Goal: Task Accomplishment & Management: Use online tool/utility

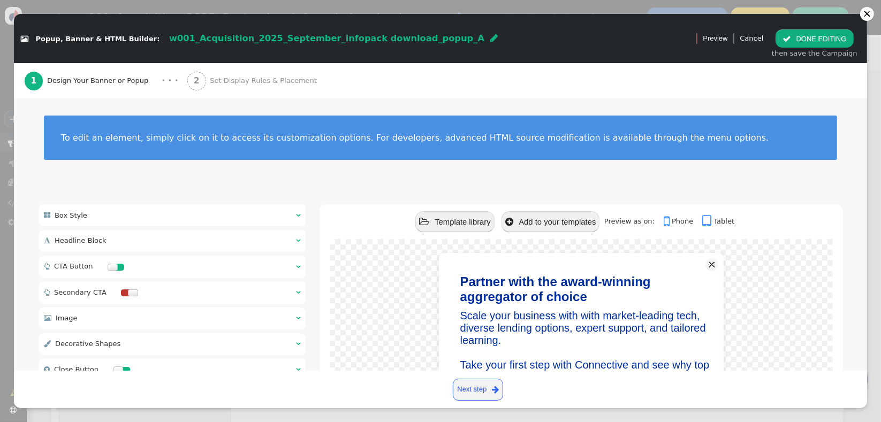
scroll to position [222, 0]
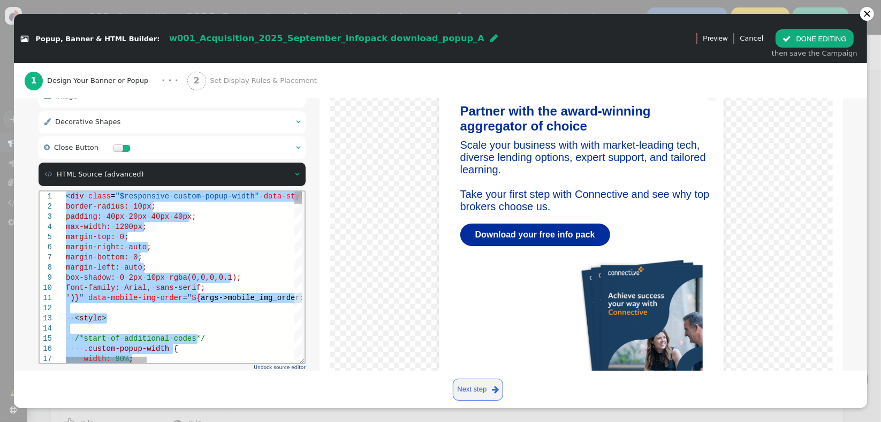
click at [253, 297] on span "args->mobile_img_order:html:" at bounding box center [263, 297] width 126 height 9
paste textarea "Editor content;Press Alt+F1 for Accessibility Options."
type textarea "${menu block->with_close_button name='Show Close Button'} ${menu args->close_bu…"
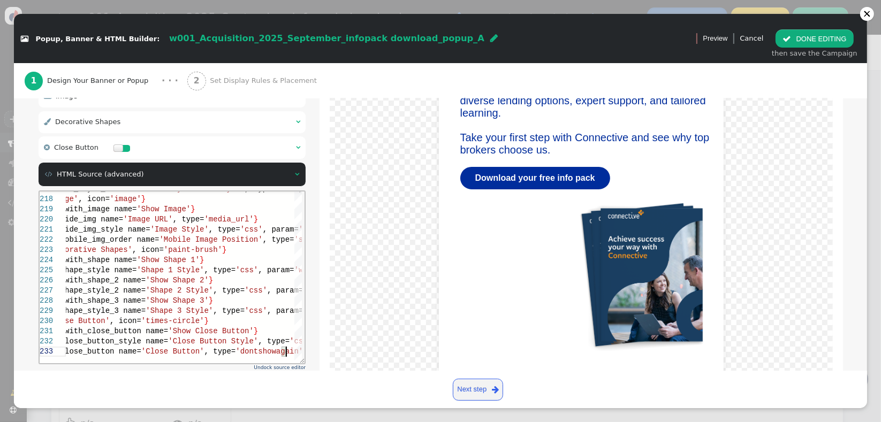
scroll to position [274, 0]
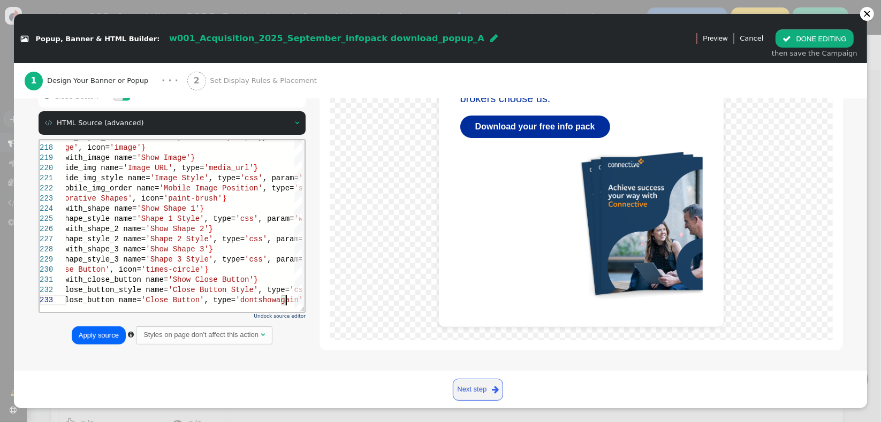
click at [78, 332] on button "Apply source" at bounding box center [99, 336] width 54 height 18
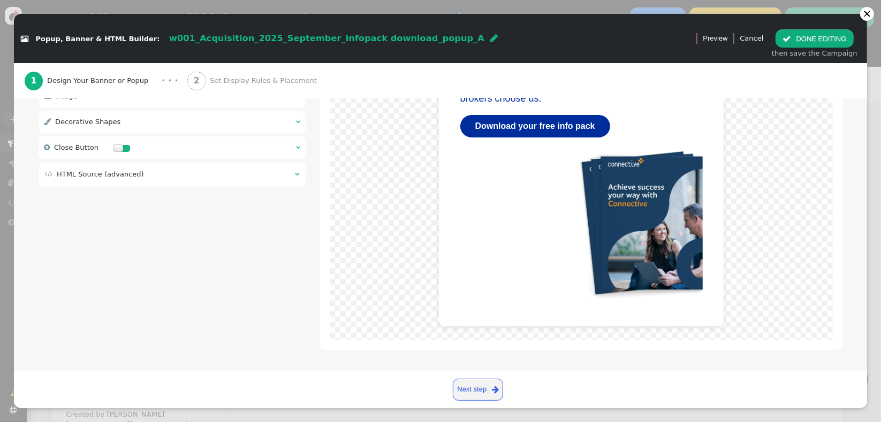
scroll to position [0, 0]
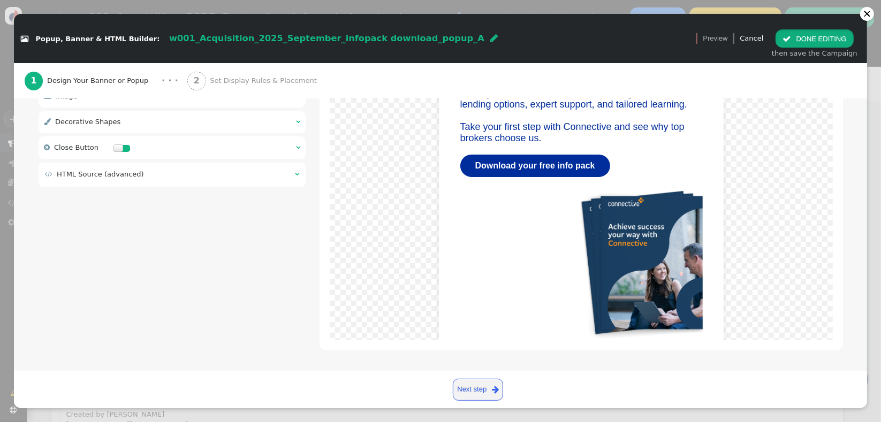
click at [803, 42] on button " DONE EDITING" at bounding box center [815, 38] width 78 height 18
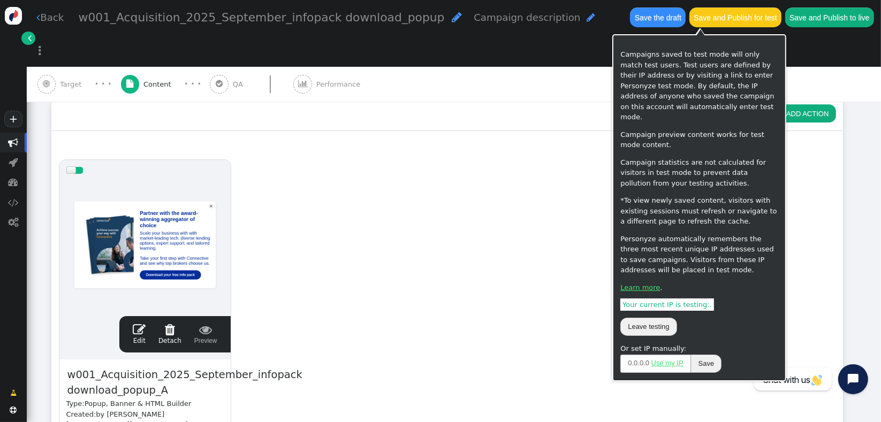
click at [630, 17] on button "Save the draft" at bounding box center [658, 16] width 56 height 19
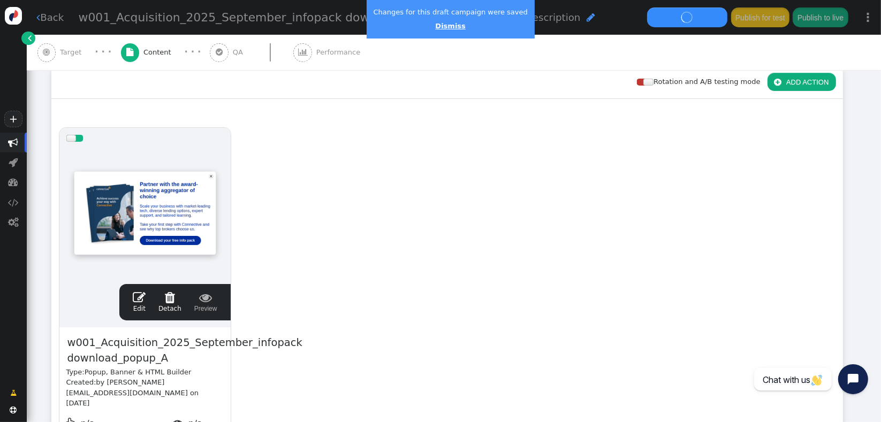
click at [443, 27] on link "Dismiss" at bounding box center [450, 26] width 30 height 8
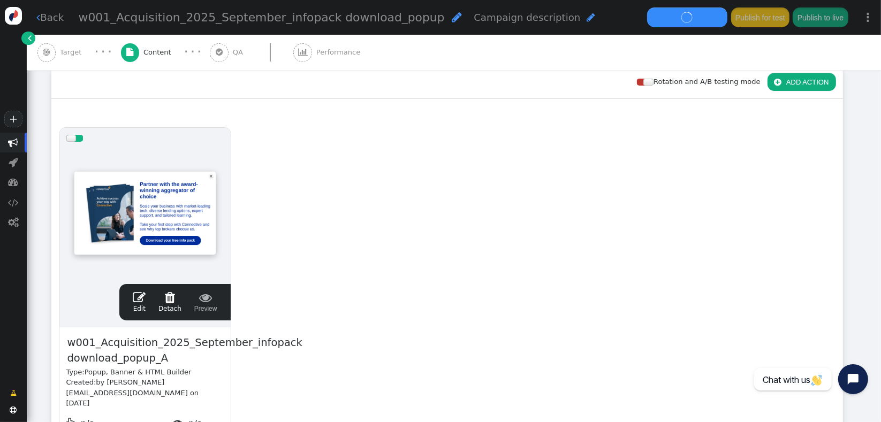
click at [218, 301] on div " Edit  Detach  Preview" at bounding box center [174, 302] width 97 height 22
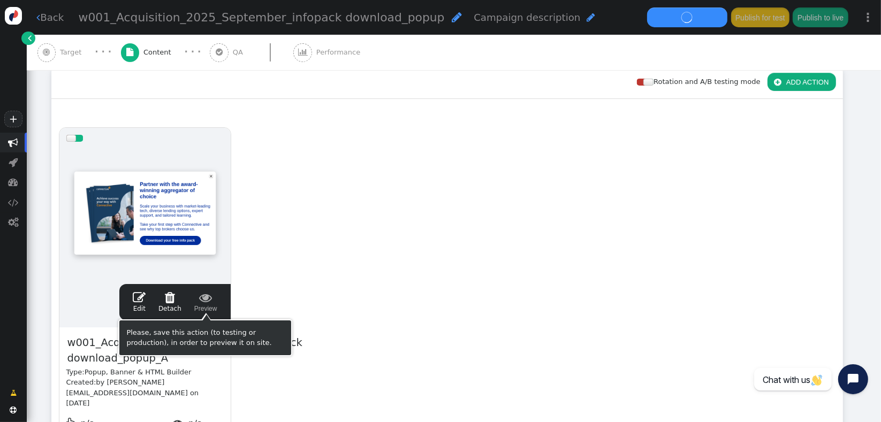
click at [206, 301] on span "" at bounding box center [205, 297] width 23 height 13
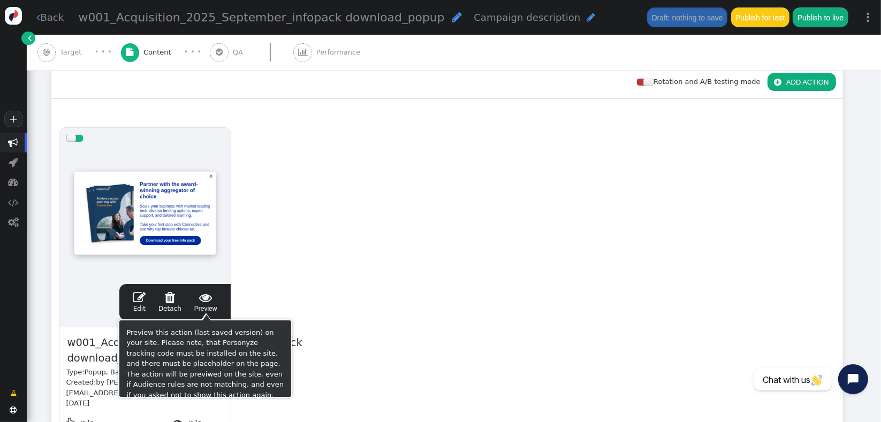
click at [208, 306] on span " Preview" at bounding box center [205, 302] width 23 height 22
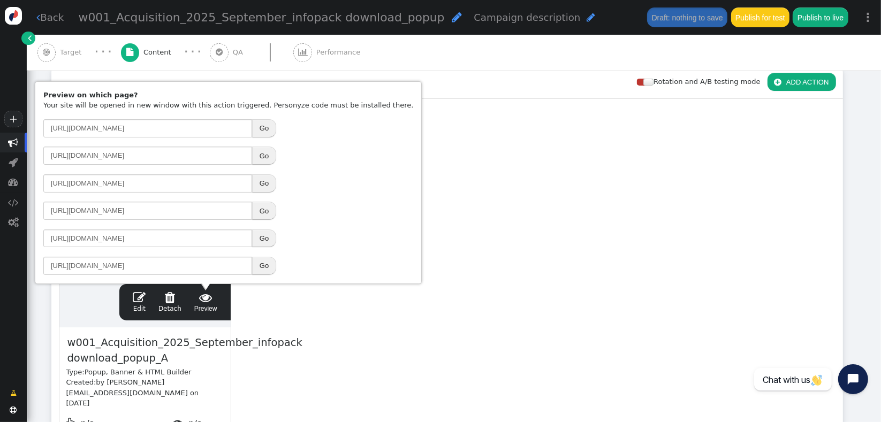
click at [286, 214] on td "http://login.connective.com.au/ Go" at bounding box center [228, 211] width 377 height 26
click at [266, 212] on button "Go" at bounding box center [264, 211] width 24 height 18
click at [141, 307] on link " Edit" at bounding box center [139, 302] width 13 height 22
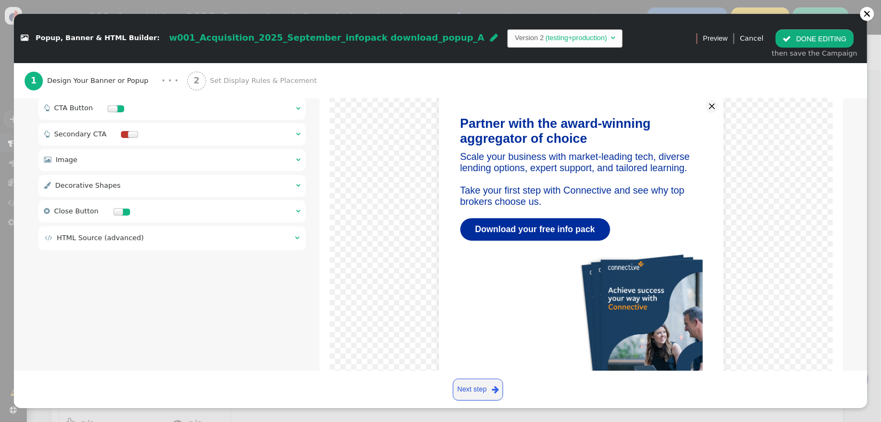
scroll to position [112, 0]
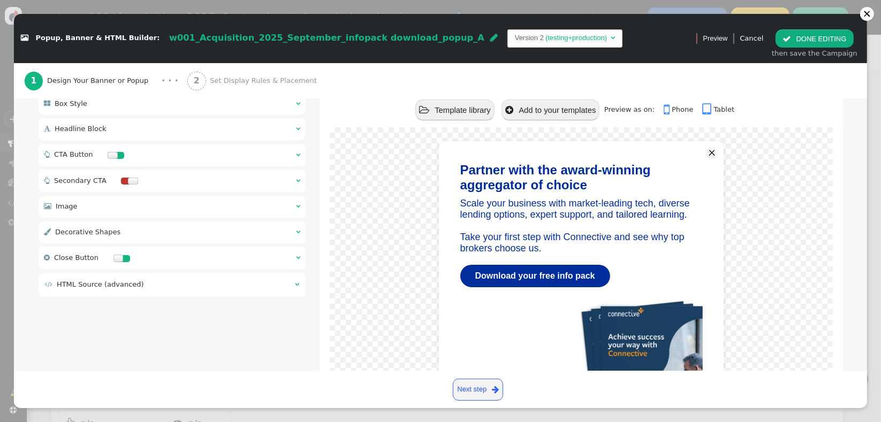
click at [276, 122] on div " Headline Block  " at bounding box center [173, 129] width 268 height 22
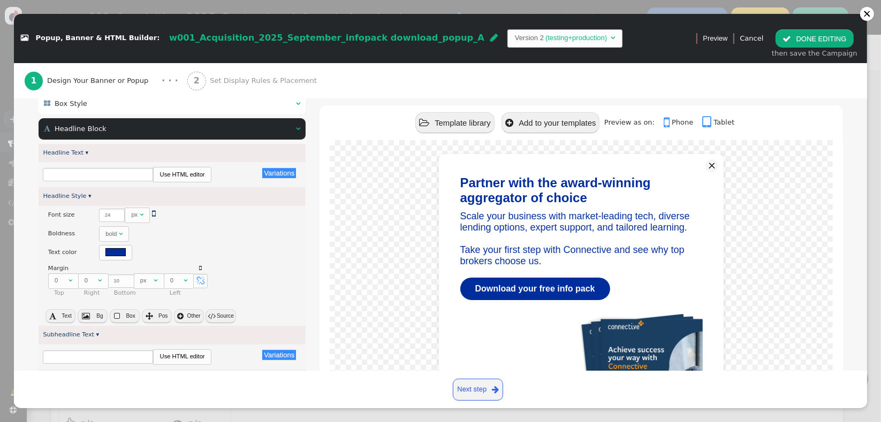
type input "Partner with the award-winning aggregator of choice"
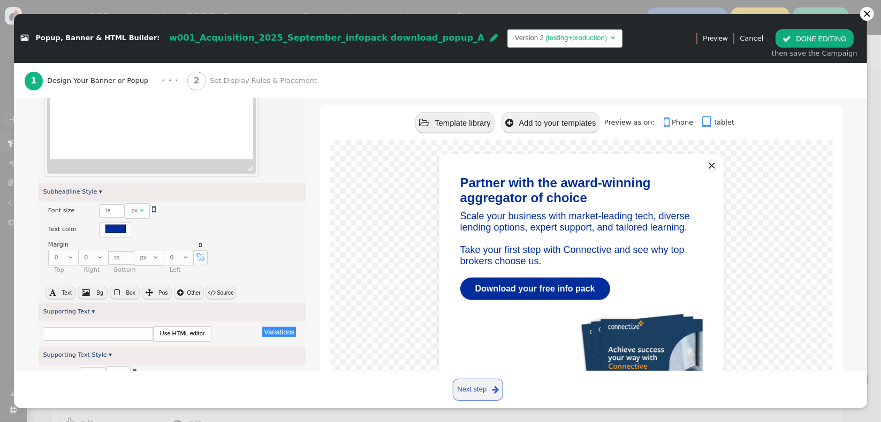
scroll to position [755, 0]
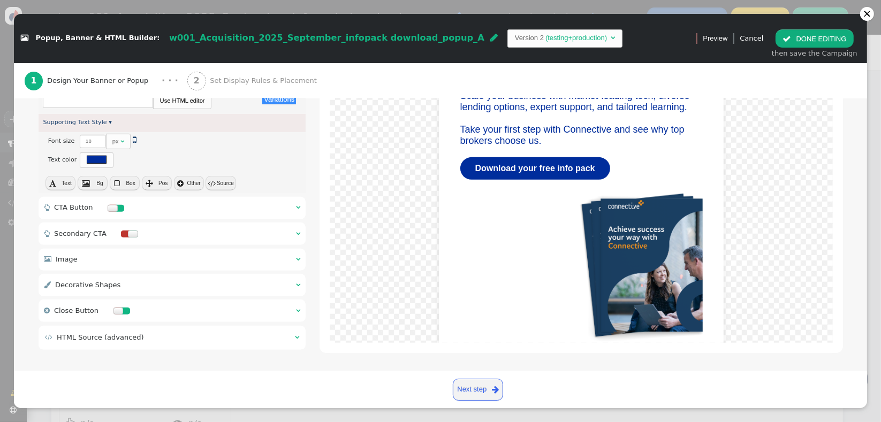
click at [95, 342] on div " HTML Source (advanced) " at bounding box center [173, 338] width 268 height 24
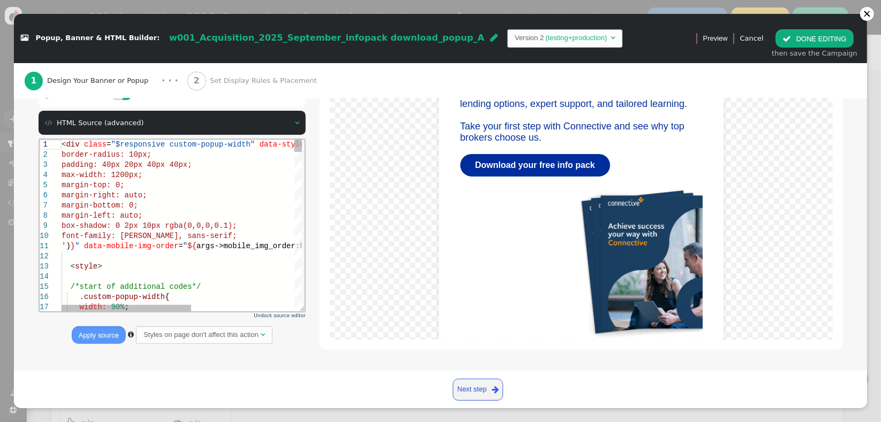
scroll to position [218, 0]
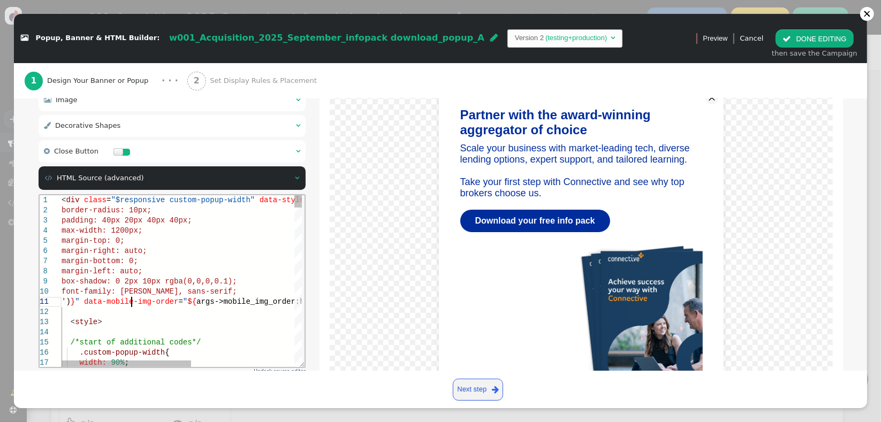
click at [167, 297] on span "data-mobile-img-order" at bounding box center [131, 301] width 94 height 9
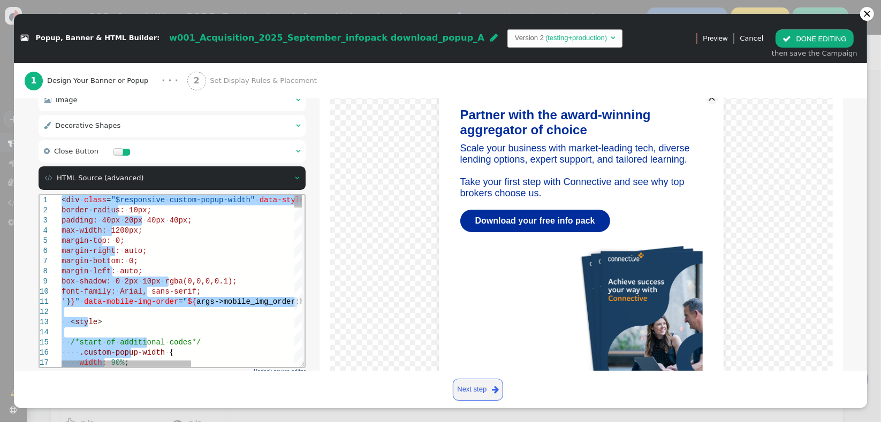
paste textarea "Editor content;Press Alt+F1 for Accessibility Options."
type textarea "${menu block->with_close_button name='Show Close Button'} ${menu args->close_bu…"
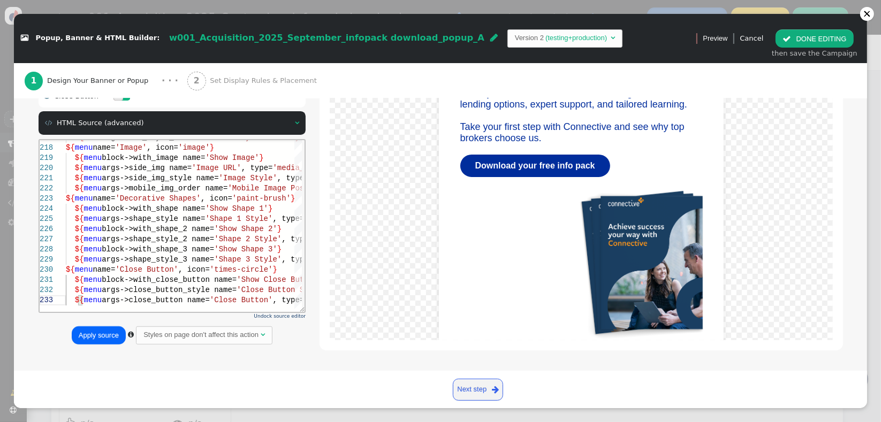
click at [100, 331] on button "Apply source" at bounding box center [99, 336] width 54 height 18
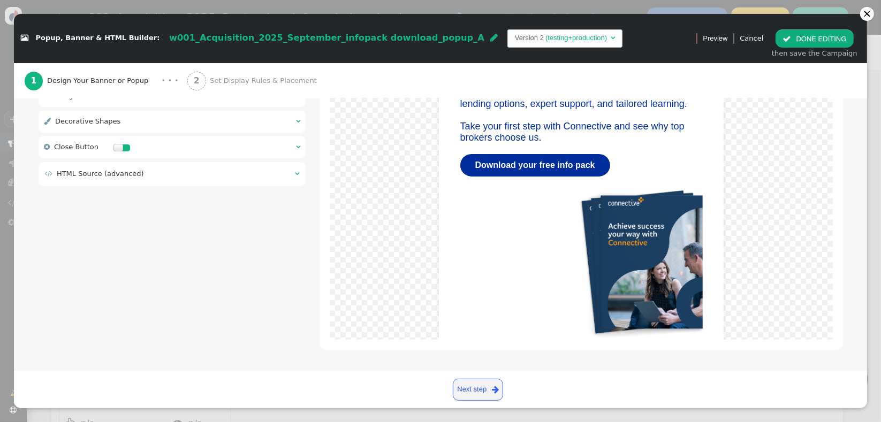
scroll to position [222, 0]
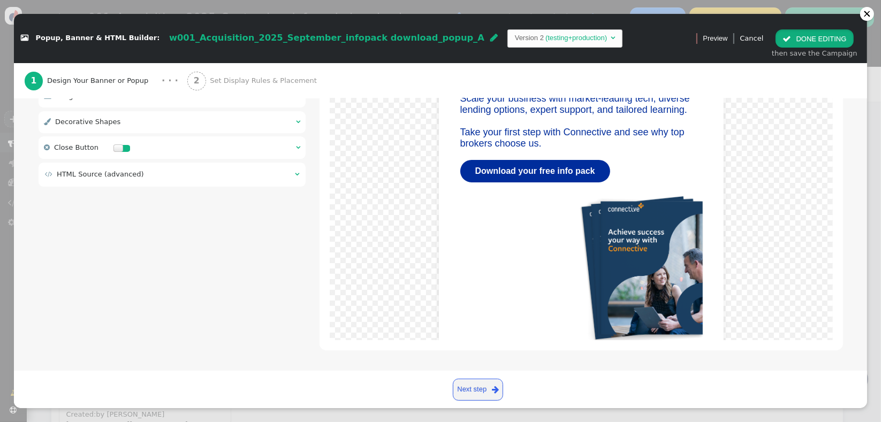
click at [795, 46] on button " DONE EDITING" at bounding box center [815, 38] width 78 height 18
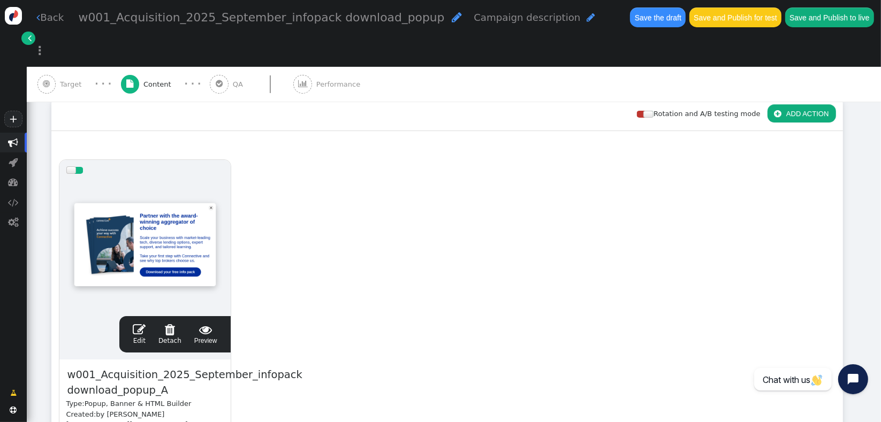
scroll to position [0, 0]
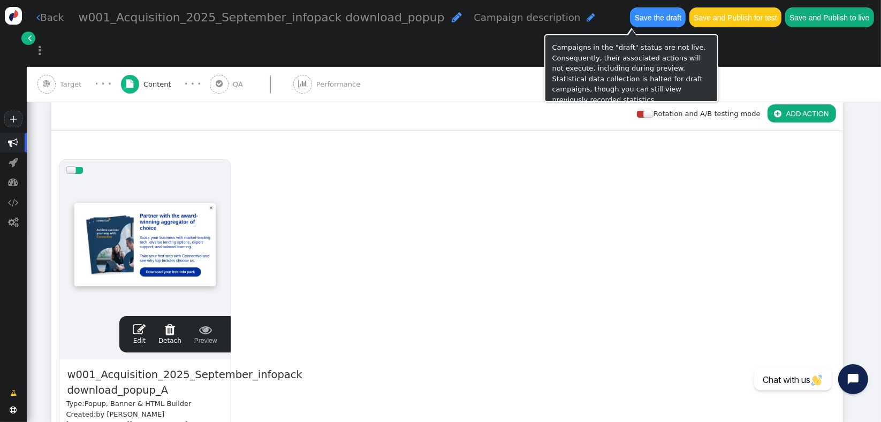
click at [630, 24] on button "Save the draft" at bounding box center [658, 16] width 56 height 19
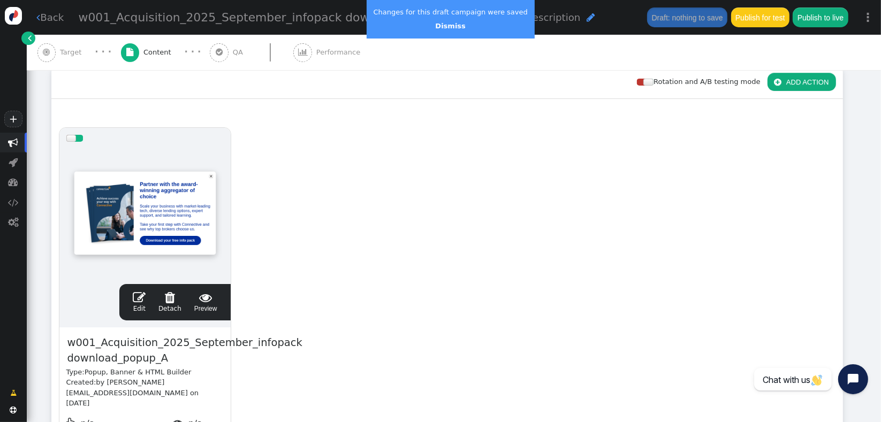
click at [138, 299] on span "" at bounding box center [139, 297] width 13 height 13
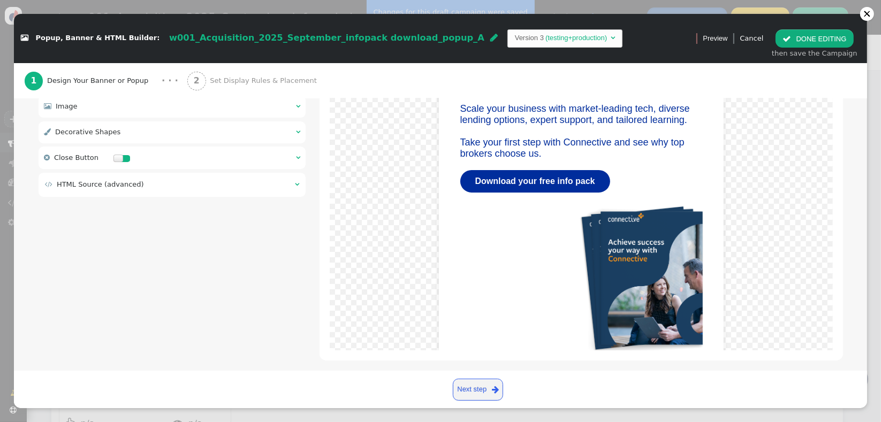
scroll to position [222, 0]
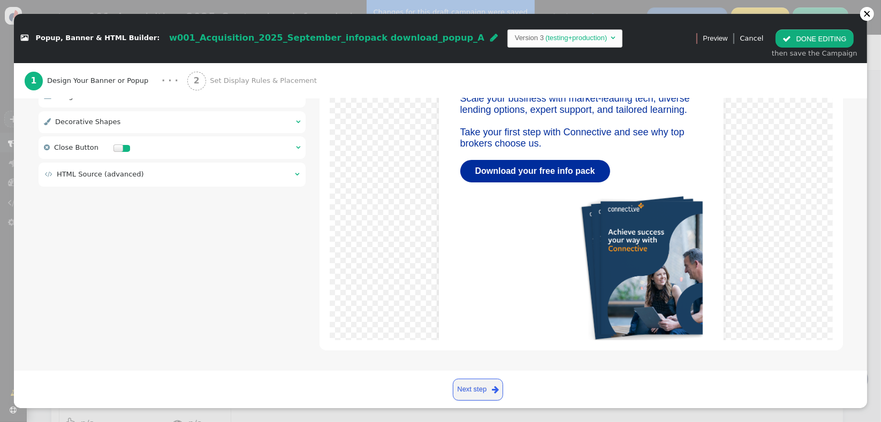
click at [170, 184] on div " HTML Source (advanced) " at bounding box center [173, 175] width 268 height 24
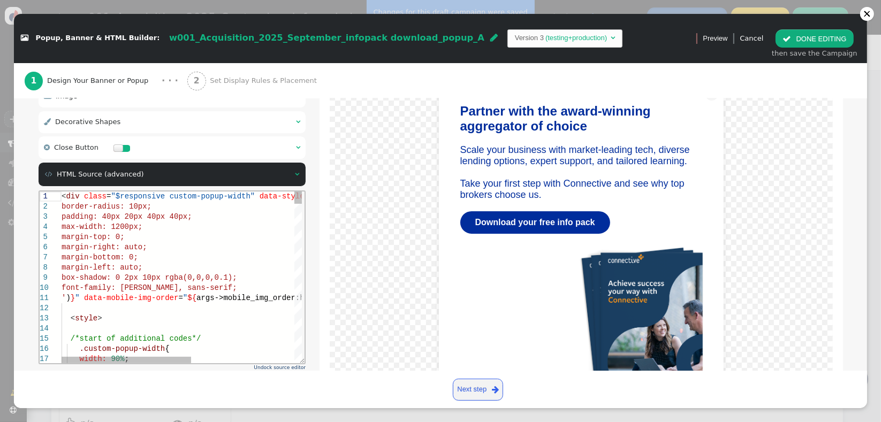
scroll to position [0, 0]
click at [143, 232] on div "margin-top: 0;" at bounding box center [276, 237] width 431 height 10
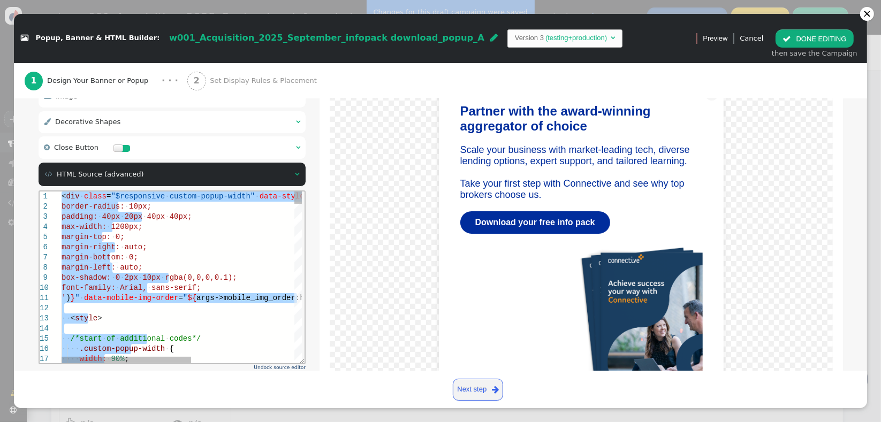
paste textarea "Editor content;Press Alt+F1 for Accessibility Options."
type textarea "${menu block->with_close_button name='Show Close Button'} ${menu args->close_bu…"
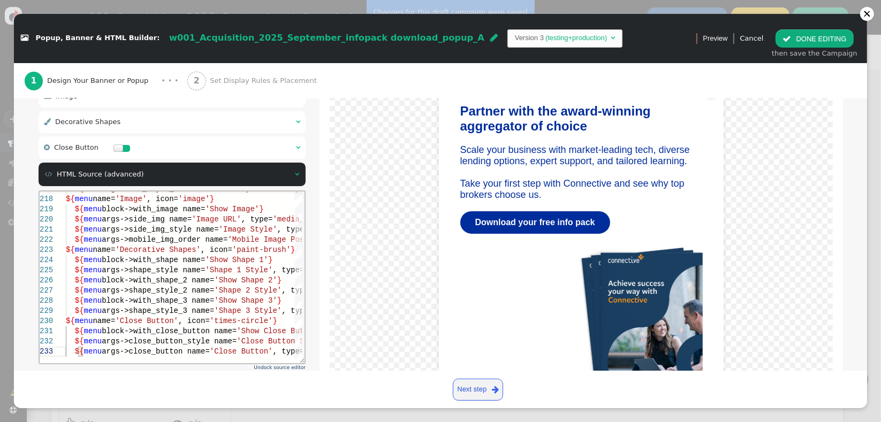
scroll to position [274, 0]
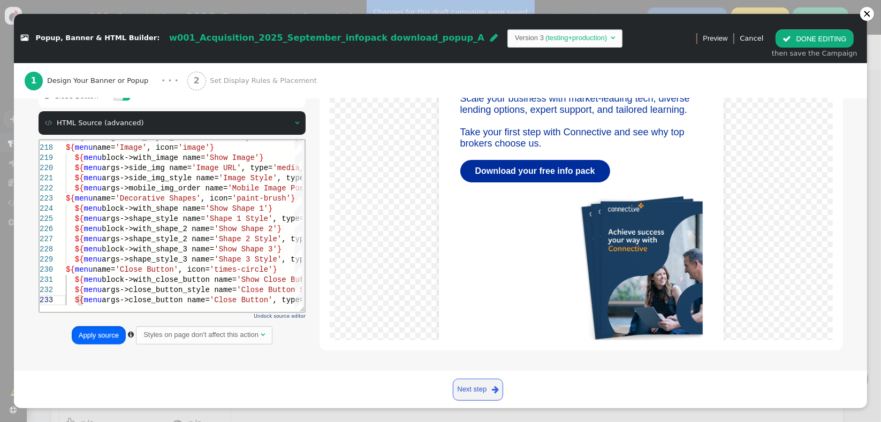
click at [107, 331] on button "Apply source" at bounding box center [99, 336] width 54 height 18
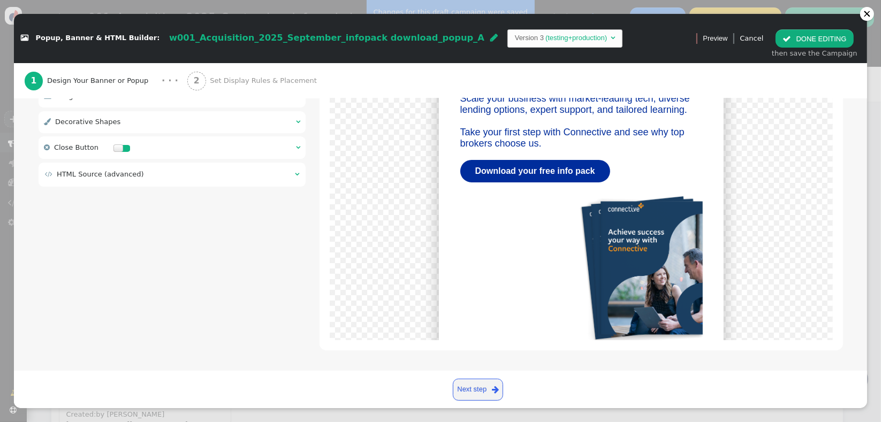
scroll to position [0, 0]
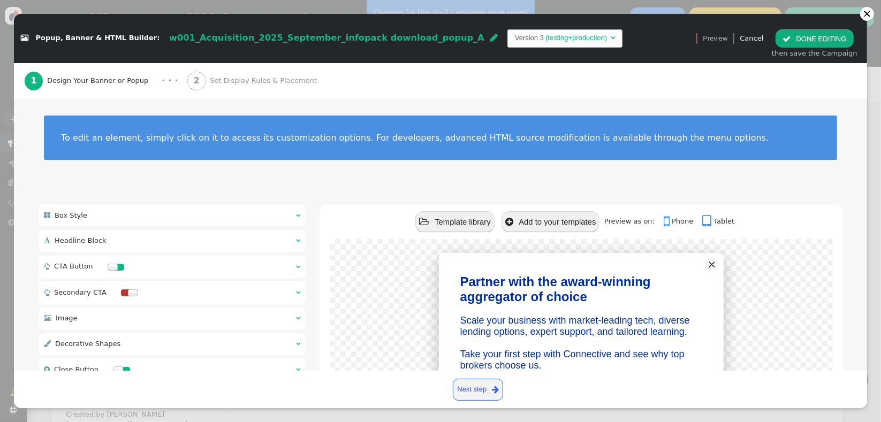
click at [669, 222] on link " Phone" at bounding box center [682, 221] width 36 height 8
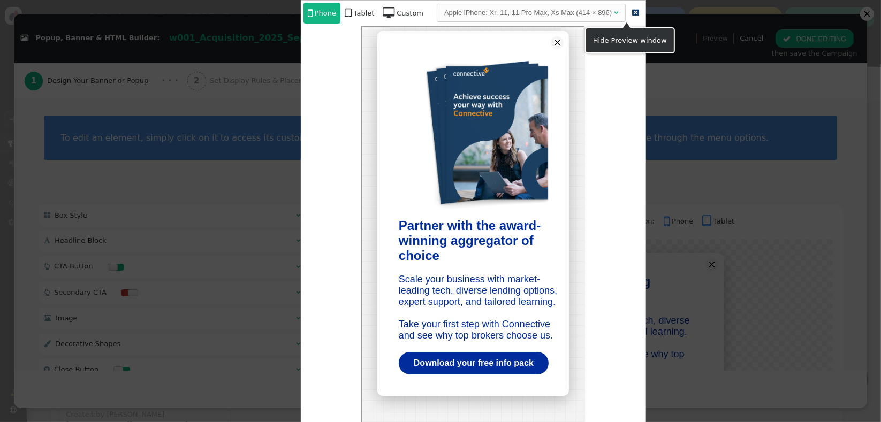
click at [632, 12] on span "" at bounding box center [635, 12] width 7 height 7
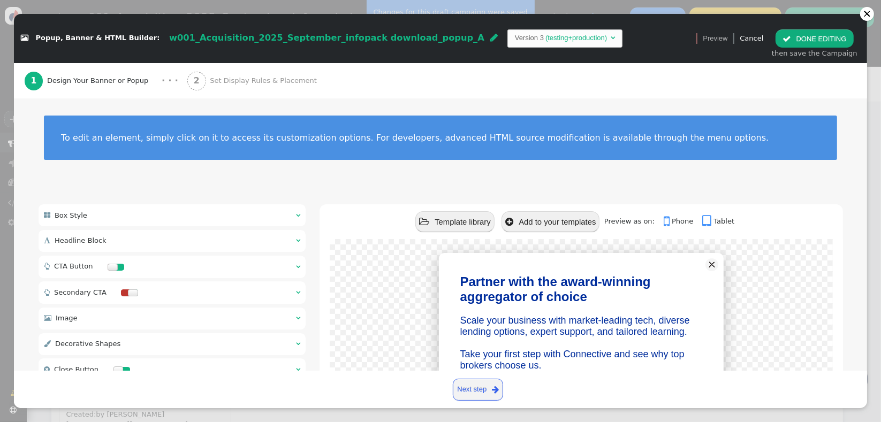
click at [664, 221] on span "" at bounding box center [668, 222] width 8 height 14
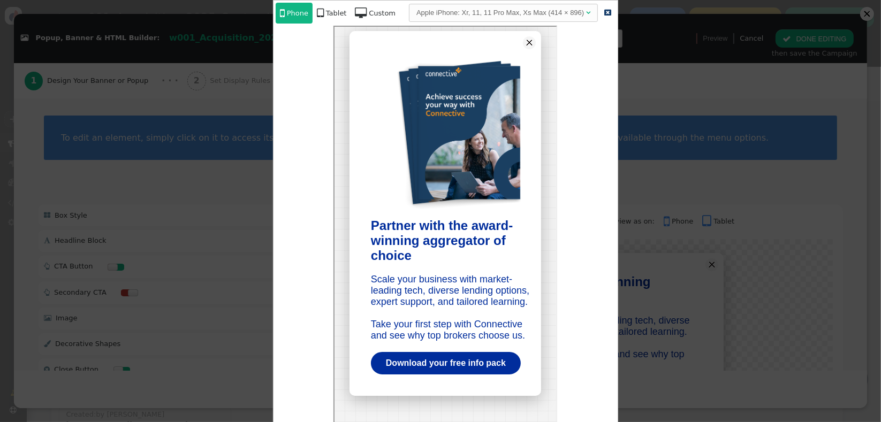
click at [693, 199] on div at bounding box center [440, 211] width 881 height 422
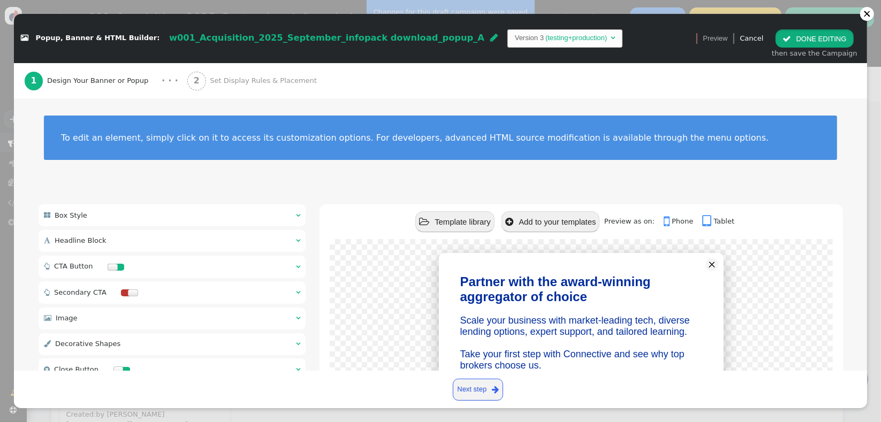
click at [828, 39] on button " DONE EDITING" at bounding box center [815, 38] width 78 height 18
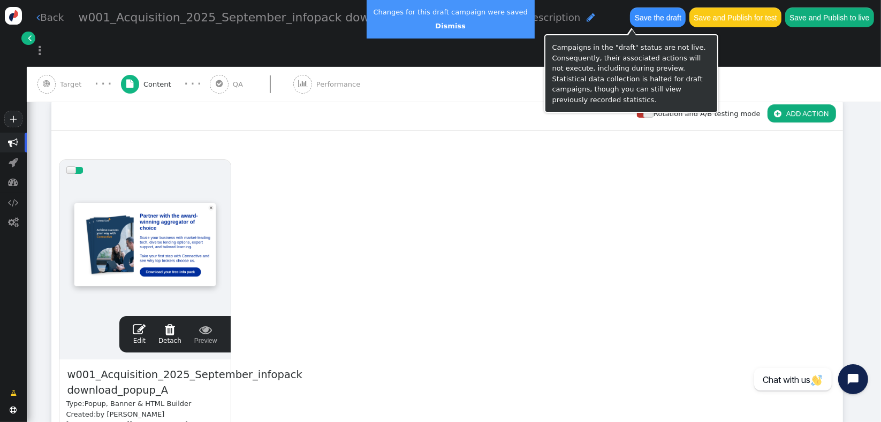
click at [630, 24] on button "Save the draft" at bounding box center [658, 16] width 56 height 19
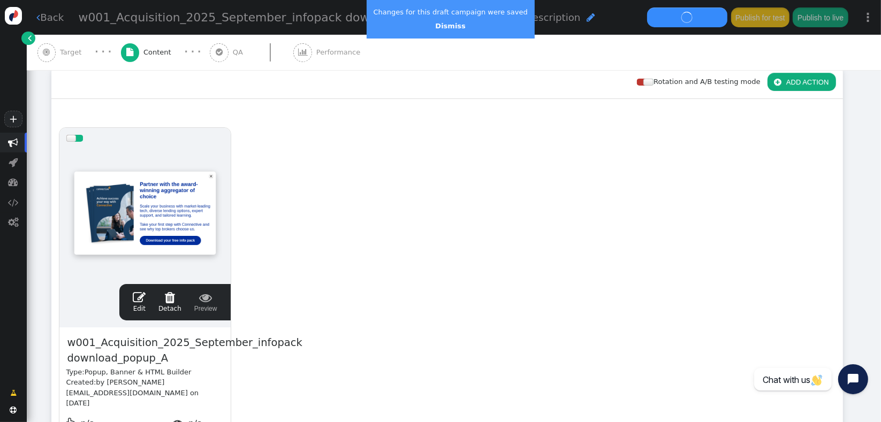
drag, startPoint x: 438, startPoint y: 27, endPoint x: 437, endPoint y: 40, distance: 12.9
click at [438, 27] on link "Dismiss" at bounding box center [450, 26] width 30 height 8
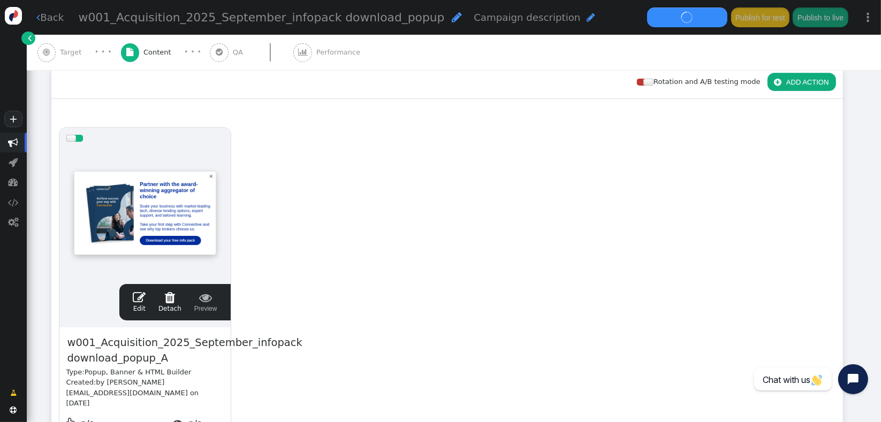
click at [387, 216] on div "drag this  Edit  Detach  Preview w001_Acquisition_2025_September_infopack do…" at bounding box center [447, 301] width 791 height 362
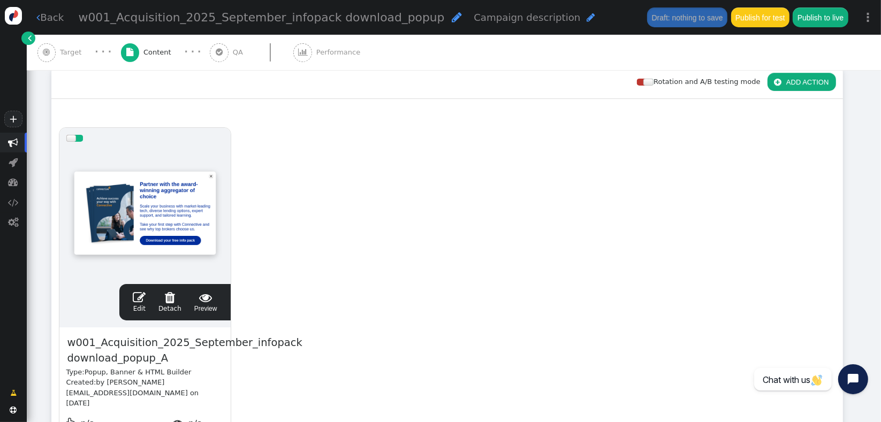
click at [140, 293] on span "" at bounding box center [139, 297] width 13 height 13
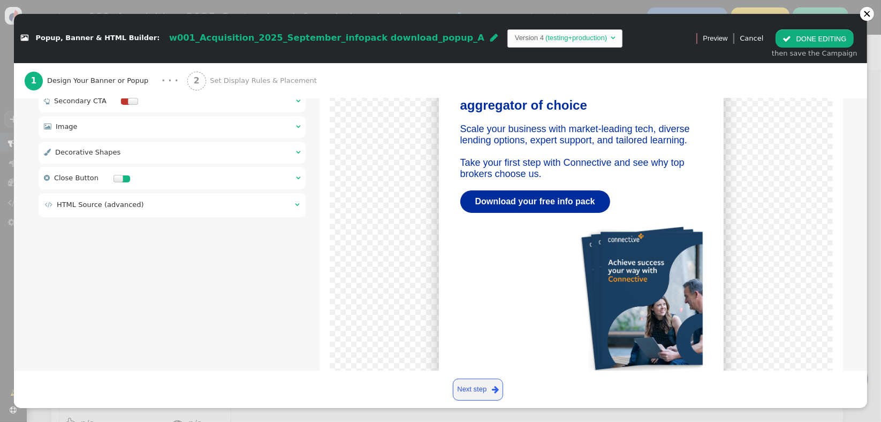
scroll to position [222, 0]
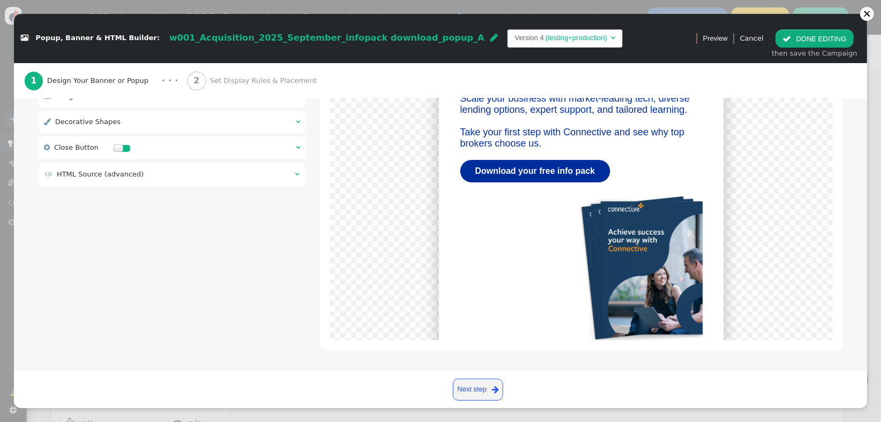
click at [110, 164] on div " HTML Source (advanced) " at bounding box center [173, 175] width 268 height 24
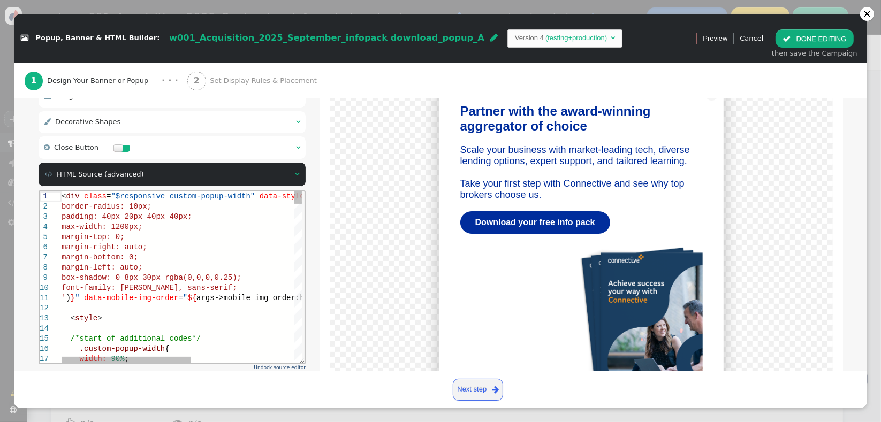
click at [122, 211] on div "border-radius: 10px;" at bounding box center [276, 206] width 431 height 10
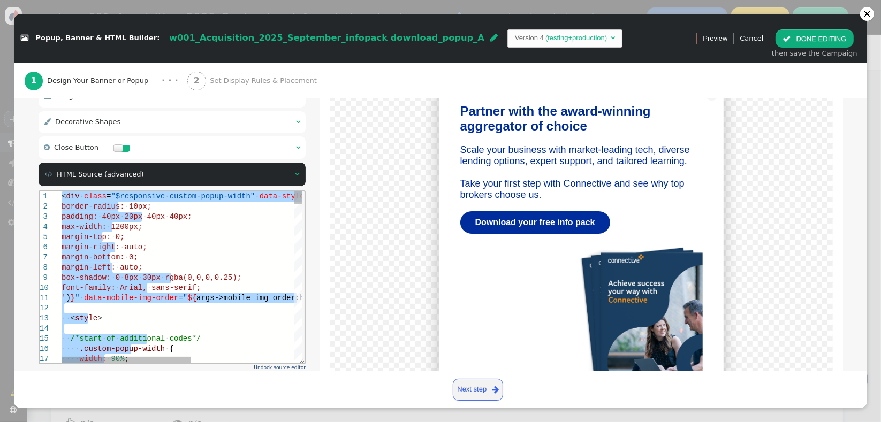
paste textarea "Editor content;Press Alt+F1 for Accessibility Options."
type textarea "${menu args->close_button_style name='Close Button Style', type='css', param='w…"
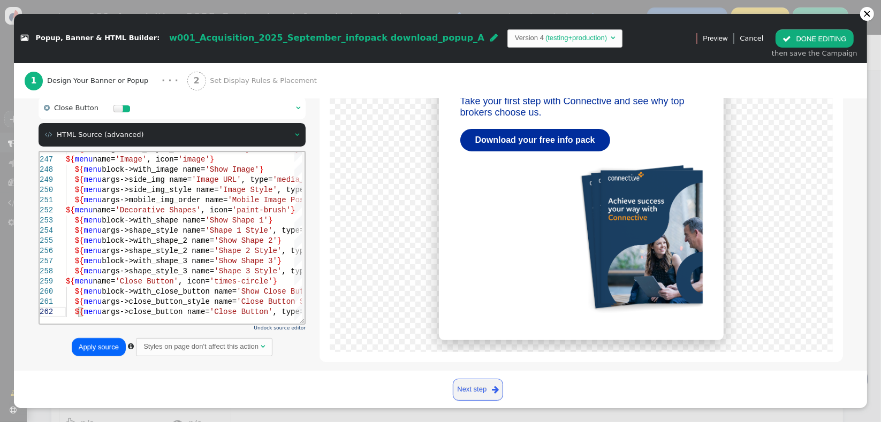
scroll to position [274, 0]
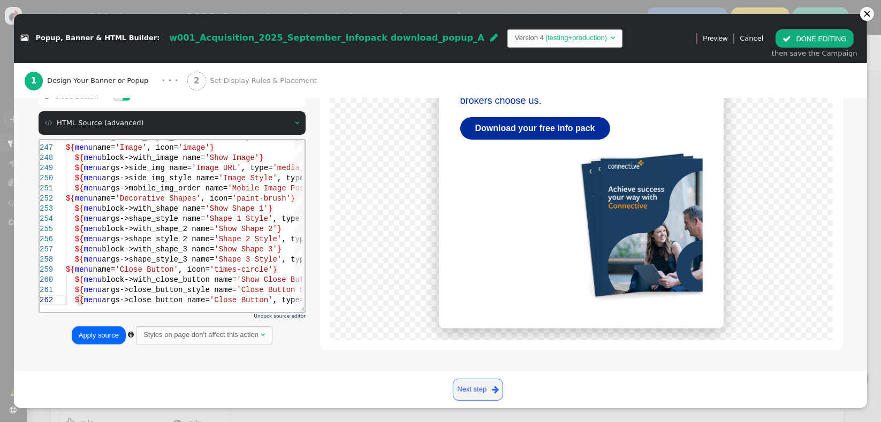
click at [93, 350] on div "Undock source editor Apply source  Styles on page don't affect this action " at bounding box center [173, 245] width 268 height 212
click at [97, 336] on button "Apply source" at bounding box center [99, 336] width 54 height 18
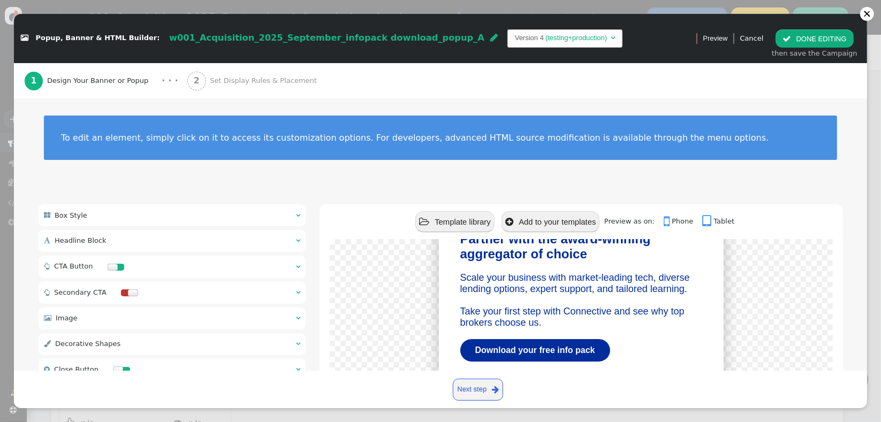
scroll to position [0, 0]
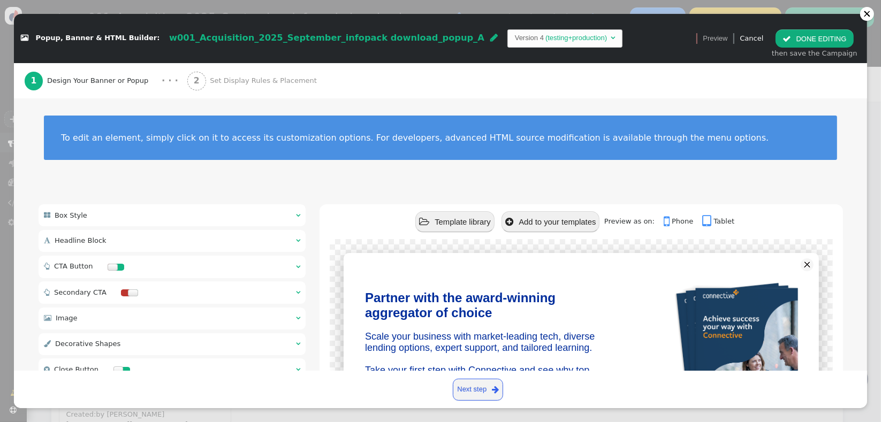
click at [798, 36] on button " DONE EDITING" at bounding box center [815, 38] width 78 height 18
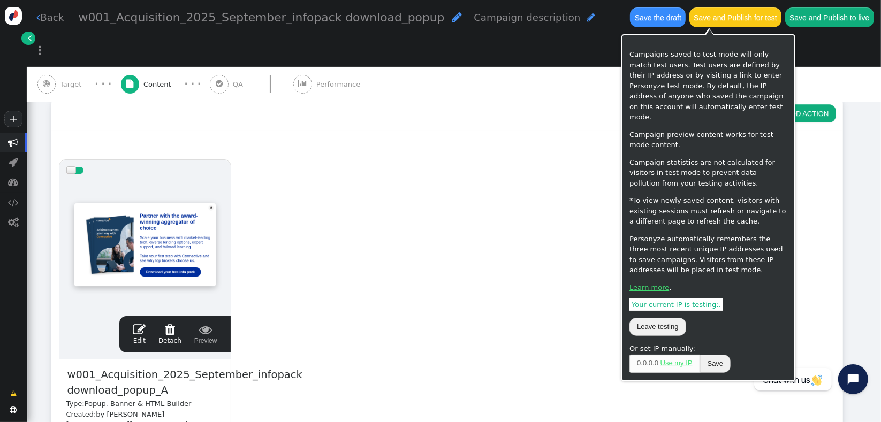
click at [630, 23] on button "Save the draft" at bounding box center [658, 16] width 56 height 19
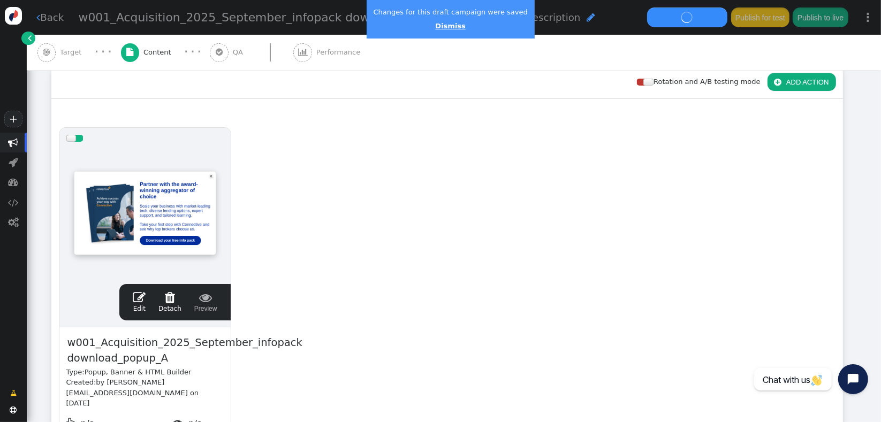
click at [440, 25] on link "Dismiss" at bounding box center [450, 26] width 30 height 8
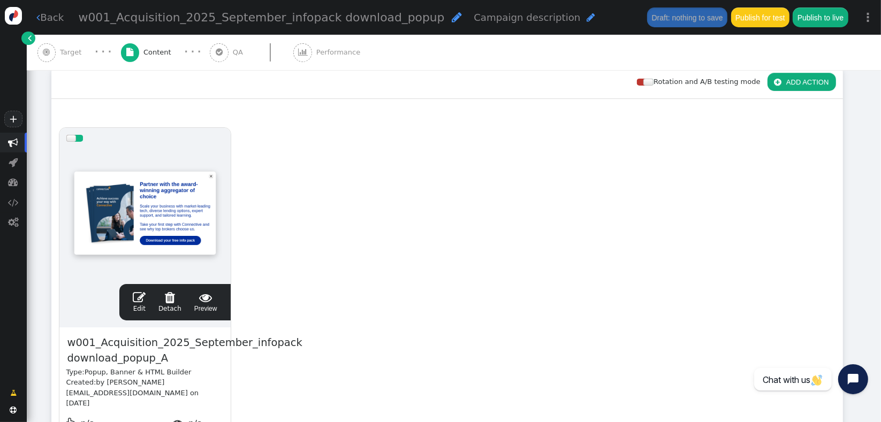
click at [142, 302] on span "" at bounding box center [139, 297] width 13 height 13
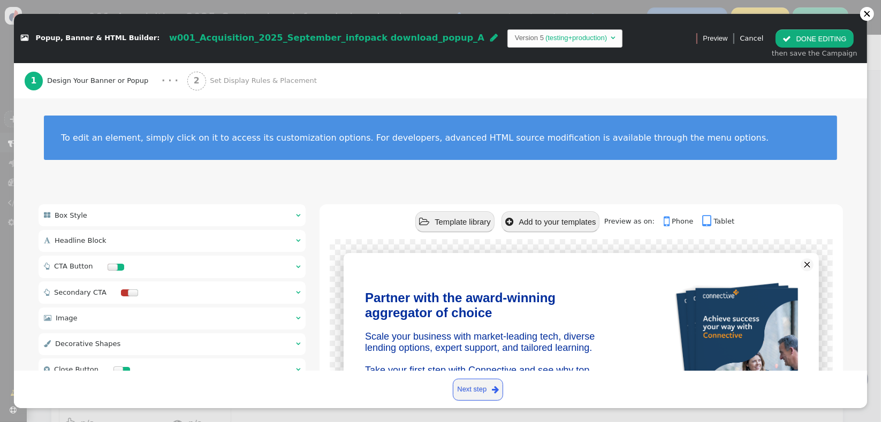
scroll to position [131, 0]
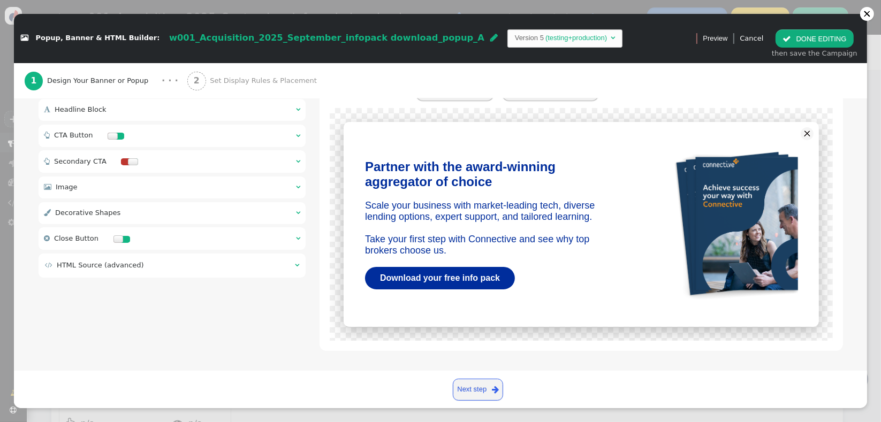
click at [190, 258] on div " HTML Source (advanced) " at bounding box center [173, 266] width 268 height 24
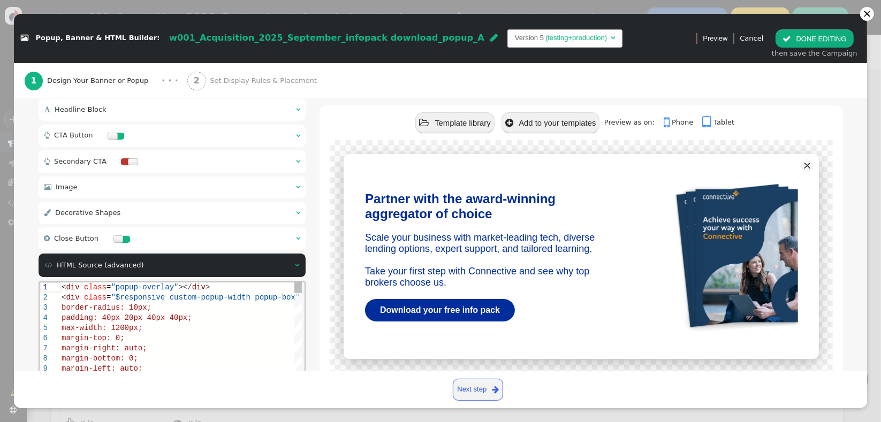
click at [203, 297] on span ""$responsive custom-popup-width popup-box"" at bounding box center [204, 297] width 189 height 9
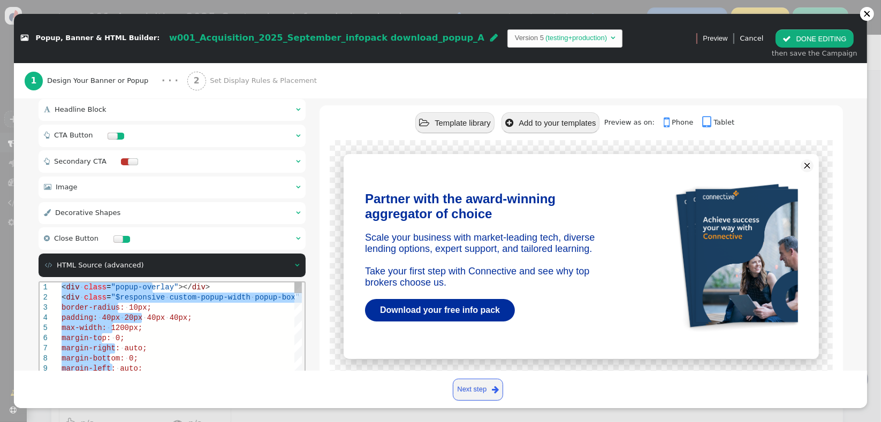
paste textarea "${menu block->with_close_button name='Show Close Button'}"
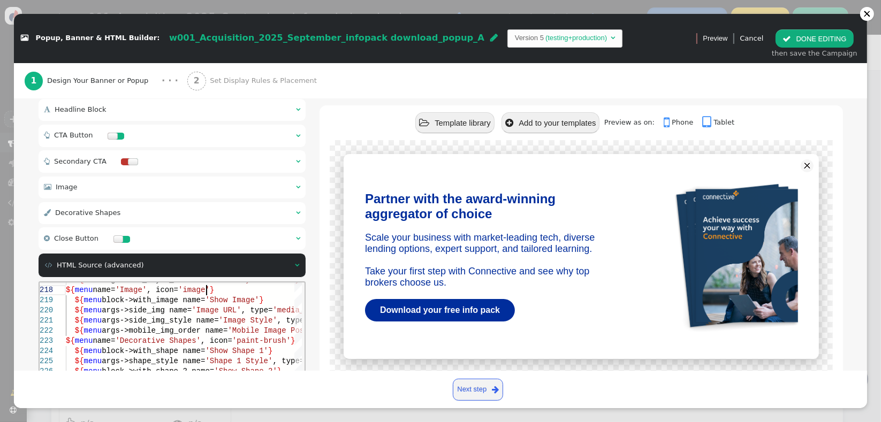
click at [240, 293] on div "${ menu name= 'Image' , icon= 'image' }" at bounding box center [279, 290] width 428 height 10
type textarea "<div class="$responsive custom-popup-width" data-style="box-sizing: border-box;…"
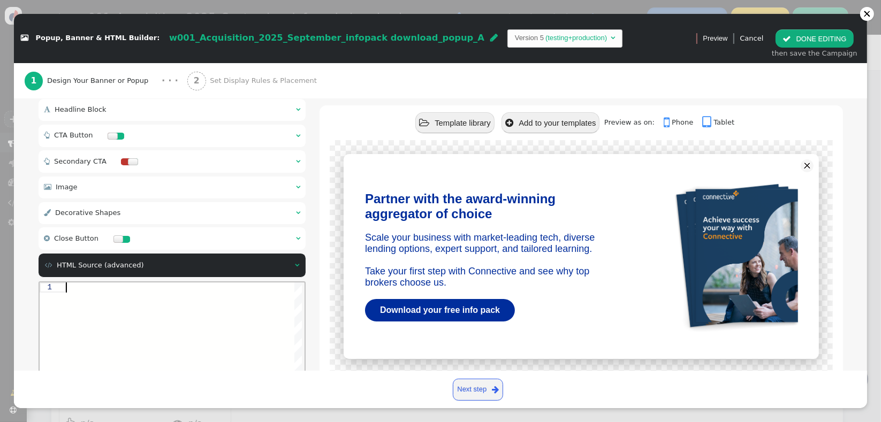
paste textarea "${menu block->with_close_button name='Show Close Button'} ${menu args->close_bu…"
type textarea "${menu block->with_close_button name='Show Close Button'} ${menu args->close_bu…"
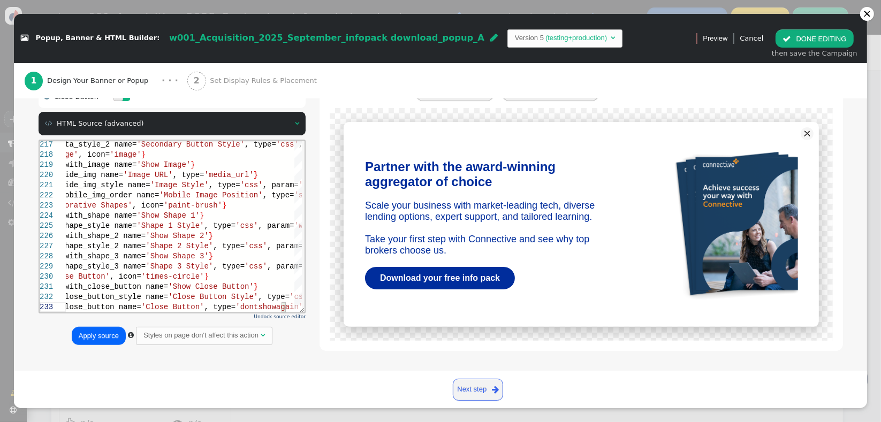
scroll to position [274, 0]
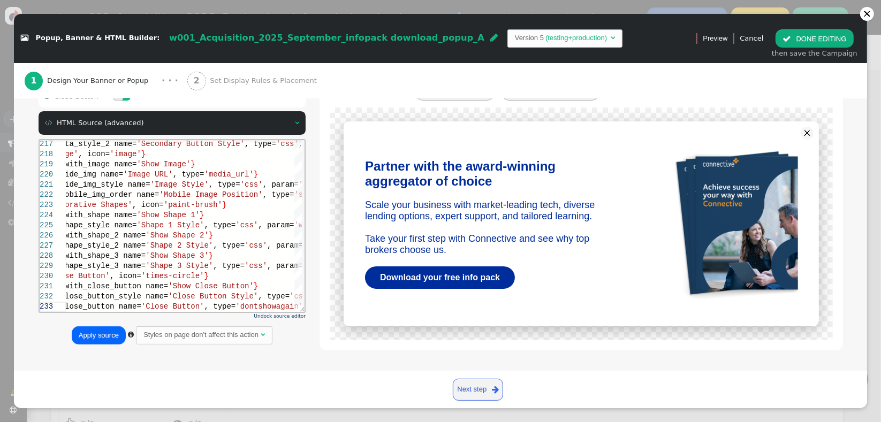
click at [75, 336] on button "Apply source" at bounding box center [99, 336] width 54 height 18
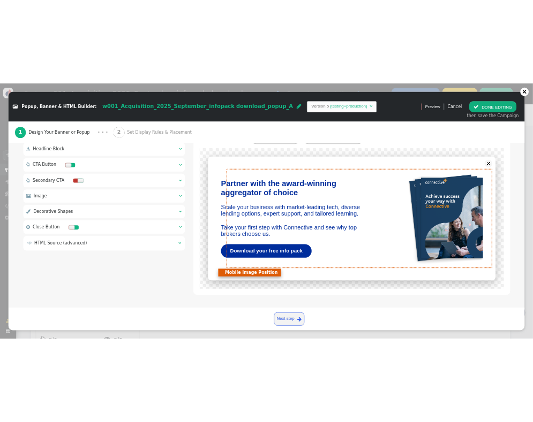
scroll to position [131, 0]
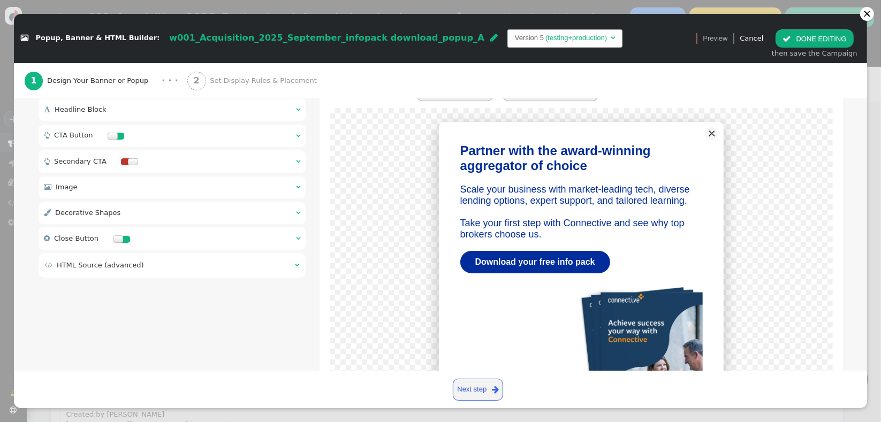
drag, startPoint x: 820, startPoint y: 44, endPoint x: 797, endPoint y: 49, distance: 23.6
click at [820, 44] on button " DONE EDITING" at bounding box center [815, 38] width 78 height 18
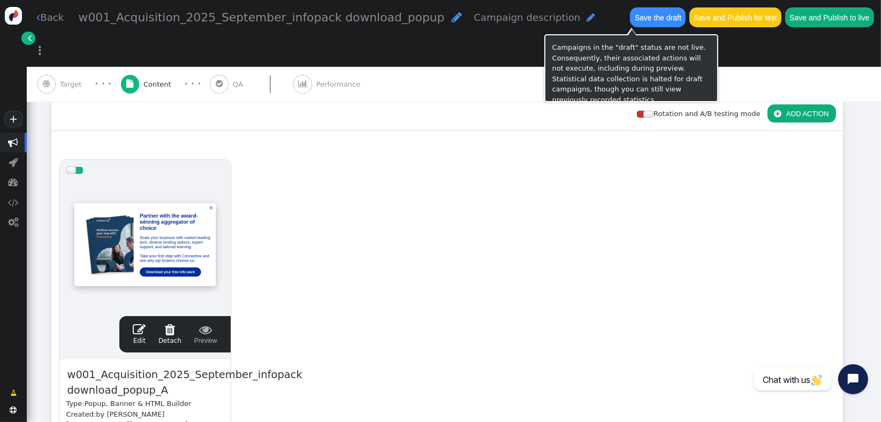
click at [634, 22] on button "Save the draft" at bounding box center [658, 16] width 56 height 19
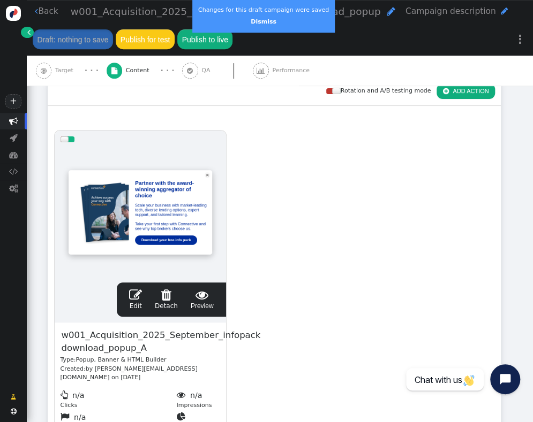
click at [138, 298] on span "" at bounding box center [135, 295] width 13 height 13
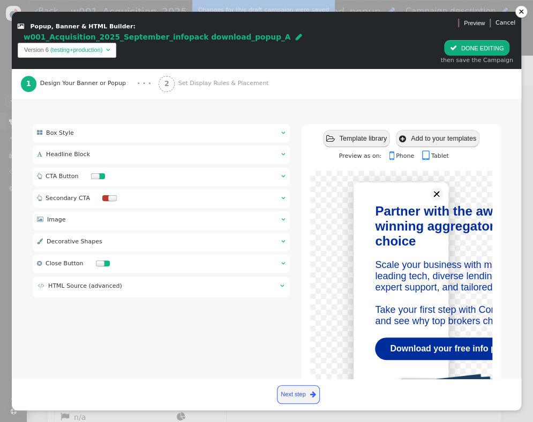
scroll to position [226, 0]
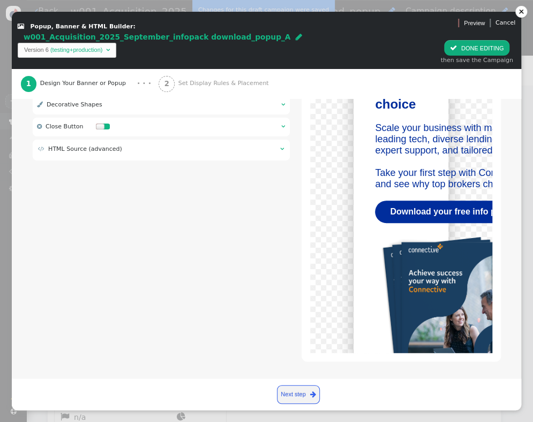
click at [139, 153] on td " HTML Source (advanced)" at bounding box center [155, 149] width 234 height 9
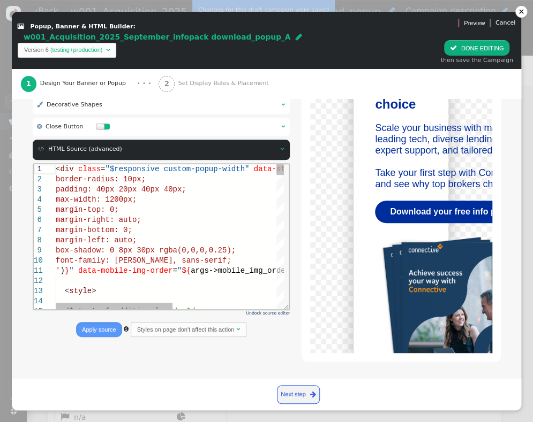
click at [139, 200] on div "max-width: 1200px;" at bounding box center [270, 200] width 431 height 10
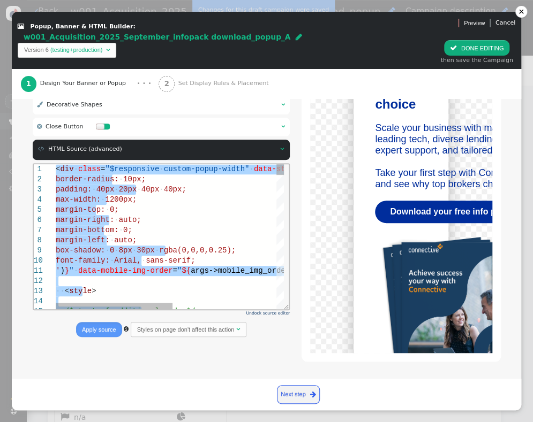
paste textarea "menu args->shape_style_2 name='Shape 2 Style', type='css', param='with_responsi…"
type textarea "menu args->shape_style_2 name='Shape 2 Style', type='css', param='with_responsi…"
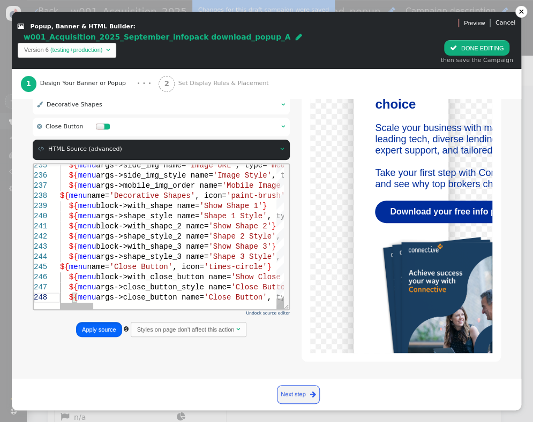
click at [100, 329] on button "Apply source" at bounding box center [99, 330] width 46 height 16
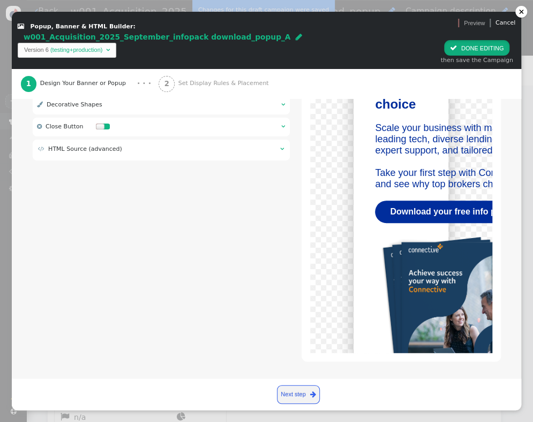
click at [467, 49] on button " DONE EDITING" at bounding box center [476, 48] width 65 height 16
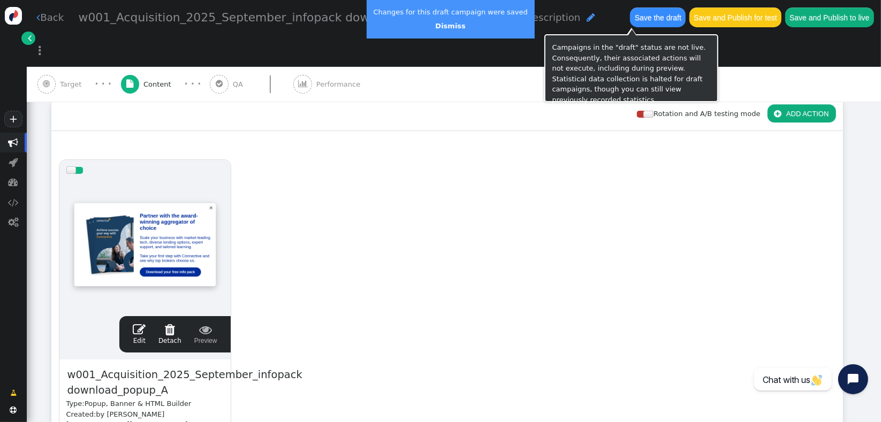
click at [644, 21] on button "Save the draft" at bounding box center [658, 16] width 56 height 19
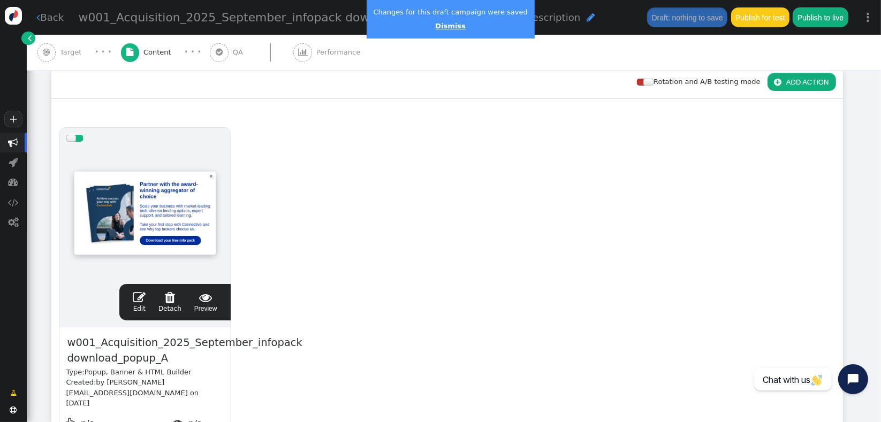
click at [449, 24] on link "Dismiss" at bounding box center [450, 26] width 30 height 8
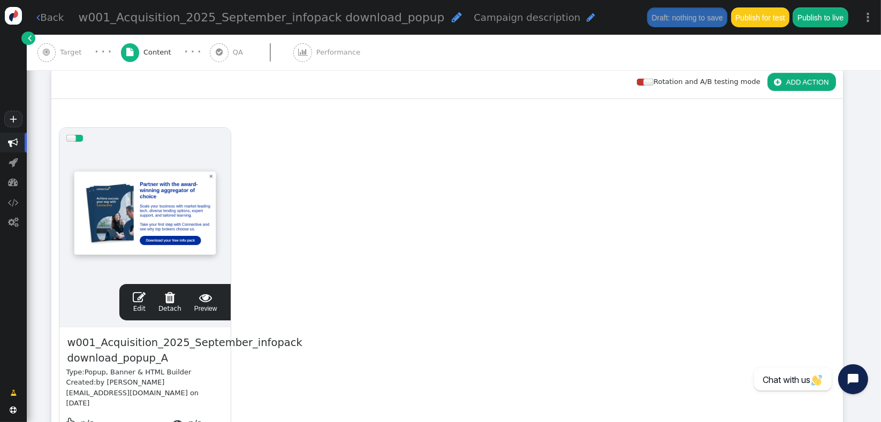
click at [141, 300] on span "" at bounding box center [139, 297] width 13 height 13
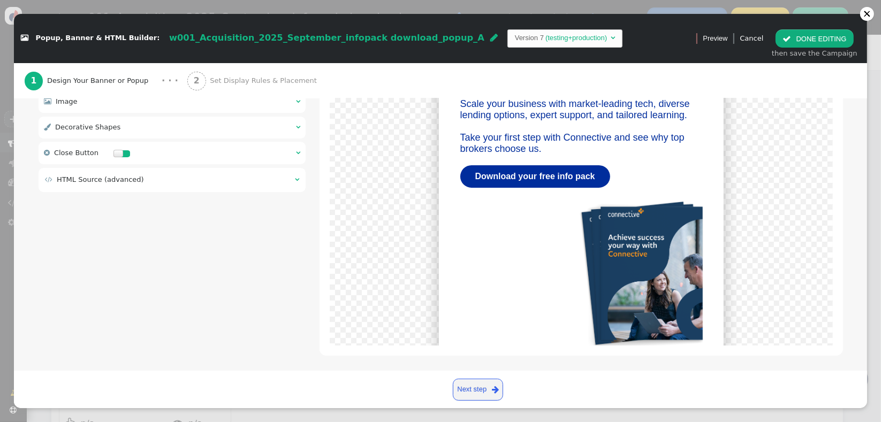
scroll to position [222, 0]
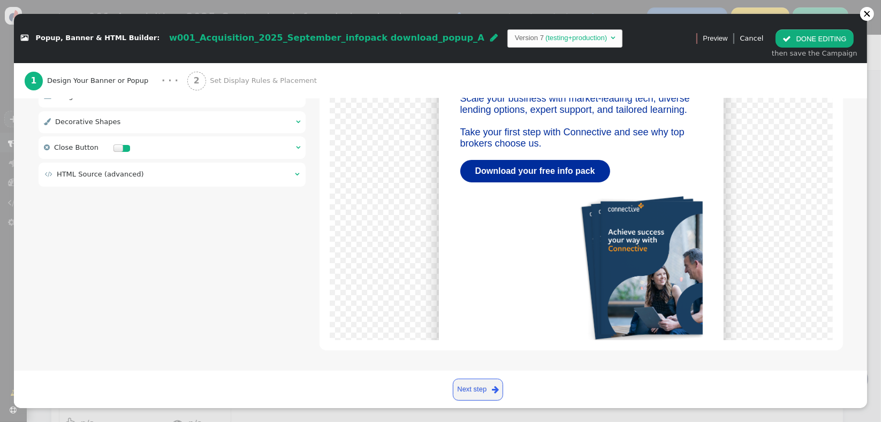
drag, startPoint x: 202, startPoint y: 176, endPoint x: 207, endPoint y: 191, distance: 15.2
click at [202, 176] on td " HTML Source (advanced)" at bounding box center [166, 174] width 243 height 11
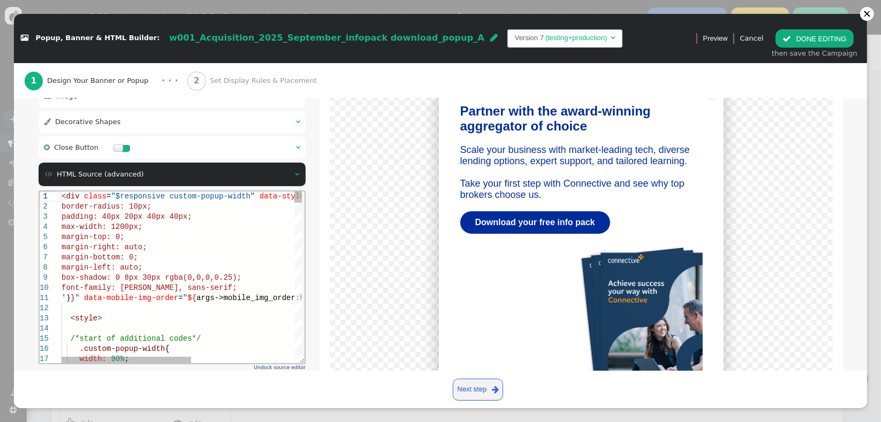
click at [188, 245] on div "margin-right: auto;" at bounding box center [276, 247] width 431 height 10
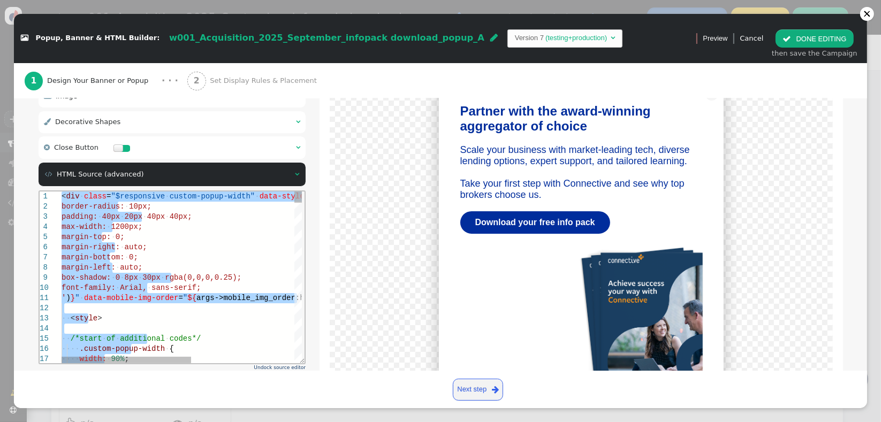
paste textarea "Editor content;Press Alt+F1 for Accessibility Options."
type textarea "${menu args->shape_style_3 name='Shape 3 Style', type='css', param='with_respon…"
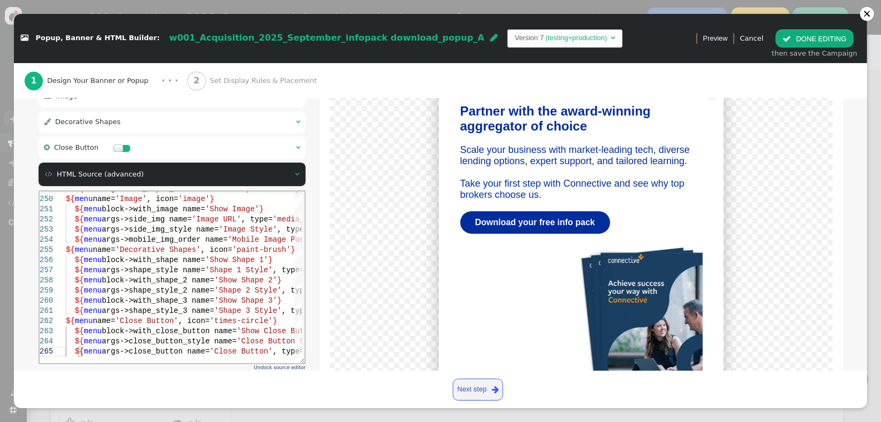
scroll to position [274, 0]
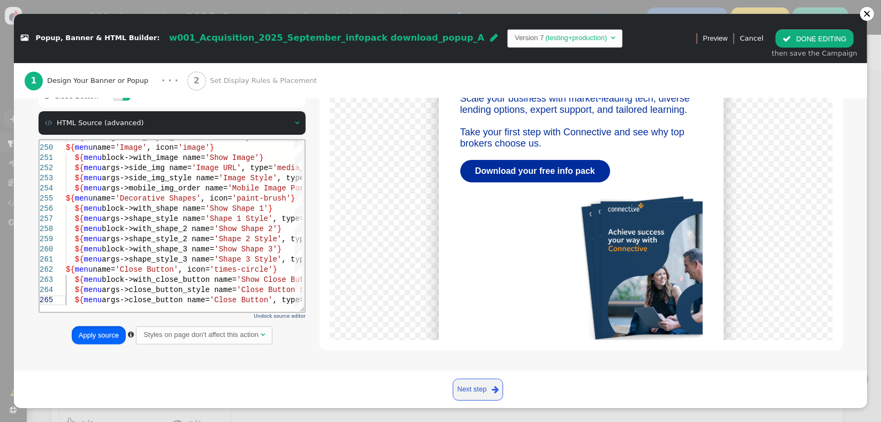
click at [100, 339] on button "Apply source" at bounding box center [99, 336] width 54 height 18
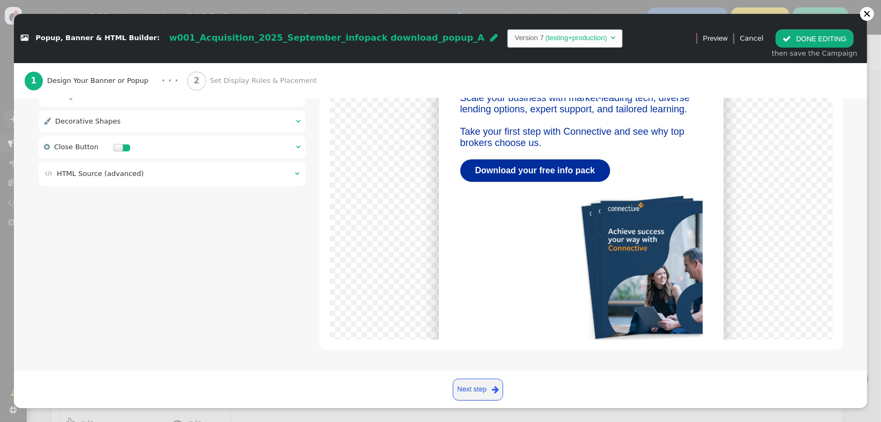
scroll to position [222, 0]
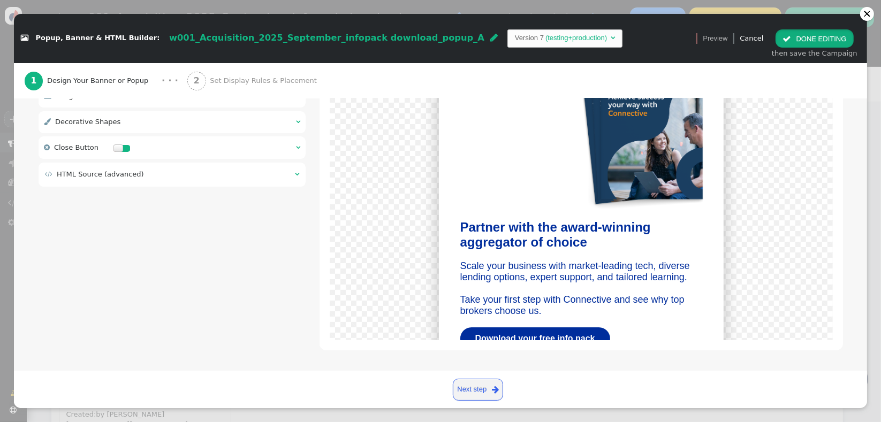
drag, startPoint x: 796, startPoint y: 42, endPoint x: 796, endPoint y: 66, distance: 24.1
click at [796, 41] on button " DONE EDITING" at bounding box center [815, 38] width 78 height 18
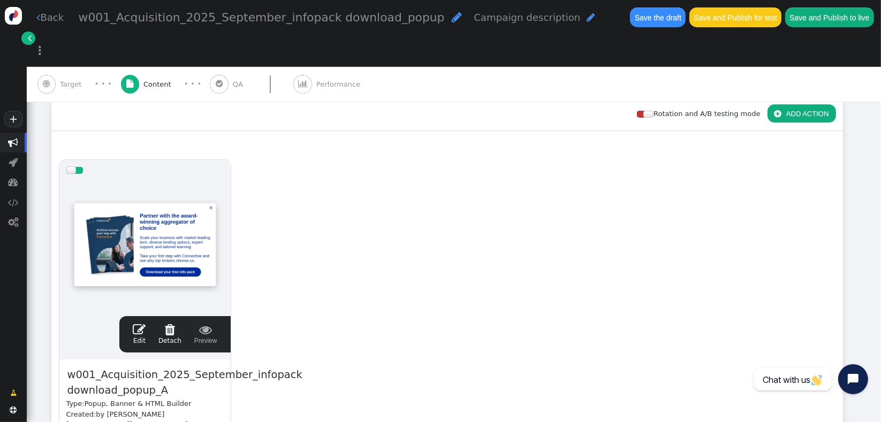
scroll to position [0, 0]
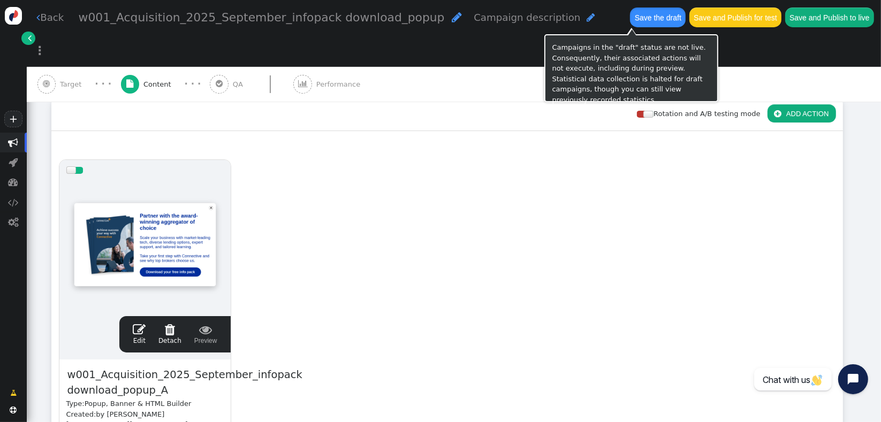
click at [630, 15] on button "Save the draft" at bounding box center [658, 16] width 56 height 19
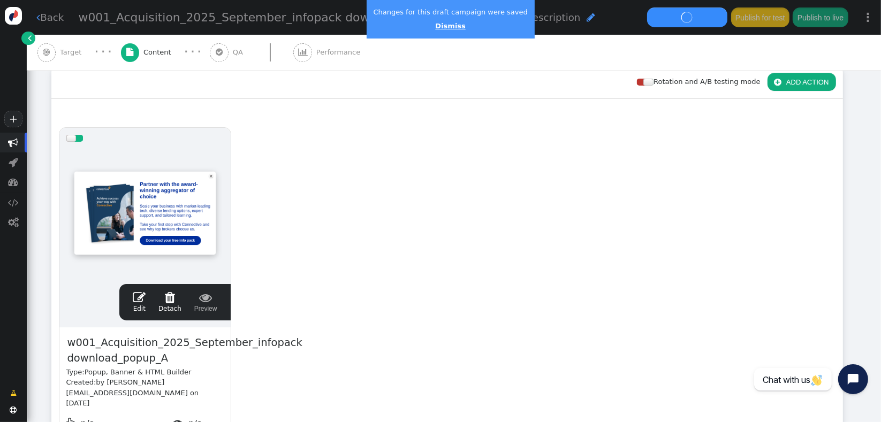
click at [442, 22] on link "Dismiss" at bounding box center [450, 26] width 30 height 8
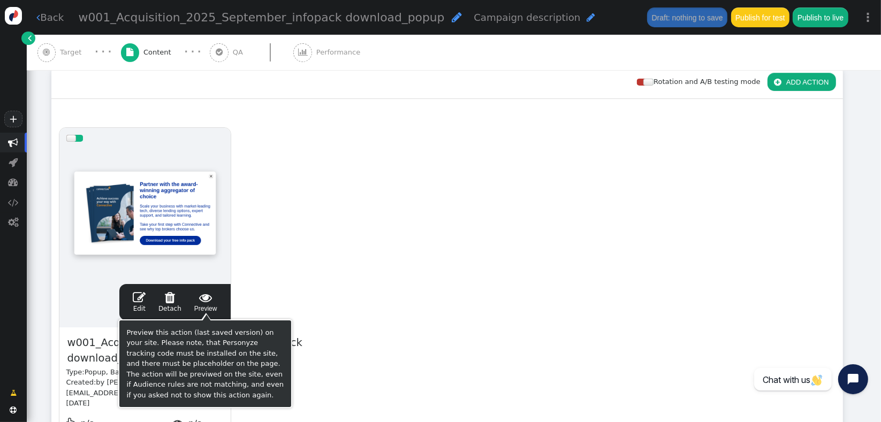
click at [207, 298] on span "" at bounding box center [205, 297] width 23 height 13
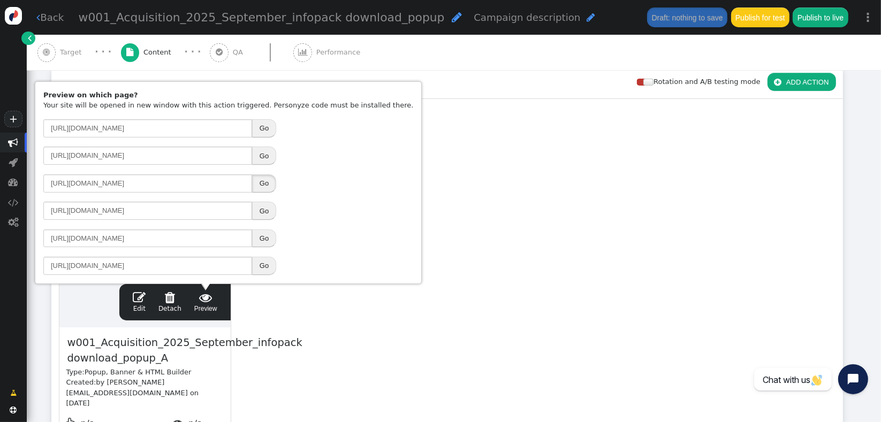
click at [261, 179] on button "Go" at bounding box center [264, 184] width 24 height 18
click at [137, 304] on link " Edit" at bounding box center [139, 302] width 13 height 22
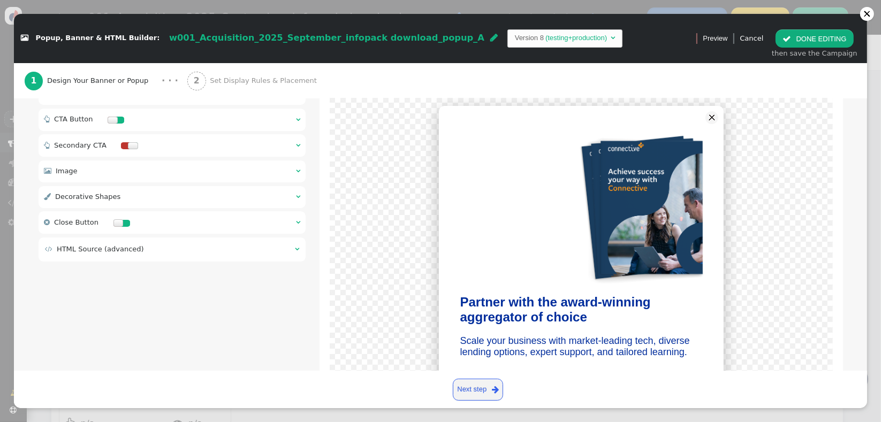
scroll to position [146, 0]
click at [199, 171] on div " Image  " at bounding box center [173, 173] width 268 height 22
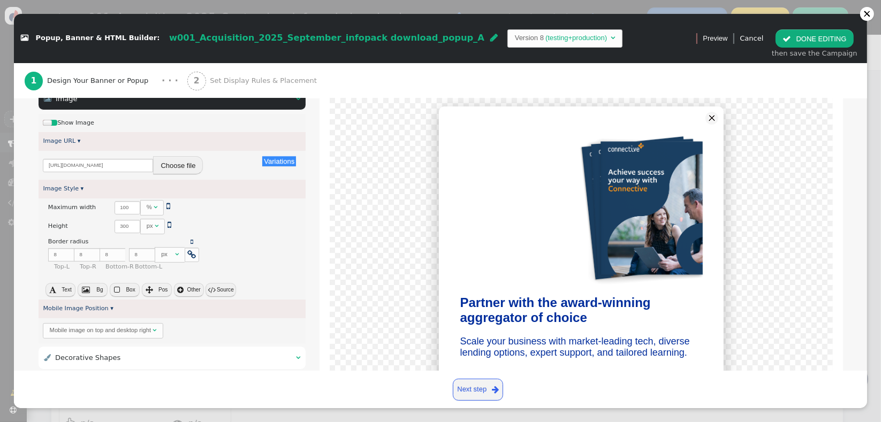
scroll to position [259, 0]
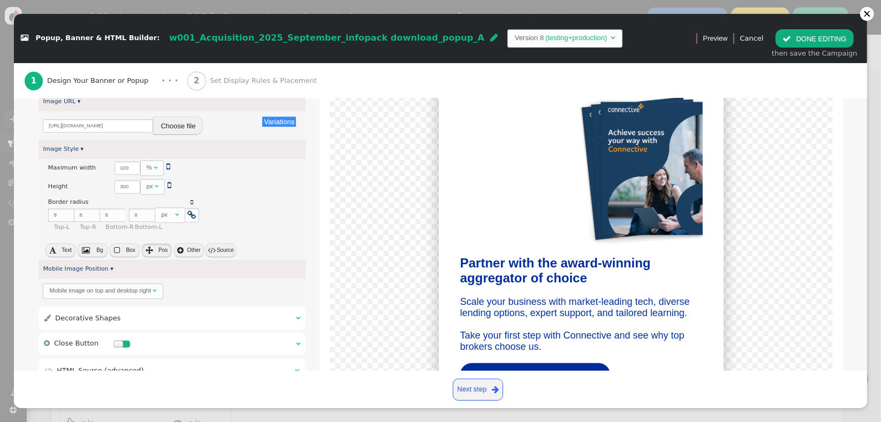
click at [153, 250] on button " Pos" at bounding box center [157, 251] width 30 height 14
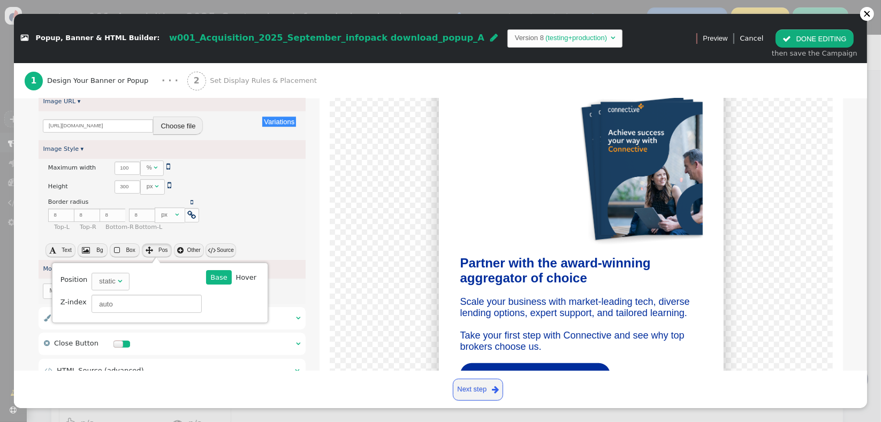
click at [153, 250] on button " Pos" at bounding box center [157, 251] width 30 height 14
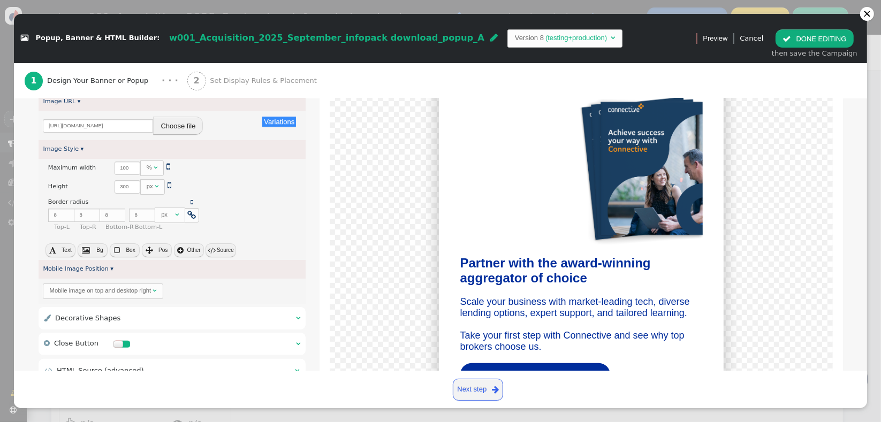
click at [193, 246] on button " Other" at bounding box center [189, 251] width 30 height 14
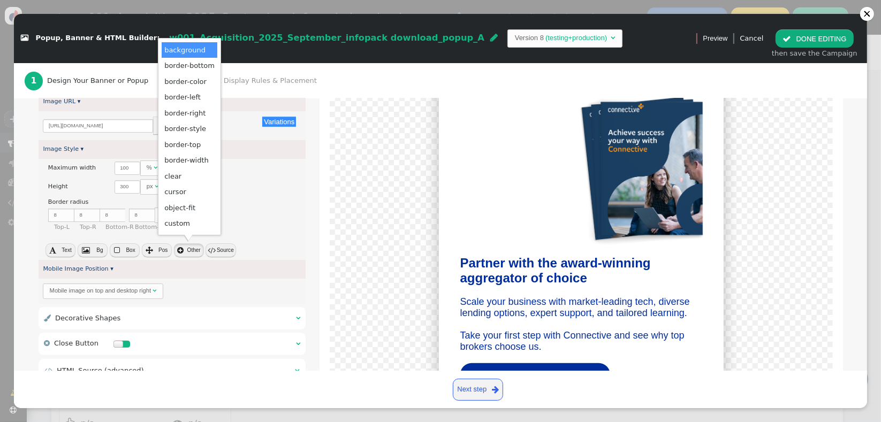
click at [193, 246] on button " Other" at bounding box center [189, 251] width 30 height 14
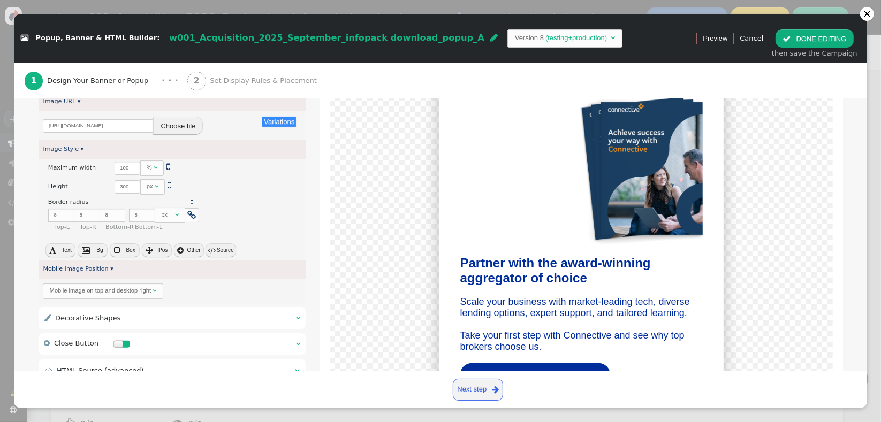
click at [119, 246] on button " Box" at bounding box center [125, 251] width 30 height 14
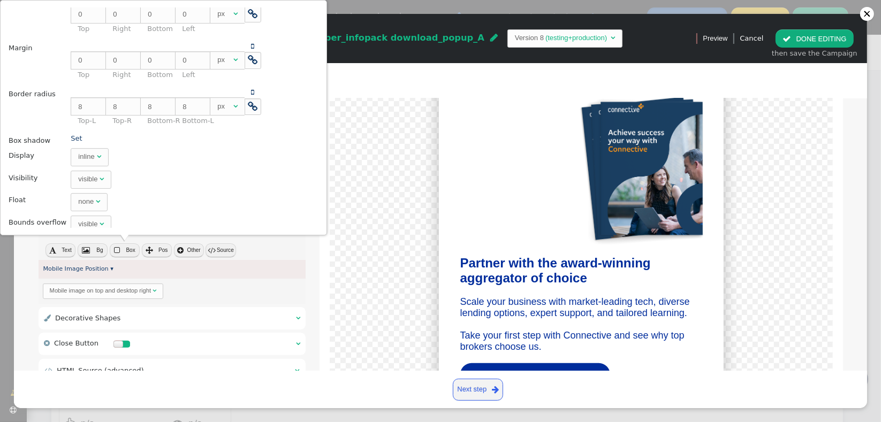
scroll to position [49, 0]
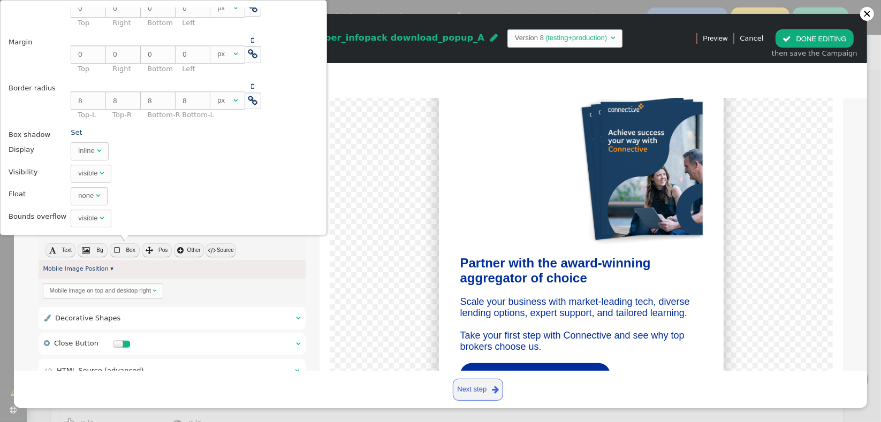
click at [82, 195] on div "none" at bounding box center [86, 196] width 16 height 11
click at [213, 198] on td "none " at bounding box center [165, 196] width 196 height 21
click at [344, 246] on div "Partner with the award-winning aggregator of choice Scale your business with ma…" at bounding box center [581, 237] width 475 height 341
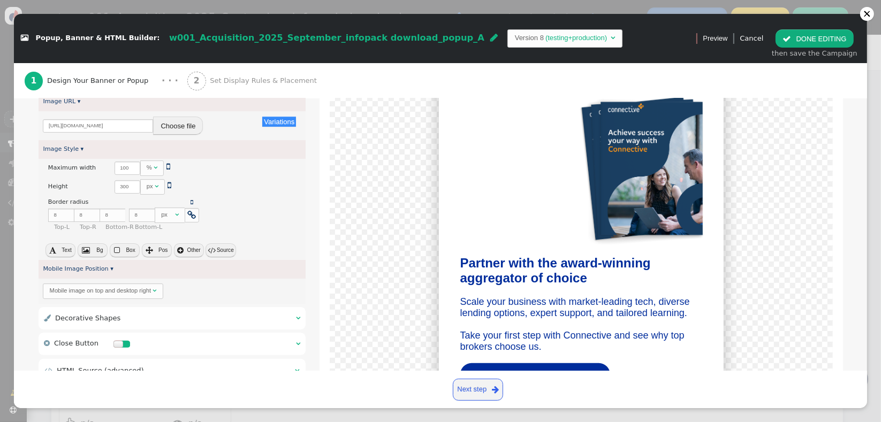
click at [87, 247] on span "" at bounding box center [86, 250] width 8 height 7
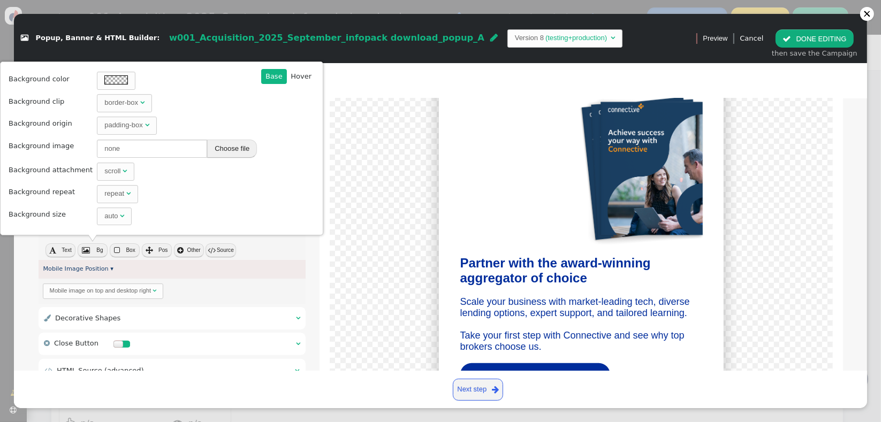
click at [344, 256] on div "Partner with the award-winning aggregator of choice Scale your business with ma…" at bounding box center [581, 237] width 475 height 341
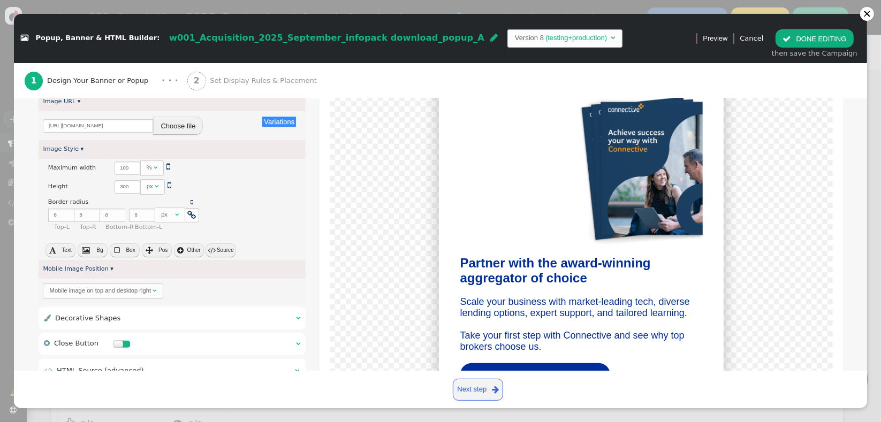
click at [141, 292] on div "Mobile image on top and desktop right" at bounding box center [100, 290] width 101 height 9
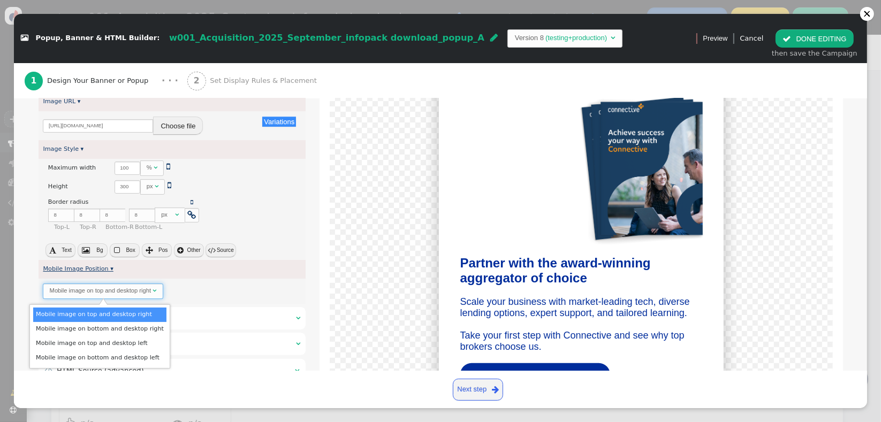
click at [95, 267] on link "Mobile Image Position ▾" at bounding box center [78, 269] width 70 height 7
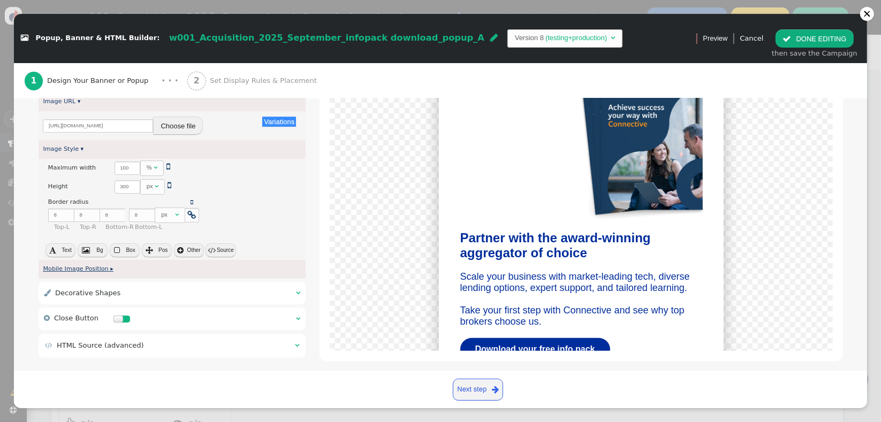
click at [107, 268] on link "Mobile Image Position ▸" at bounding box center [78, 269] width 70 height 7
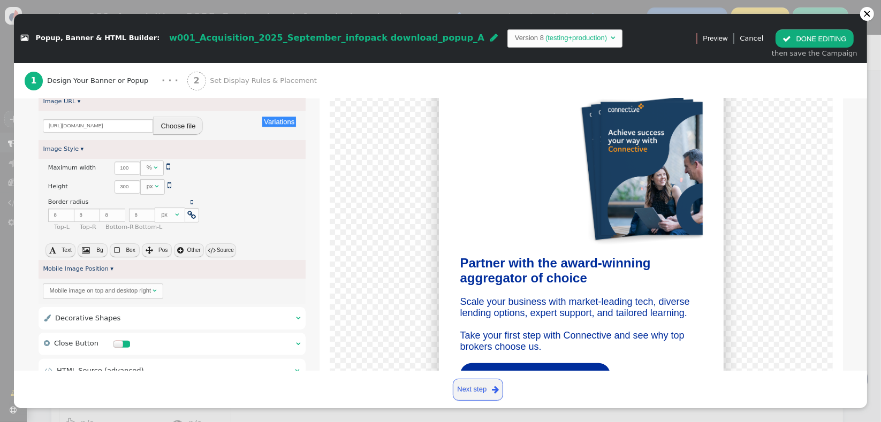
click at [115, 287] on div "Mobile image on top and desktop right" at bounding box center [100, 290] width 101 height 9
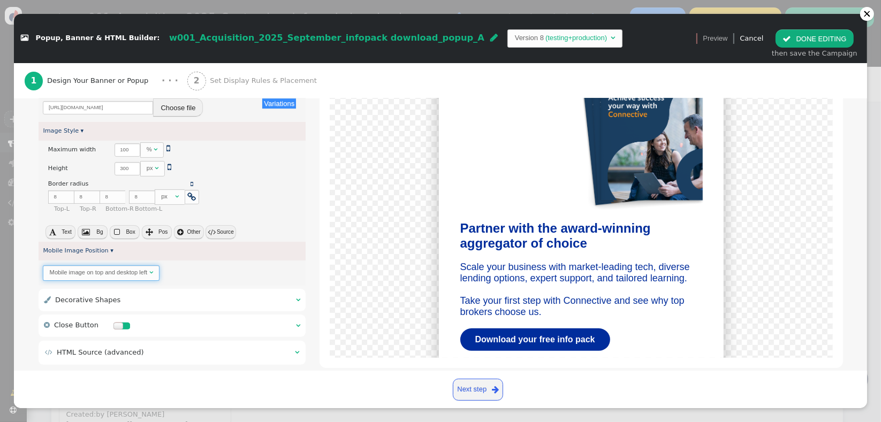
scroll to position [285, 0]
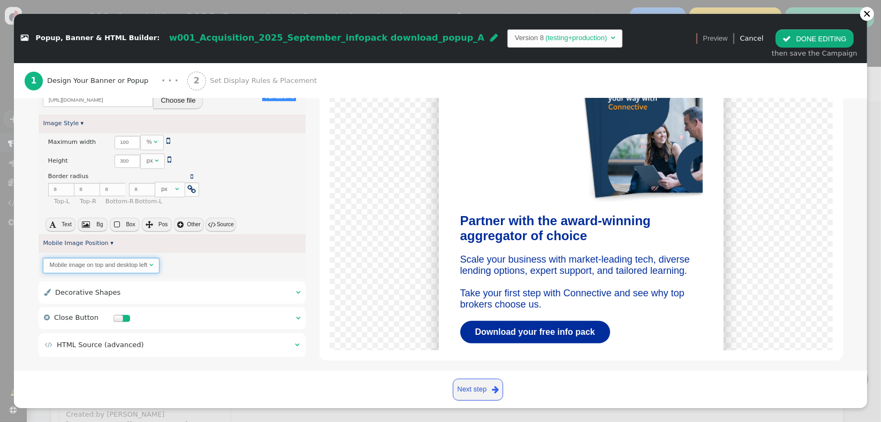
click at [131, 261] on div "Mobile image on top and desktop left" at bounding box center [99, 265] width 98 height 9
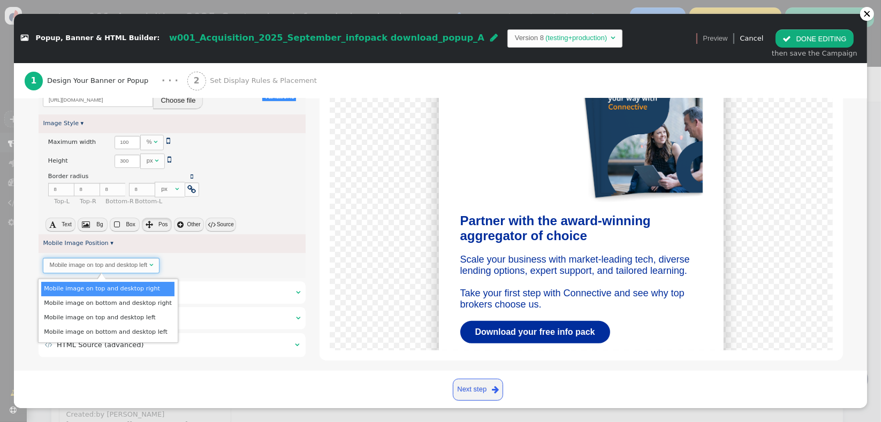
click at [151, 225] on span "" at bounding box center [149, 224] width 7 height 7
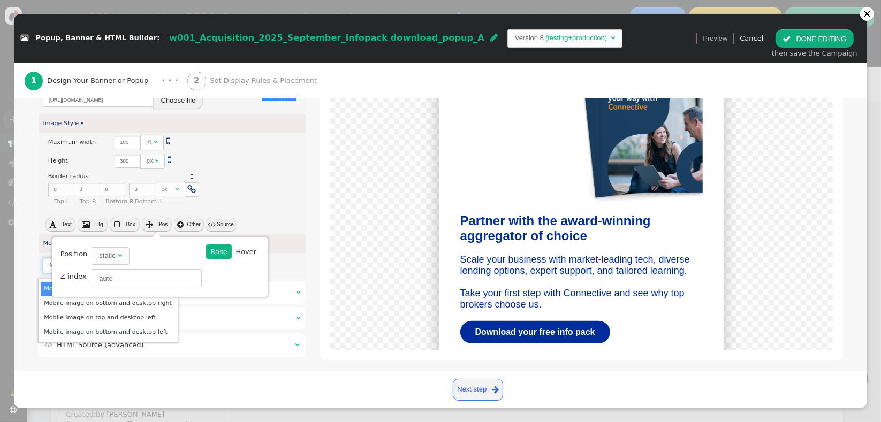
click at [99, 256] on div "static" at bounding box center [107, 256] width 16 height 11
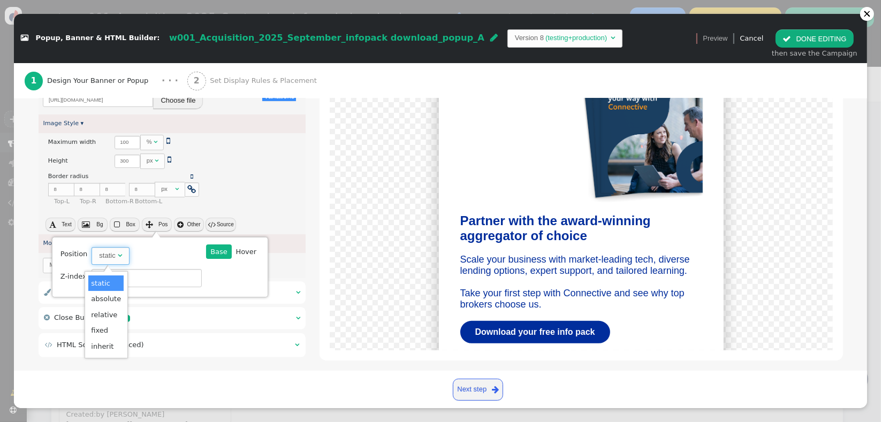
click at [162, 253] on td "static " at bounding box center [146, 256] width 117 height 21
click at [138, 280] on input "auto" at bounding box center [147, 278] width 110 height 18
click at [136, 259] on td "static " at bounding box center [146, 256] width 117 height 21
click at [118, 252] on span "" at bounding box center [120, 255] width 4 height 7
click at [269, 222] on div " Text  Bg  Box  Pos  Other  Source" at bounding box center [173, 226] width 268 height 18
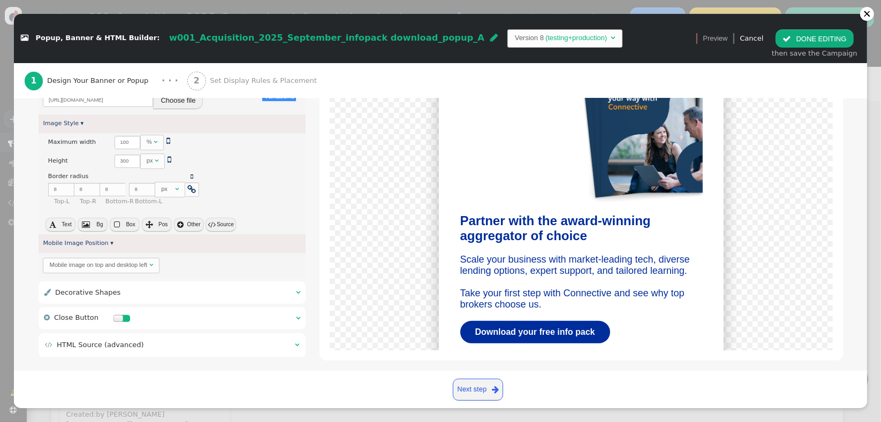
click at [222, 224] on button " Source" at bounding box center [221, 225] width 30 height 14
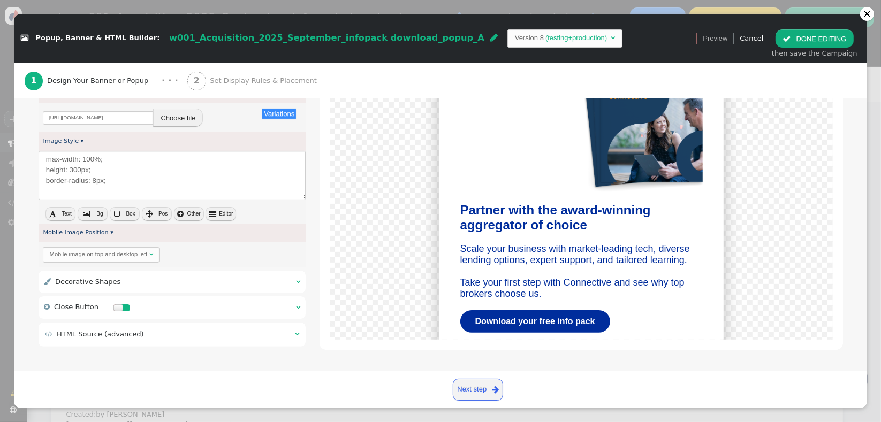
scroll to position [266, 0]
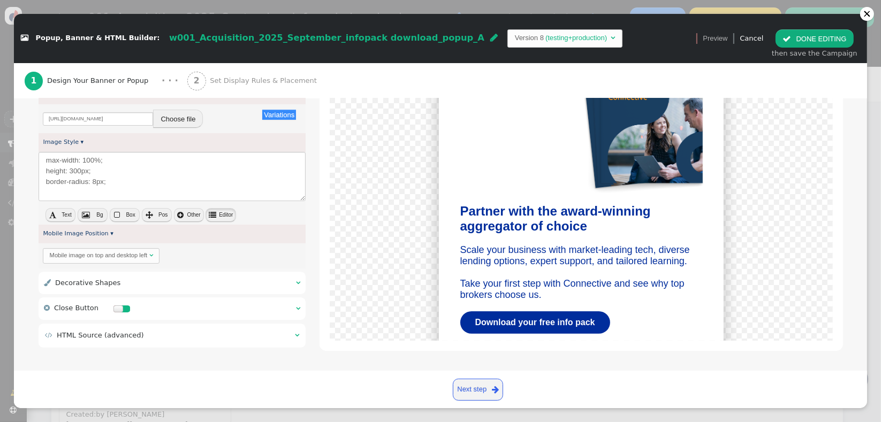
click at [220, 215] on button " Editor" at bounding box center [221, 215] width 30 height 14
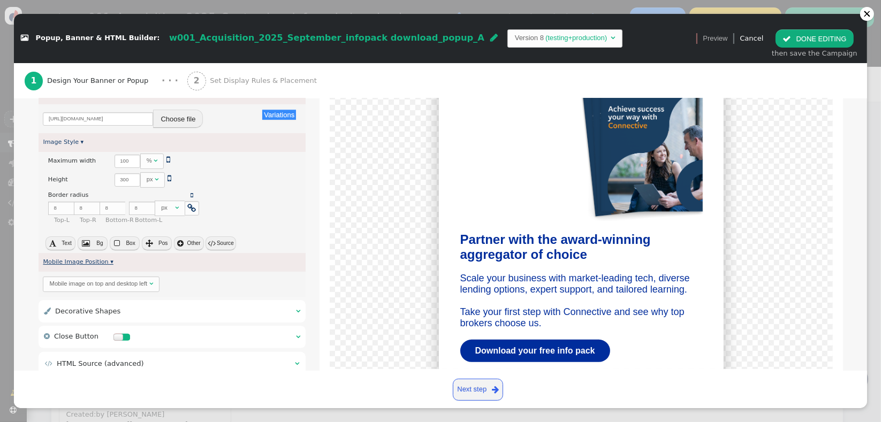
click at [102, 262] on link "Mobile Image Position ▾" at bounding box center [78, 262] width 70 height 7
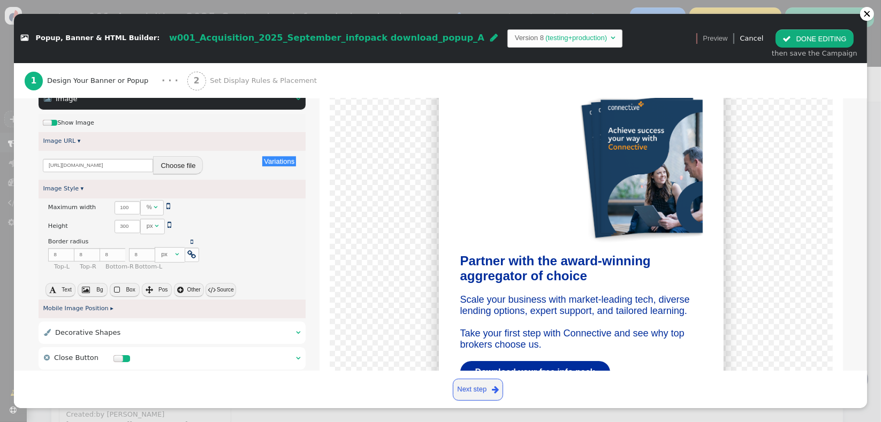
scroll to position [215, 0]
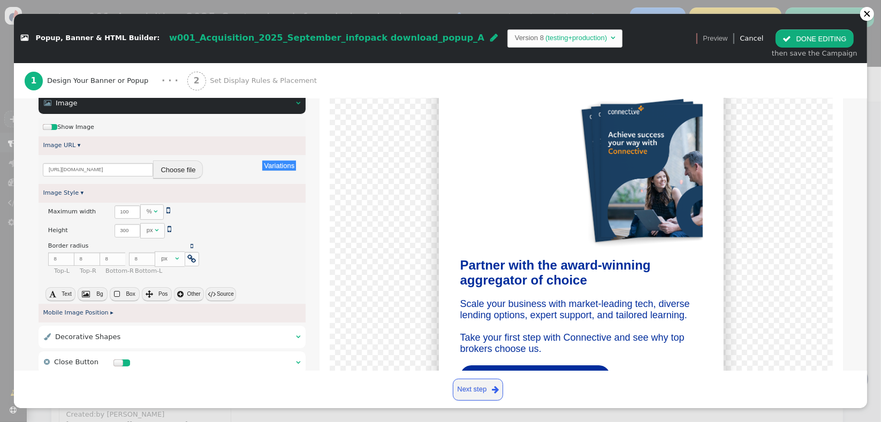
click at [52, 126] on div at bounding box center [53, 127] width 7 height 6
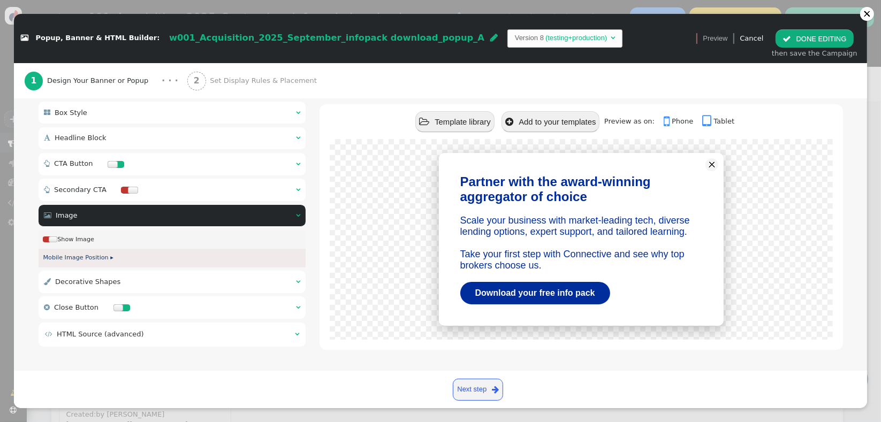
scroll to position [102, 0]
click at [50, 241] on div at bounding box center [53, 240] width 9 height 6
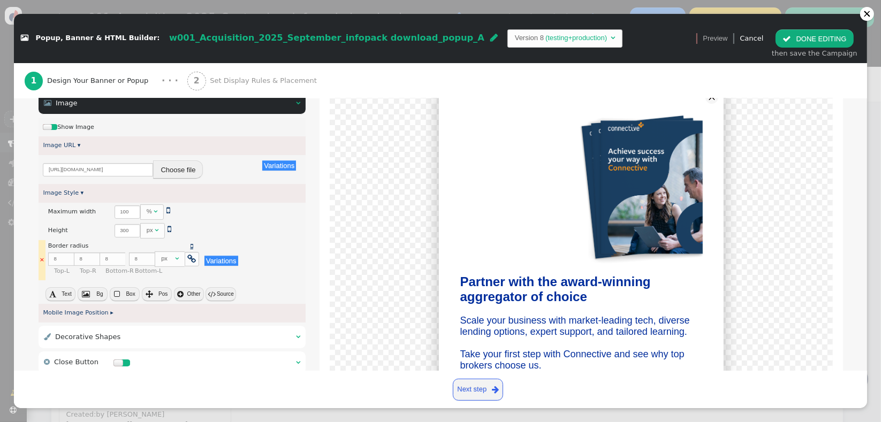
click at [191, 247] on span "" at bounding box center [192, 246] width 3 height 6
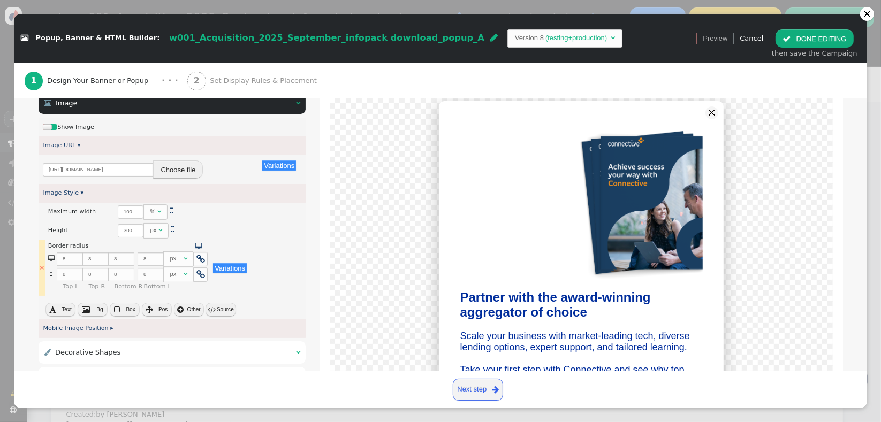
click at [195, 247] on span "" at bounding box center [198, 246] width 6 height 6
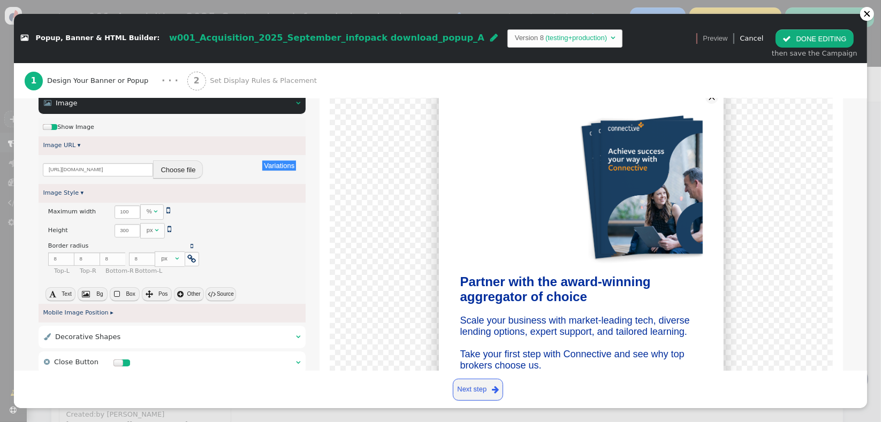
click at [65, 296] on button " Text" at bounding box center [61, 295] width 30 height 14
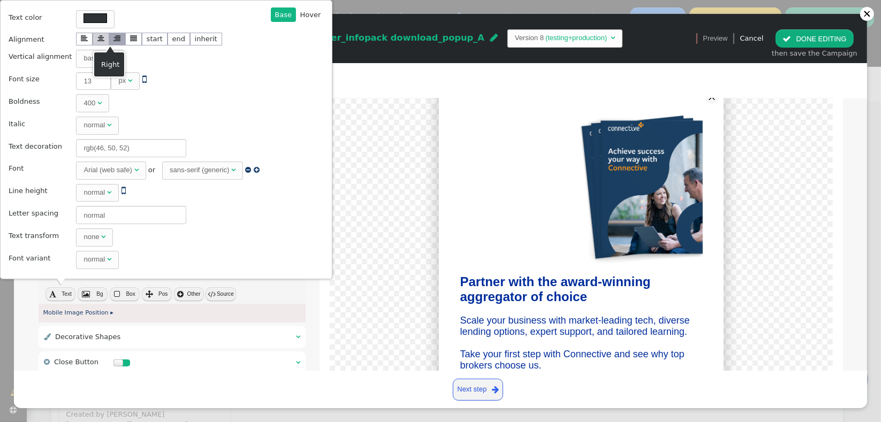
click at [97, 39] on span "" at bounding box center [100, 38] width 7 height 7
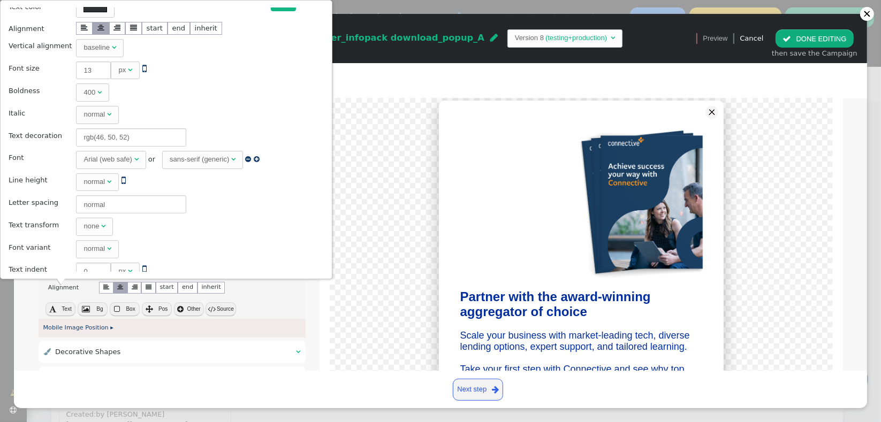
scroll to position [87, 0]
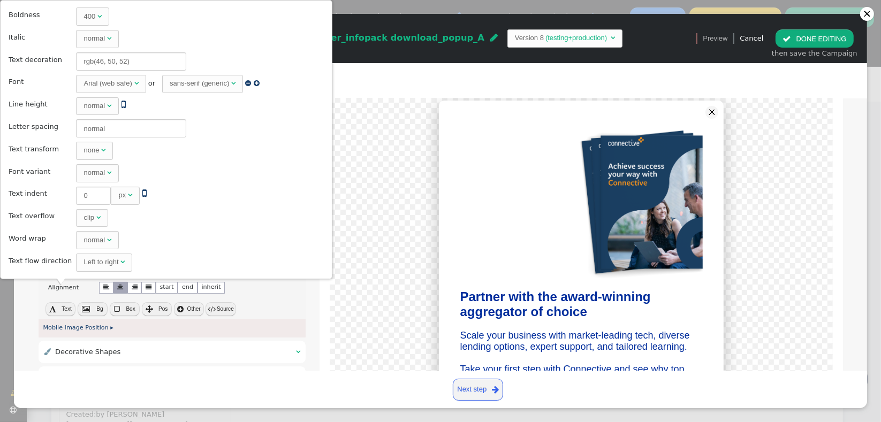
click at [321, 318] on div "Partner with the award-winning aggregator of choice Scale your business with ma…" at bounding box center [581, 254] width 523 height 334
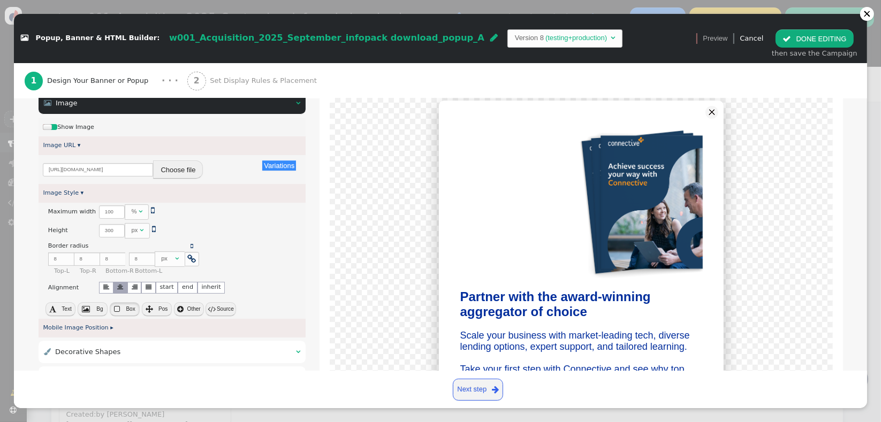
click at [131, 307] on span "Box" at bounding box center [130, 309] width 9 height 6
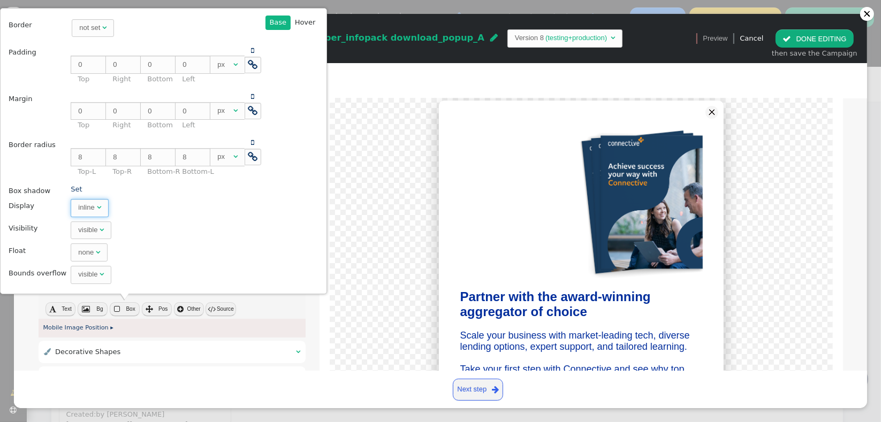
click at [95, 213] on span "inline " at bounding box center [89, 208] width 37 height 18
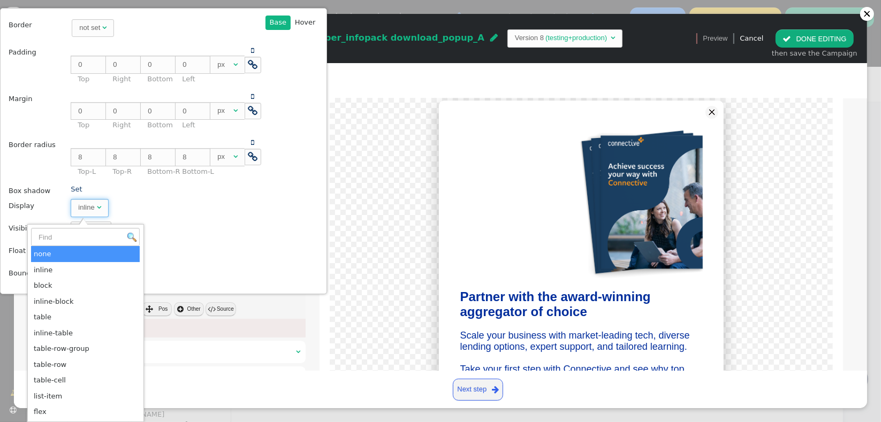
click at [95, 213] on span "inline " at bounding box center [89, 208] width 37 height 18
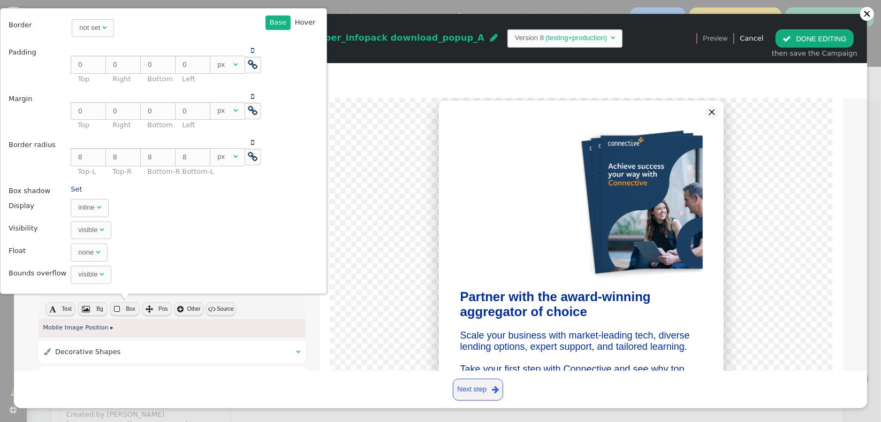
click at [114, 311] on span "" at bounding box center [117, 309] width 6 height 7
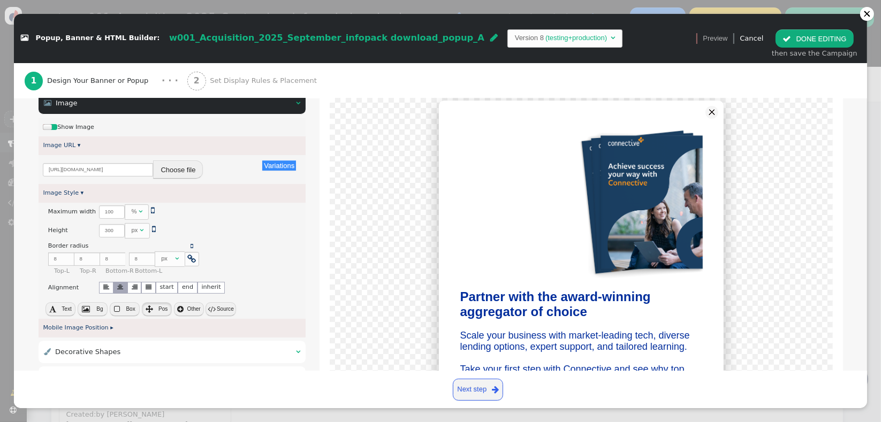
click at [154, 313] on button " Pos" at bounding box center [157, 310] width 30 height 14
click at [180, 311] on span "" at bounding box center [180, 309] width 6 height 7
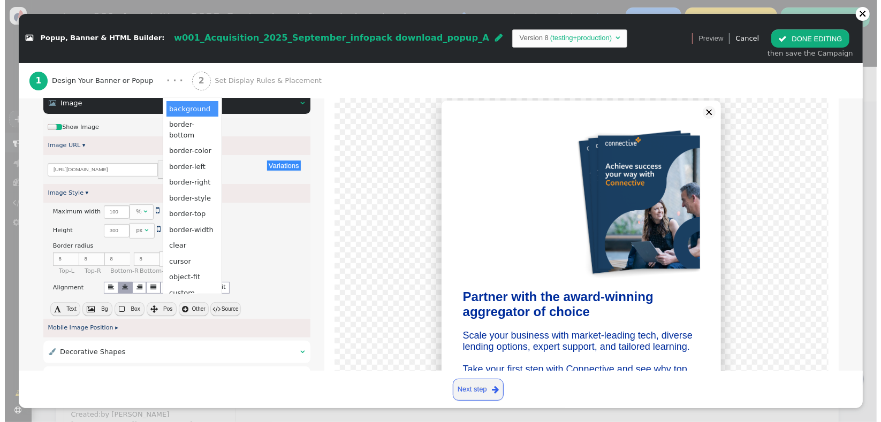
scroll to position [0, 0]
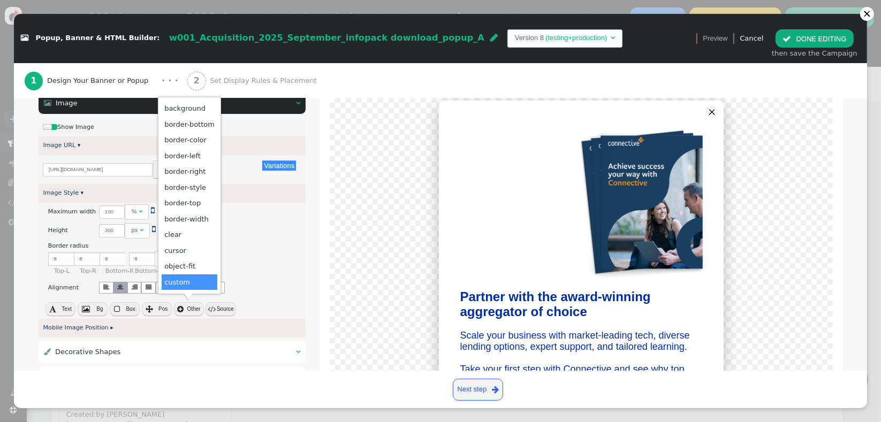
click at [190, 285] on td "custom" at bounding box center [190, 283] width 56 height 16
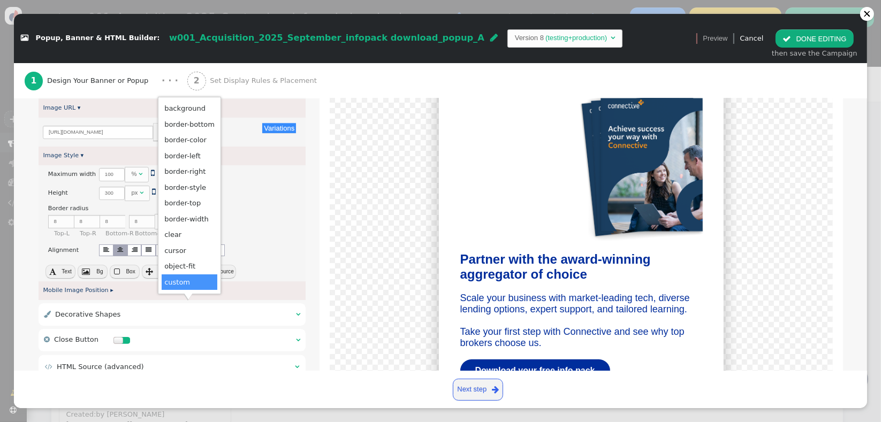
scroll to position [283, 0]
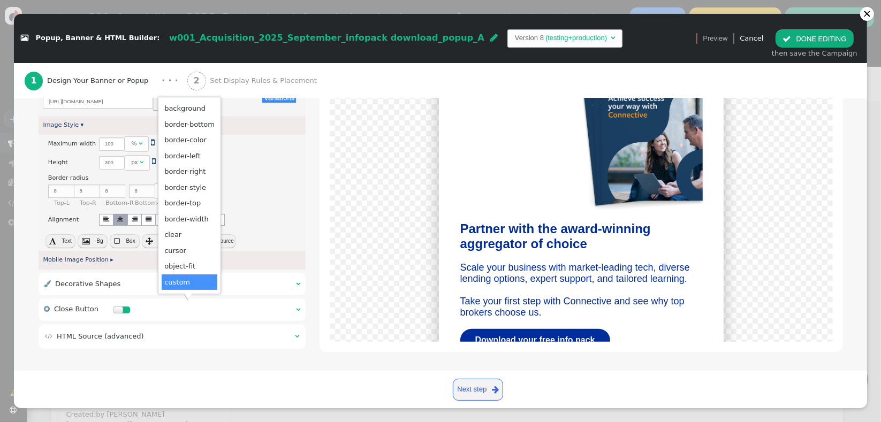
click at [269, 198] on div "× Maximum width There are alternatives. Default value:  100 %   Variations ×…" at bounding box center [173, 181] width 268 height 93
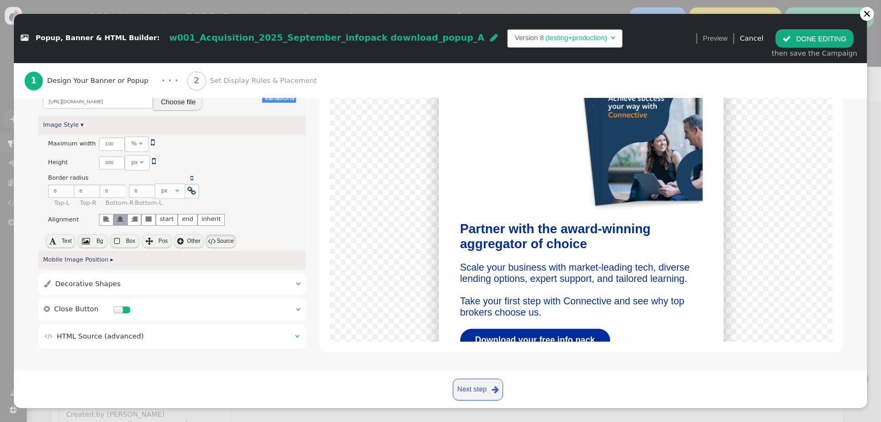
click at [217, 243] on button " Source" at bounding box center [221, 242] width 30 height 14
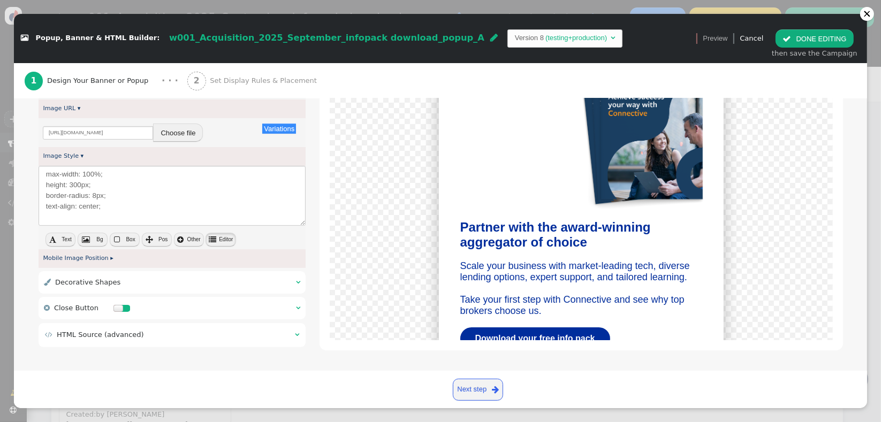
click at [217, 243] on button " Editor" at bounding box center [221, 240] width 30 height 14
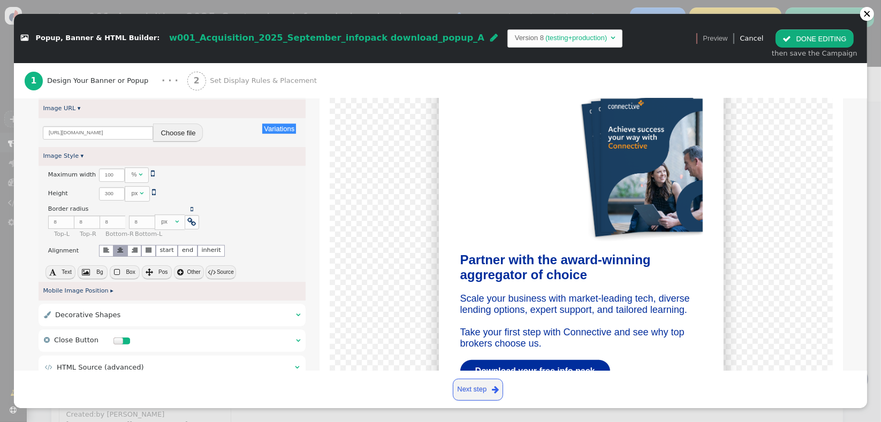
click at [274, 315] on div " Decorative Shapes  " at bounding box center [173, 315] width 268 height 22
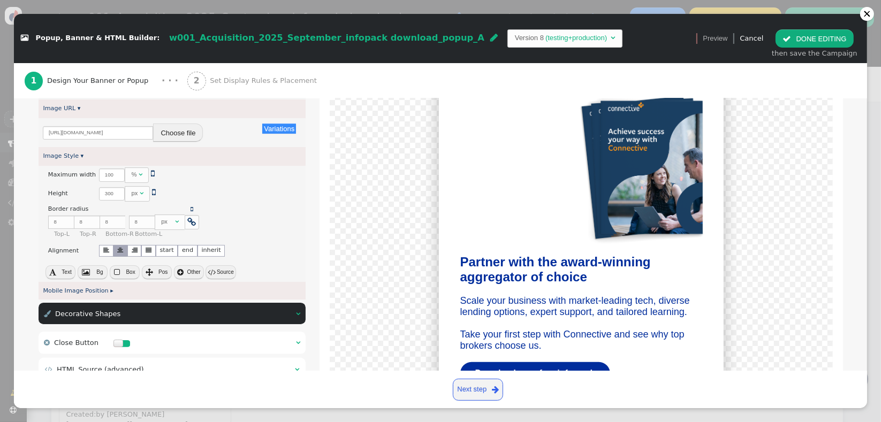
scroll to position [222, 0]
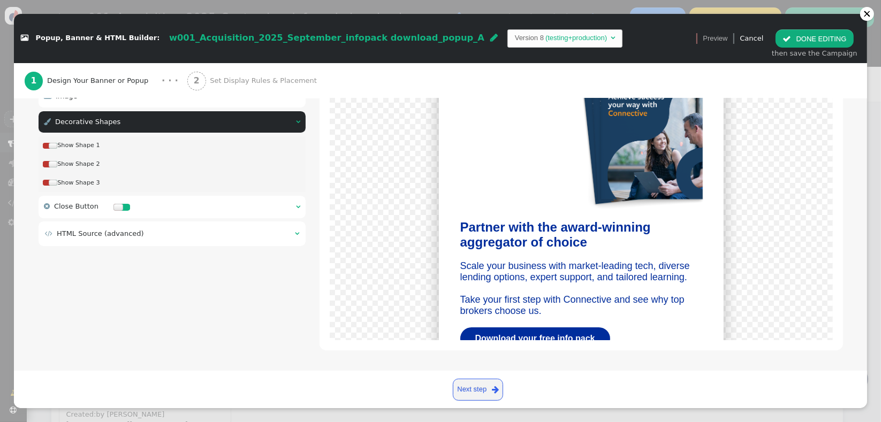
click at [282, 118] on div " Decorative Shapes  " at bounding box center [173, 122] width 268 height 22
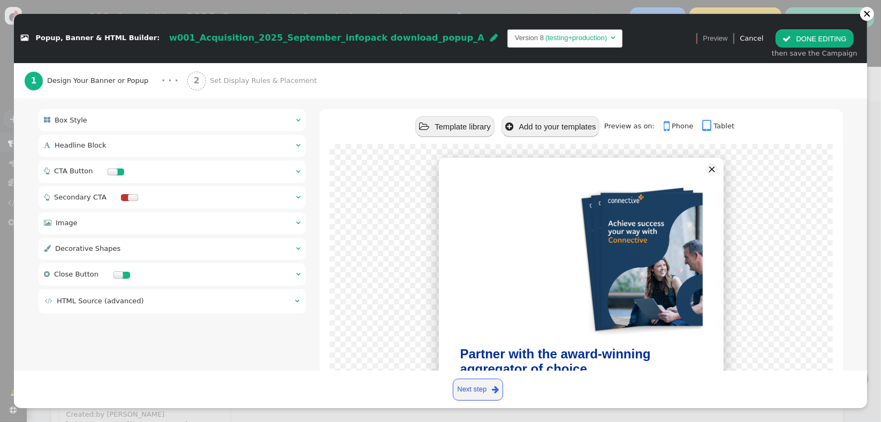
scroll to position [90, 0]
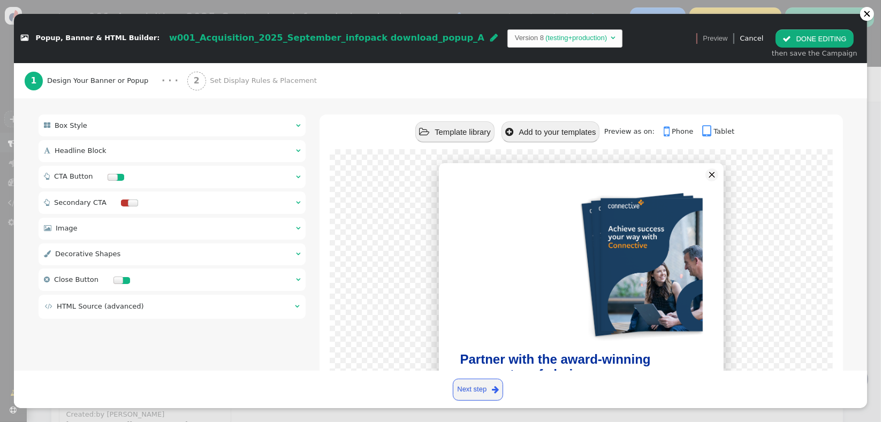
click at [671, 132] on link " Phone" at bounding box center [682, 131] width 36 height 8
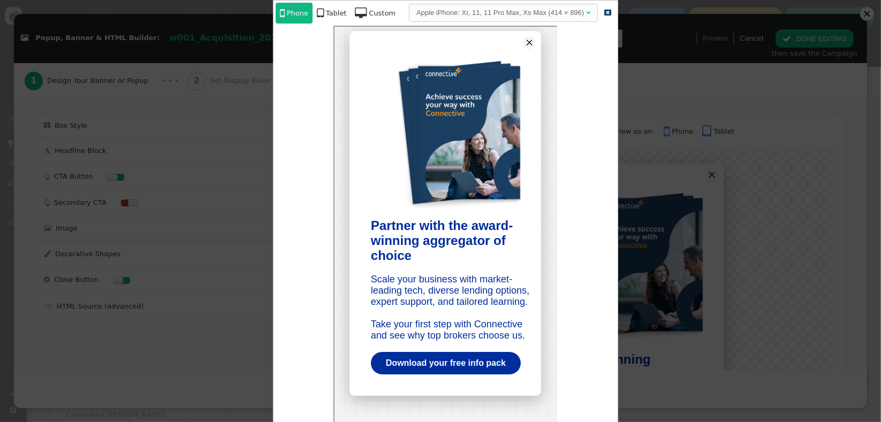
scroll to position [0, 0]
click at [604, 12] on span "" at bounding box center [607, 12] width 7 height 7
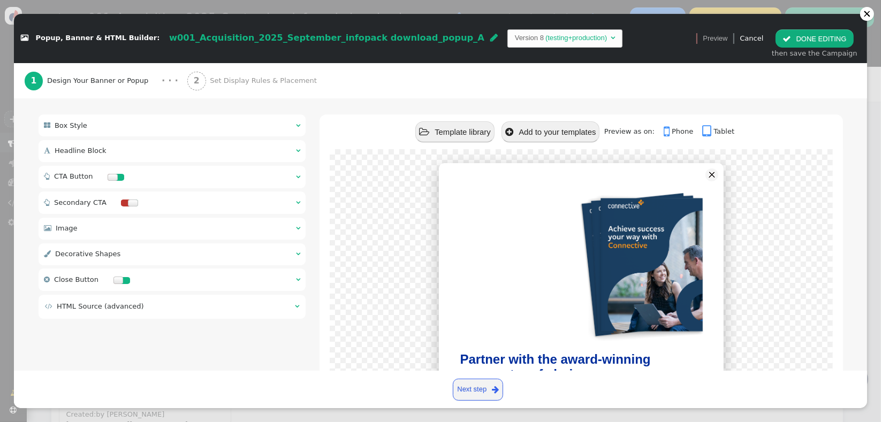
click at [128, 222] on div " Image  " at bounding box center [173, 229] width 268 height 22
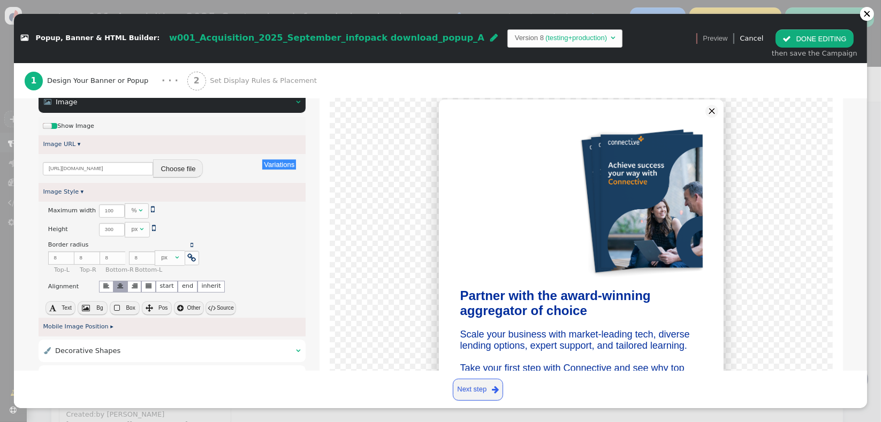
scroll to position [218, 0]
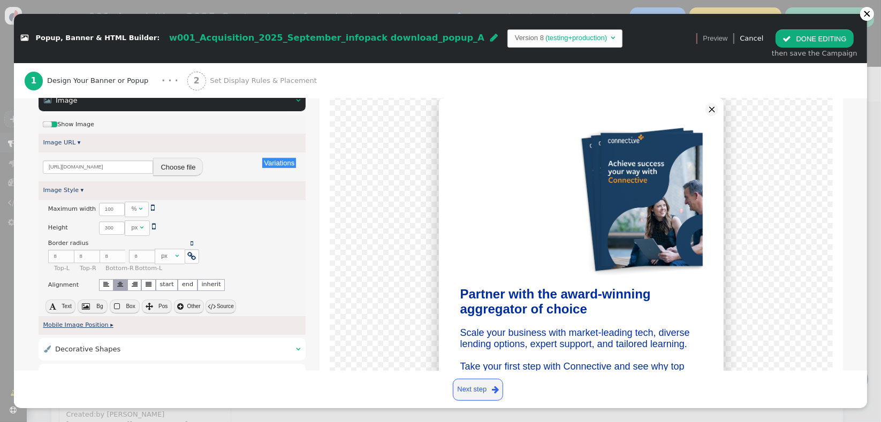
click at [105, 322] on link "Mobile Image Position ▸" at bounding box center [78, 325] width 70 height 7
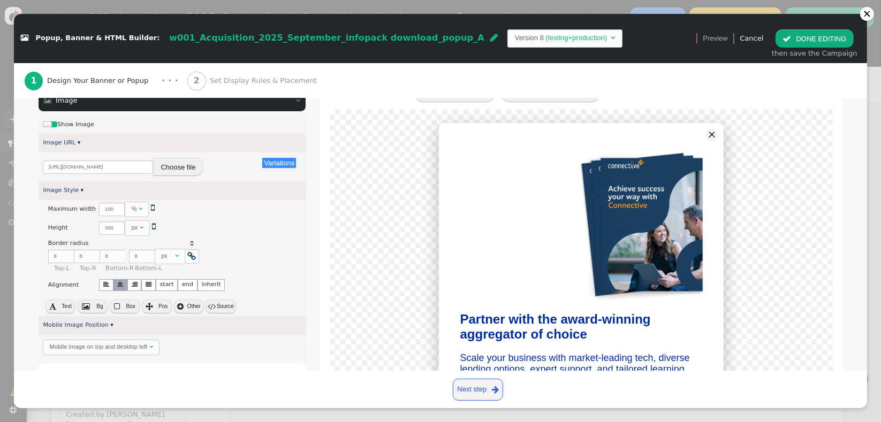
click at [116, 344] on div "Mobile image on top and desktop left" at bounding box center [99, 347] width 98 height 9
click at [330, 303] on div at bounding box center [581, 270] width 503 height 323
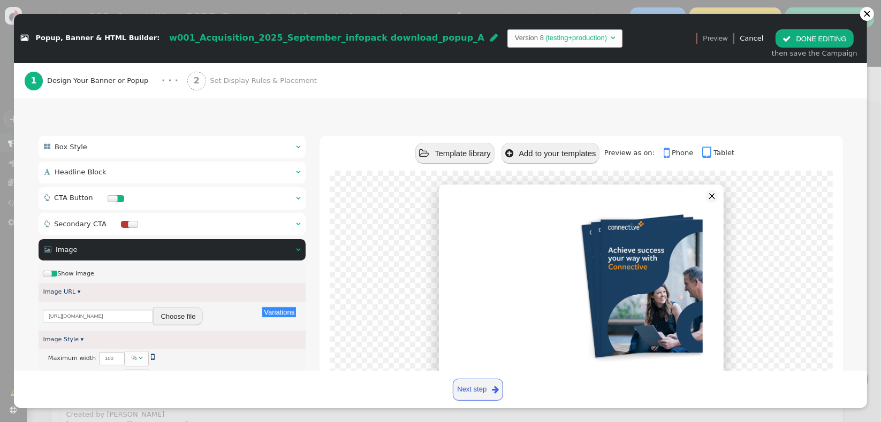
scroll to position [21, 0]
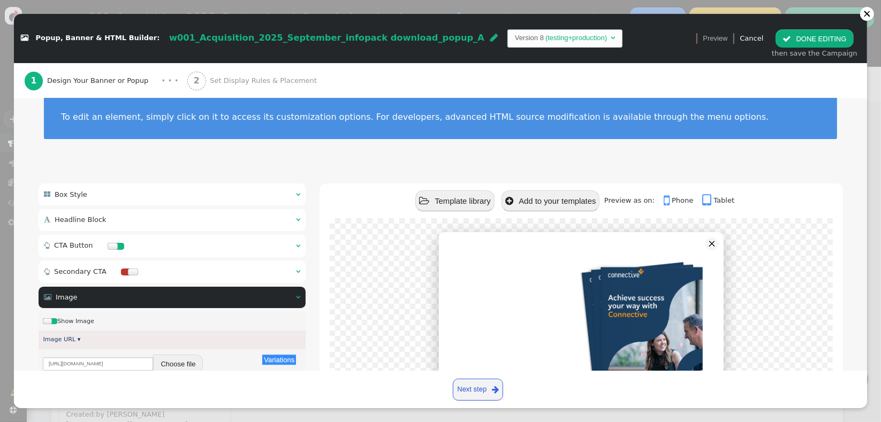
click at [681, 199] on link " Phone" at bounding box center [682, 200] width 36 height 8
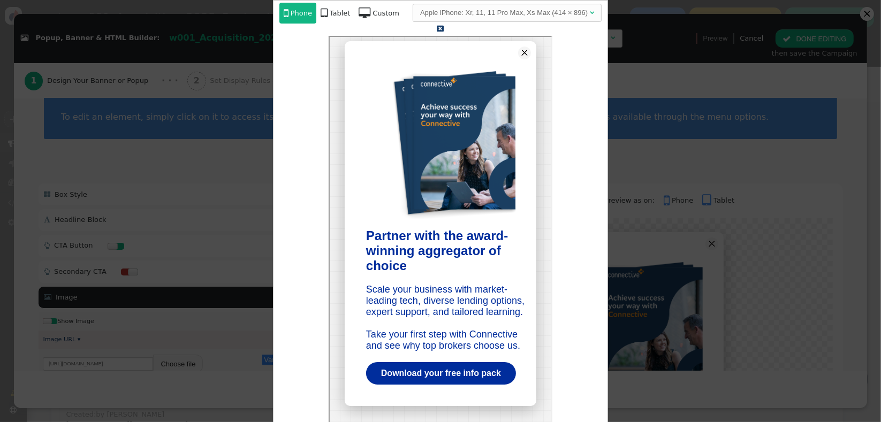
scroll to position [0, 0]
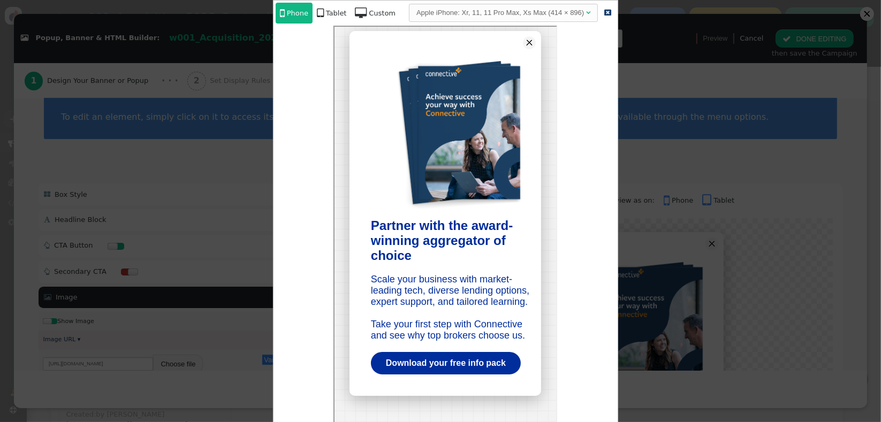
click at [674, 167] on div at bounding box center [440, 211] width 881 height 422
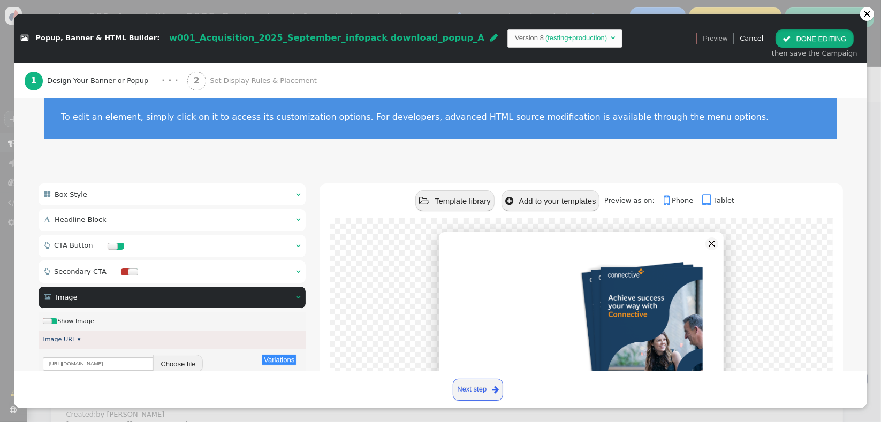
click at [792, 45] on button " DONE EDITING" at bounding box center [815, 38] width 78 height 18
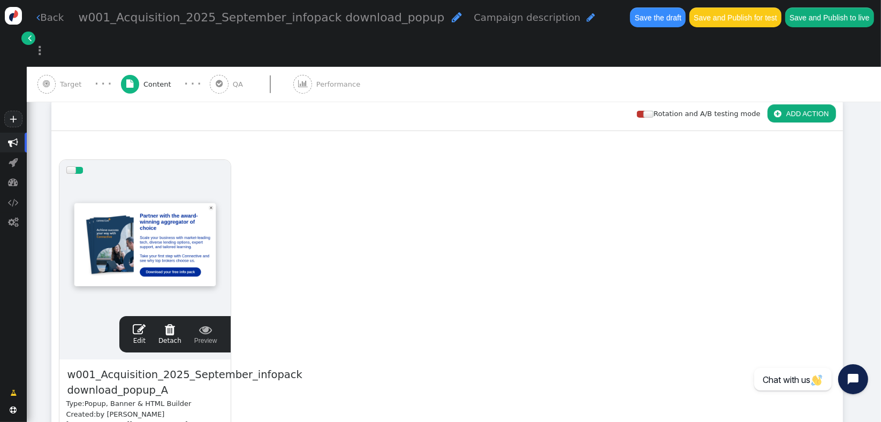
click at [630, 21] on button "Save the draft" at bounding box center [658, 16] width 56 height 19
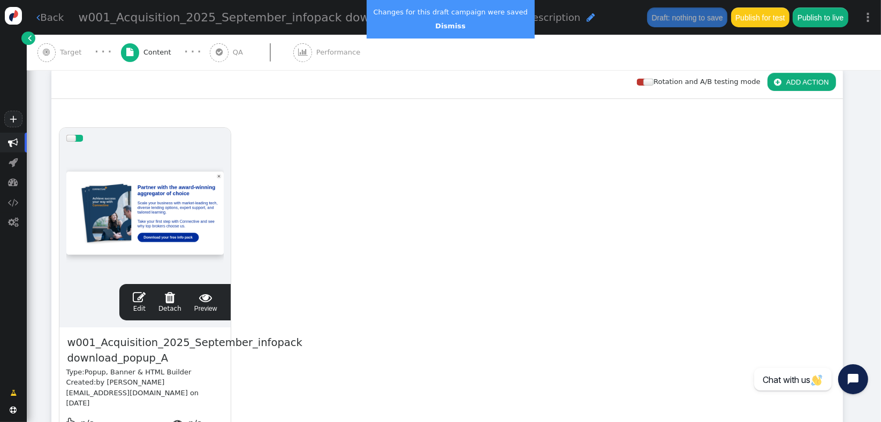
click at [140, 296] on span "" at bounding box center [139, 297] width 13 height 13
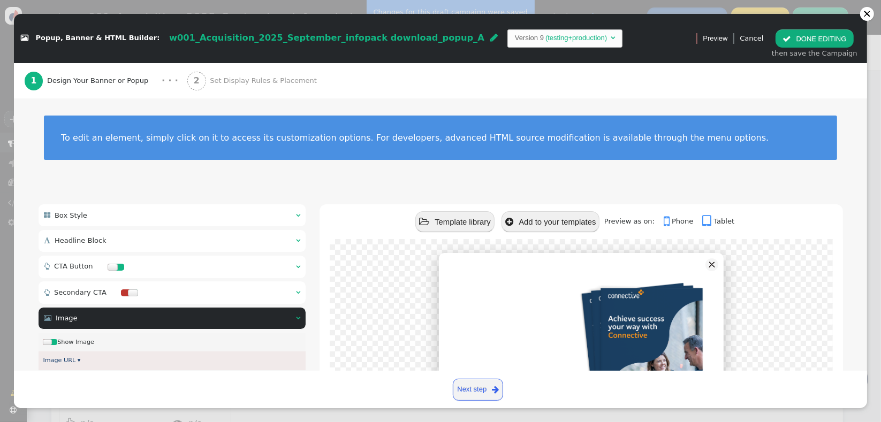
scroll to position [308, 0]
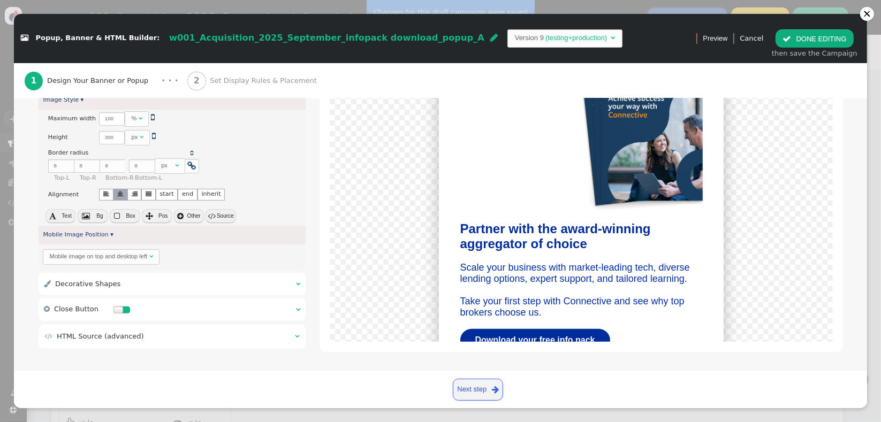
click at [207, 341] on table " HTML Source (advanced) " at bounding box center [172, 336] width 256 height 13
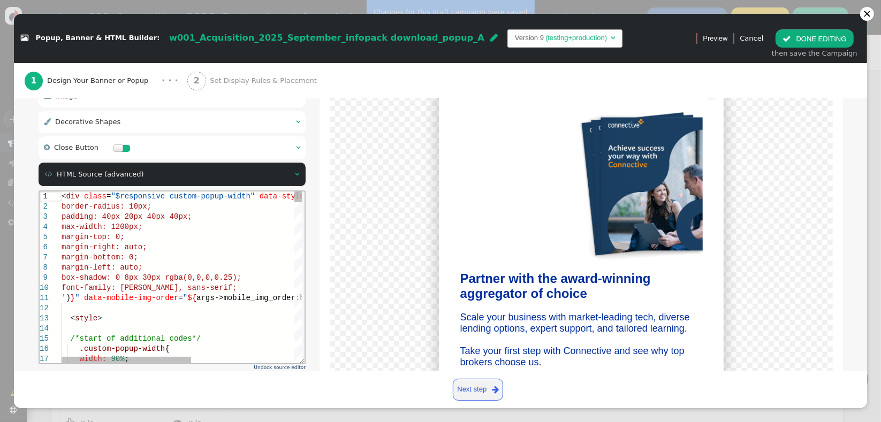
click at [226, 322] on div "< style >" at bounding box center [276, 318] width 431 height 10
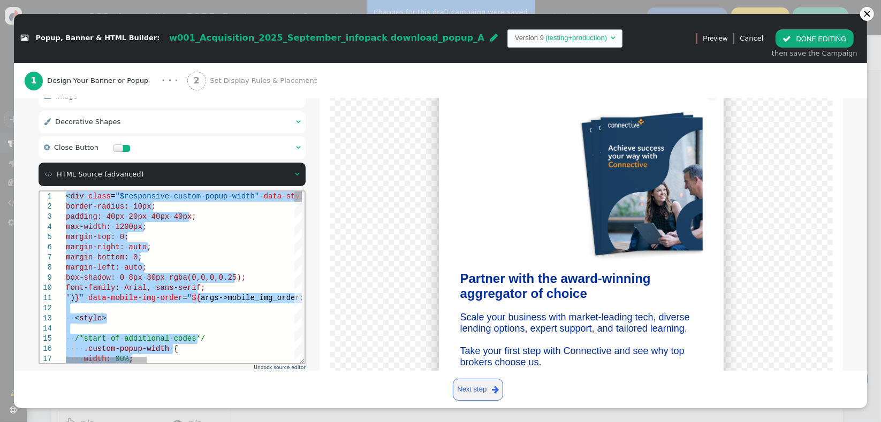
paste textarea "menu args->shape_style_2 name='Shape 2 Style', type='css', param='with_responsi…"
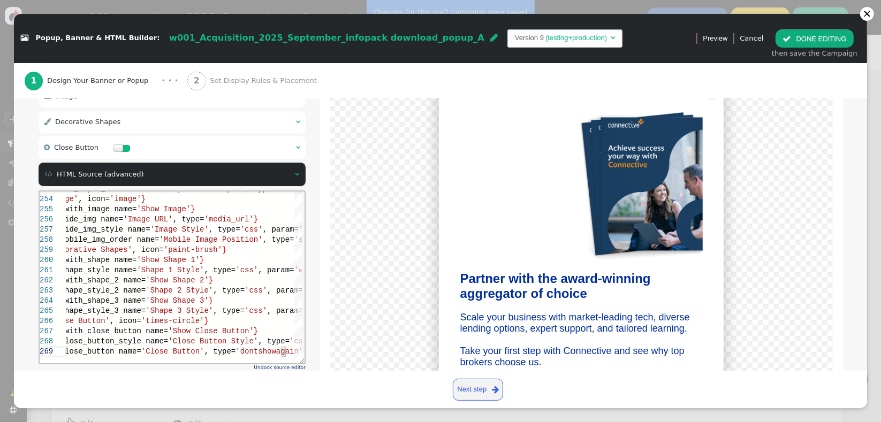
type textarea "<div class="$responsive custom-popup-width" data-style="box-sizing: border-box;…"
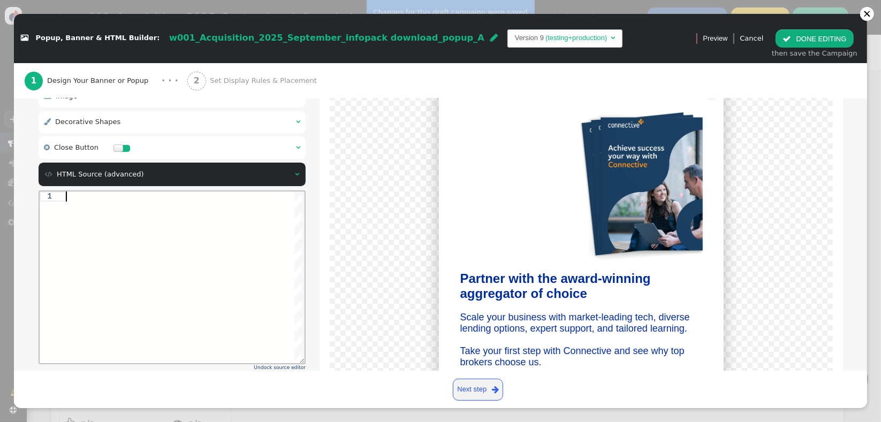
paste textarea "menu args->shape_style_2 name='Shape 2 Style', type='css', param='with_responsi…"
type textarea "menu args->shape_style_2 name='Shape 2 Style', type='css', param='with_responsi…"
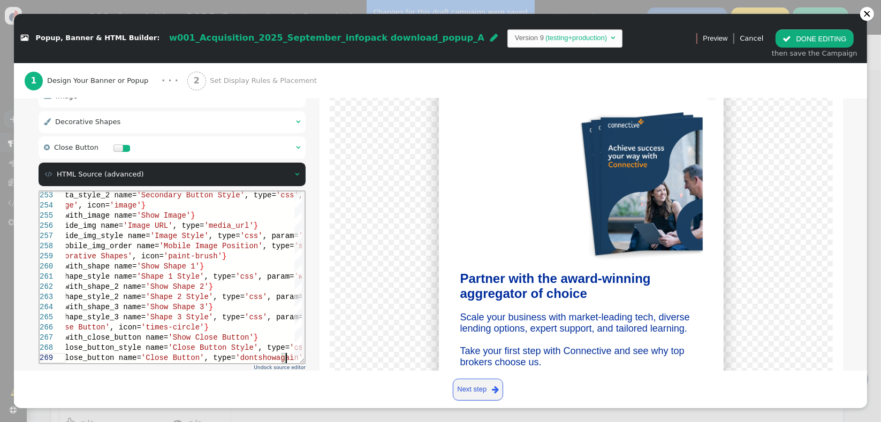
scroll to position [274, 0]
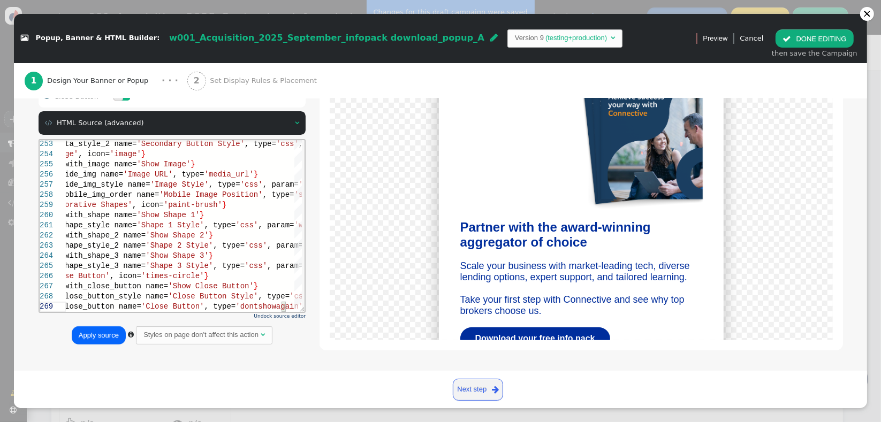
click at [104, 339] on button "Apply source" at bounding box center [99, 336] width 54 height 18
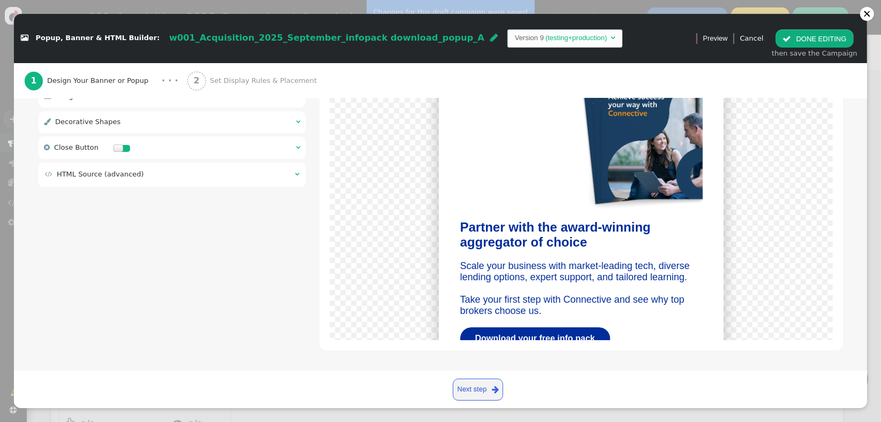
scroll to position [131, 0]
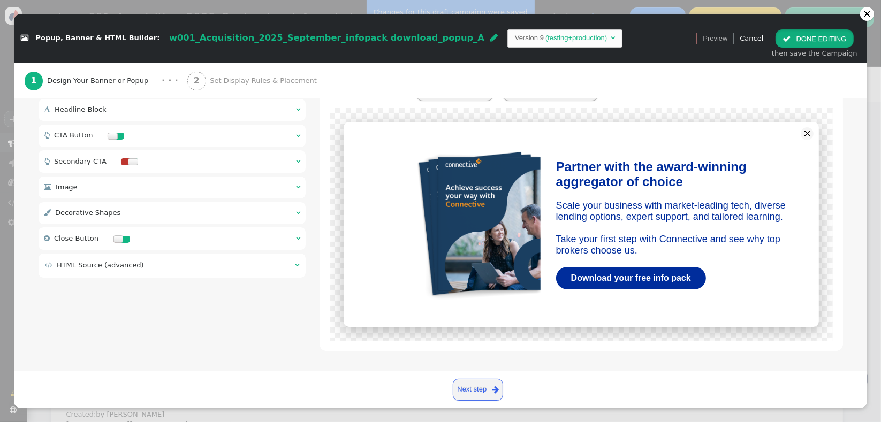
click at [827, 42] on button " DONE EDITING" at bounding box center [815, 38] width 78 height 18
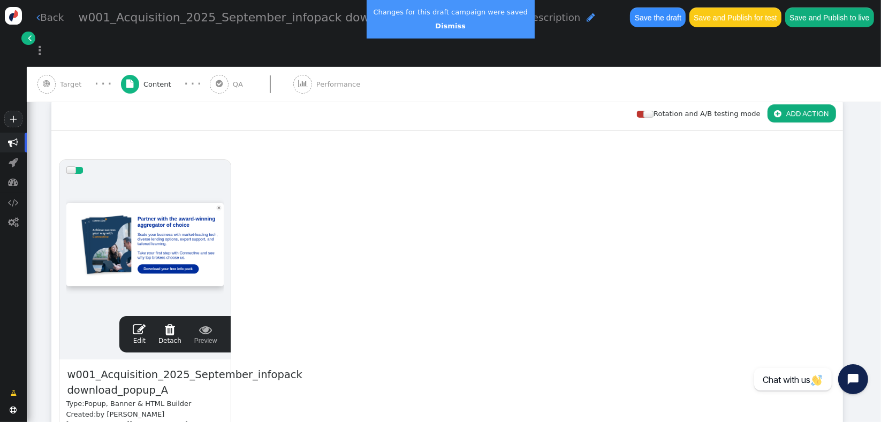
scroll to position [0, 0]
click at [630, 22] on button "Save the draft" at bounding box center [658, 16] width 56 height 19
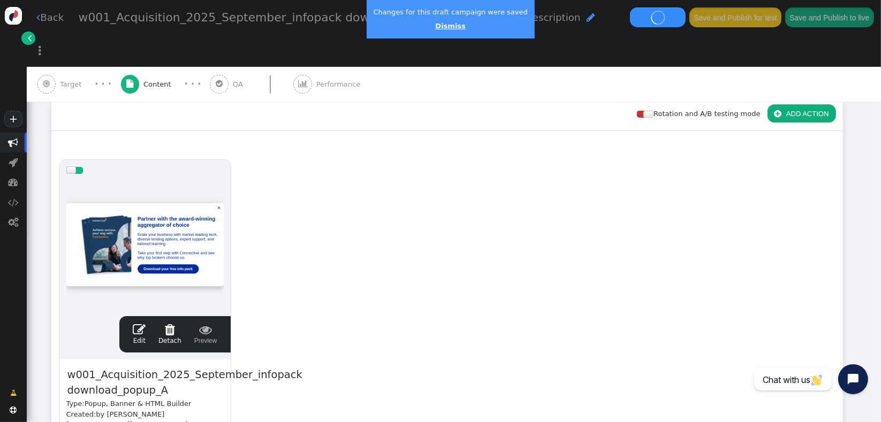
click at [435, 26] on link "Dismiss" at bounding box center [450, 26] width 30 height 8
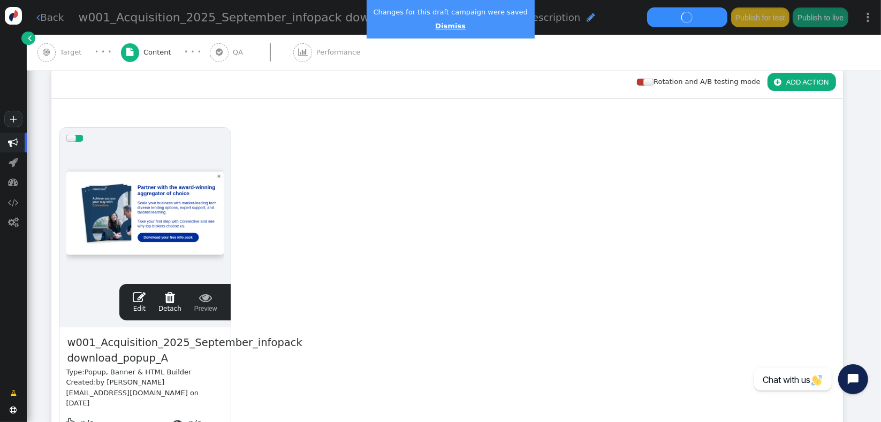
click at [440, 28] on link "Dismiss" at bounding box center [450, 26] width 30 height 8
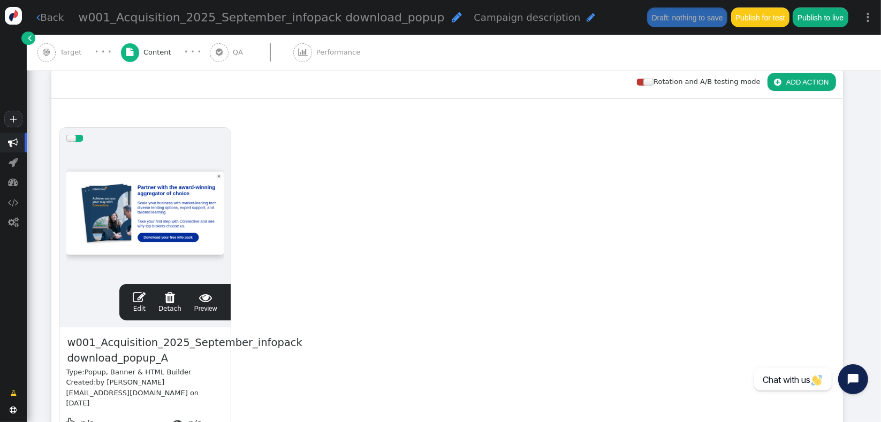
click at [146, 304] on link " Edit" at bounding box center [139, 302] width 13 height 22
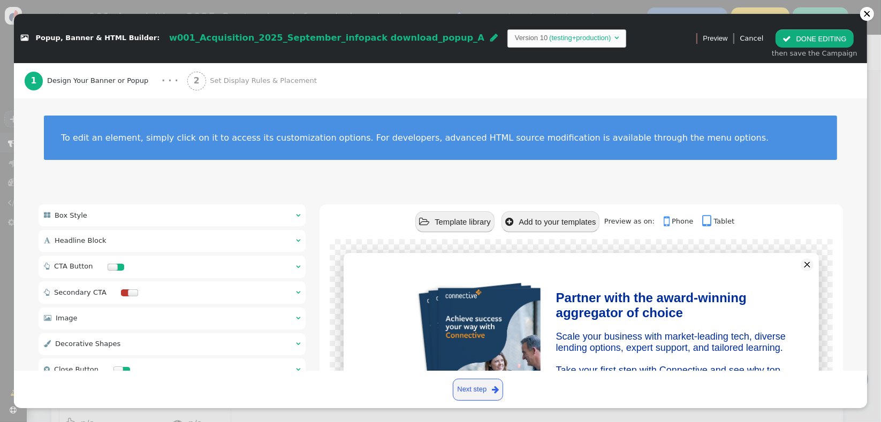
scroll to position [131, 0]
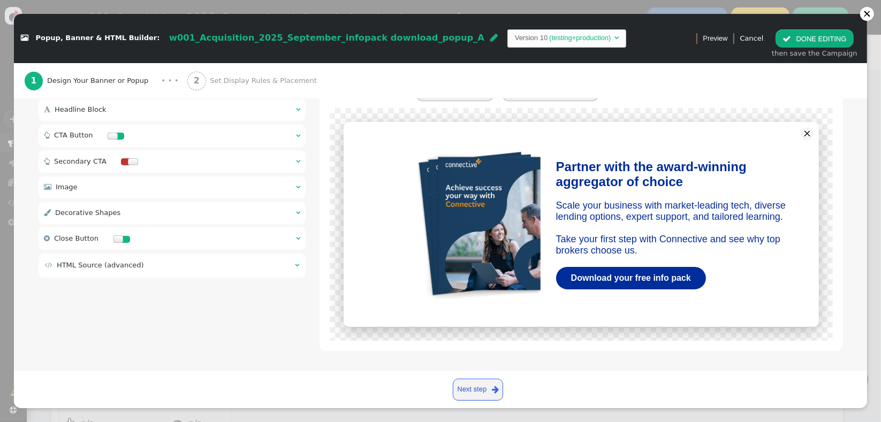
click at [125, 256] on div " HTML Source (advanced) " at bounding box center [173, 266] width 268 height 24
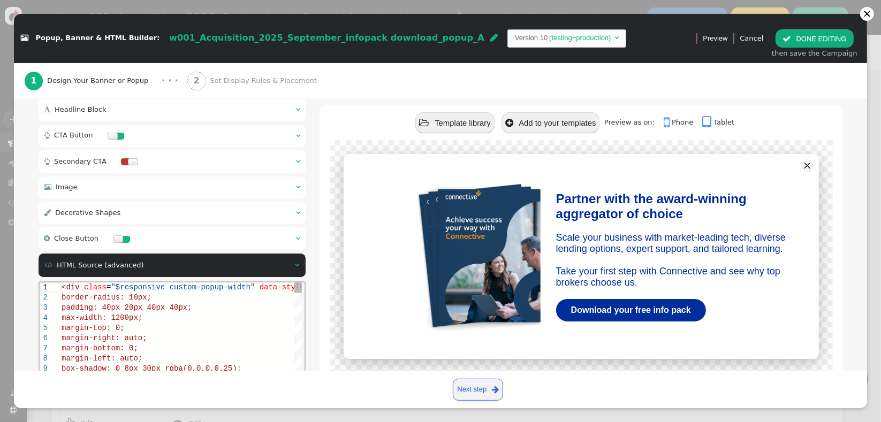
click at [162, 294] on div "border-radius: 10px;" at bounding box center [276, 297] width 431 height 10
type textarea "<div class="$responsive custom-popup-width" data-style="box-sizing: border-box;…"
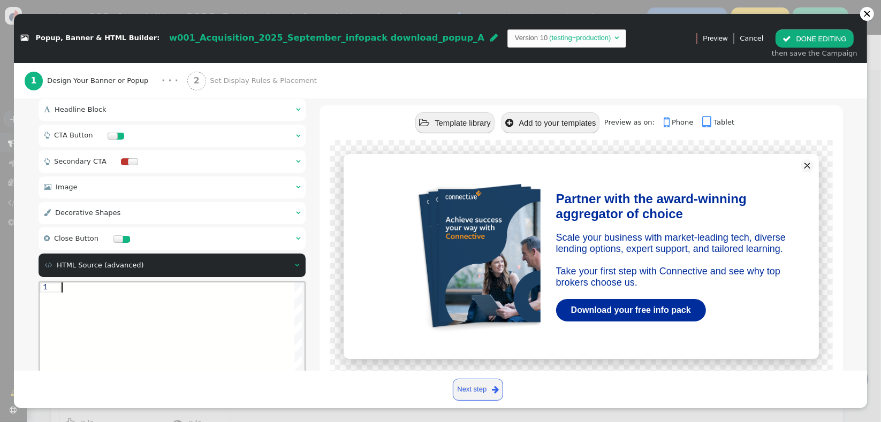
paste textarea "menu args->shape_style_2 name='Shape 2 Style', type='css', param='with_responsi…"
type textarea "menu args->shape_style_2 name='Shape 2 Style', type='css', param='with_responsi…"
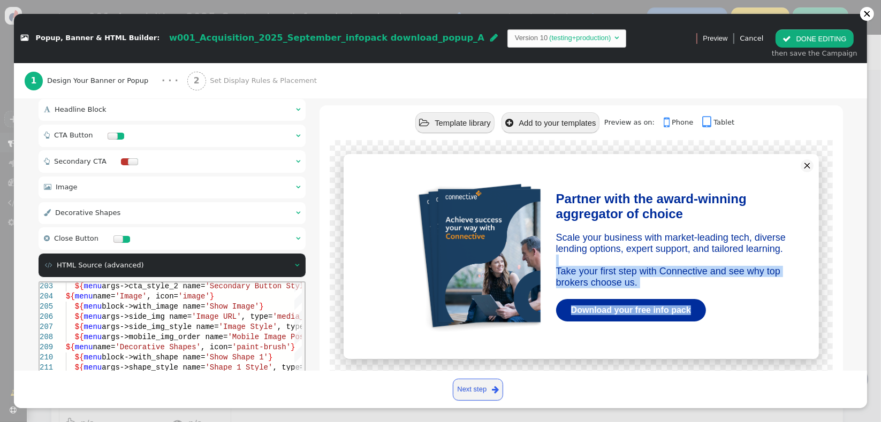
drag, startPoint x: 867, startPoint y: 233, endPoint x: 866, endPoint y: 303, distance: 70.1
click at [866, 303] on div " Popup, Banner & HTML Builder: w001_Acquisition_2025_September_infopack downlo…" at bounding box center [440, 211] width 881 height 422
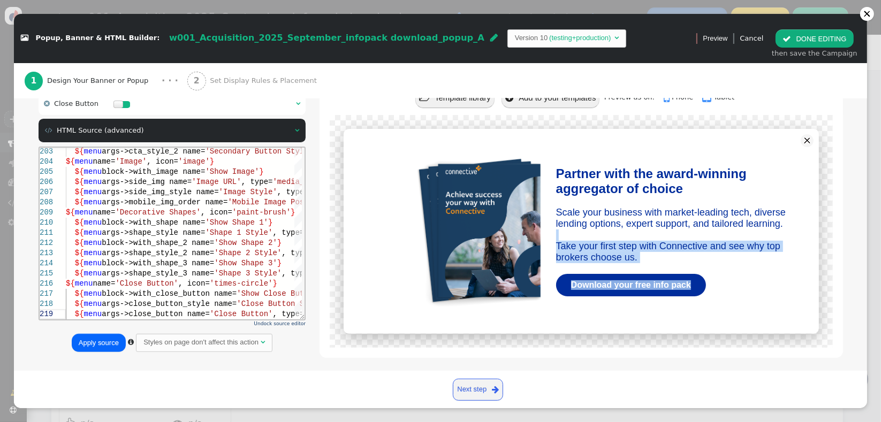
scroll to position [274, 0]
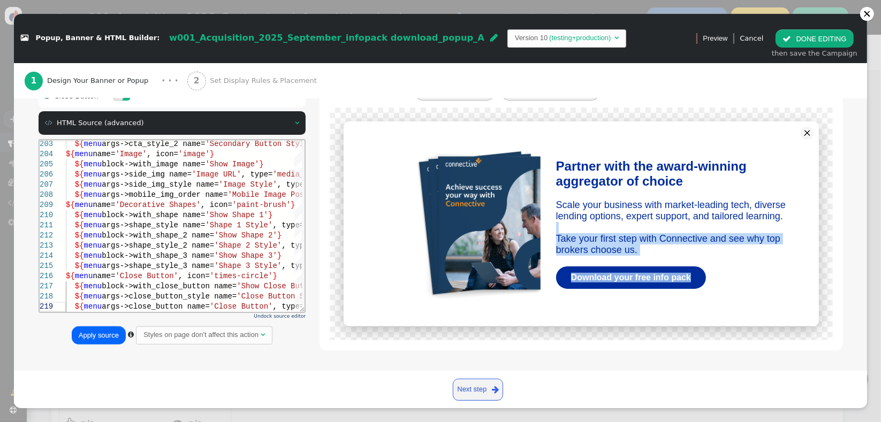
click at [90, 332] on button "Apply source" at bounding box center [99, 336] width 54 height 18
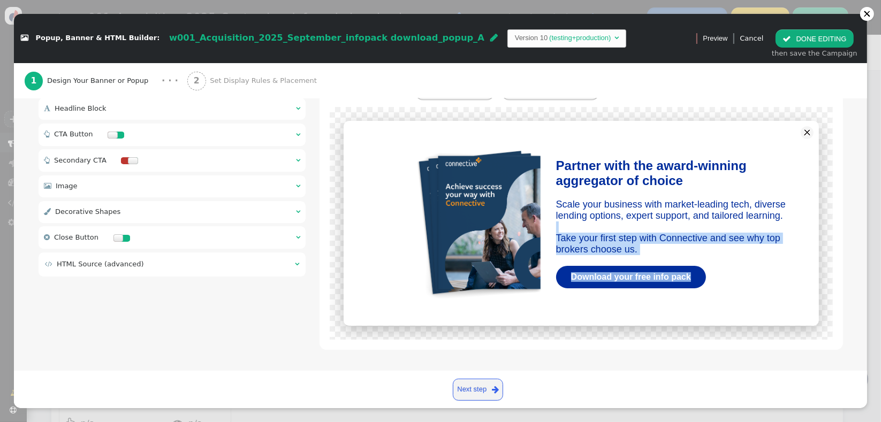
scroll to position [131, 0]
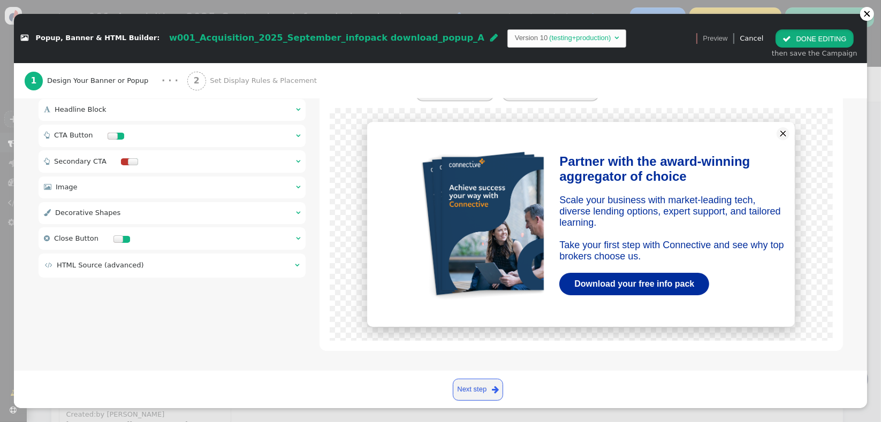
drag, startPoint x: 797, startPoint y: 32, endPoint x: 781, endPoint y: 42, distance: 19.0
click at [797, 31] on button " DONE EDITING" at bounding box center [815, 38] width 78 height 18
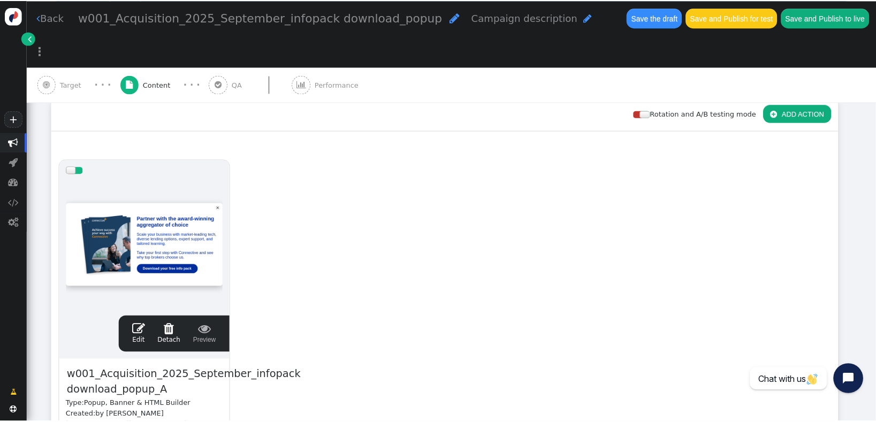
scroll to position [0, 0]
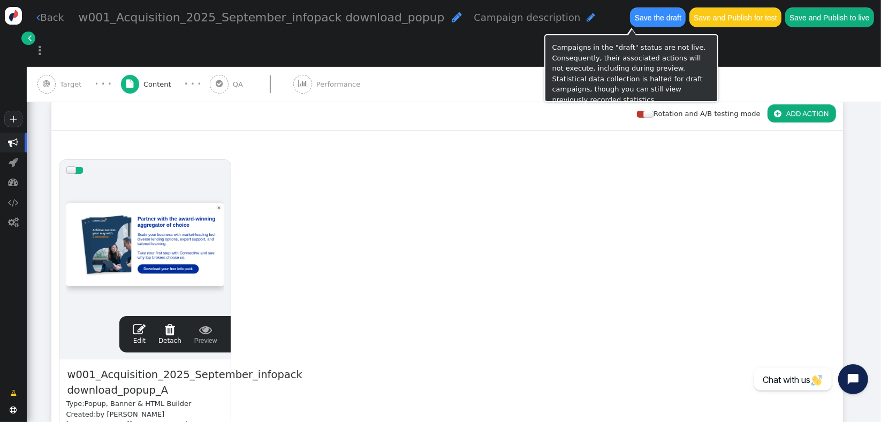
click at [630, 20] on button "Save the draft" at bounding box center [658, 16] width 56 height 19
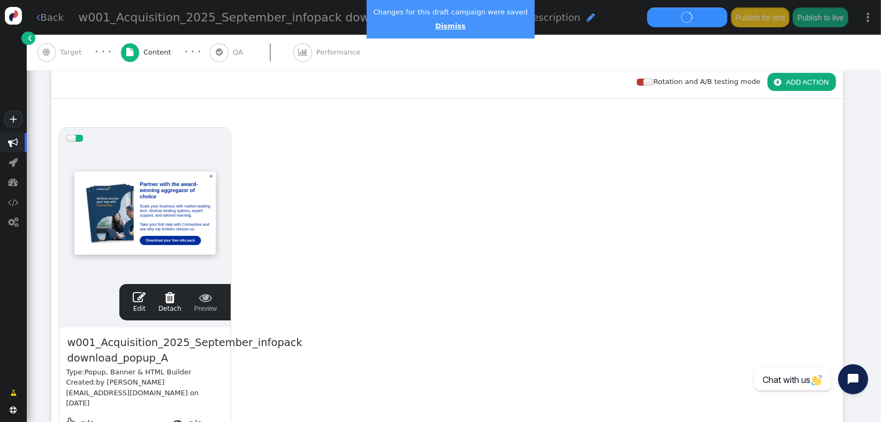
click at [443, 29] on link "Dismiss" at bounding box center [450, 26] width 30 height 8
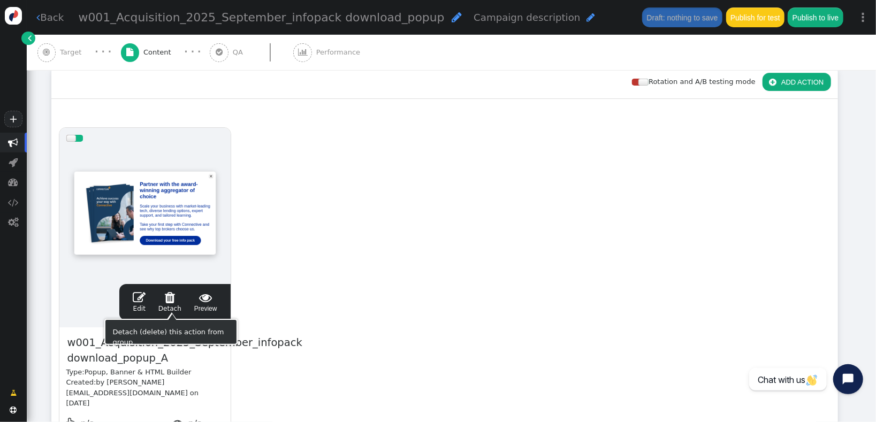
click at [140, 301] on span "" at bounding box center [139, 297] width 13 height 13
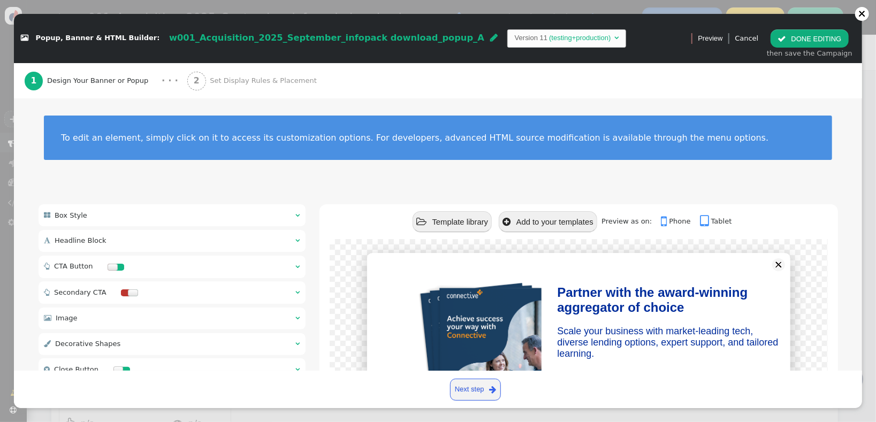
scroll to position [131, 0]
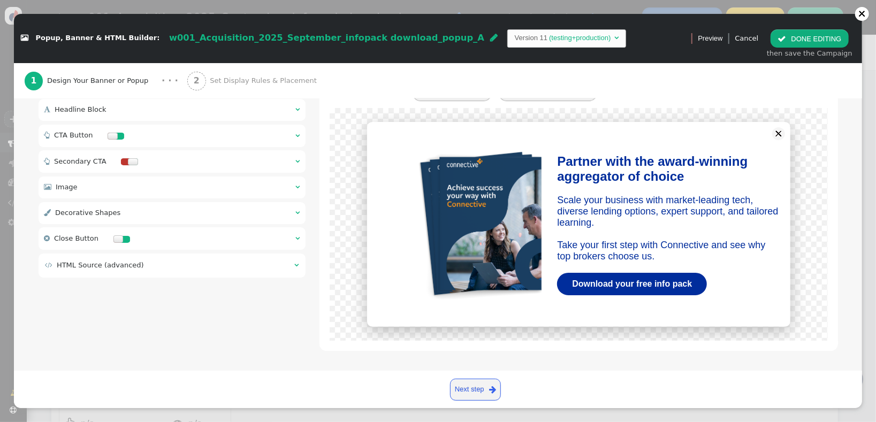
click at [120, 262] on span "HTML Source (advanced)" at bounding box center [100, 265] width 87 height 8
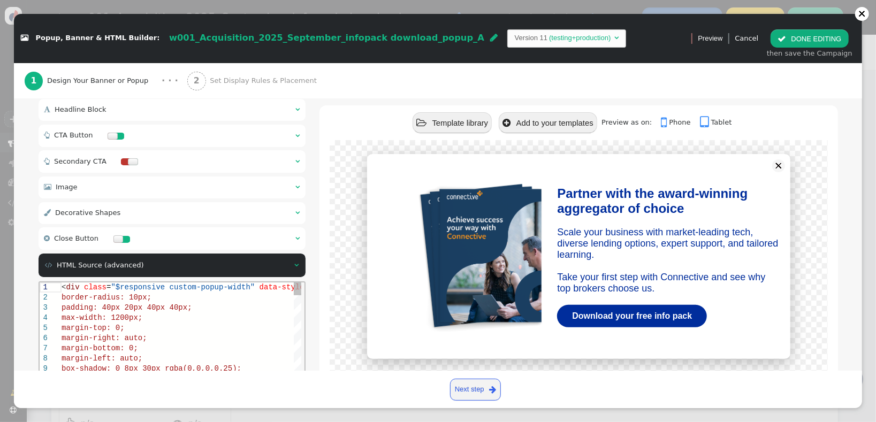
scroll to position [0, 0]
click at [137, 300] on span "border-radius: 10px;" at bounding box center [106, 297] width 90 height 9
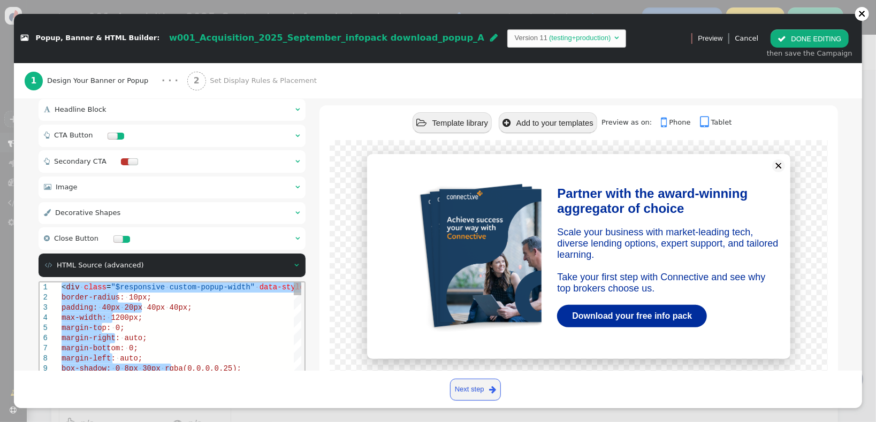
paste textarea "Editor content;Press Alt+F1 for Accessibility Options."
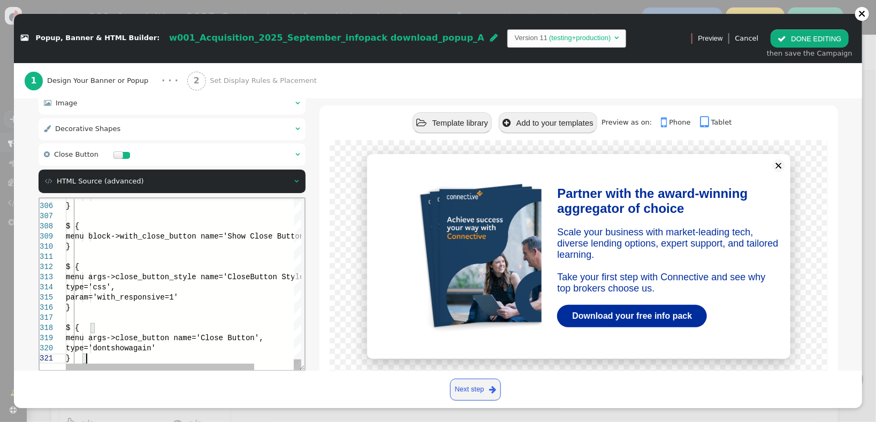
scroll to position [274, 0]
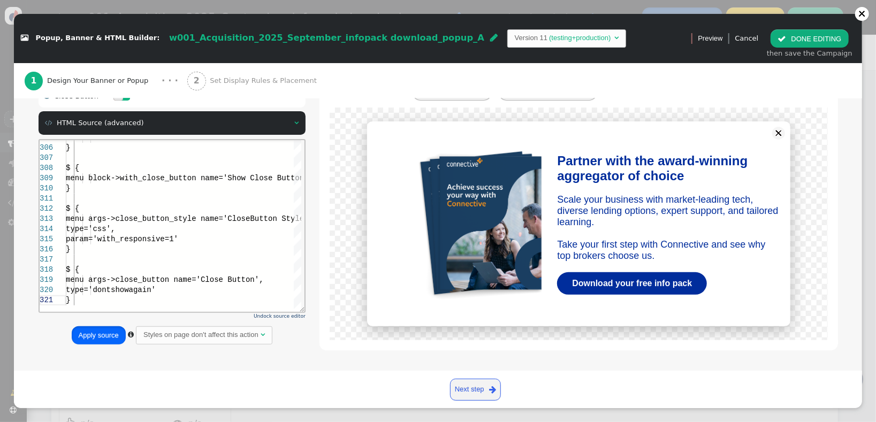
click at [108, 334] on button "Apply source" at bounding box center [99, 336] width 54 height 18
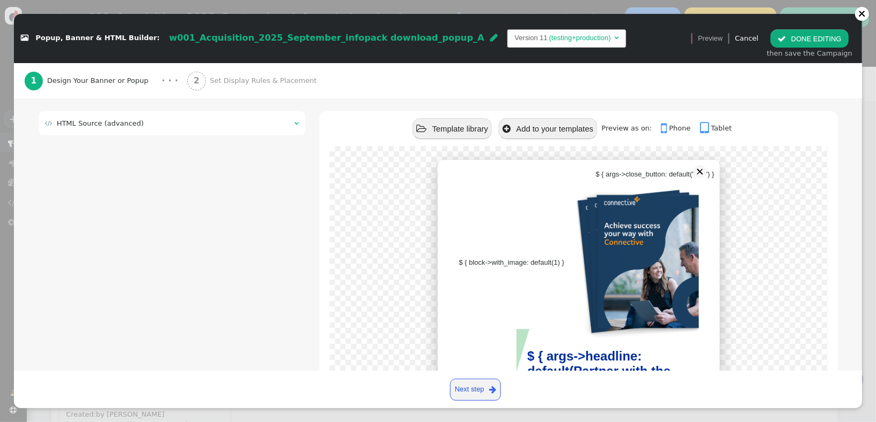
click at [139, 125] on td " HTML Source (advanced)" at bounding box center [166, 123] width 243 height 11
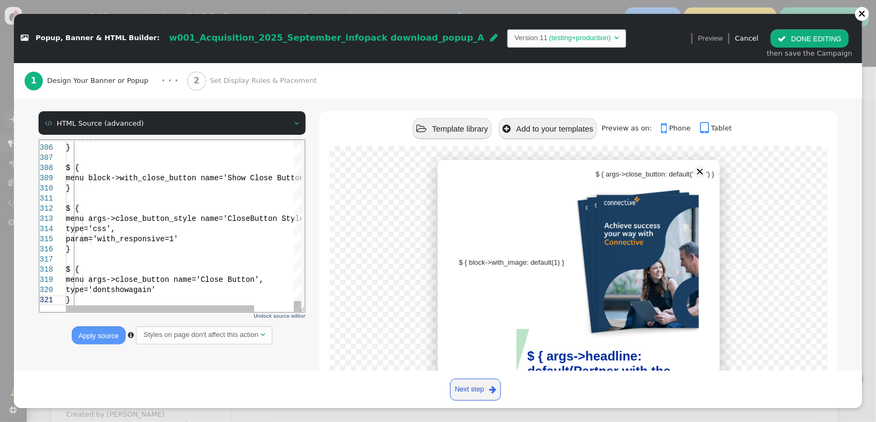
scroll to position [0, 20]
click at [187, 261] on div at bounding box center [207, 259] width 284 height 10
type textarea "<div class="$responsive custom-popup-width" data-style="box-sizing: border-box;…"
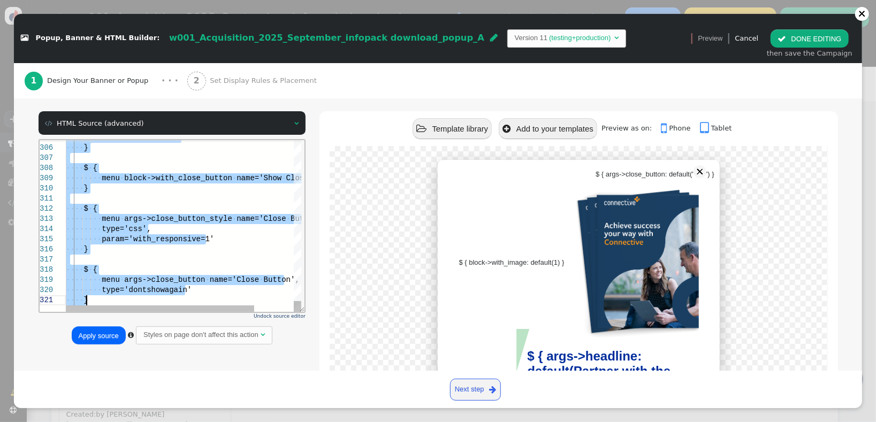
scroll to position [0, 0]
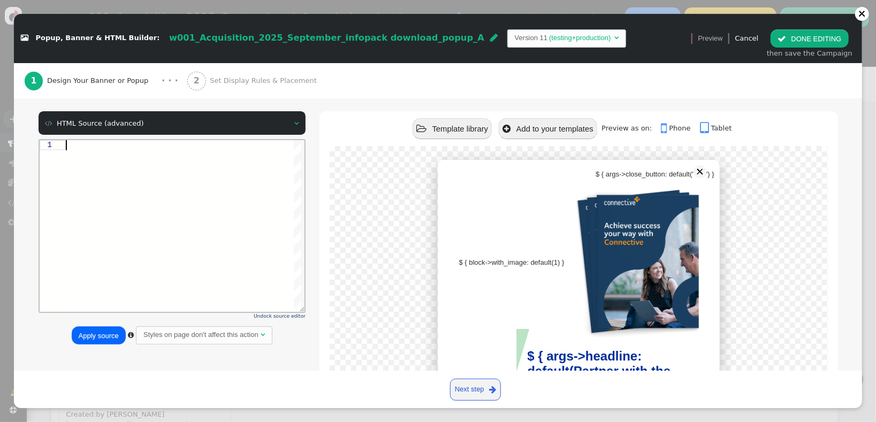
paste textarea "'} ${menu args->shape_style_2 name='Shape 2 Style', type='css', param='with_res…"
type textarea "'} ${menu args->shape_style_2 name='Shape 2 Style', type='css', param='with_res…"
click at [101, 340] on button "Apply source" at bounding box center [99, 336] width 54 height 18
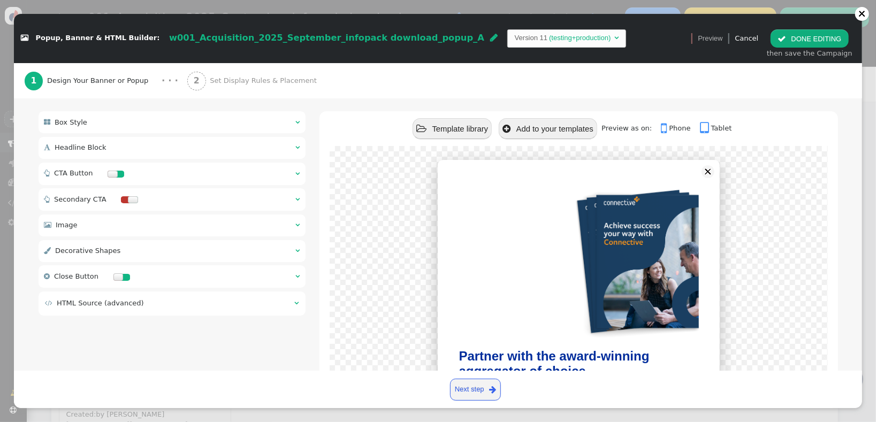
click at [799, 44] on button " DONE EDITING" at bounding box center [810, 38] width 78 height 18
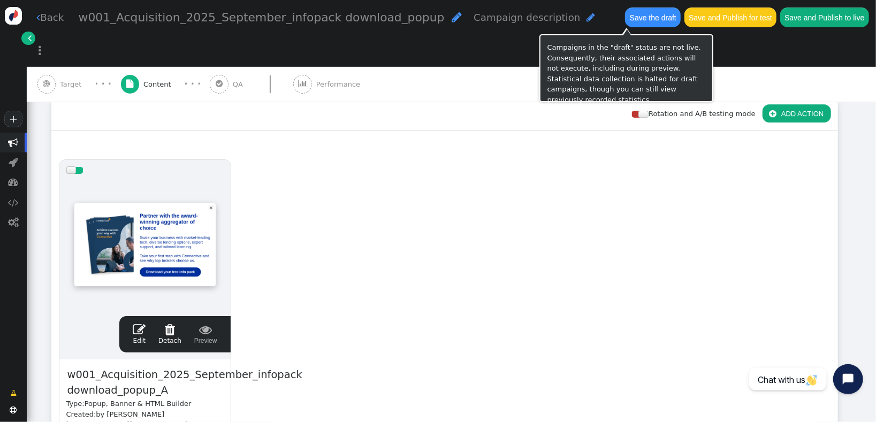
click at [628, 12] on button "Save the draft" at bounding box center [653, 16] width 56 height 19
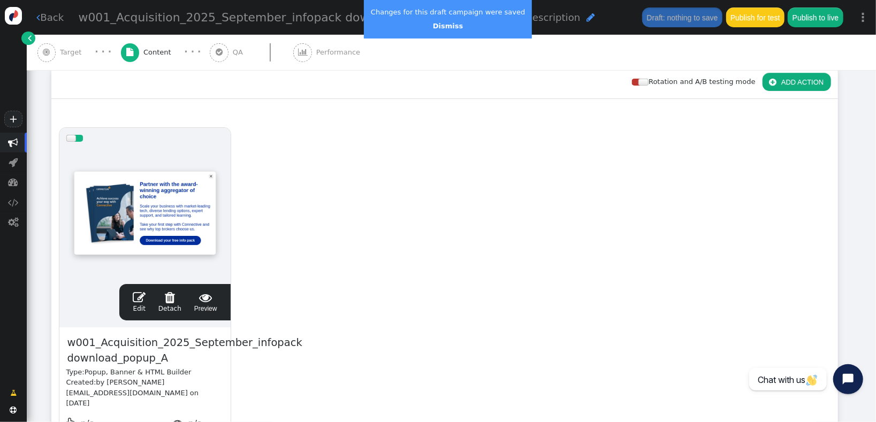
click at [428, 310] on div "drag this  Edit  Detach  Preview w001_Acquisition_2025_September_infopack do…" at bounding box center [445, 301] width 786 height 362
click at [435, 26] on link "Dismiss" at bounding box center [448, 26] width 30 height 8
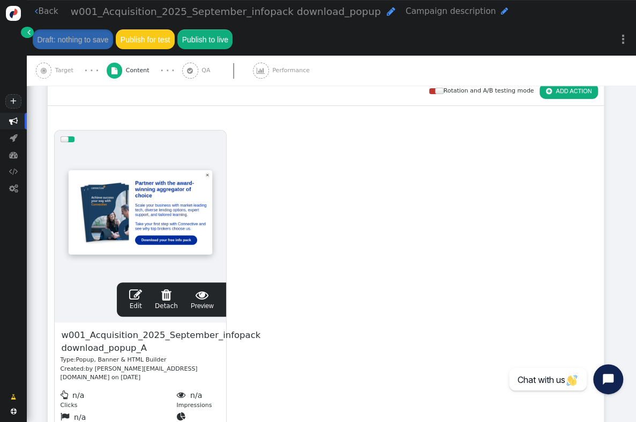
click at [133, 289] on span "" at bounding box center [135, 295] width 13 height 13
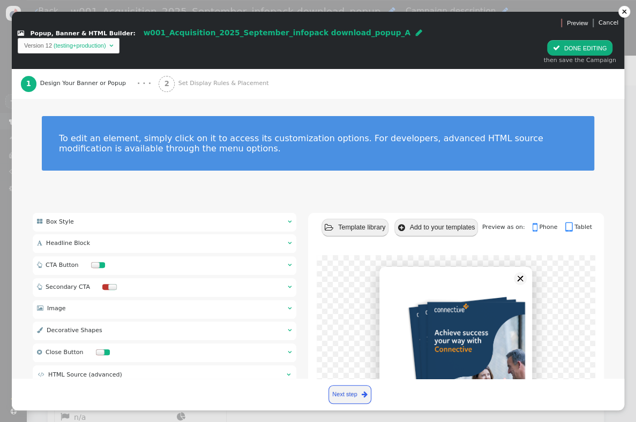
click at [120, 371] on td " HTML Source (advanced)" at bounding box center [158, 375] width 240 height 9
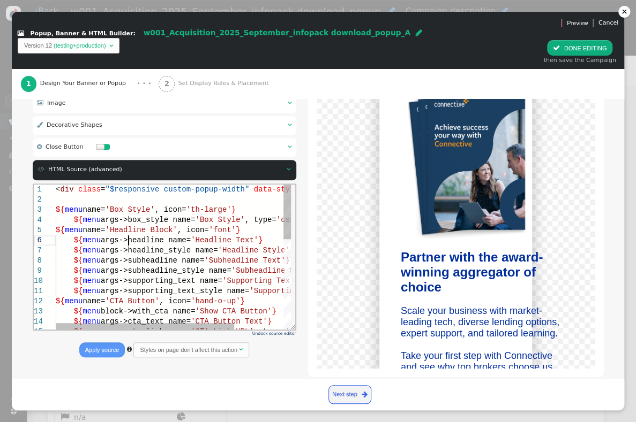
scroll to position [0, 1275]
click at [167, 241] on span "args->headline name=" at bounding box center [145, 240] width 90 height 9
type textarea "<div class="$responsive custom-popup-width" data-style="box-sizing: border-box;…"
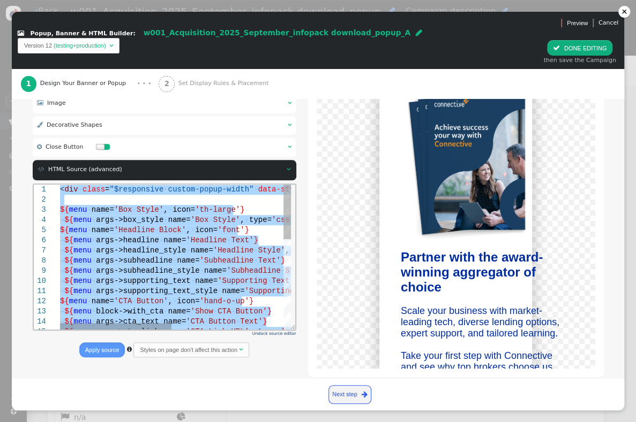
scroll to position [0, 1275]
click at [196, 261] on span "name=" at bounding box center [187, 260] width 22 height 9
paste textarea "Editor content;Press Alt+F1 for Accessibility Options."
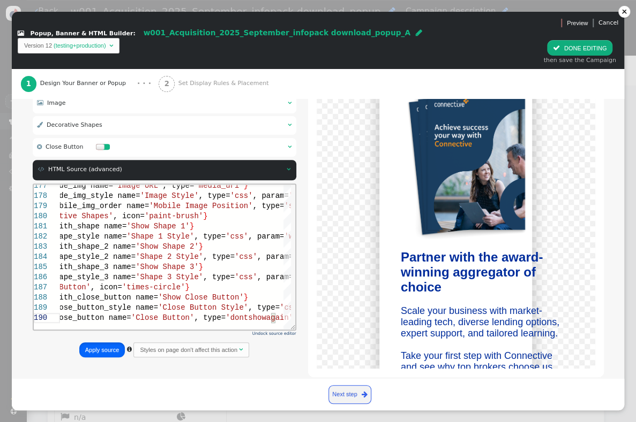
click at [102, 343] on button "Apply source" at bounding box center [102, 351] width 46 height 16
type textarea "${menu name='Decorative Shapes', icon='paint-brush'} ${menu args->shape_style n…"
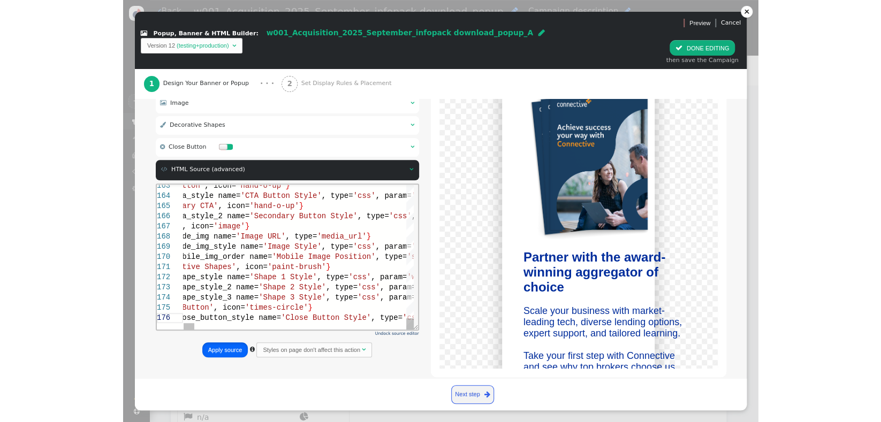
scroll to position [206, 0]
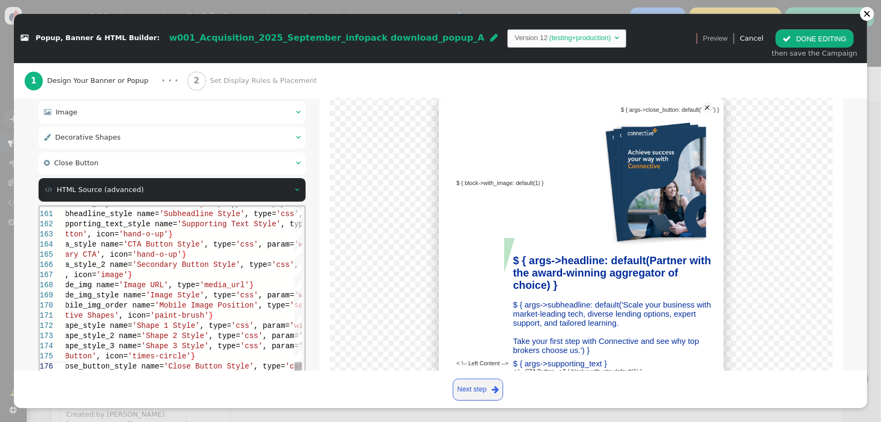
click at [204, 291] on span ", type=" at bounding box center [220, 295] width 32 height 9
type textarea "<div class="$responsive custom-popup-width" data-style="box-sizing: border-box;…"
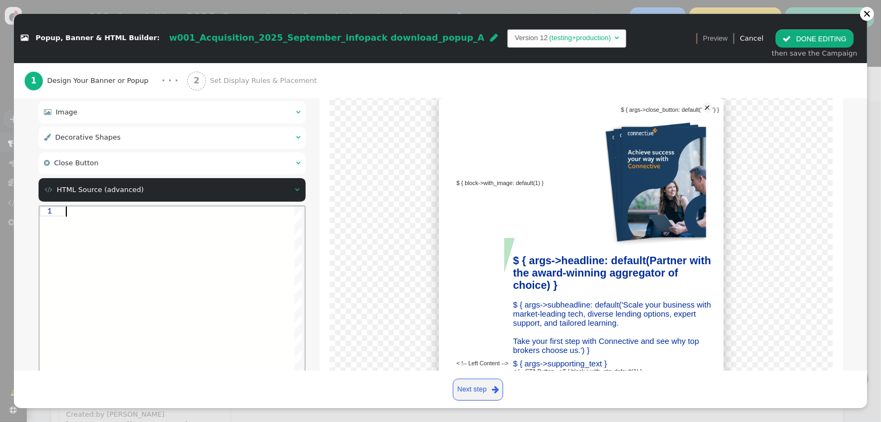
scroll to position [0, 0]
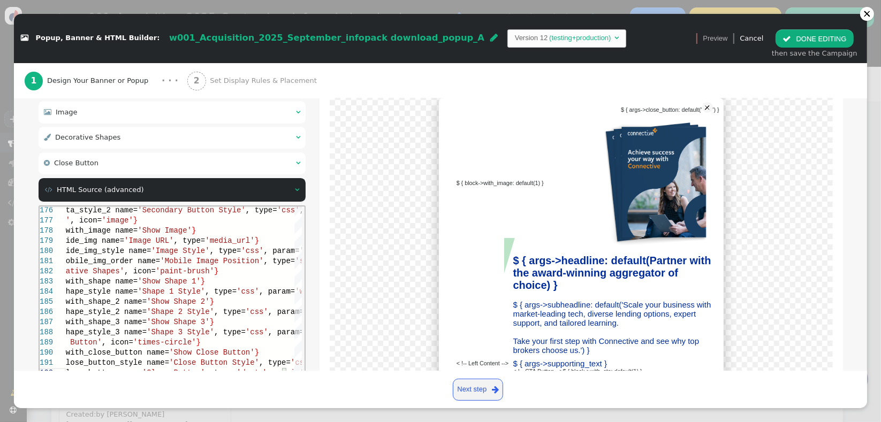
click at [321, 285] on div "$ { block->with_image: default(1) } < !-- Left Content --> $ { args->headline: …" at bounding box center [581, 251] width 523 height 334
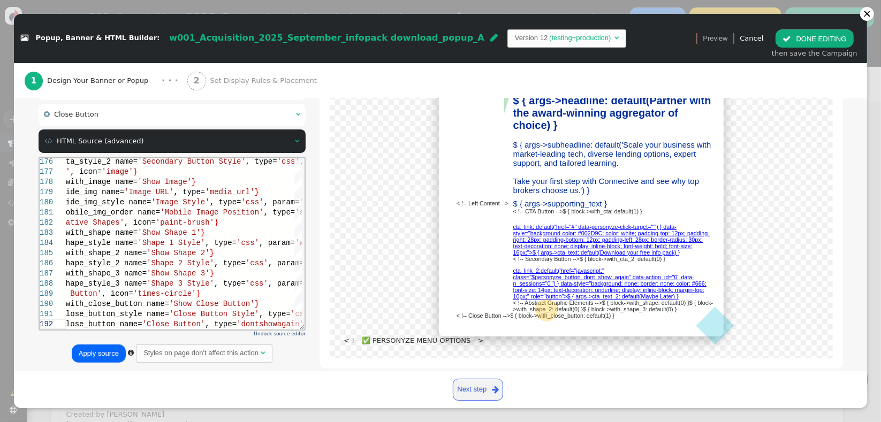
scroll to position [271, 0]
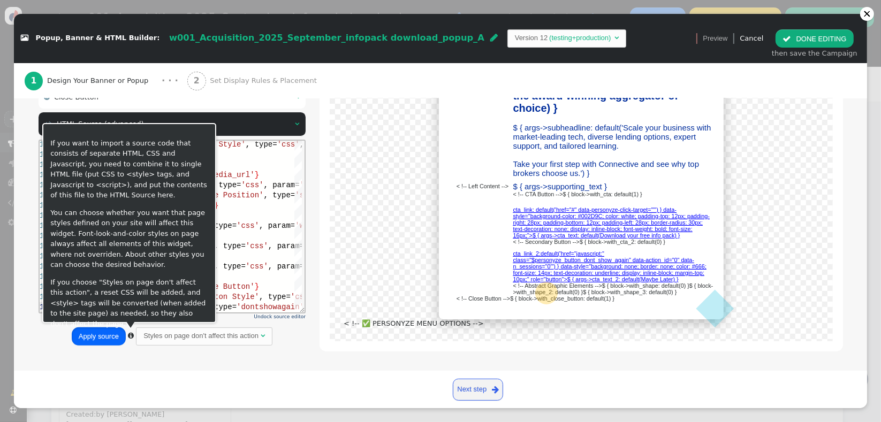
click at [96, 332] on button "Apply source" at bounding box center [99, 337] width 54 height 18
type textarea "ktop left","image_bottom_left"]]'} ${menu name='Decorative Shapes', icon='paint…"
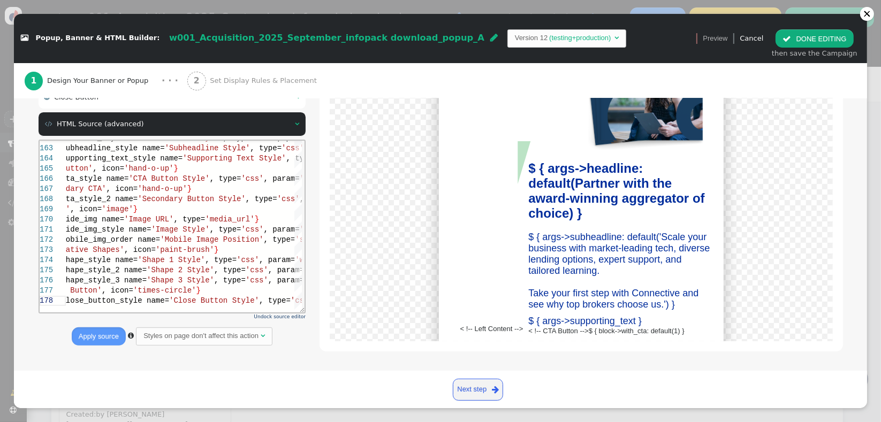
scroll to position [0, 0]
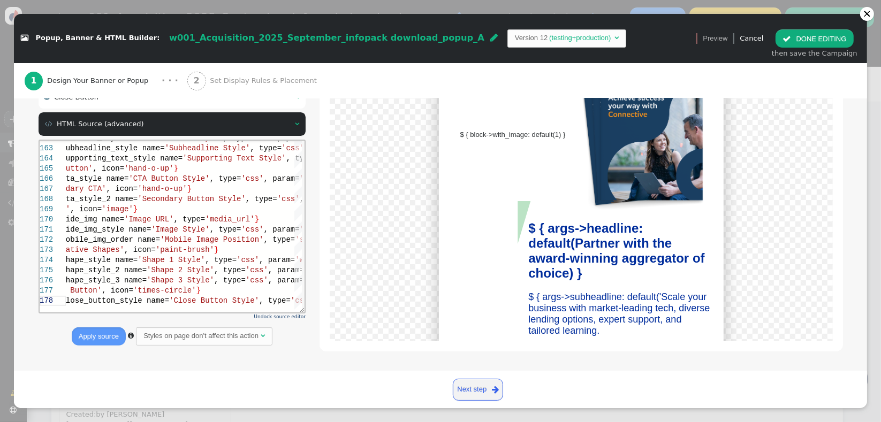
click at [635, 44] on button " DONE EDITING" at bounding box center [815, 38] width 78 height 18
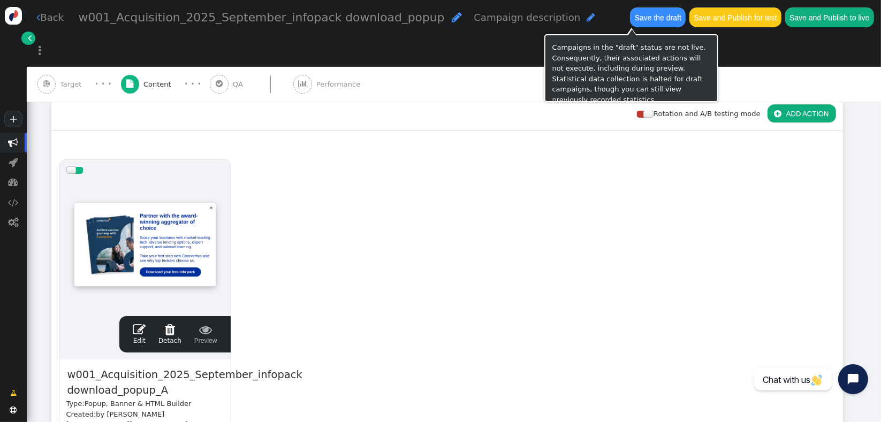
click at [630, 12] on button "Save the draft" at bounding box center [658, 16] width 56 height 19
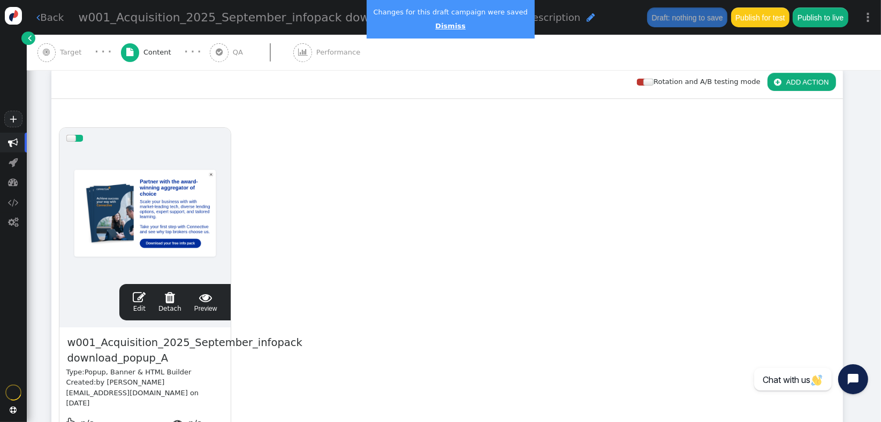
click at [435, 28] on link "Dismiss" at bounding box center [450, 26] width 30 height 8
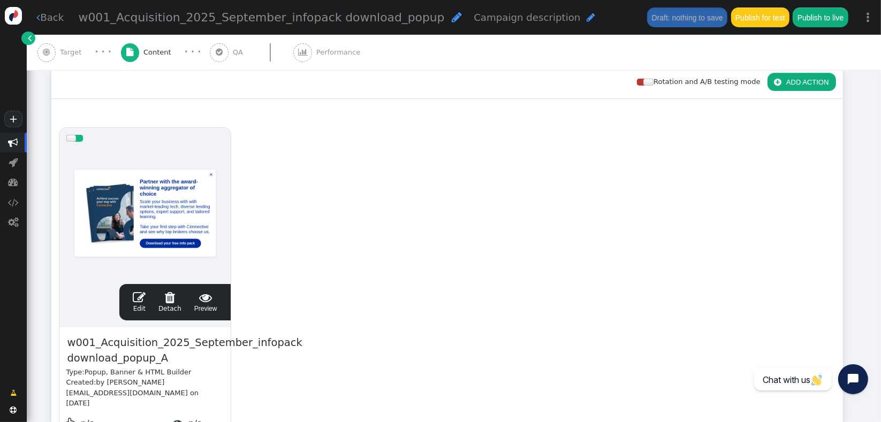
click at [151, 297] on div " Edit  Detach  Preview" at bounding box center [174, 302] width 97 height 22
click at [146, 298] on span "" at bounding box center [139, 297] width 13 height 13
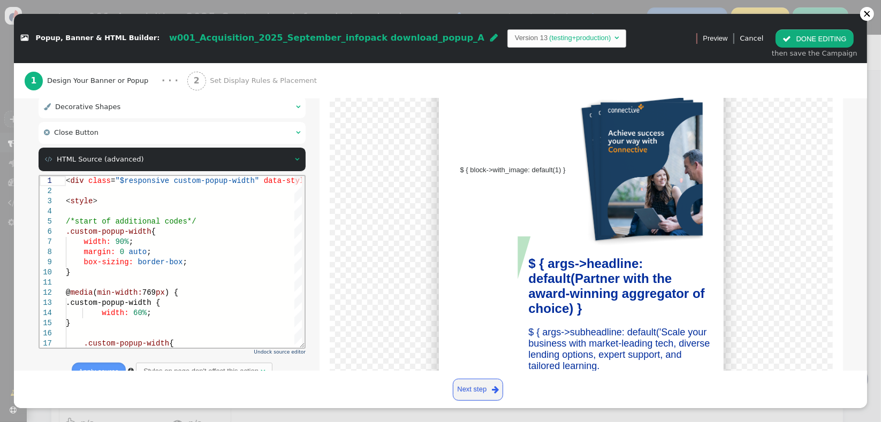
scroll to position [271, 0]
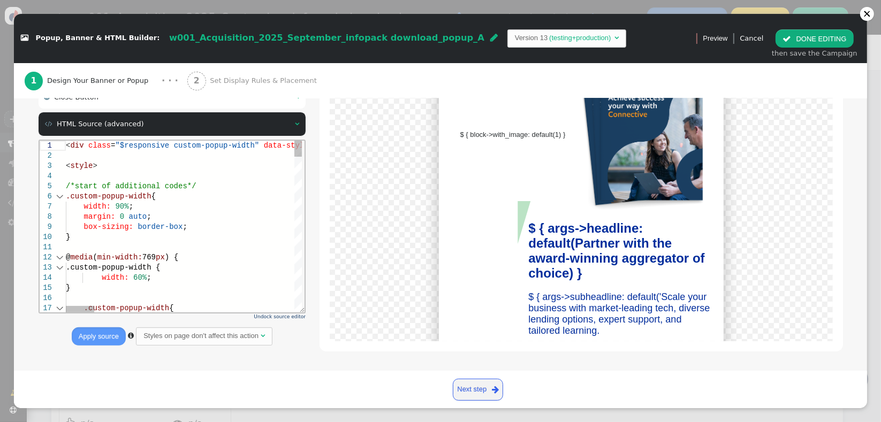
click at [58, 233] on div "10" at bounding box center [52, 237] width 26 height 10
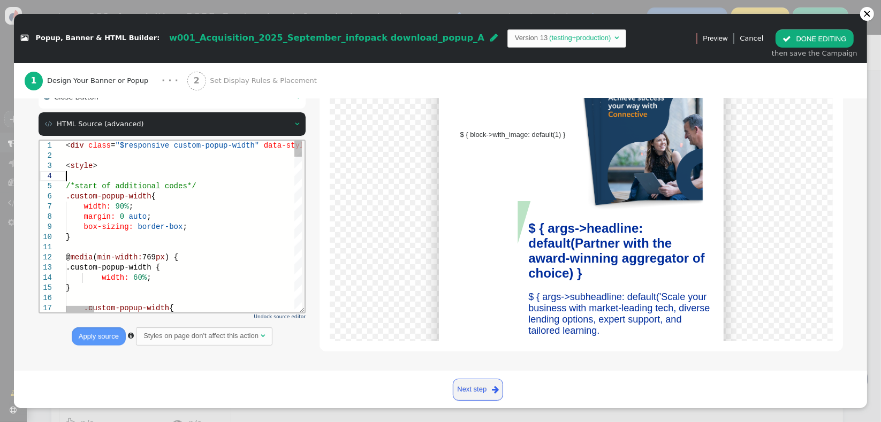
scroll to position [0, 11]
type textarea "<div class="$responsive custom-popup-width" data-style="box-sizing: border-box;…"
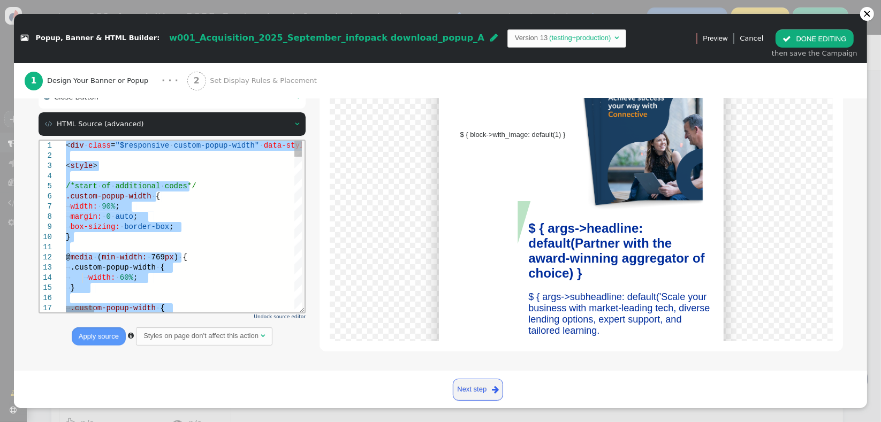
scroll to position [0, 0]
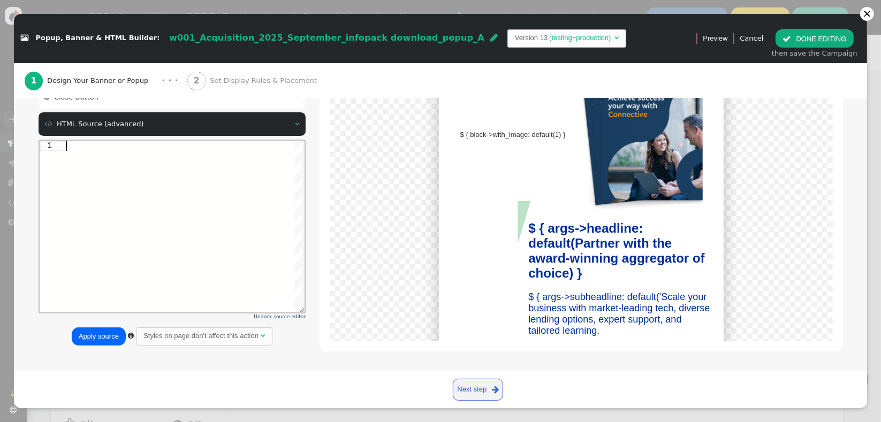
paste textarea "'} ${menu args->shape_style_2 name='Shape 2 Style', type='css', param='with_res…"
click at [92, 339] on button "Apply source" at bounding box center [99, 337] width 54 height 18
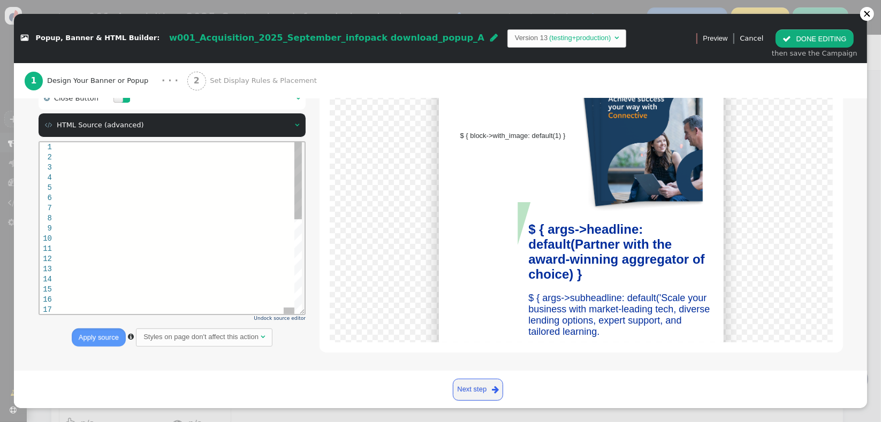
scroll to position [273, 0]
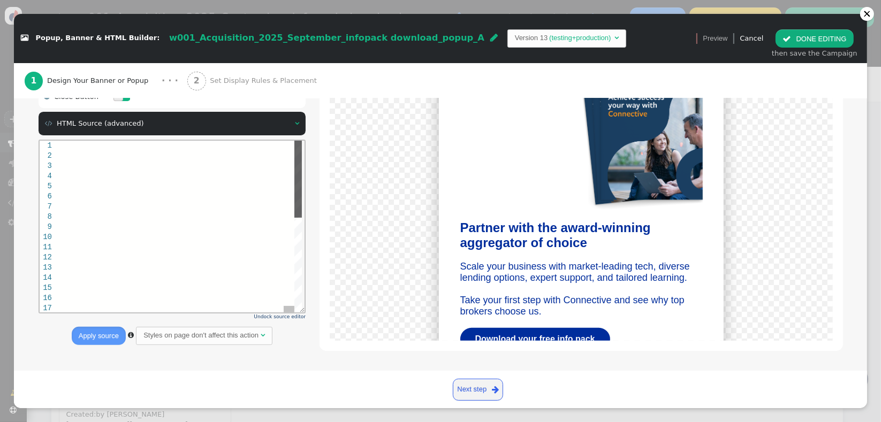
drag, startPoint x: 296, startPoint y: 201, endPoint x: 202, endPoint y: 193, distance: 94.1
click at [291, 140] on html "16 17 13 14 15 10 11 12 6 7 8 9 3 4 5 1 2 ${ menu args->cta_style name= 'CTA Bu…" at bounding box center [172, 140] width 266 height 0
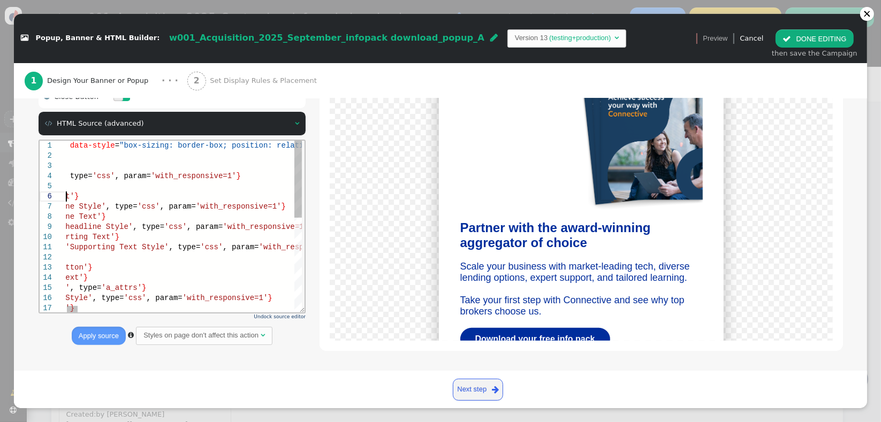
drag, startPoint x: 297, startPoint y: 241, endPoint x: 327, endPoint y: 279, distance: 48.0
click at [294, 140] on html "17 13 14 15 16 7 8 9 10 11 12 3 4 5 6 1 2 ${ menu name= 'Secondary CTA' , icon=…" at bounding box center [172, 140] width 266 height 0
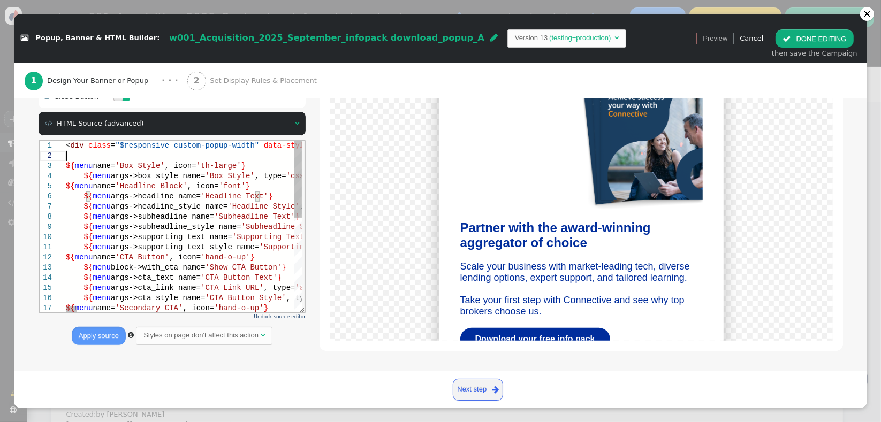
type textarea "${menu args->supporting_text_style name='Supporting Text Style', type='css', pa…"
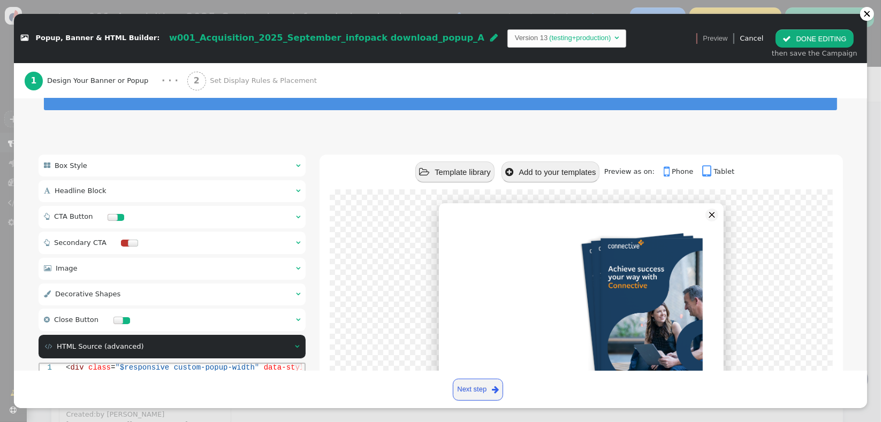
scroll to position [49, 0]
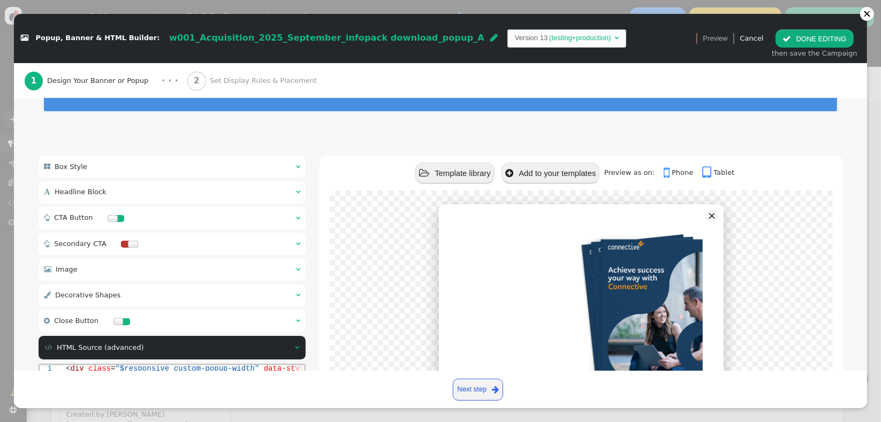
click at [635, 49] on div "then save the Campaign" at bounding box center [815, 53] width 86 height 11
click at [635, 44] on button " DONE EDITING" at bounding box center [815, 38] width 78 height 18
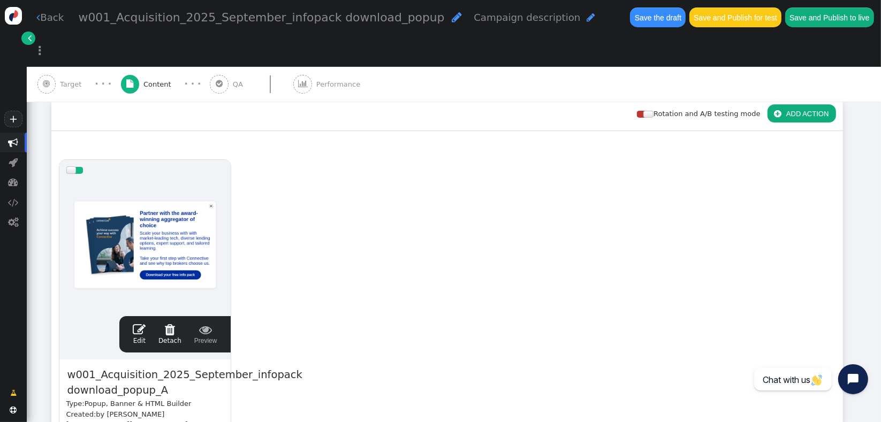
scroll to position [0, 0]
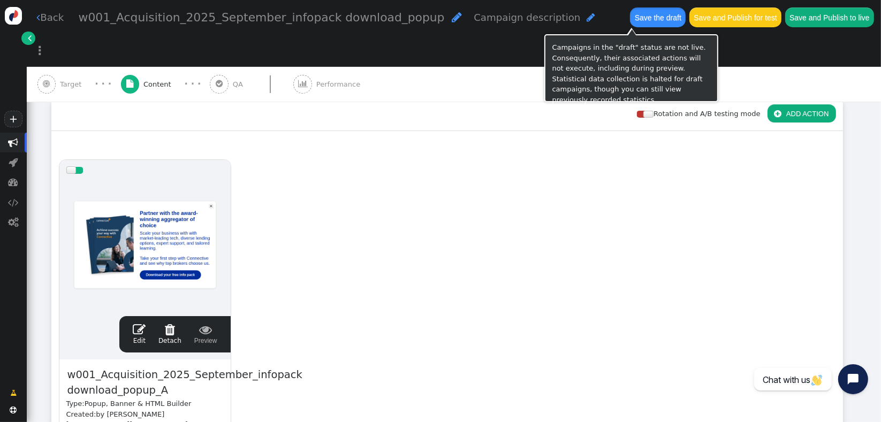
drag, startPoint x: 614, startPoint y: 10, endPoint x: 631, endPoint y: 36, distance: 31.6
click at [630, 10] on button "Save the draft" at bounding box center [658, 16] width 56 height 19
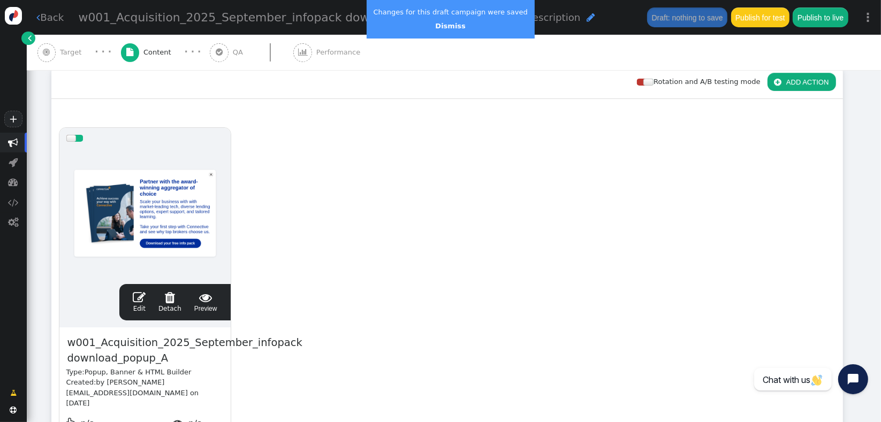
click at [139, 305] on link " Edit" at bounding box center [139, 302] width 13 height 22
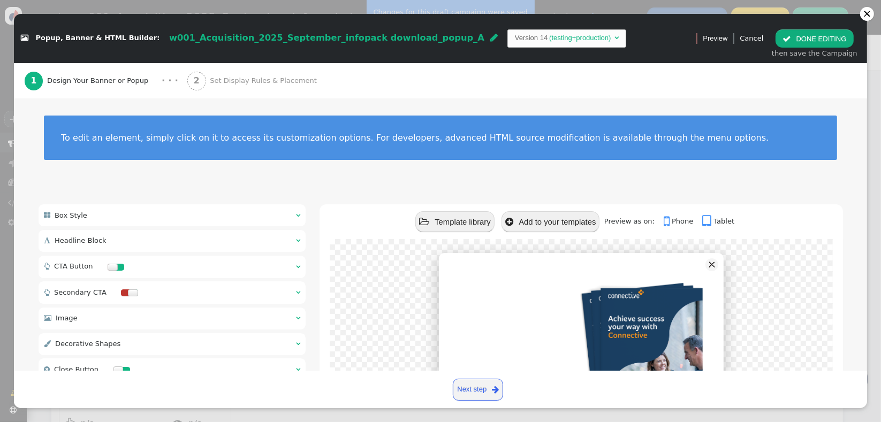
drag, startPoint x: 868, startPoint y: 185, endPoint x: 858, endPoint y: 262, distance: 78.3
click at [635, 262] on div " Popup, Banner & HTML Builder: w001_Acquisition_2025_September_infopack downlo…" at bounding box center [440, 211] width 881 height 422
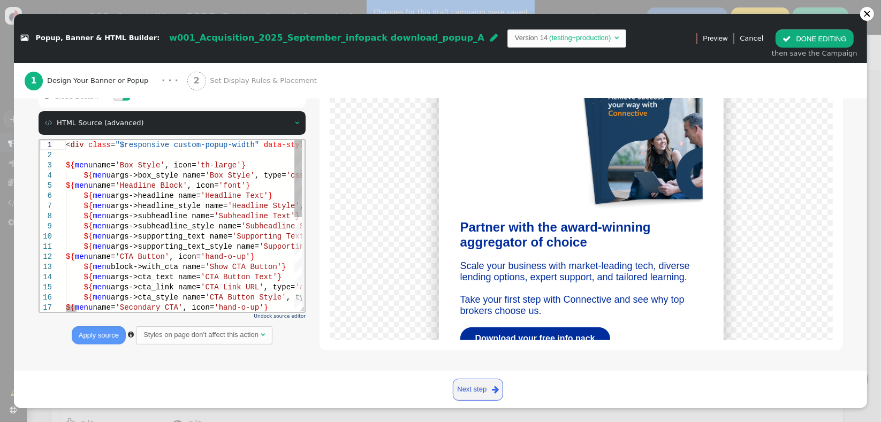
scroll to position [0, 457]
type textarea "<div class="$responsive custom-popup-width" data-style="box-sizing: border-box;…"
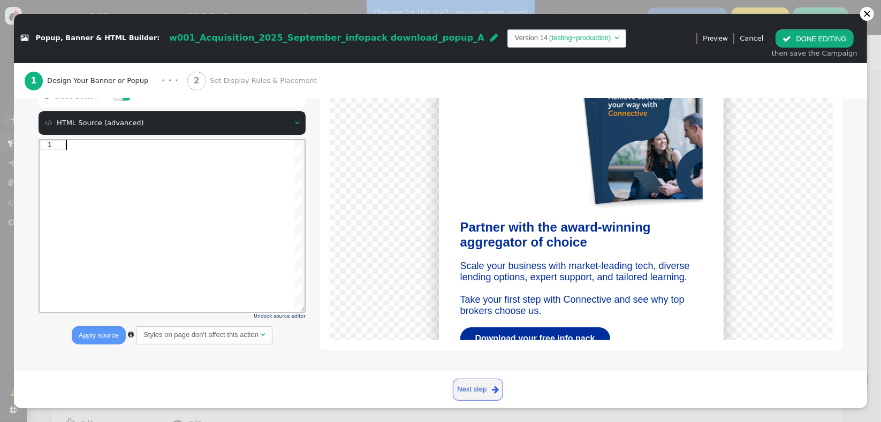
scroll to position [0, 0]
paste textarea "'} ${menu args->shape_style_2 name='Shape 2 Style', type='css', param='with_res…"
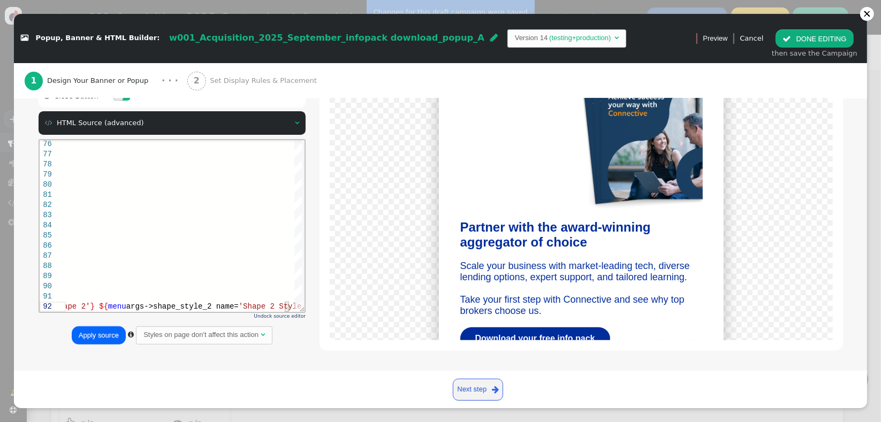
click at [102, 332] on button "Apply source" at bounding box center [99, 336] width 54 height 18
type textarea "menu args->shape_style_2 name='Shape 2 Style', type='css', param='with_responsi…"
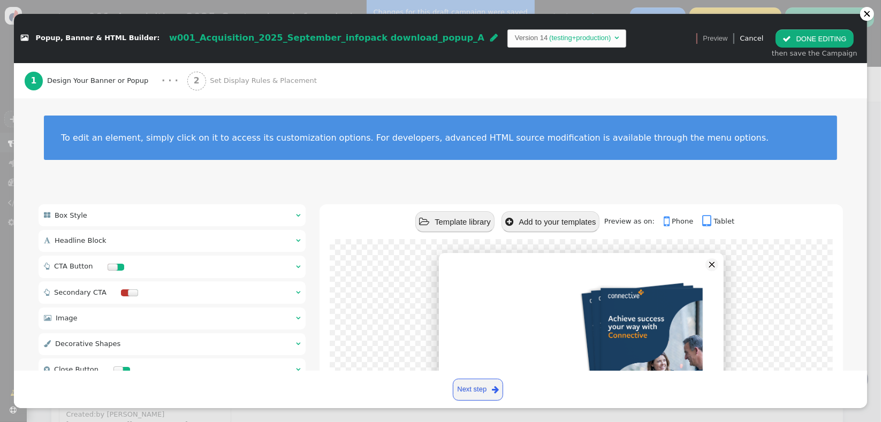
click at [635, 39] on button " DONE EDITING" at bounding box center [815, 38] width 78 height 18
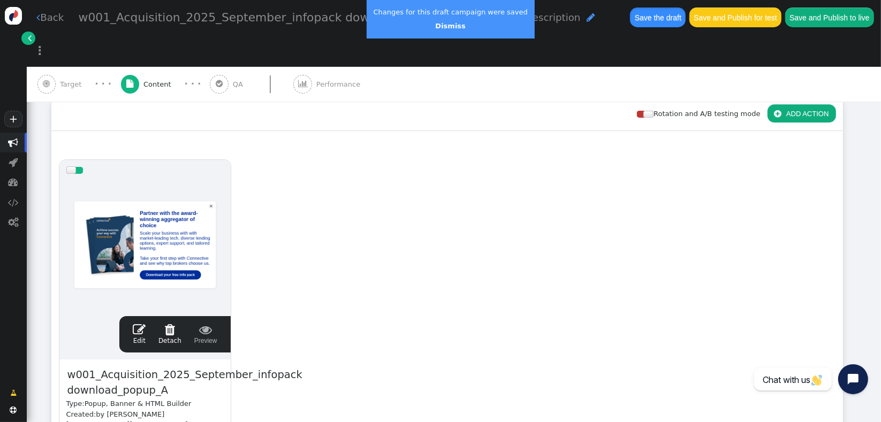
click at [635, 15] on button "Save the draft" at bounding box center [658, 16] width 56 height 19
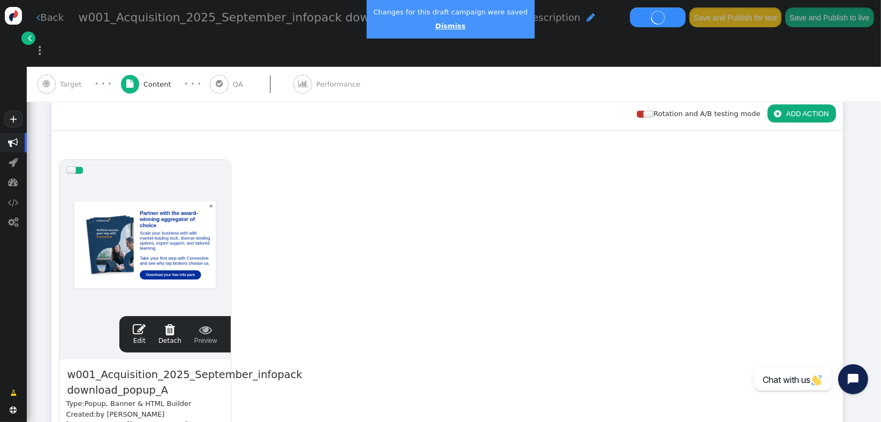
click at [447, 26] on link "Dismiss" at bounding box center [450, 26] width 30 height 8
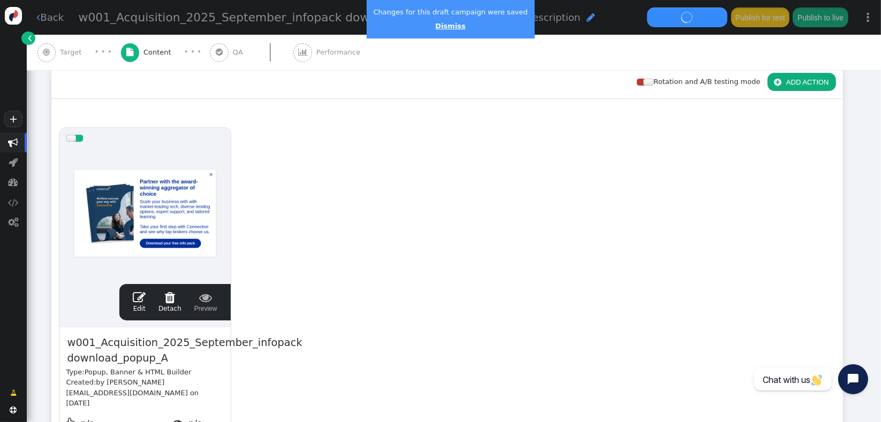
drag, startPoint x: 433, startPoint y: 28, endPoint x: 291, endPoint y: 69, distance: 148.1
click at [435, 29] on link "Dismiss" at bounding box center [450, 26] width 30 height 8
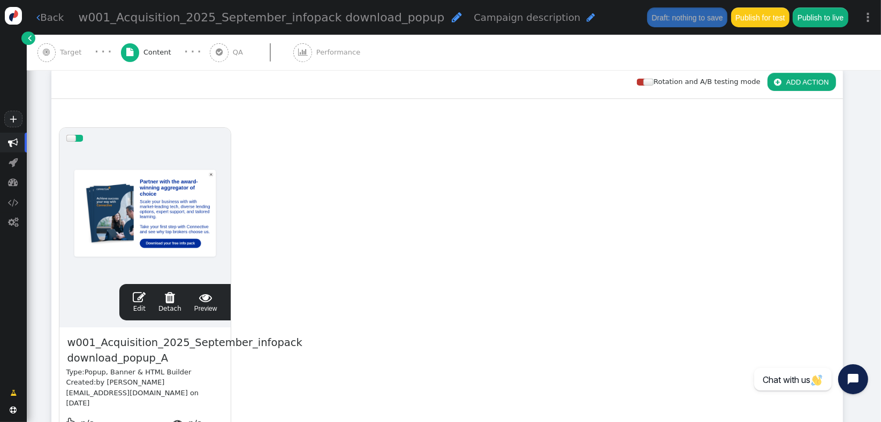
click at [138, 296] on span "" at bounding box center [139, 297] width 13 height 13
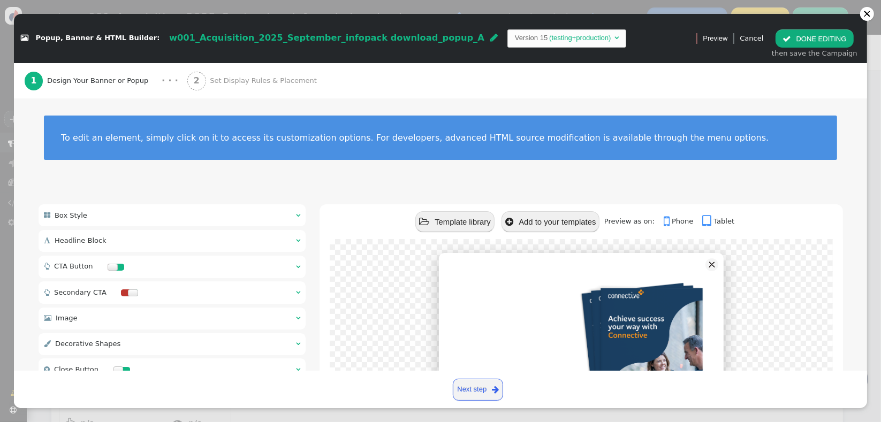
scroll to position [206, 0]
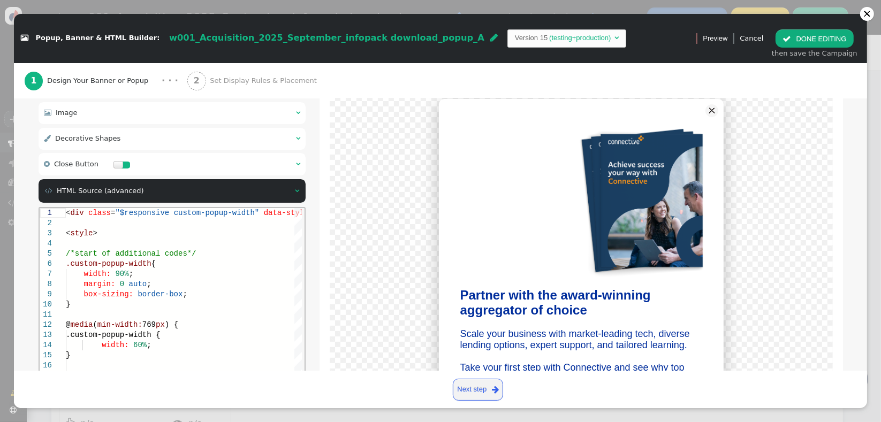
click at [101, 117] on div " Image  " at bounding box center [173, 113] width 268 height 22
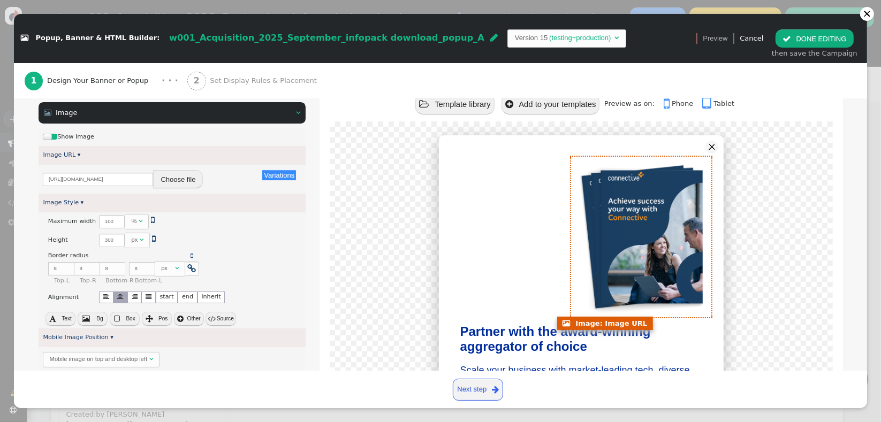
click at [635, 234] on img at bounding box center [643, 237] width 140 height 161
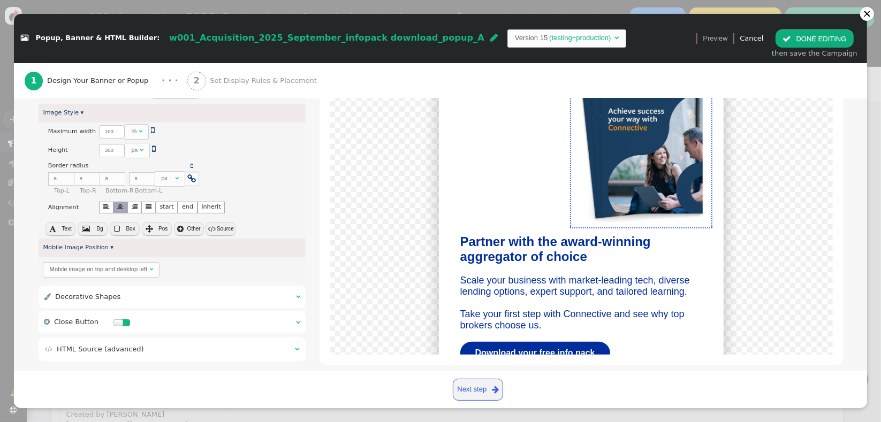
scroll to position [308, 0]
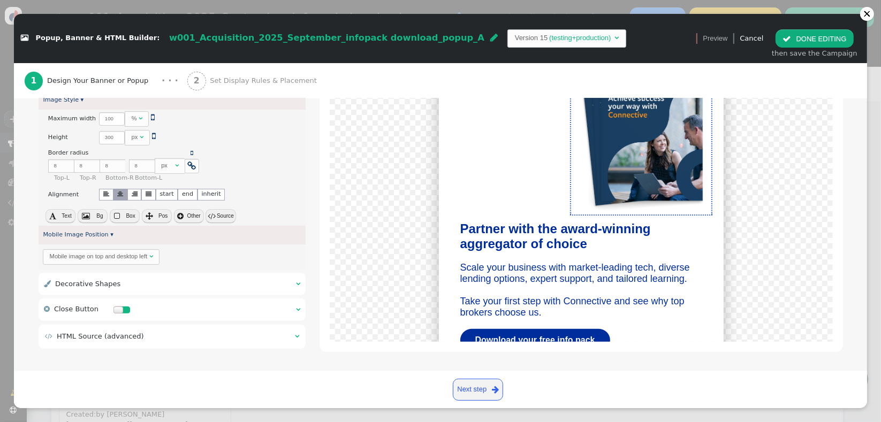
click at [121, 255] on div "Mobile image on top and desktop left" at bounding box center [99, 256] width 98 height 9
click at [635, 41] on button " DONE EDITING" at bounding box center [815, 38] width 78 height 18
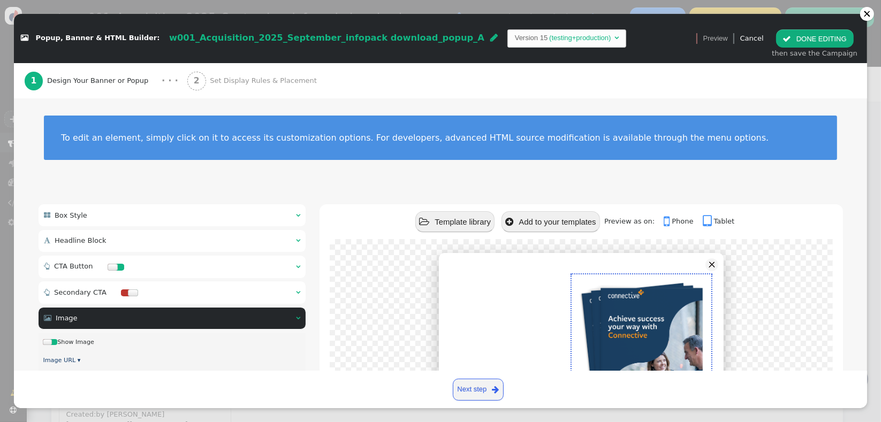
scroll to position [0, 0]
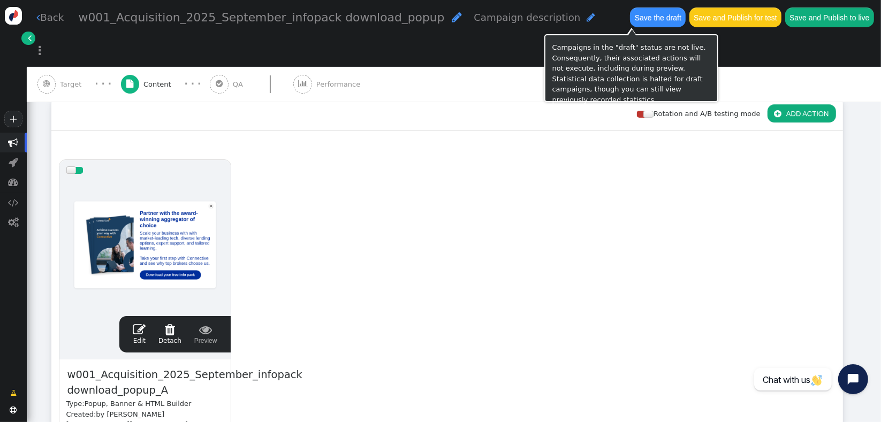
click at [630, 24] on button "Save the draft" at bounding box center [658, 16] width 56 height 19
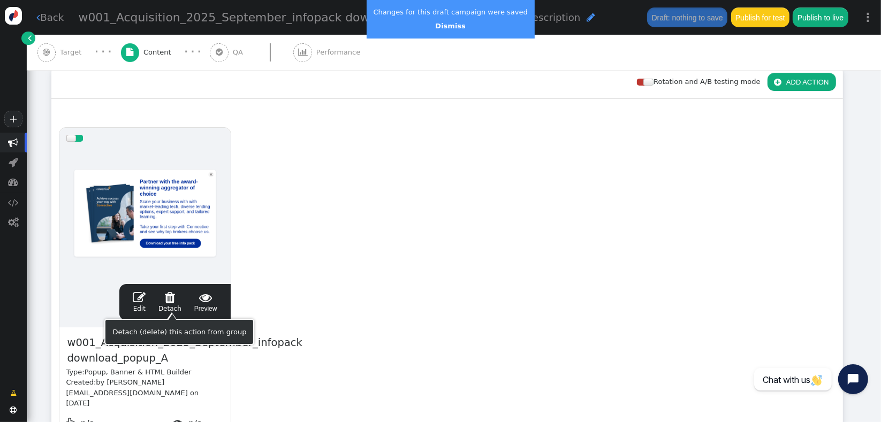
click at [140, 297] on span "" at bounding box center [139, 297] width 13 height 13
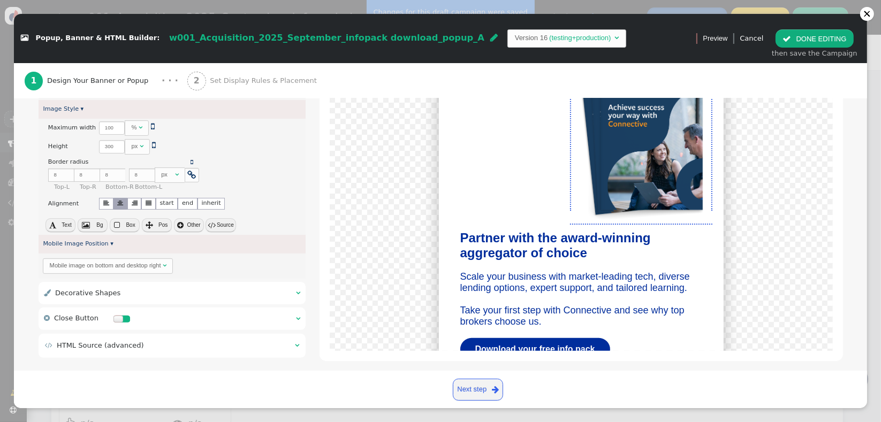
scroll to position [308, 0]
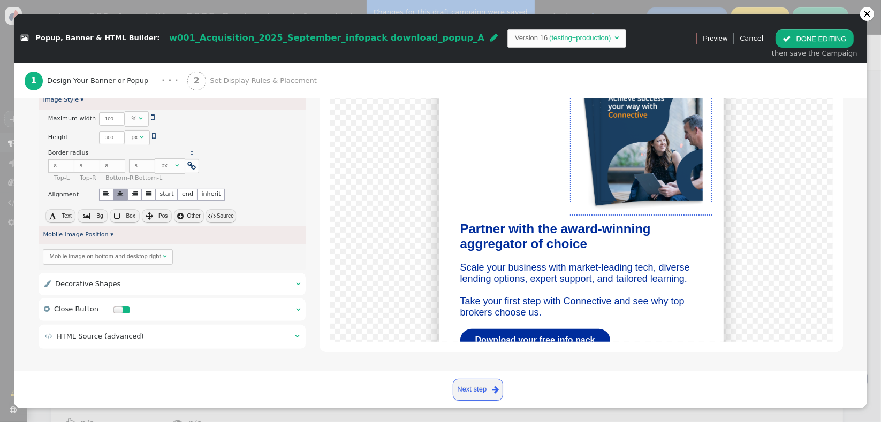
click at [126, 341] on table " HTML Source (advanced) " at bounding box center [172, 336] width 256 height 13
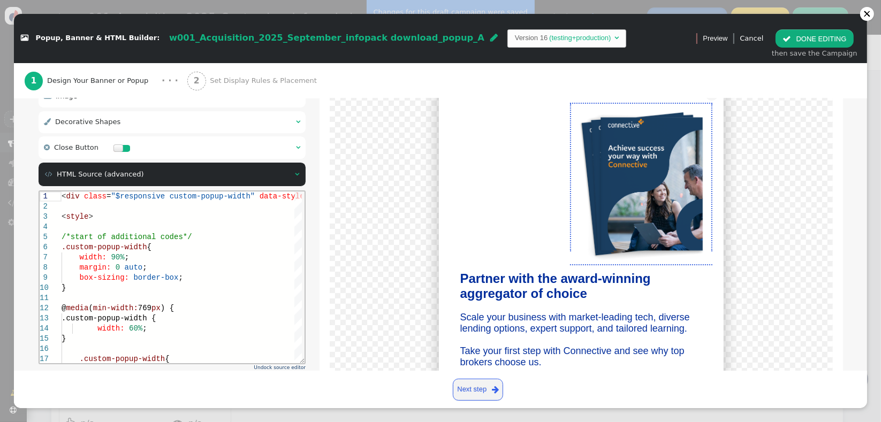
scroll to position [274, 0]
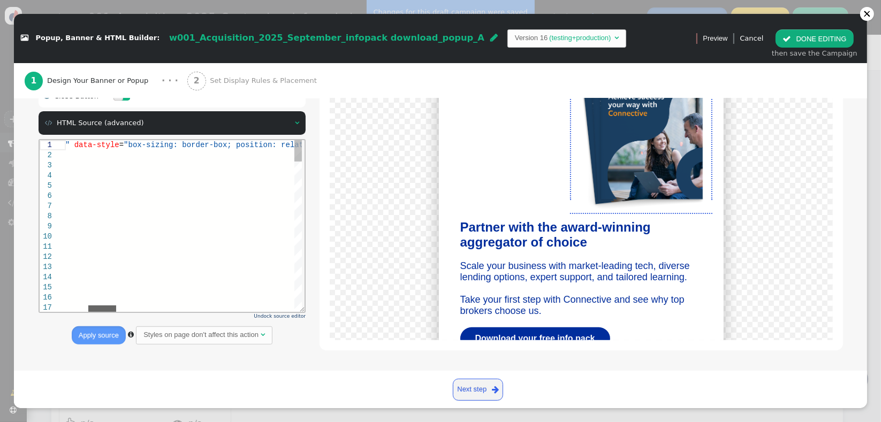
click at [102, 305] on div at bounding box center [179, 308] width 229 height 6
click at [110, 244] on div at bounding box center [840, 246] width 1929 height 10
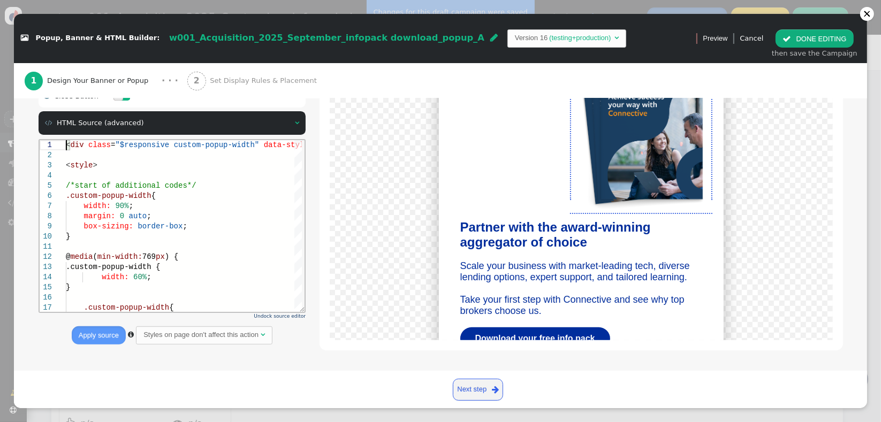
click at [548, 38] on td "(testing+production)" at bounding box center [580, 38] width 65 height 11
type textarea "<div class="$responsive custom-popup-width" data-style="box-sizing: border-box;…"
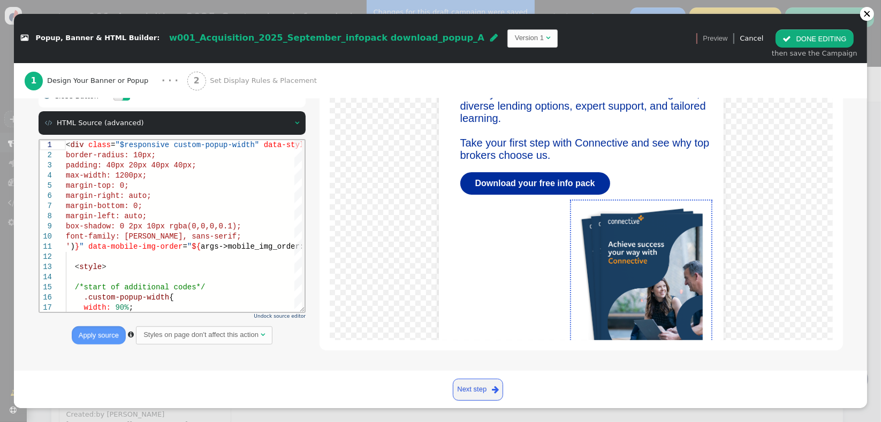
click at [356, 200] on div "Partner with the award-winning aggregator of choice Scale your business with wi…" at bounding box center [581, 207] width 475 height 353
click at [635, 37] on button " DONE EDITING" at bounding box center [815, 38] width 78 height 18
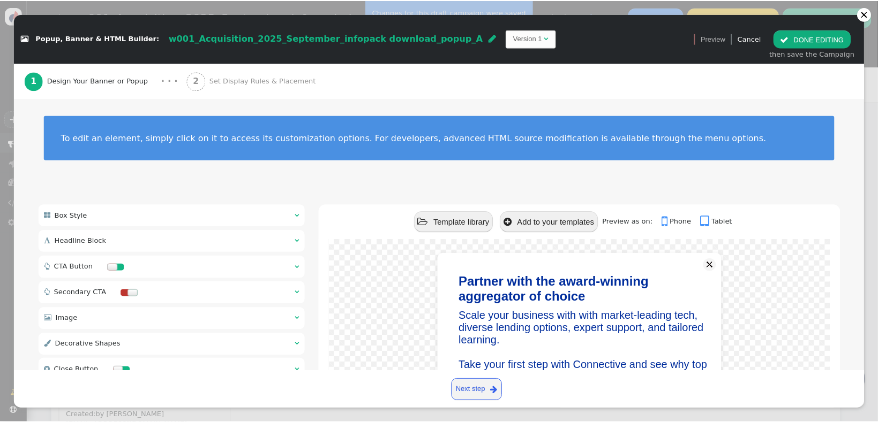
scroll to position [0, 0]
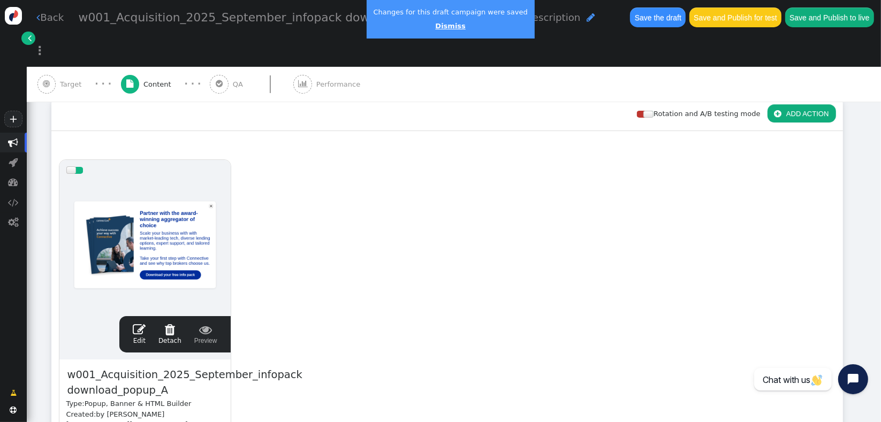
click at [450, 24] on link "Dismiss" at bounding box center [450, 26] width 30 height 8
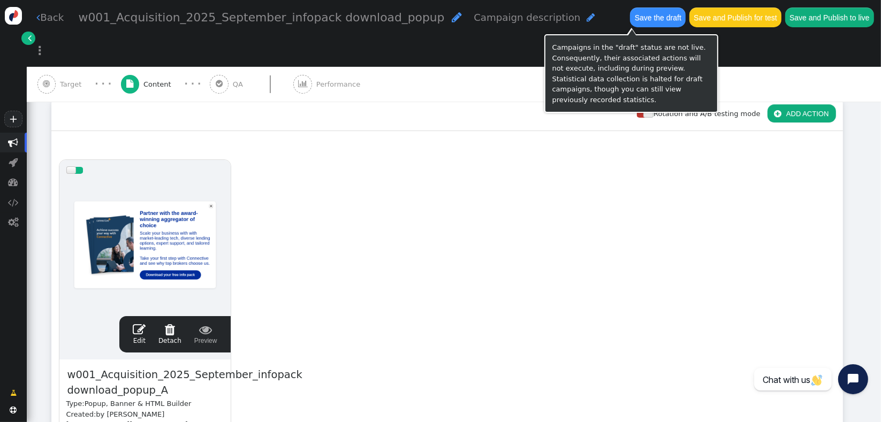
drag, startPoint x: 640, startPoint y: 15, endPoint x: 580, endPoint y: 41, distance: 65.7
click at [635, 16] on button "Save the draft" at bounding box center [658, 16] width 56 height 19
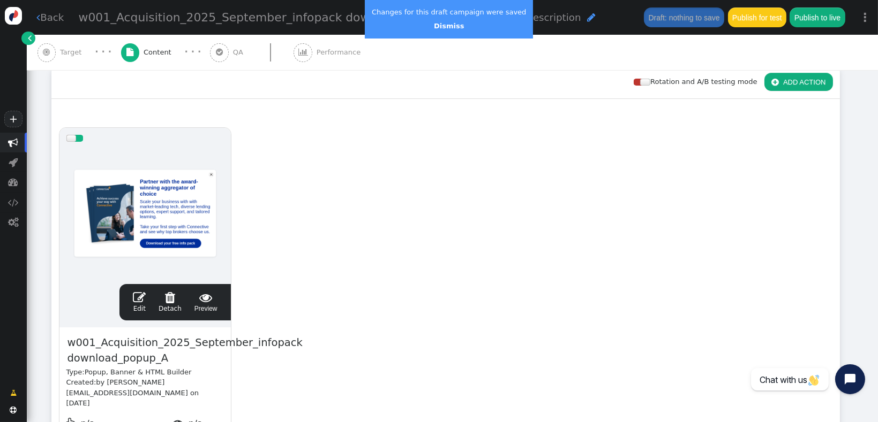
click at [140, 303] on span "" at bounding box center [139, 297] width 13 height 13
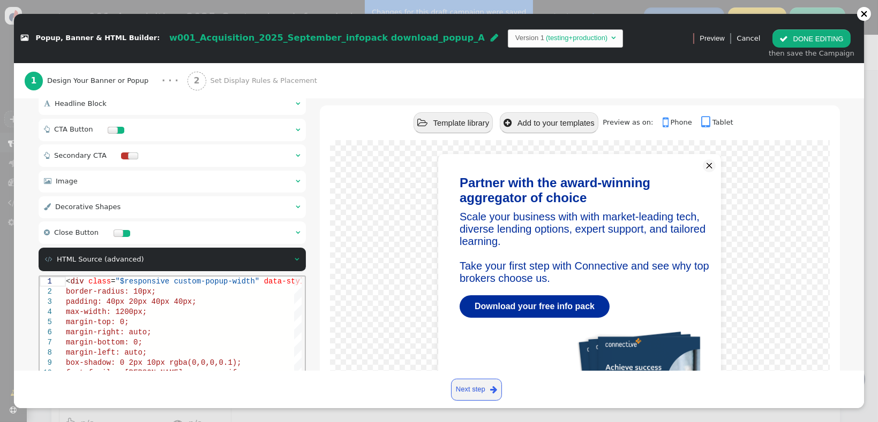
scroll to position [140, 0]
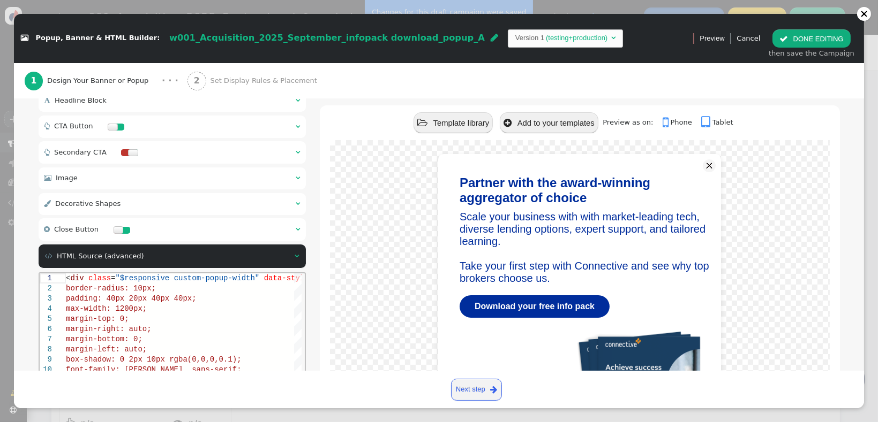
click at [599, 279] on div "Scale your business with with market-leading tech, diverse lending options, exp…" at bounding box center [584, 248] width 251 height 74
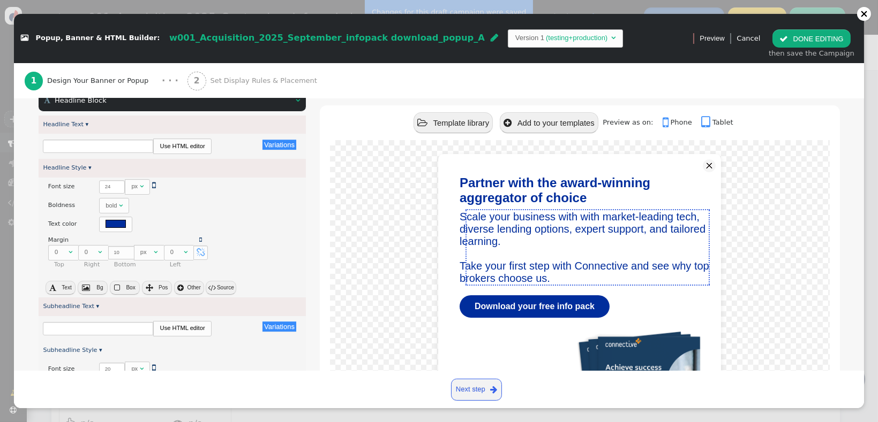
type input "Partner with the award-winning aggregator of choice"
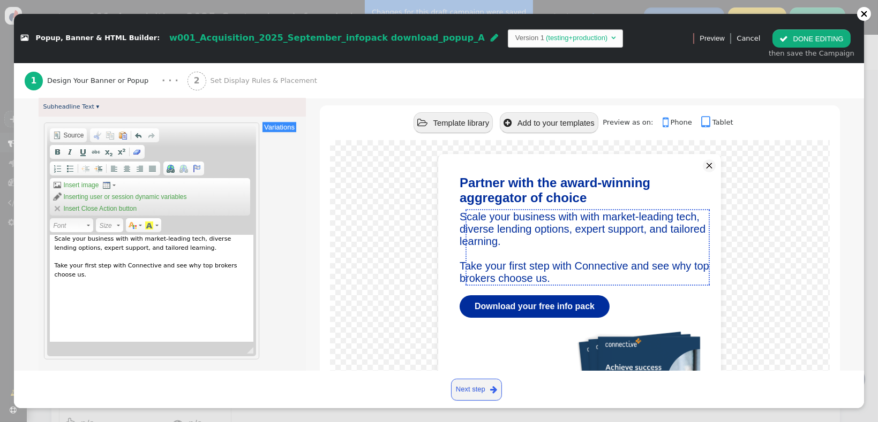
scroll to position [364, 0]
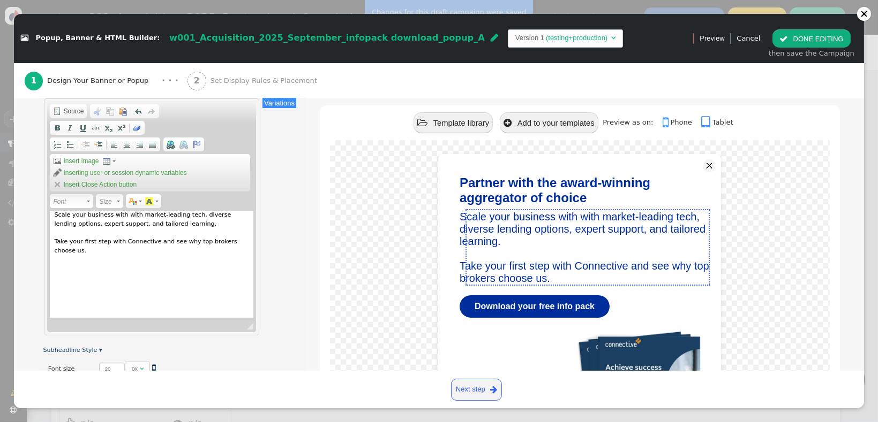
drag, startPoint x: 122, startPoint y: 214, endPoint x: 130, endPoint y: 218, distance: 9.1
click at [122, 214] on div "Scale your business with with market-leading tech, diverse lending options, exp…" at bounding box center [151, 264] width 203 height 107
click at [283, 264] on div "Rich Text Editor, editor9 Editor toolbars Document Source Clipboard/Undo Cut Ke…" at bounding box center [172, 216] width 258 height 239
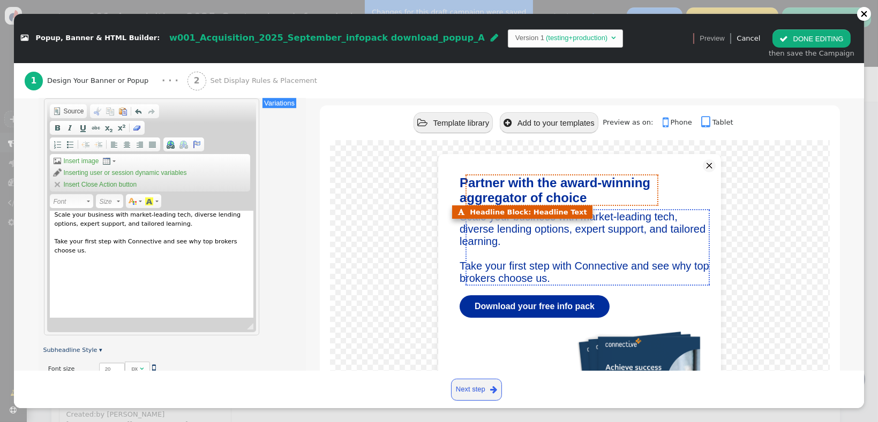
click at [592, 190] on font "Partner with the award-winning aggregator of choice" at bounding box center [554, 190] width 191 height 29
click at [482, 190] on font "Partner with the award-winning aggregator of choice" at bounding box center [554, 190] width 191 height 29
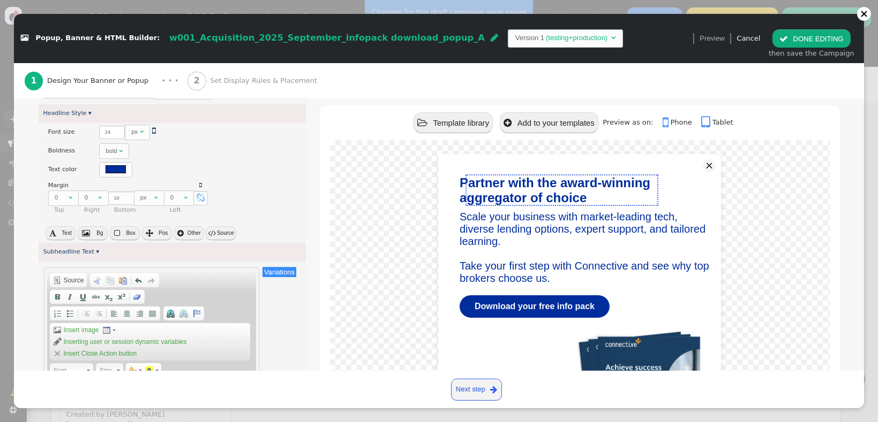
scroll to position [161, 0]
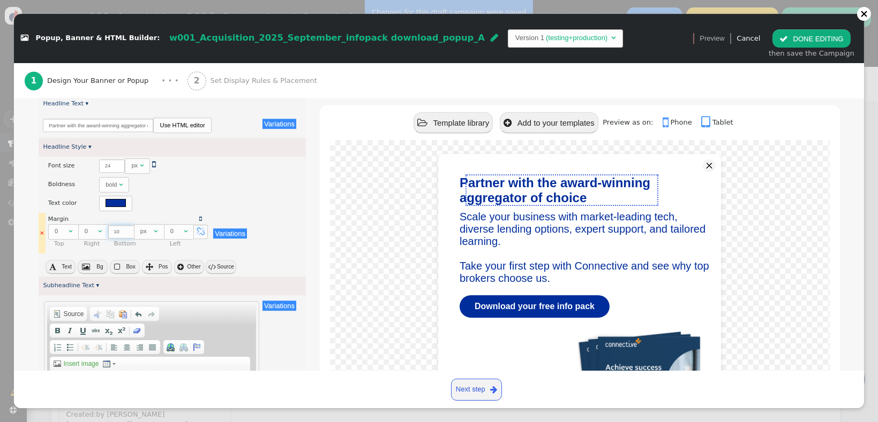
click at [117, 233] on input "10" at bounding box center [121, 231] width 26 height 13
type input "1"
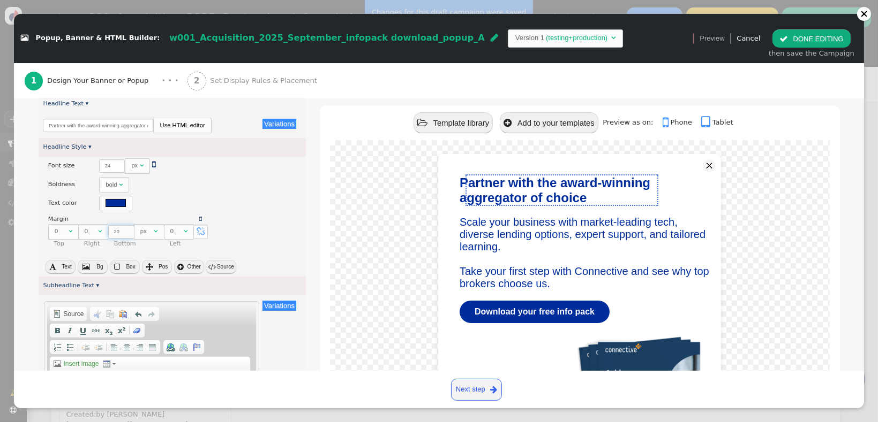
type input "20"
click at [323, 206] on div "Partner with the award-winning aggregator of choice Scale your business with ma…" at bounding box center [580, 307] width 520 height 334
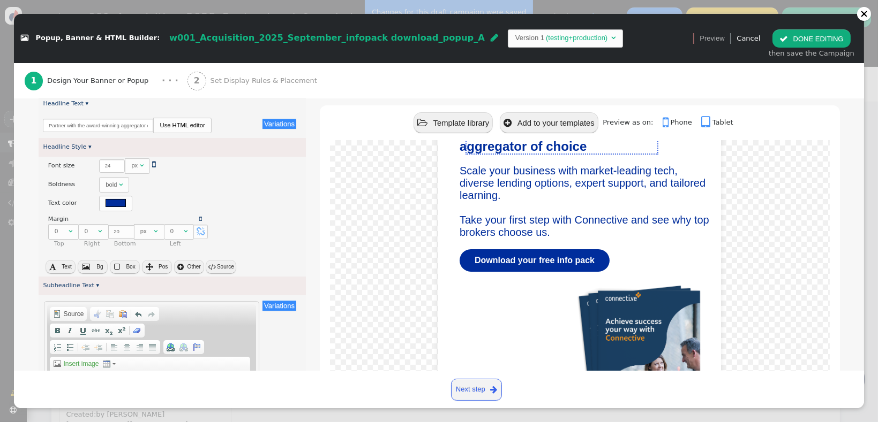
scroll to position [62, 0]
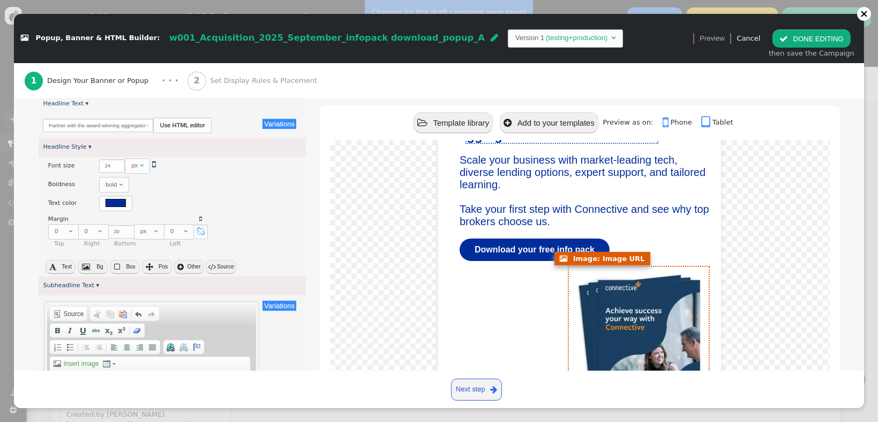
click at [625, 322] on img at bounding box center [640, 347] width 140 height 161
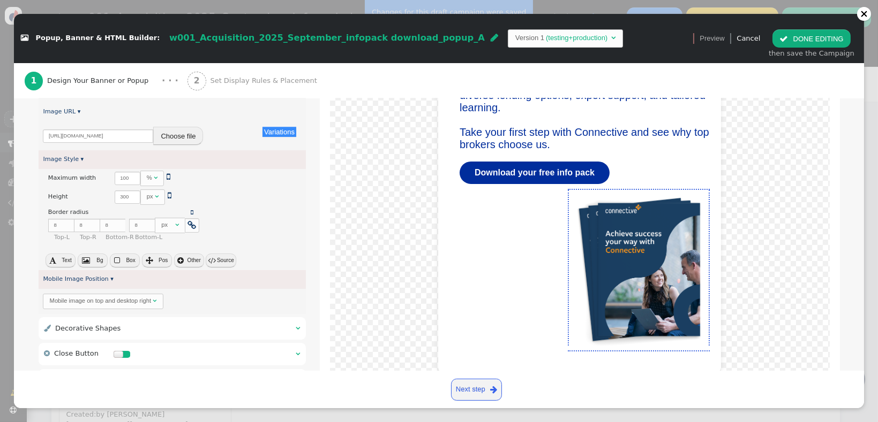
scroll to position [264, 0]
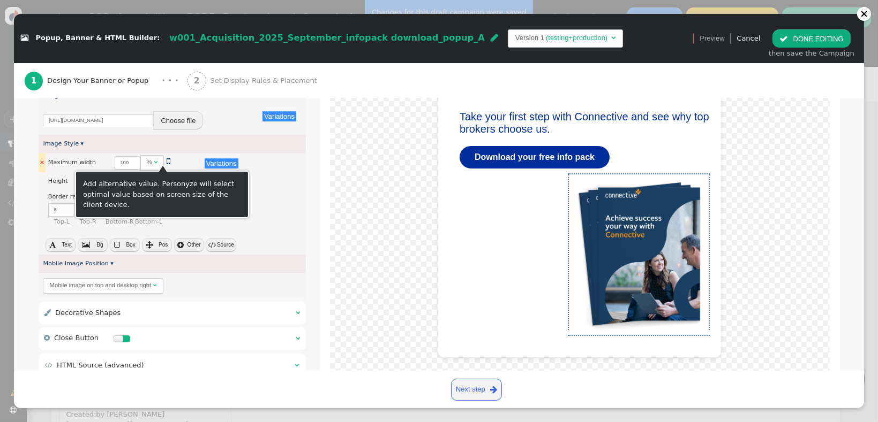
click at [164, 158] on div " 100 %  " at bounding box center [146, 163] width 62 height 16
click at [167, 160] on span "" at bounding box center [169, 161] width 4 height 9
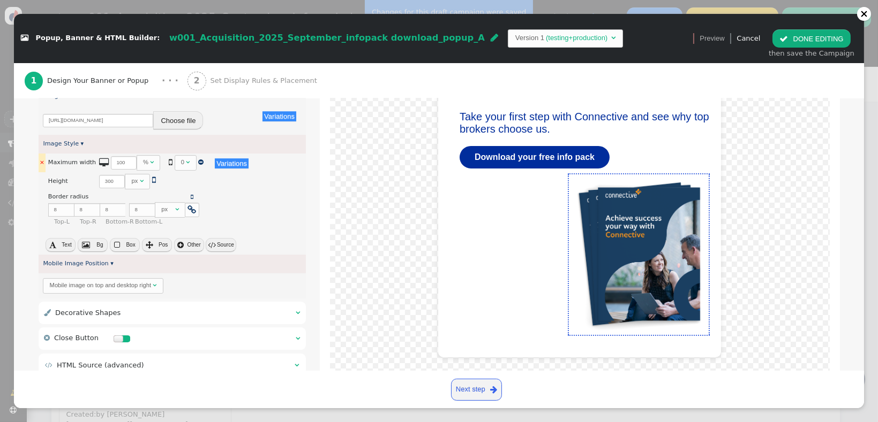
click at [181, 162] on div "0" at bounding box center [183, 162] width 5 height 9
drag, startPoint x: 179, startPoint y: 162, endPoint x: 172, endPoint y: 162, distance: 7.0
click at [175, 162] on input "0" at bounding box center [188, 162] width 26 height 13
type input "60"
click at [320, 185] on div "Partner with the award-winning aggregator of choice Scale your business with ma…" at bounding box center [580, 215] width 520 height 334
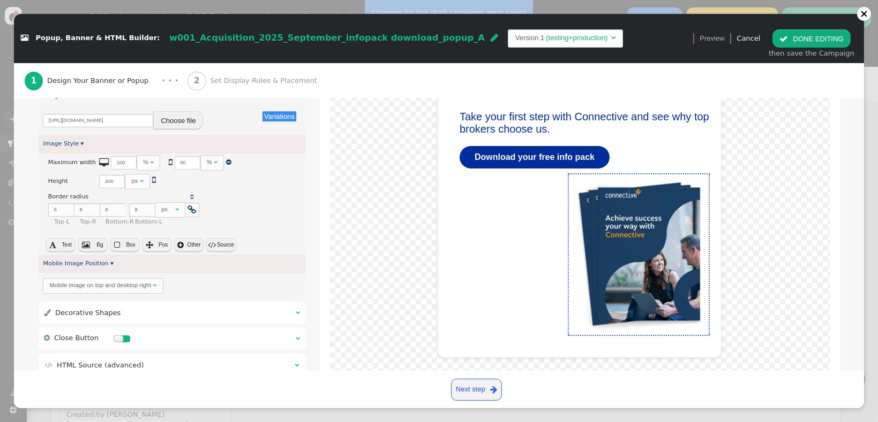
drag, startPoint x: 866, startPoint y: 280, endPoint x: 869, endPoint y: 265, distance: 15.2
click at [635, 265] on div " Popup, Banner & HTML Builder: w001_Acquisition_2025_September_infopack downlo…" at bounding box center [439, 211] width 878 height 422
click at [635, 270] on div " Popup, Banner & HTML Builder: w001_Acquisition_2025_September_infopack downlo…" at bounding box center [439, 211] width 878 height 422
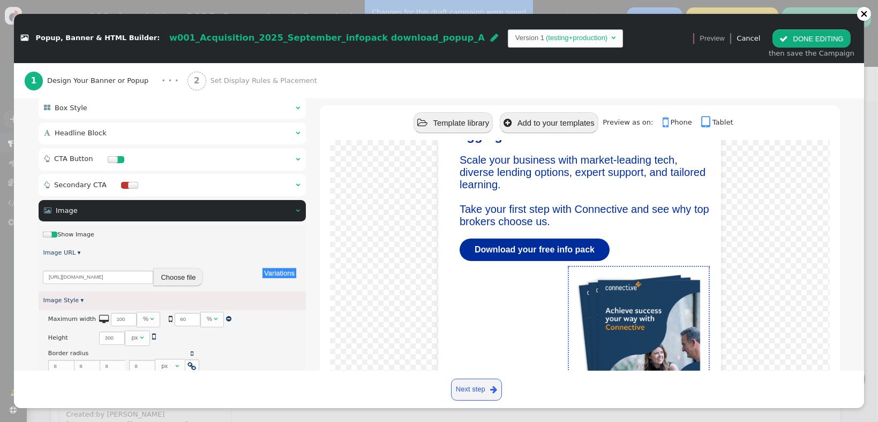
scroll to position [101, 0]
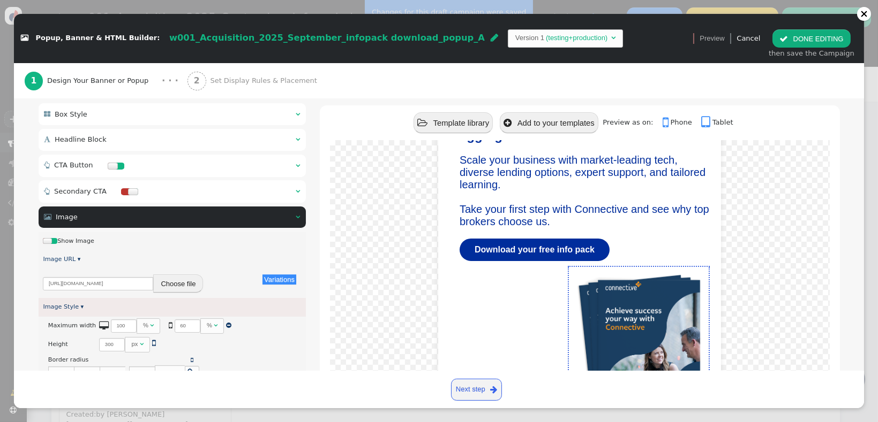
click at [635, 124] on span "" at bounding box center [666, 123] width 8 height 14
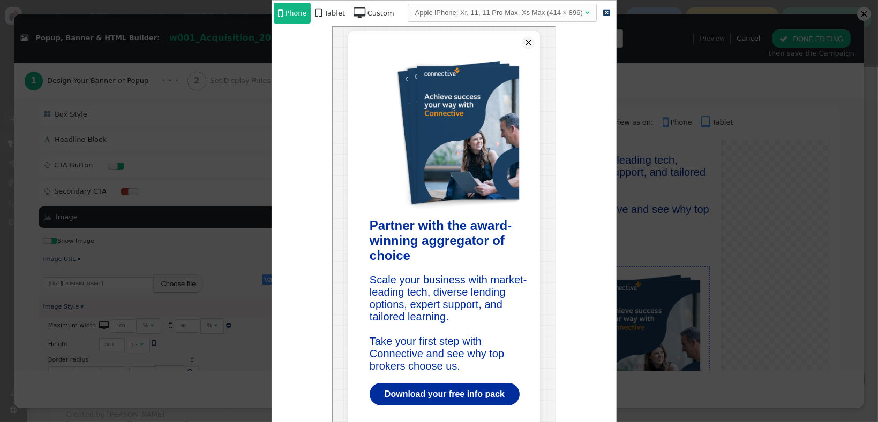
scroll to position [0, 0]
click at [635, 203] on div at bounding box center [439, 211] width 878 height 422
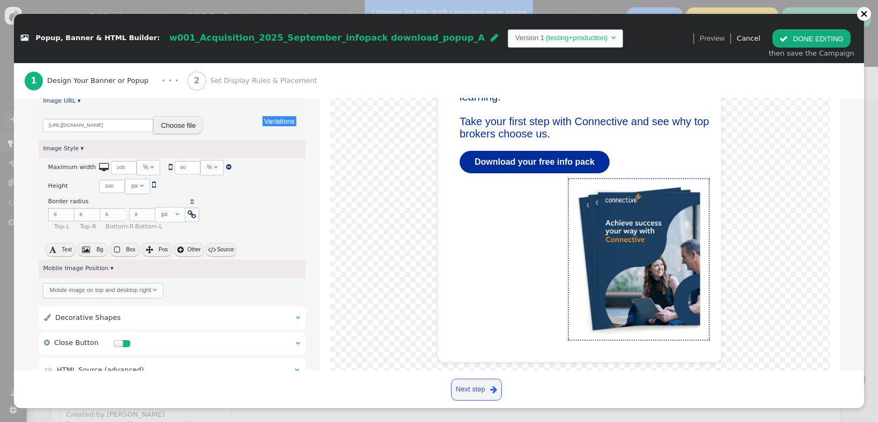
scroll to position [290, 0]
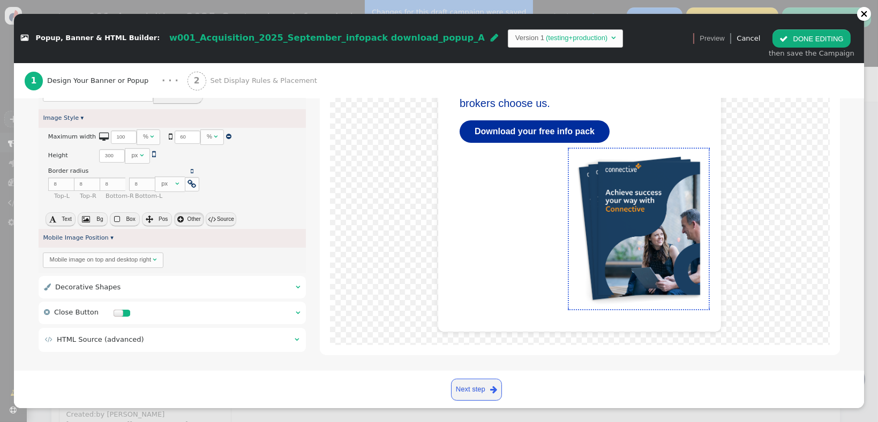
click at [193, 220] on button " Other" at bounding box center [189, 220] width 30 height 14
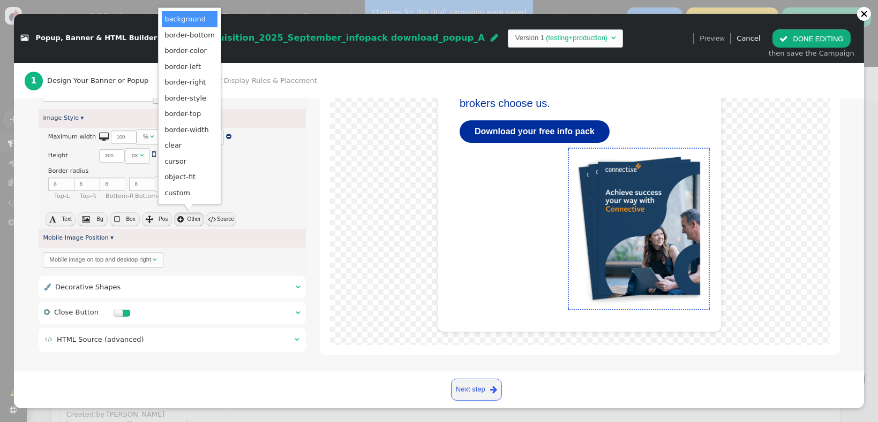
click at [193, 220] on button " Other" at bounding box center [189, 220] width 30 height 14
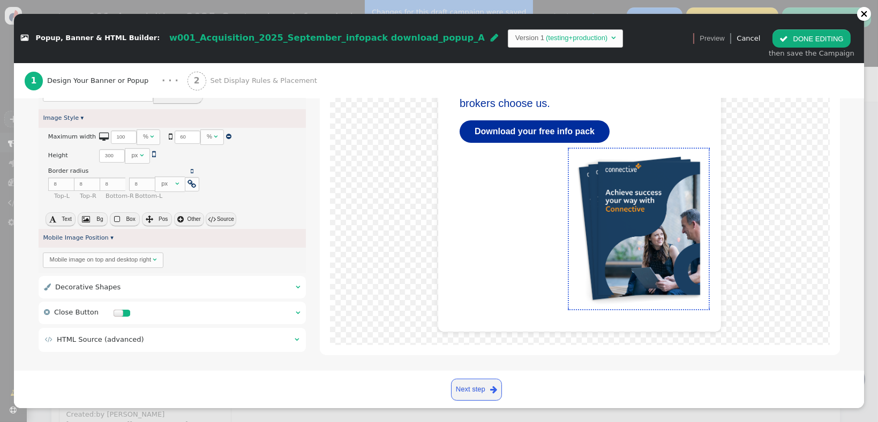
click at [161, 222] on button " Pos" at bounding box center [157, 220] width 30 height 14
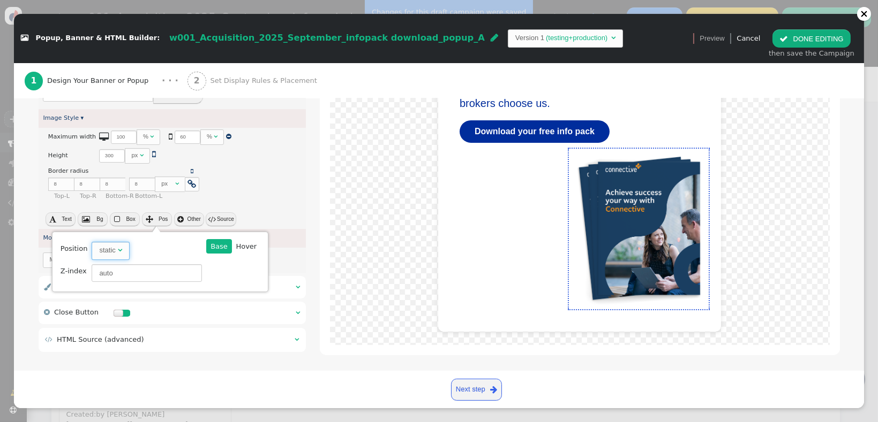
click at [118, 250] on span "" at bounding box center [120, 250] width 4 height 7
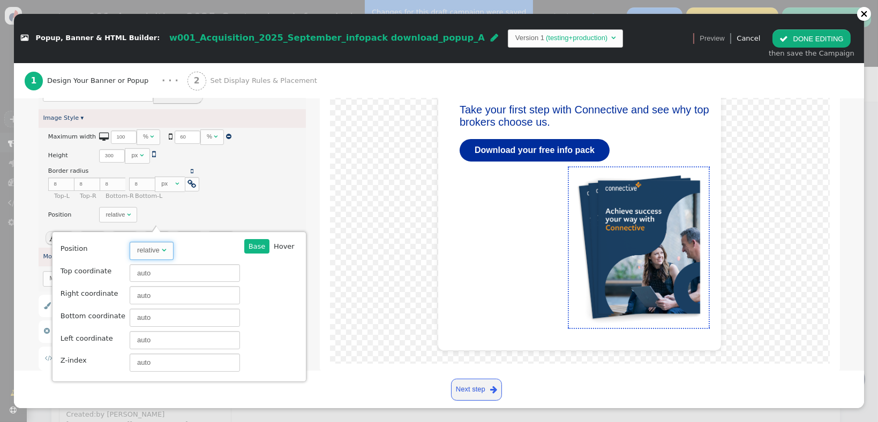
click at [143, 251] on div "relative" at bounding box center [148, 250] width 22 height 11
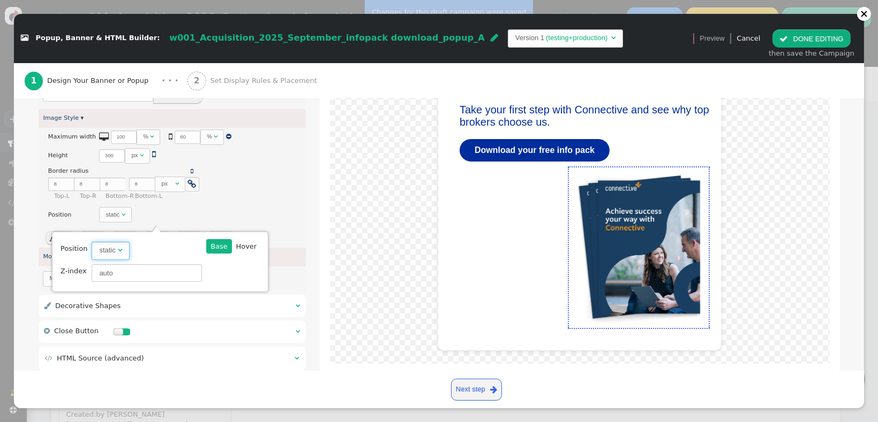
click at [107, 252] on div "static" at bounding box center [107, 250] width 16 height 11
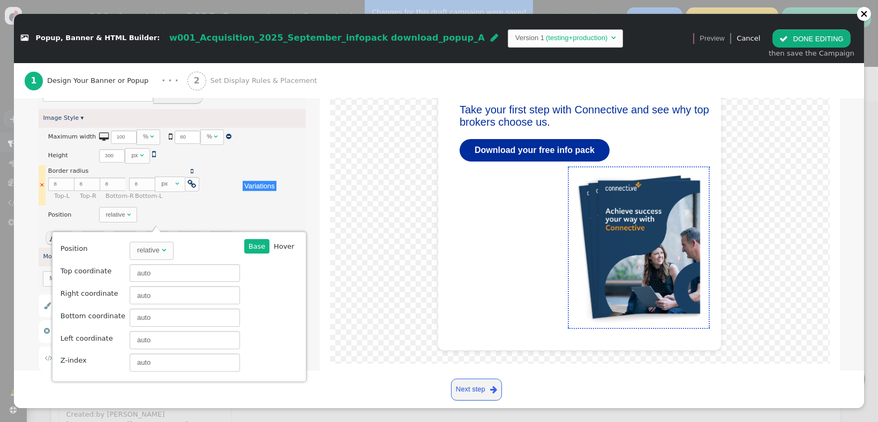
click at [231, 195] on td "There are alternatives. Default value: Border radius    8 px    8 px   …" at bounding box center [144, 185] width 192 height 40
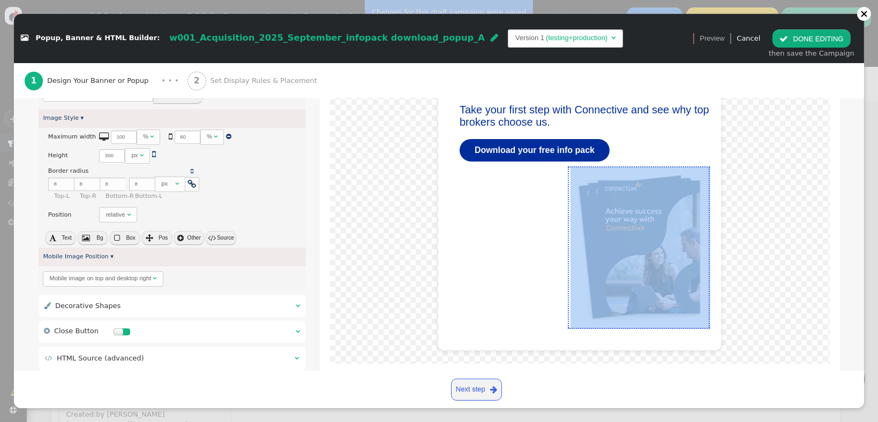
drag, startPoint x: 856, startPoint y: 231, endPoint x: 859, endPoint y: 224, distance: 7.7
click at [635, 196] on div "Create and display content using predefined templates or custom HTML. Easily sh…" at bounding box center [439, 235] width 850 height 273
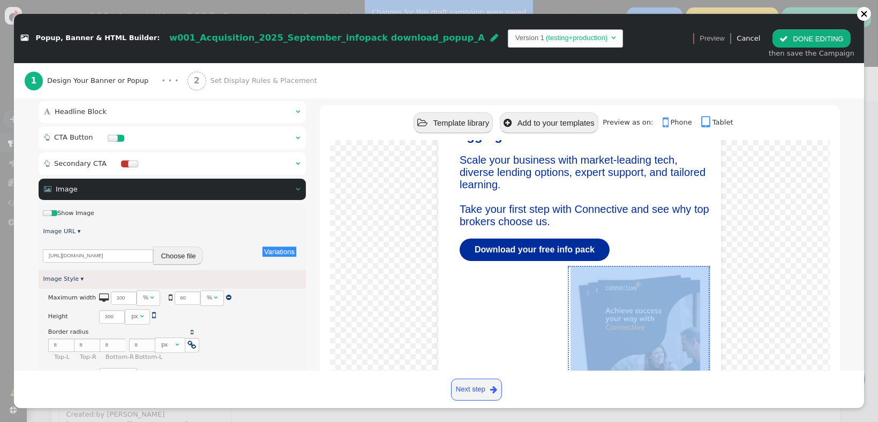
scroll to position [125, 0]
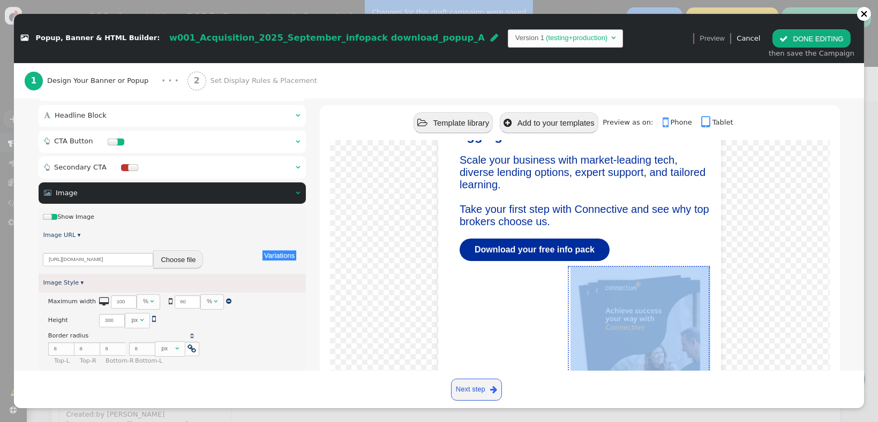
click at [635, 118] on link " Phone" at bounding box center [680, 122] width 36 height 8
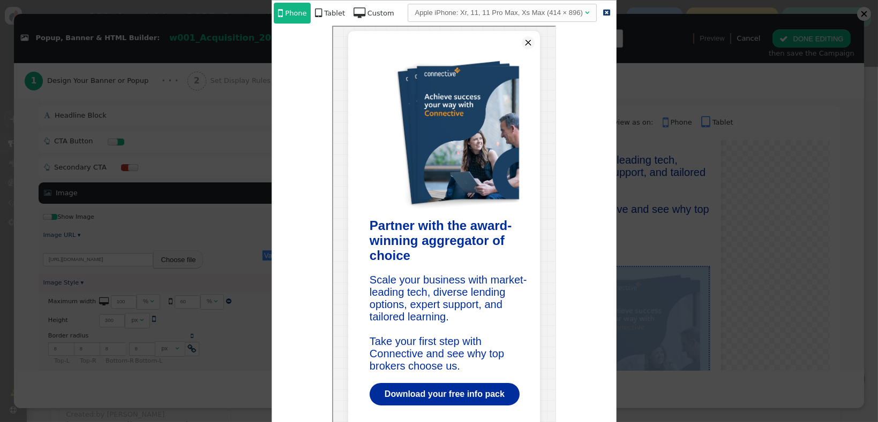
scroll to position [0, 0]
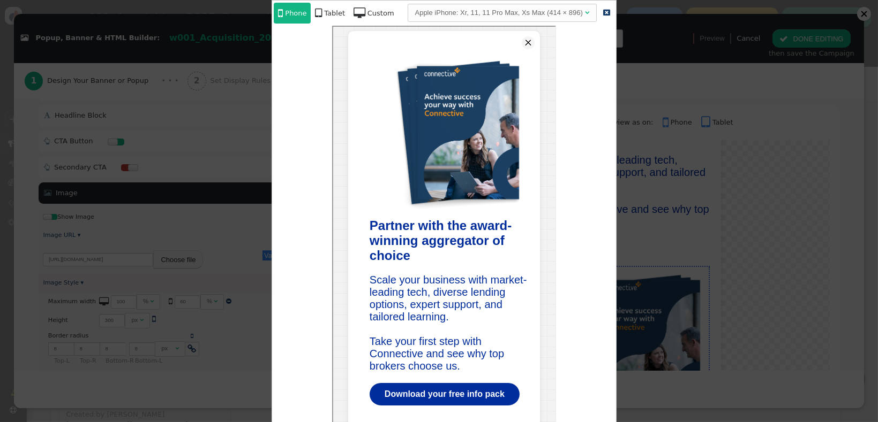
click at [635, 157] on div at bounding box center [439, 211] width 878 height 422
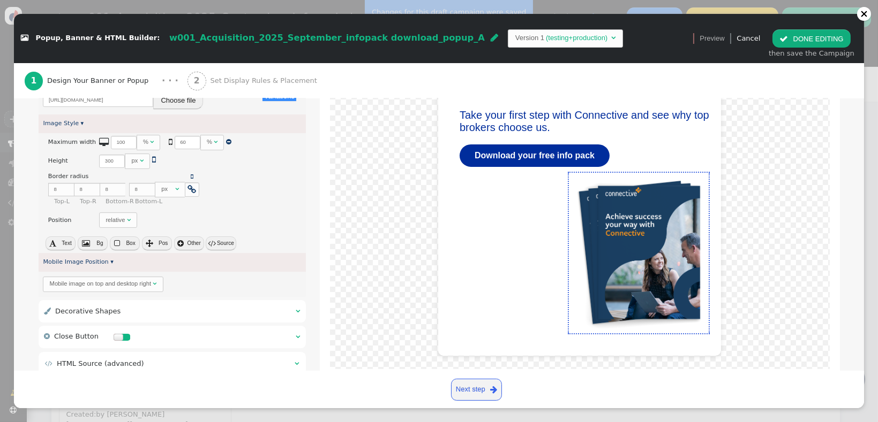
scroll to position [294, 0]
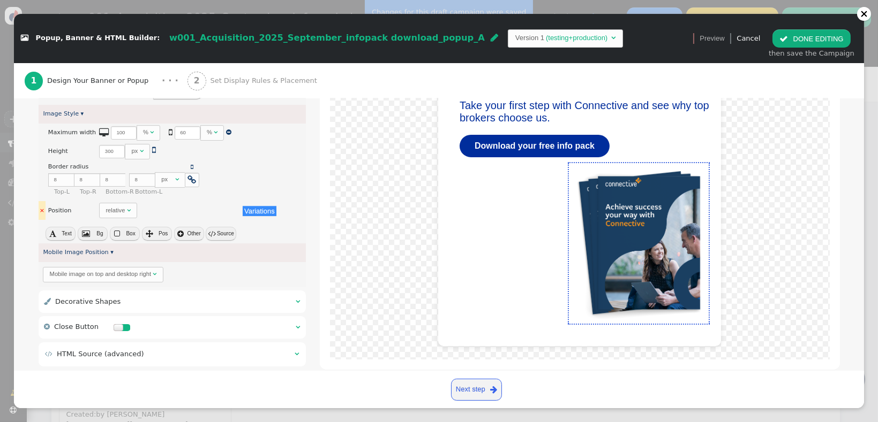
click at [118, 209] on div "relative" at bounding box center [114, 210] width 19 height 9
click at [199, 211] on div "There are alternatives. Default value: static " at bounding box center [168, 211] width 138 height 16
click at [89, 236] on span "" at bounding box center [86, 233] width 8 height 7
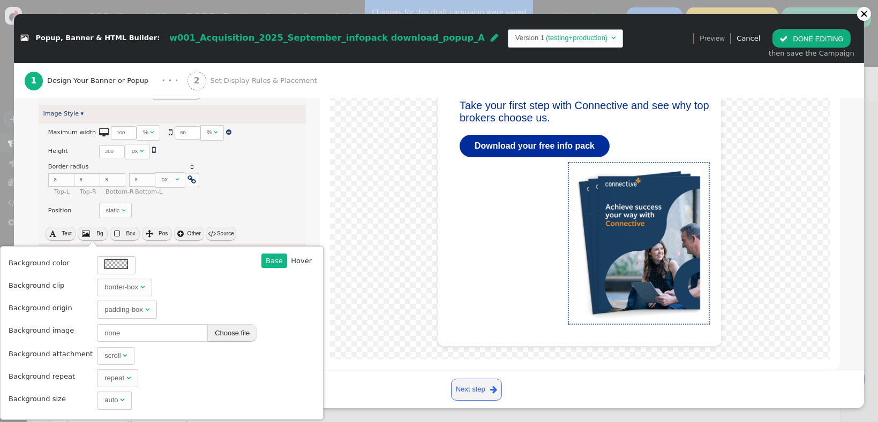
scroll to position [301, 0]
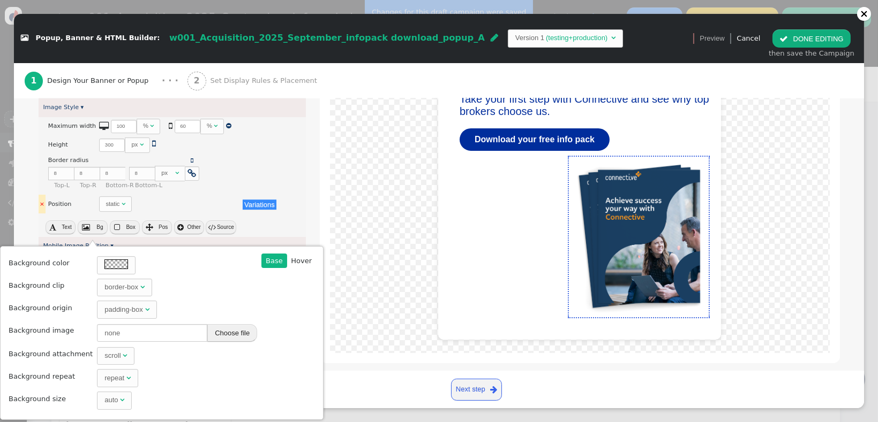
click at [203, 198] on div "There are alternatives. Default value: static " at bounding box center [168, 204] width 138 height 16
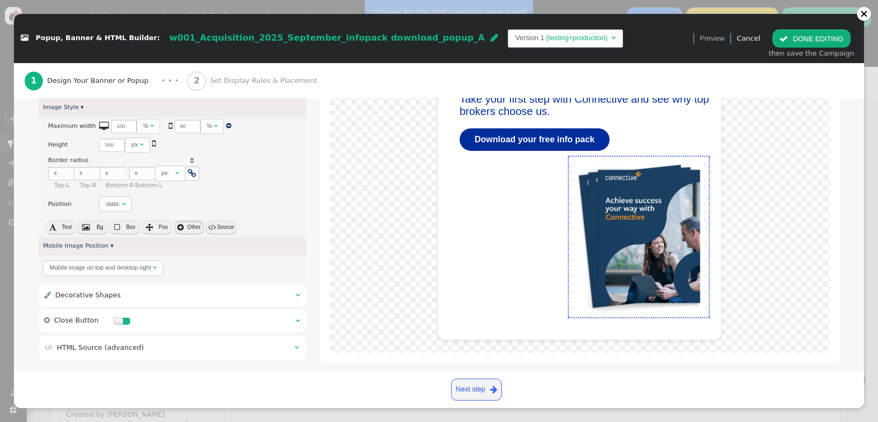
click at [182, 229] on span "" at bounding box center [180, 227] width 6 height 7
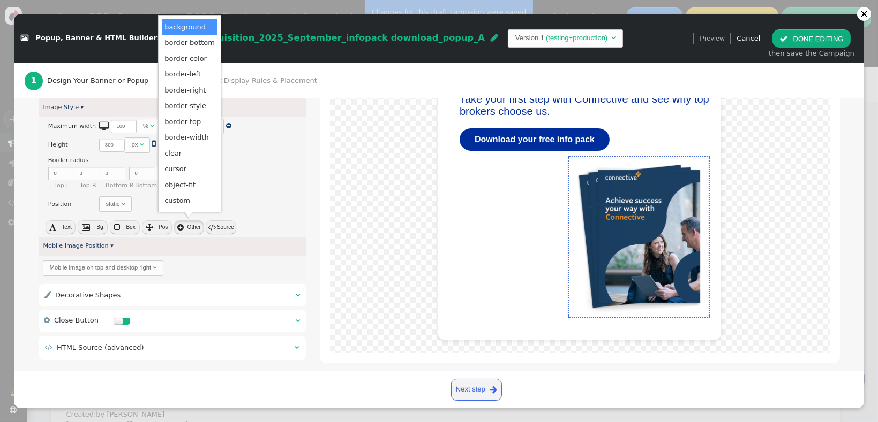
click at [182, 229] on span "" at bounding box center [180, 227] width 6 height 7
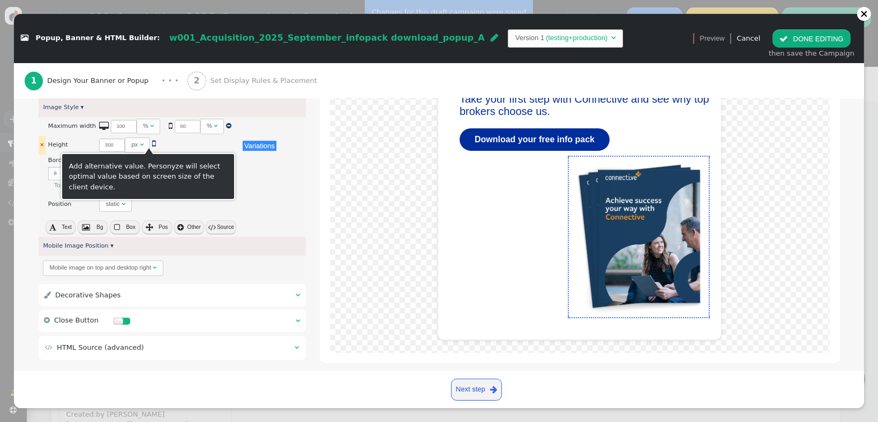
click at [152, 143] on span "" at bounding box center [154, 143] width 4 height 9
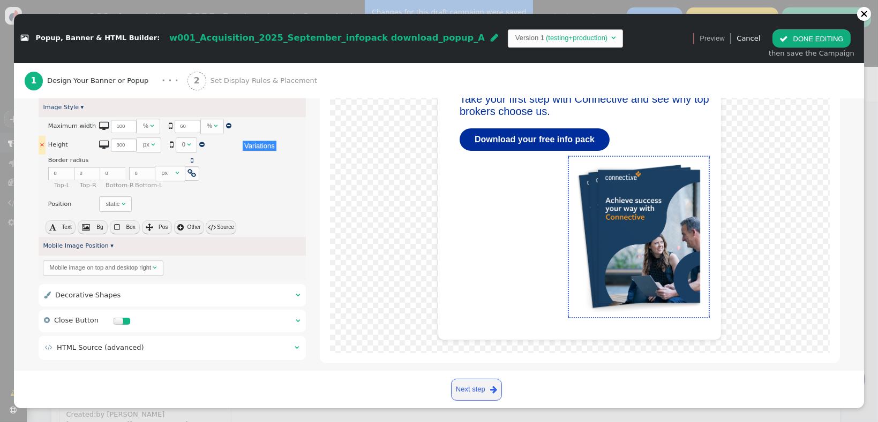
click at [182, 143] on div "0" at bounding box center [183, 144] width 3 height 9
click at [635, 33] on button " DONE EDITING" at bounding box center [811, 38] width 78 height 18
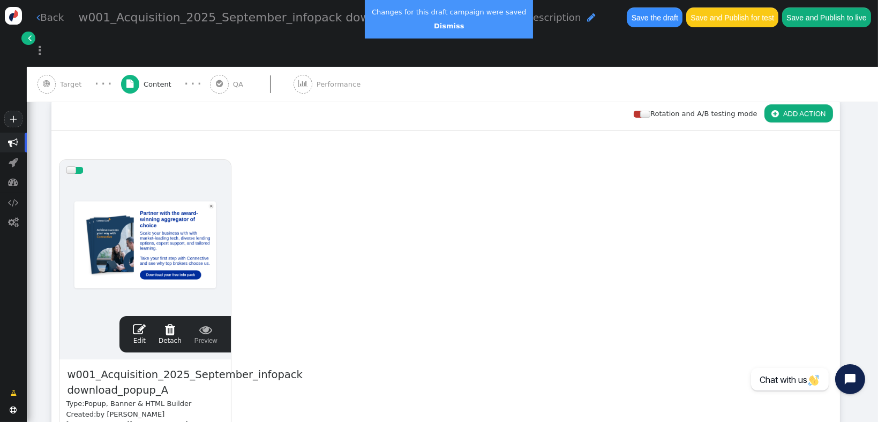
scroll to position [0, 0]
click at [626, 19] on button "Save the draft" at bounding box center [654, 16] width 56 height 19
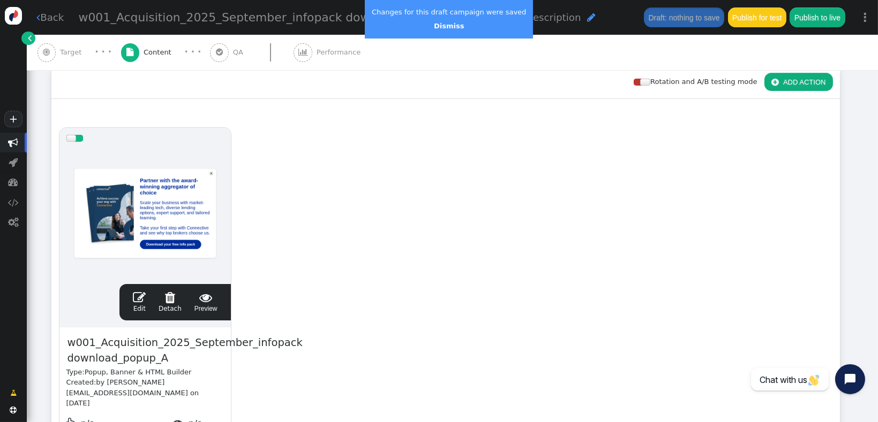
click at [139, 295] on span "" at bounding box center [139, 297] width 13 height 13
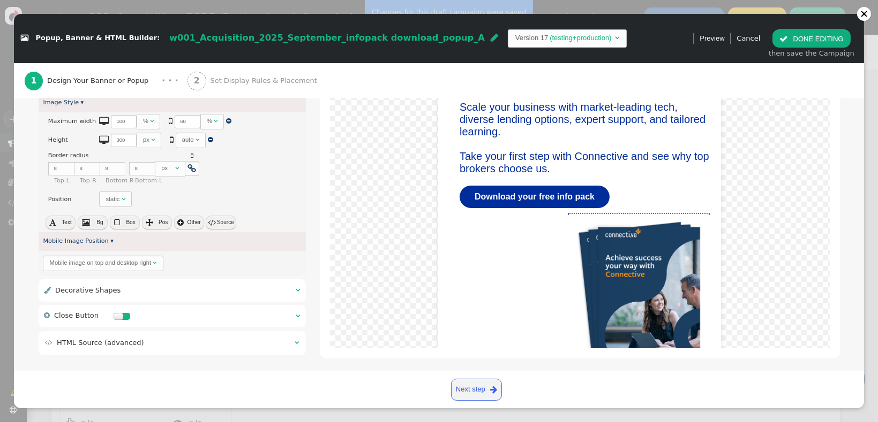
scroll to position [313, 0]
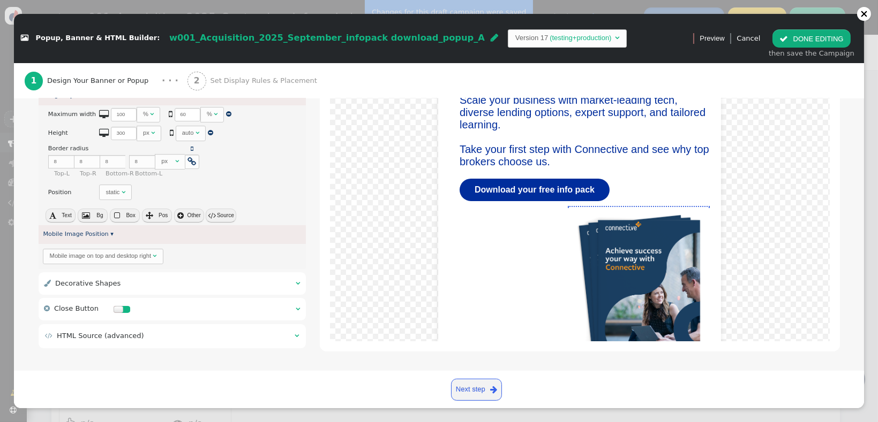
click at [263, 337] on td " HTML Source (advanced)" at bounding box center [166, 336] width 243 height 11
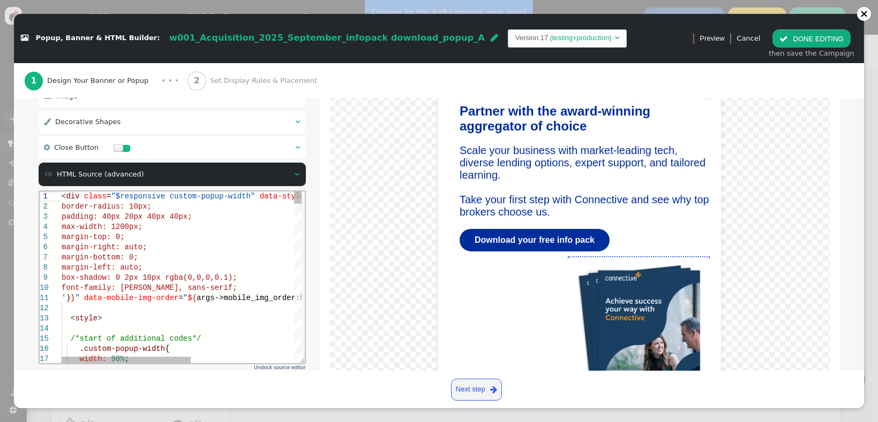
click at [221, 319] on div "< style >" at bounding box center [276, 318] width 431 height 10
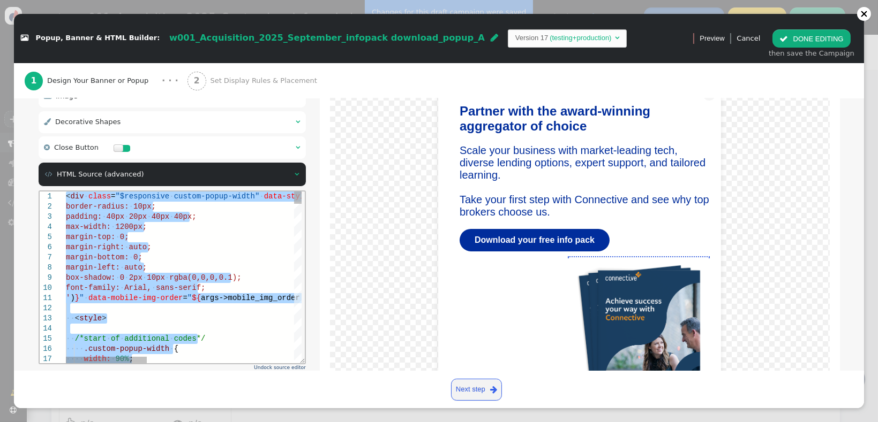
paste textarea "Editor content;Press Alt+F1 for Accessibility Options."
type textarea "${menu name='Close Button', icon='times-circle'} ${menu block->with_close_butto…"
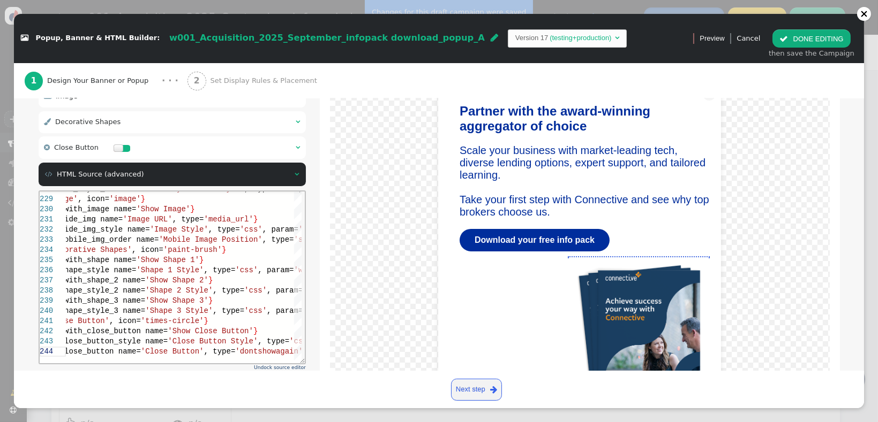
click at [635, 273] on div " Box Style    Headline Block   Headline Text ▾ Variations There are alter…" at bounding box center [439, 192] width 850 height 448
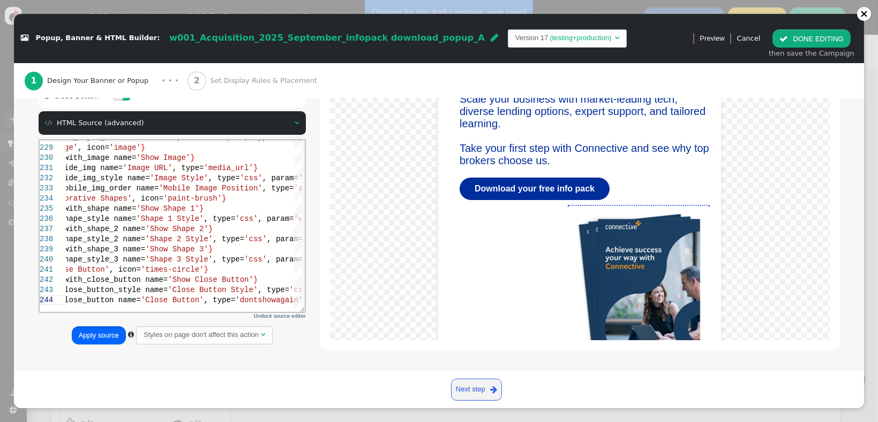
click at [100, 337] on button "Apply source" at bounding box center [99, 336] width 54 height 18
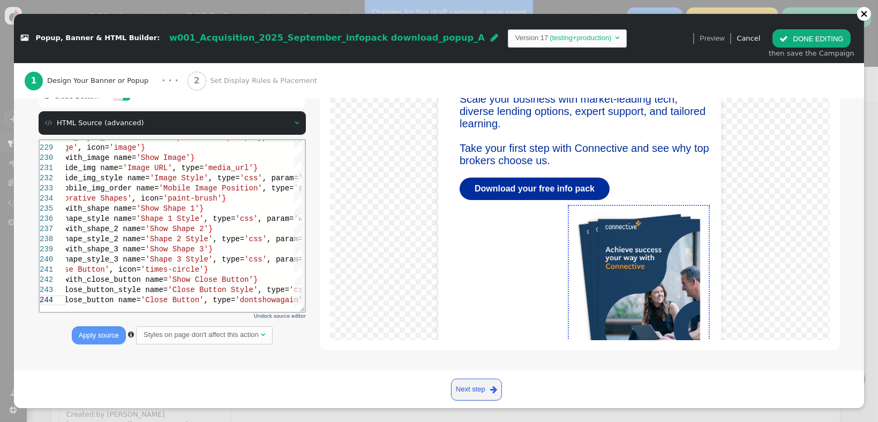
drag, startPoint x: 853, startPoint y: 277, endPoint x: 861, endPoint y: 192, distance: 85.6
click at [635, 192] on div "Create and display content using predefined templates or custom HTML. Easily sh…" at bounding box center [439, 235] width 850 height 273
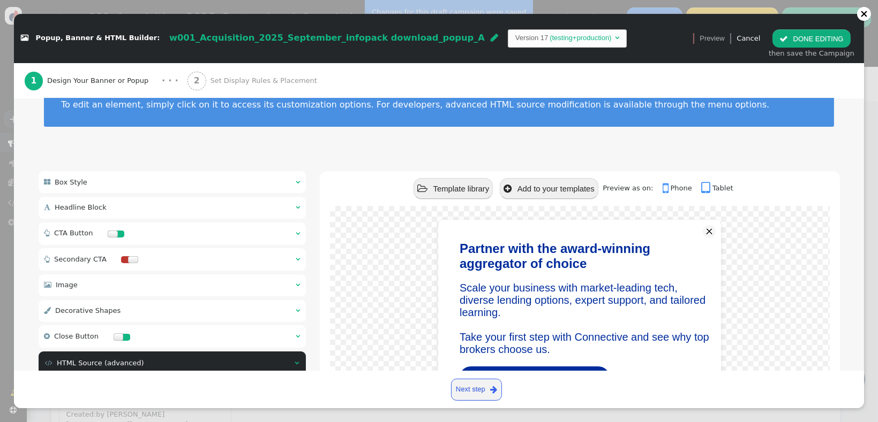
scroll to position [0, 0]
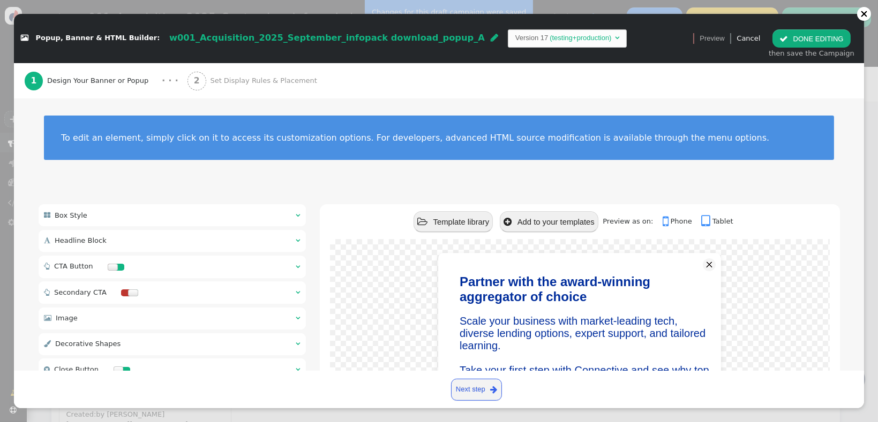
click at [635, 222] on link " Phone" at bounding box center [680, 221] width 36 height 8
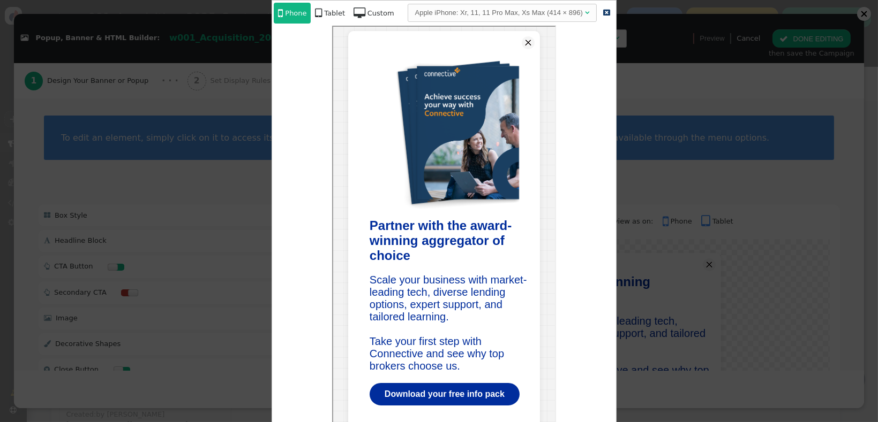
click at [635, 190] on div at bounding box center [439, 211] width 878 height 422
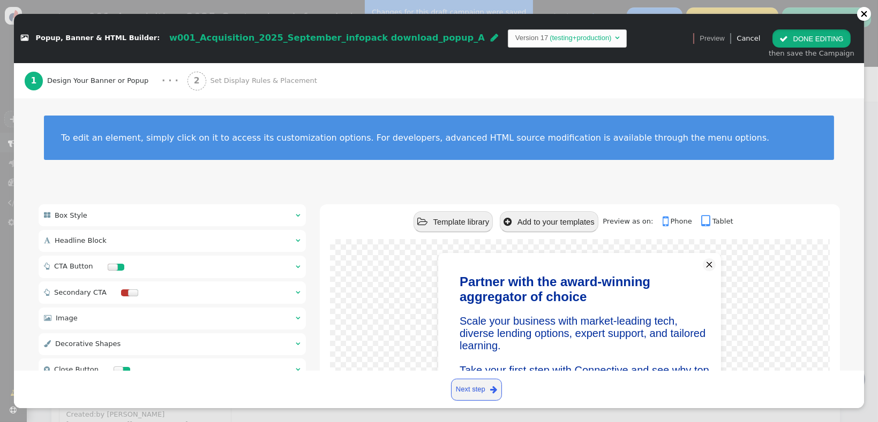
click at [635, 40] on button " DONE EDITING" at bounding box center [811, 38] width 78 height 18
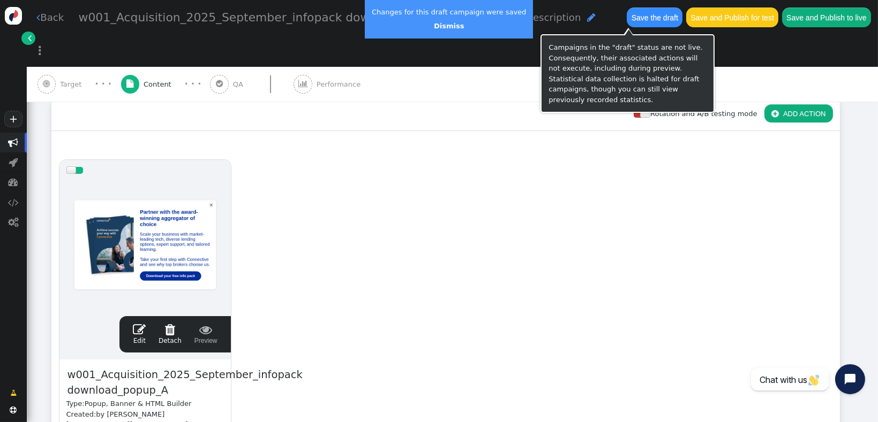
click at [626, 16] on button "Save the draft" at bounding box center [654, 16] width 56 height 19
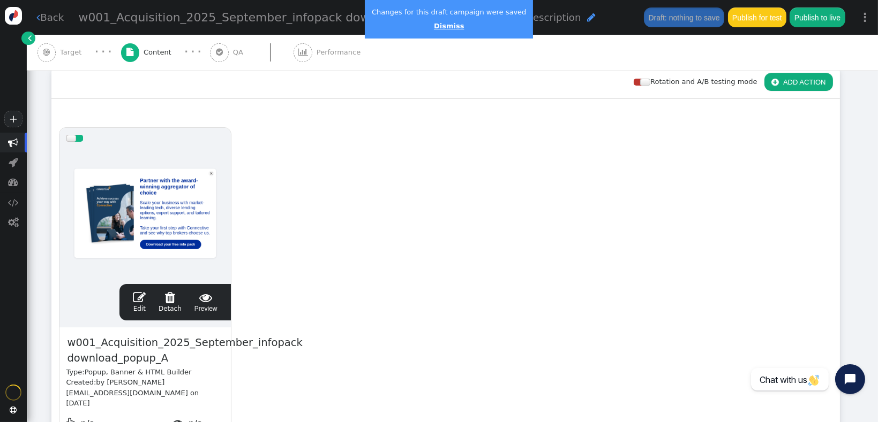
click at [434, 25] on link "Dismiss" at bounding box center [449, 26] width 30 height 8
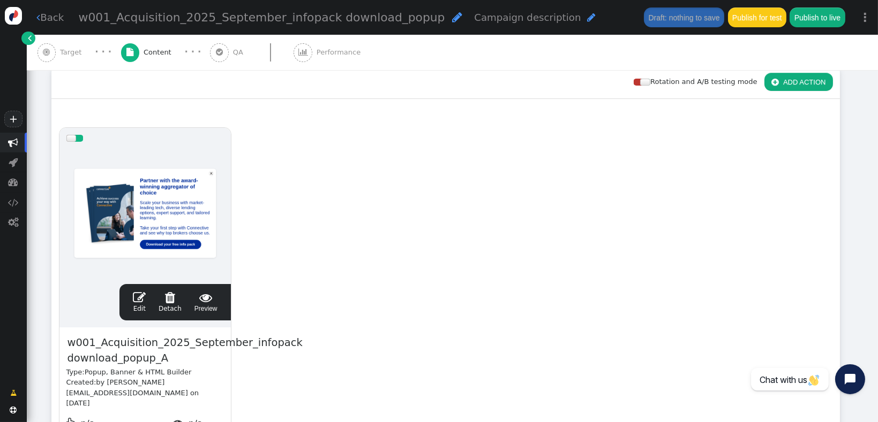
click at [142, 297] on span "" at bounding box center [139, 297] width 13 height 13
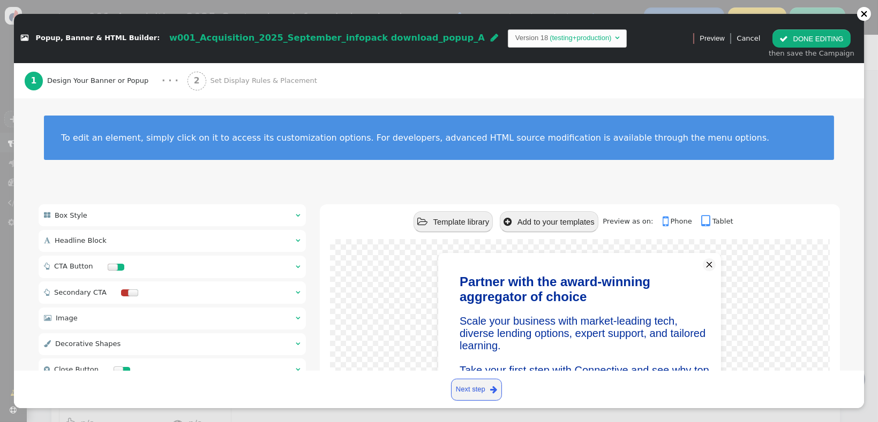
scroll to position [274, 0]
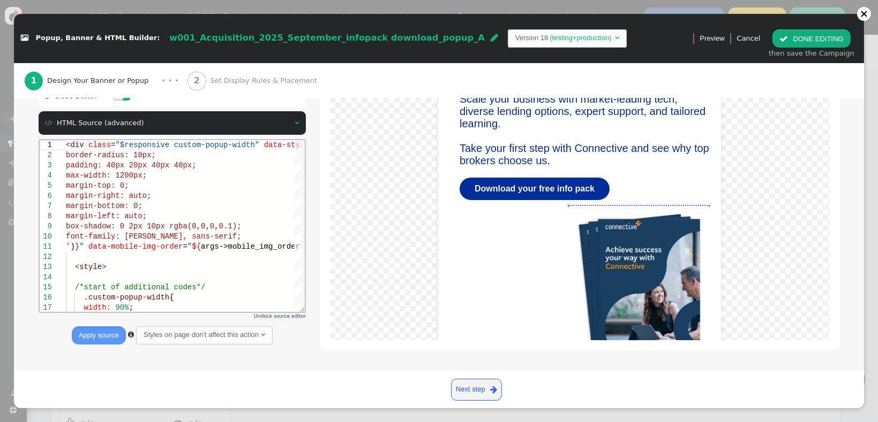
click at [200, 244] on span "args->mobile_img_order:html:" at bounding box center [263, 246] width 126 height 9
type textarea "<div class="$responsive custom-popup-width" data-style="box-sizing: border-box;…"
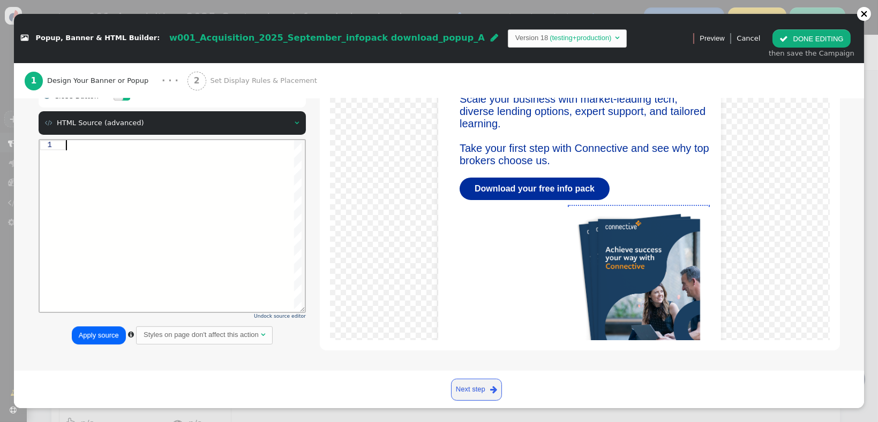
paste textarea "${menu args->shape_style_3 name='Shape 3 Style', type='css', param='with_respon…"
type textarea "${menu args->shape_style_3 name='Shape 3 Style', type='css', param='with_respon…"
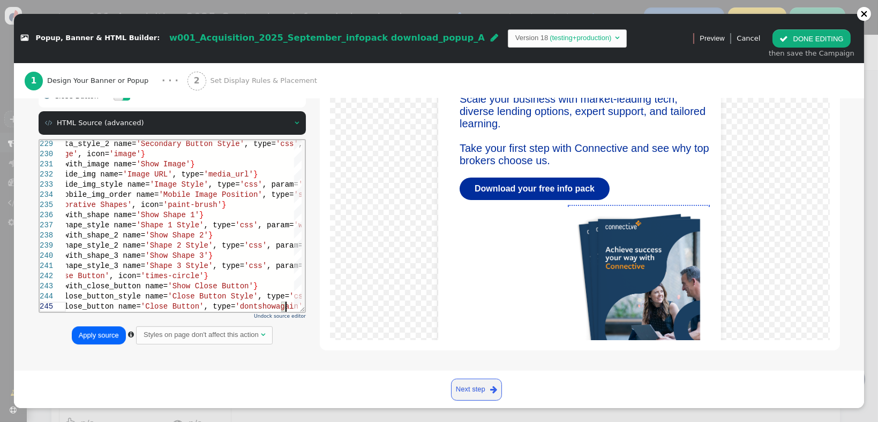
click at [114, 335] on button "Apply source" at bounding box center [99, 336] width 54 height 18
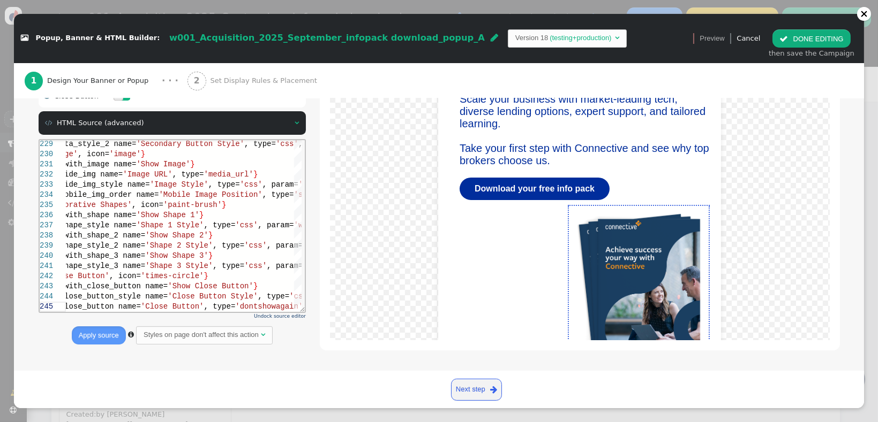
click at [635, 45] on button " DONE EDITING" at bounding box center [811, 38] width 78 height 18
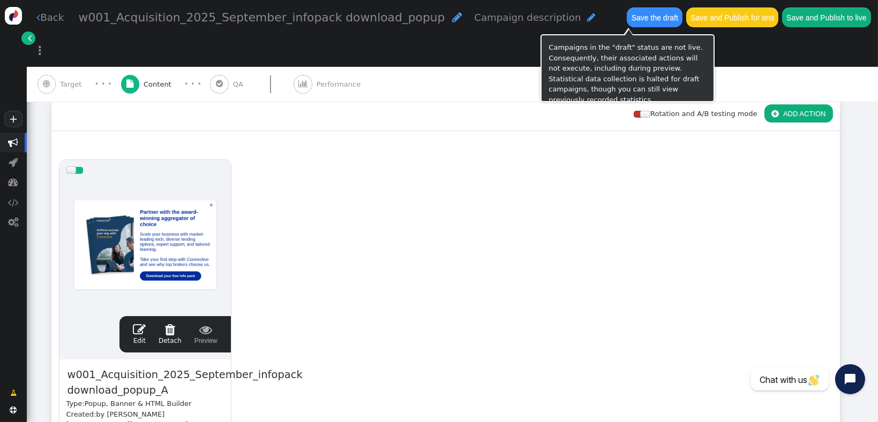
click at [626, 20] on button "Save the draft" at bounding box center [654, 16] width 56 height 19
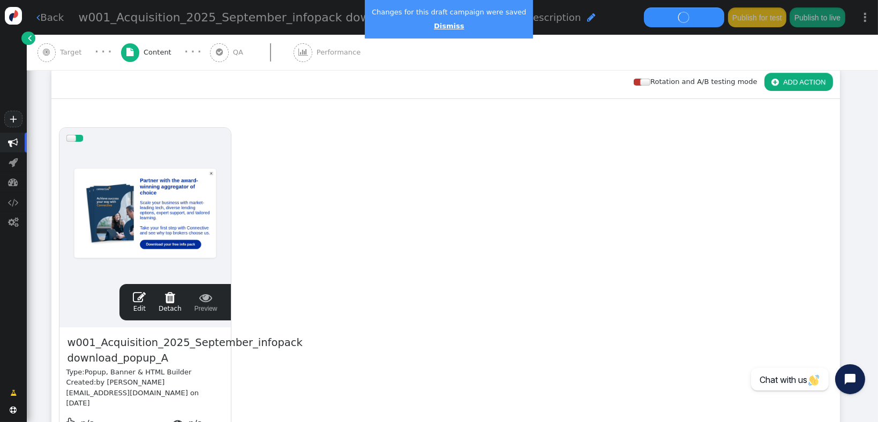
click at [437, 26] on link "Dismiss" at bounding box center [449, 26] width 30 height 8
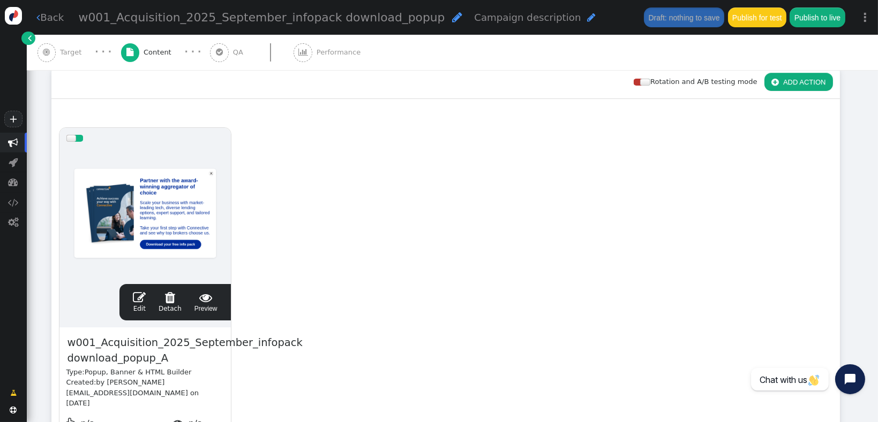
click at [142, 301] on span "" at bounding box center [139, 297] width 13 height 13
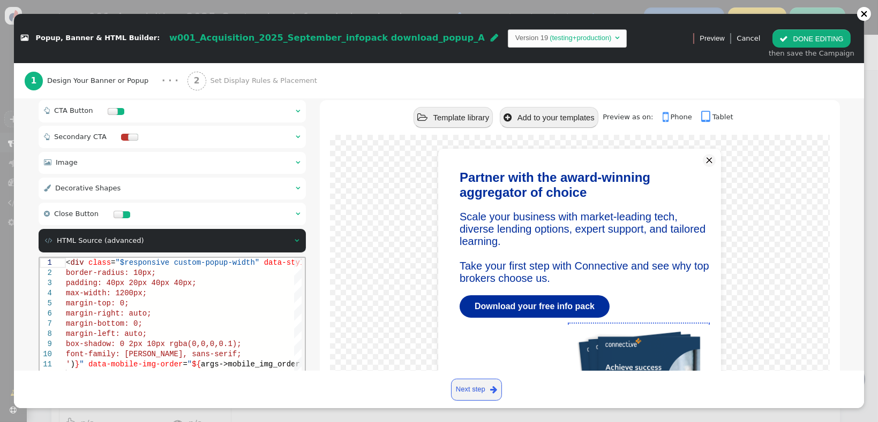
scroll to position [195, 0]
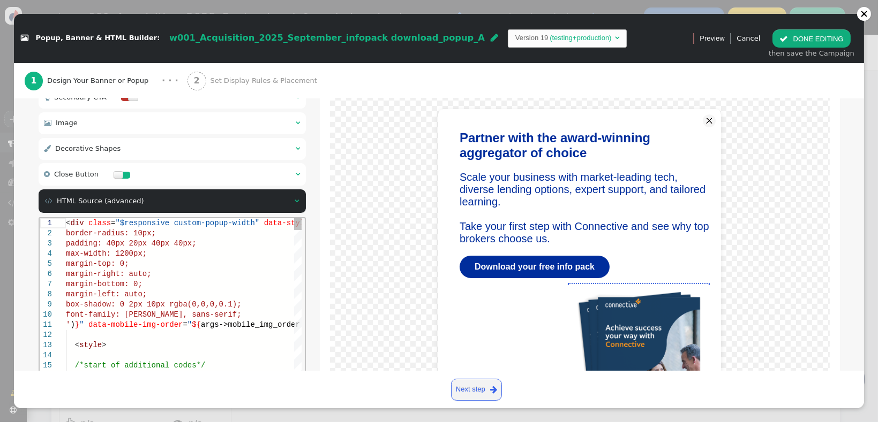
click at [241, 283] on div "margin-bottom: 0;" at bounding box center [396, 284] width 663 height 10
type textarea "<div class="$responsive custom-popup-width" data-style="box-sizing: border-box;…"
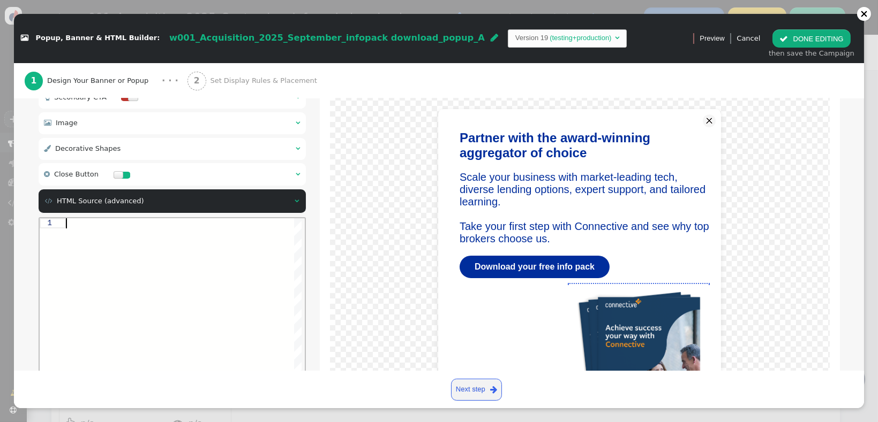
type textarea "${menu block->with_shape_3 name='Show Shape 3'} ${menu args->shape_style_3 name…"
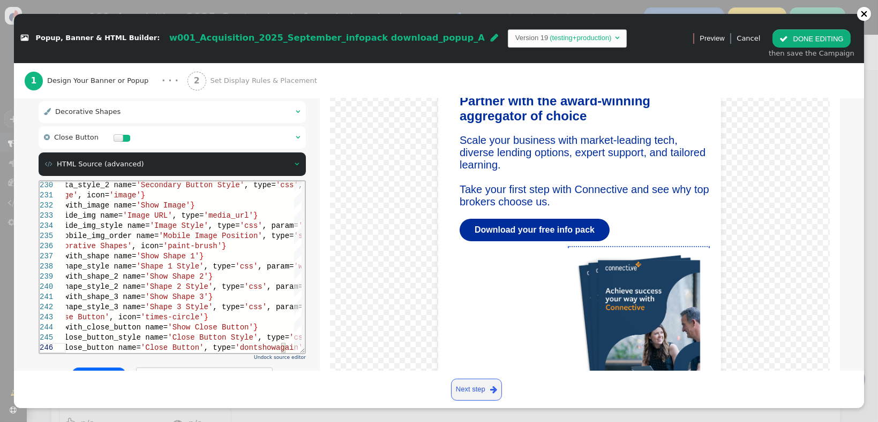
scroll to position [274, 0]
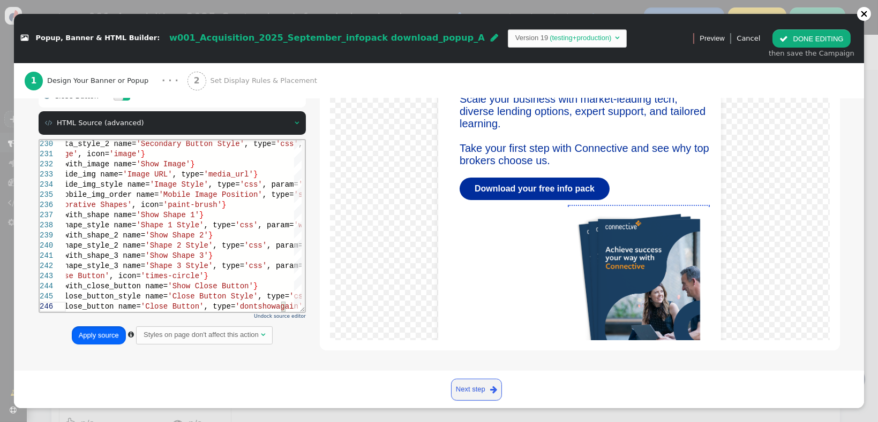
click at [100, 341] on button "Apply source" at bounding box center [99, 336] width 54 height 18
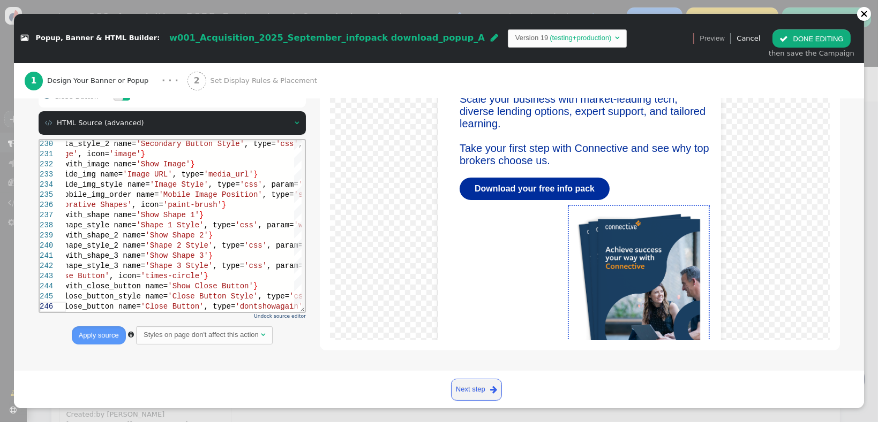
click at [635, 42] on button " DONE EDITING" at bounding box center [811, 38] width 78 height 18
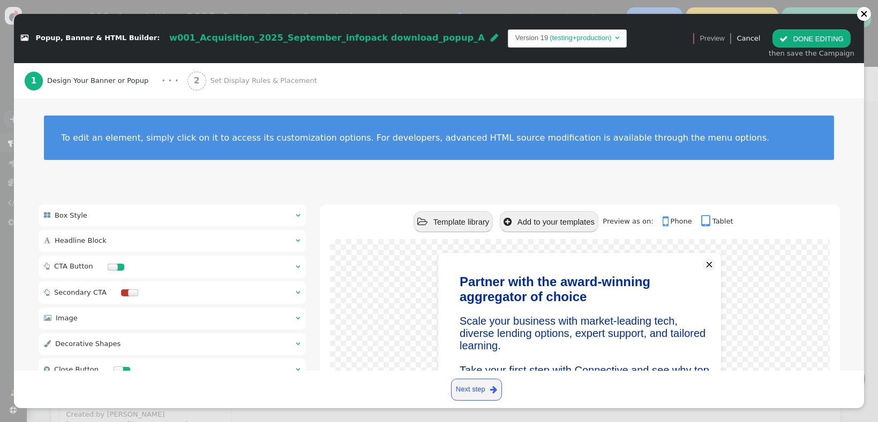
scroll to position [0, 0]
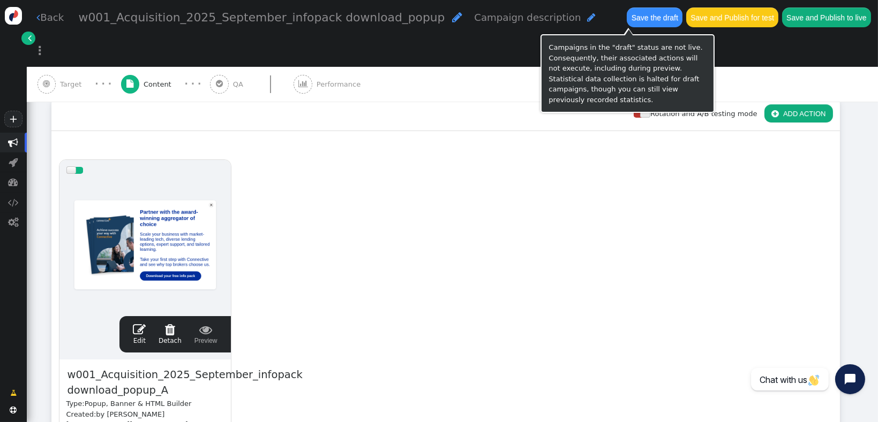
click at [626, 7] on div "Save the draft" at bounding box center [654, 17] width 56 height 21
click at [626, 18] on button "Save the draft" at bounding box center [654, 16] width 56 height 19
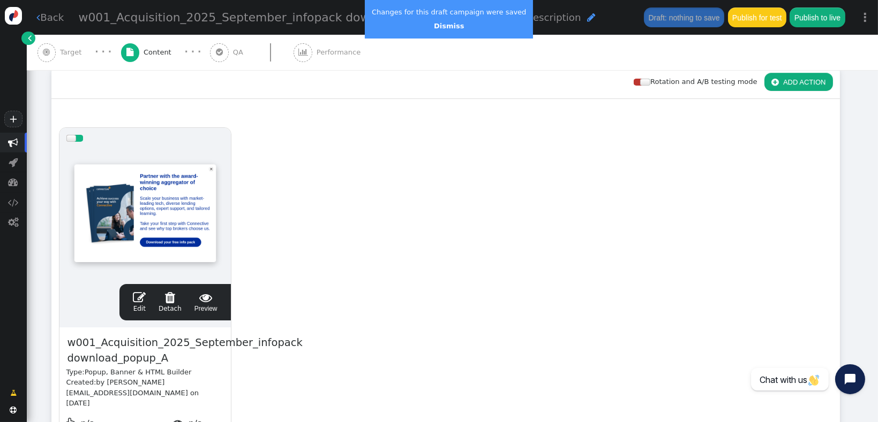
click at [145, 298] on span "" at bounding box center [139, 297] width 13 height 13
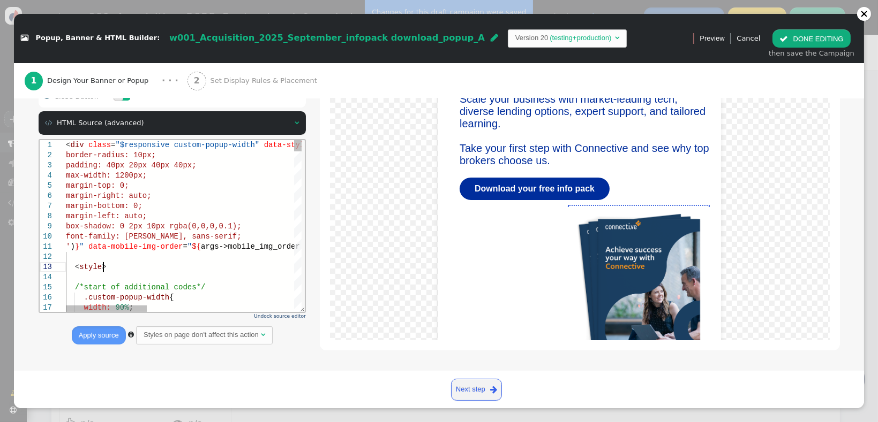
click at [167, 264] on div "< style >" at bounding box center [396, 267] width 663 height 10
type textarea "<div class="$responsive custom-popup-width" data-style="box-sizing: border-box;…"
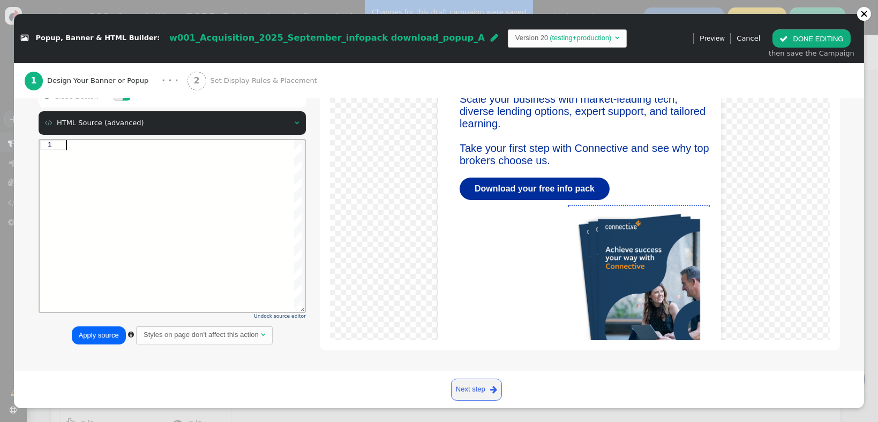
type textarea "${menu block->with_shape_3 name='Show Shape 3'} ${menu args->shape_style_3 name…"
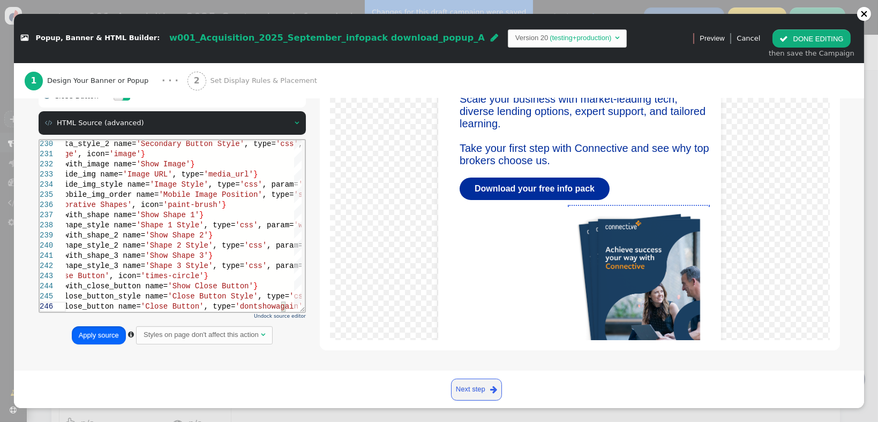
click at [97, 342] on button "Apply source" at bounding box center [99, 336] width 54 height 18
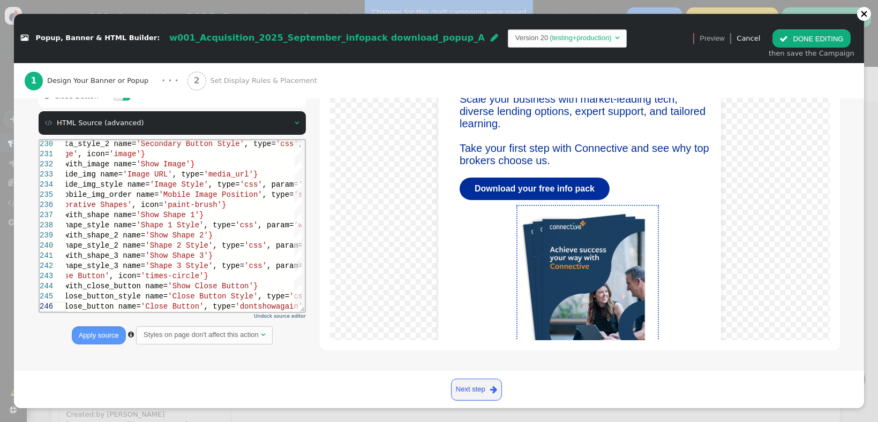
click at [635, 43] on button " DONE EDITING" at bounding box center [811, 38] width 78 height 18
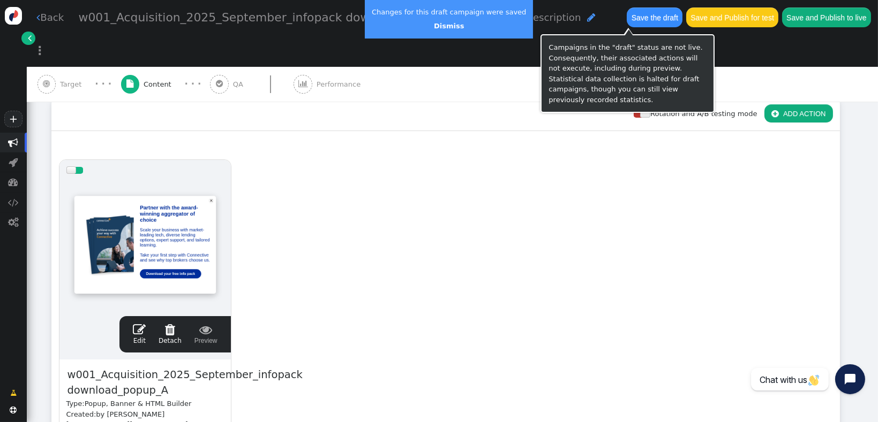
click at [626, 16] on button "Save the draft" at bounding box center [654, 16] width 56 height 19
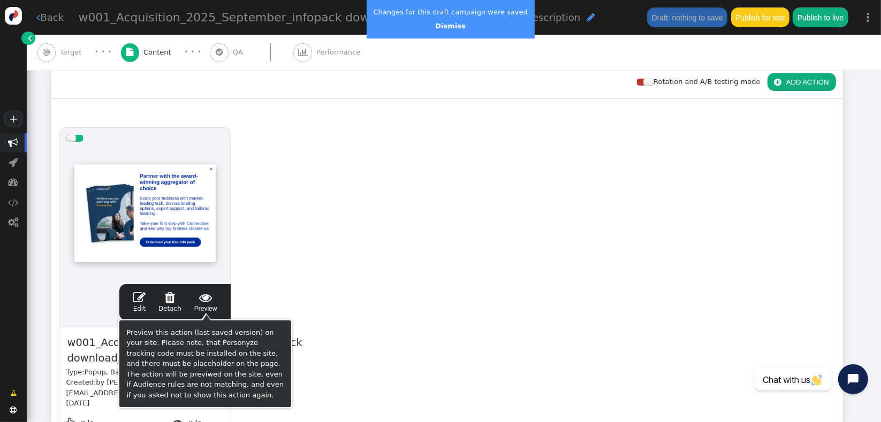
click at [141, 296] on span "" at bounding box center [139, 297] width 13 height 13
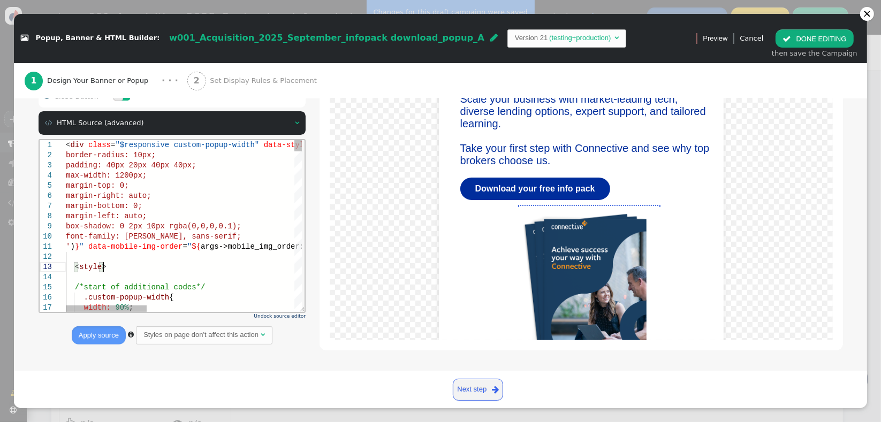
click at [119, 262] on div "< style >" at bounding box center [396, 267] width 663 height 10
type textarea "<div class="$responsive custom-popup-width" data-style="box-sizing: border-box;…"
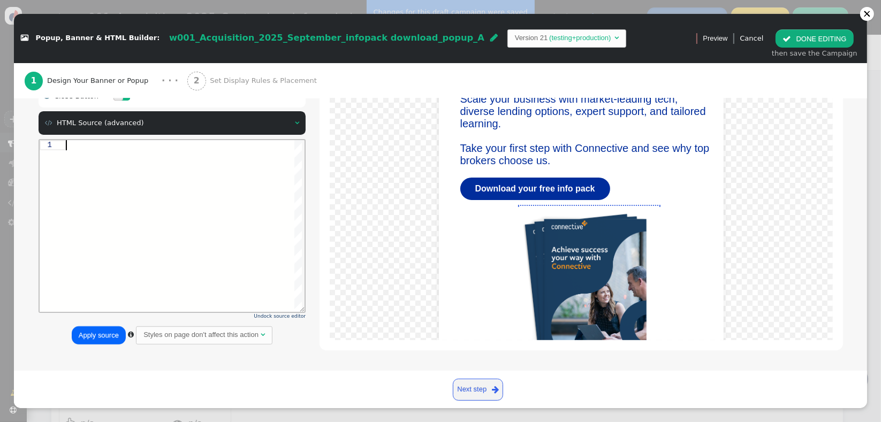
type textarea "${menu block->with_shape_3 name='Show Shape 3'} ${menu args->shape_style_3 name…"
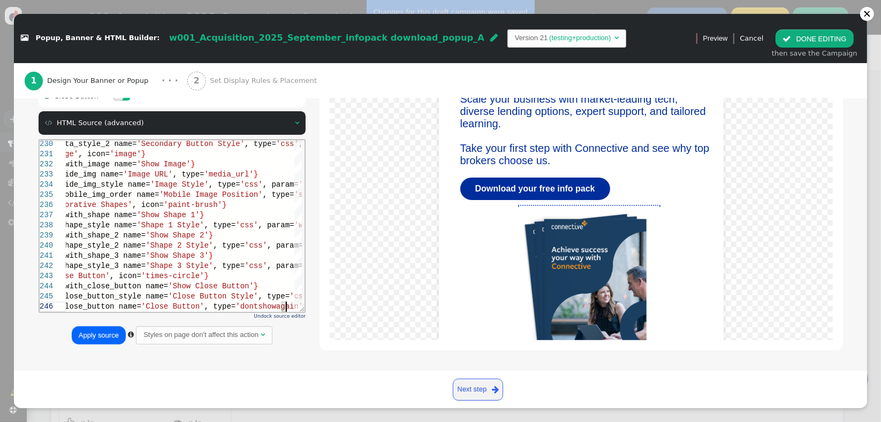
click at [96, 336] on button "Apply source" at bounding box center [99, 336] width 54 height 18
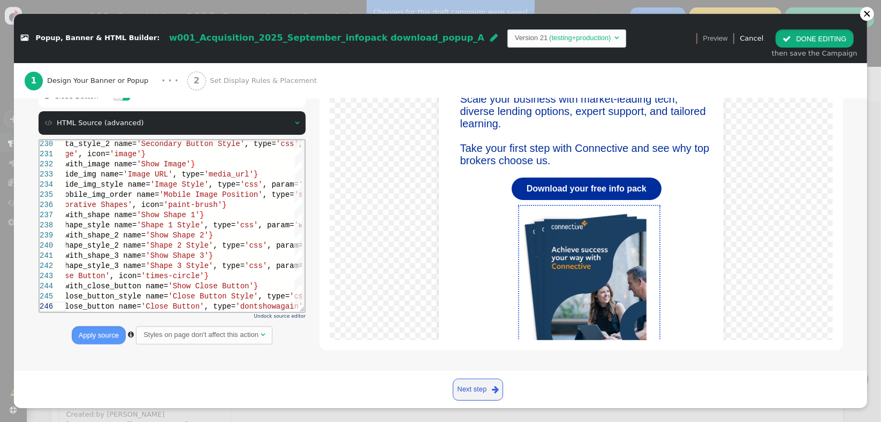
click at [635, 42] on button " DONE EDITING" at bounding box center [815, 38] width 78 height 18
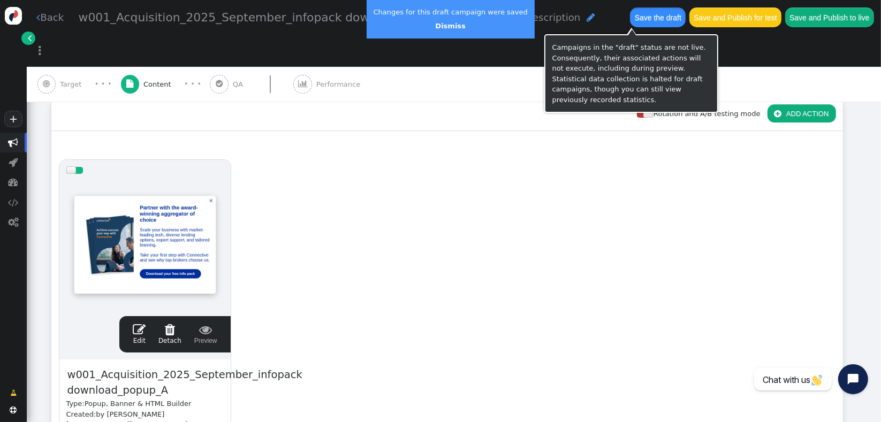
click at [634, 21] on button "Save the draft" at bounding box center [658, 16] width 56 height 19
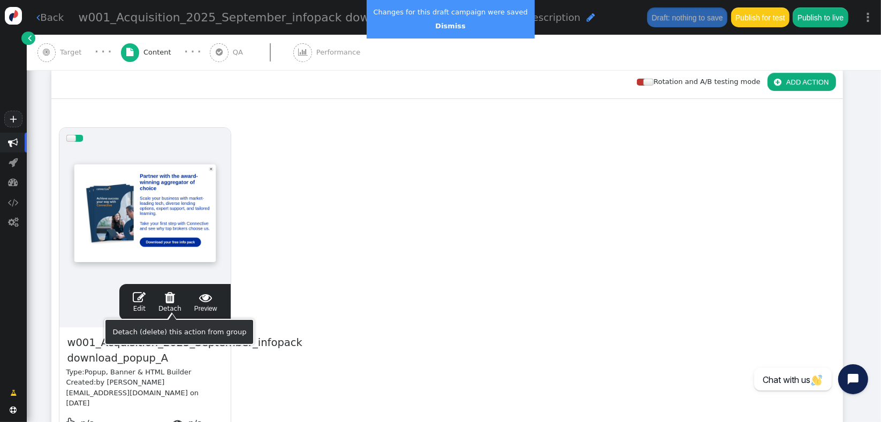
click at [135, 298] on span "" at bounding box center [139, 297] width 13 height 13
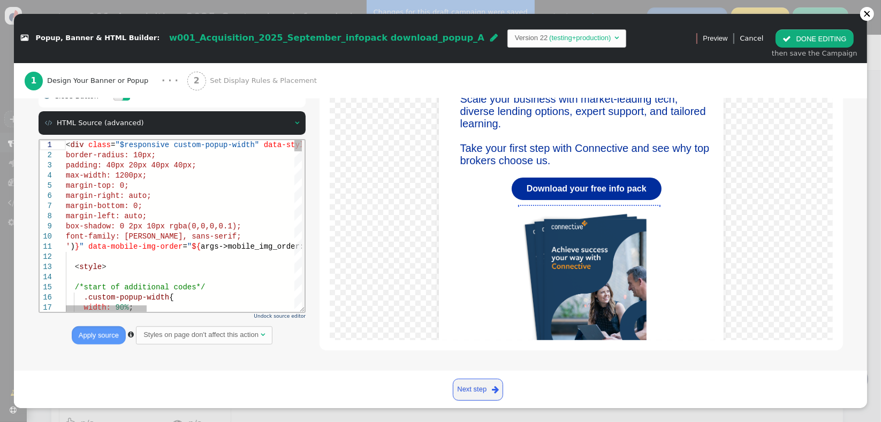
type textarea "<div class="$responsive custom-popup-width" data-style="box-sizing: border-box;…"
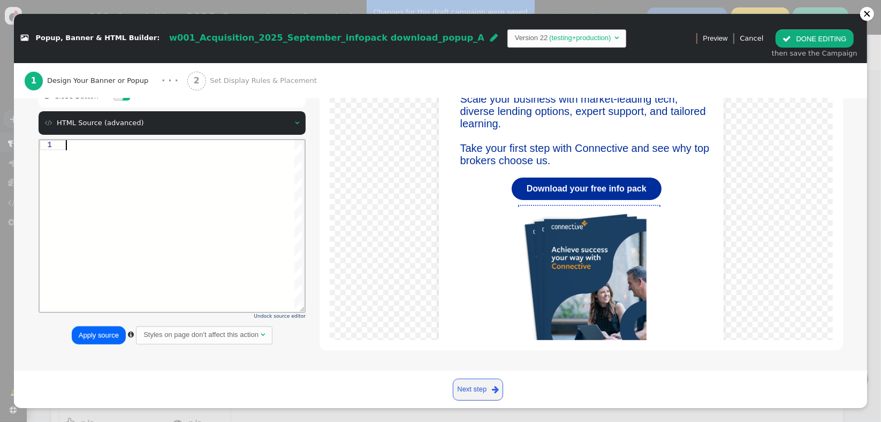
type textarea "${menu args->close_button name='Close Button', type='dontshowagain'}"
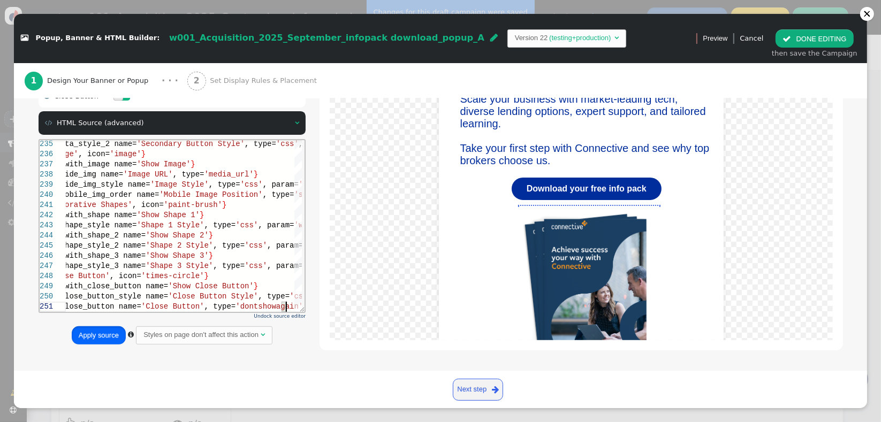
click at [82, 341] on button "Apply source" at bounding box center [99, 336] width 54 height 18
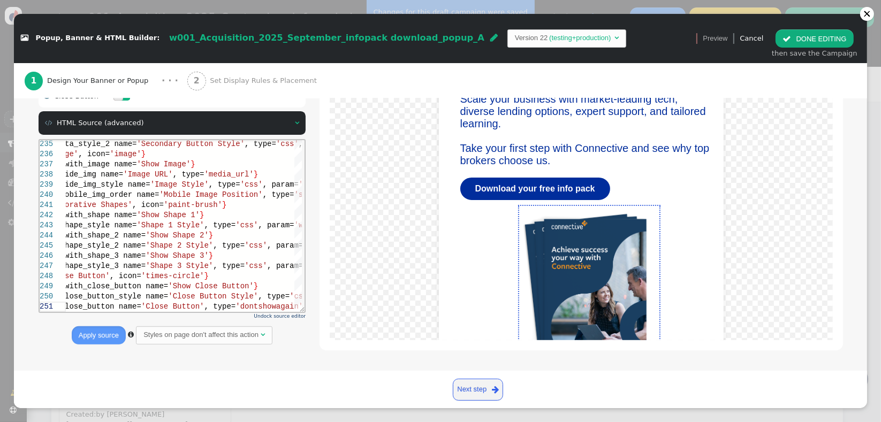
click at [635, 45] on button " DONE EDITING" at bounding box center [815, 38] width 78 height 18
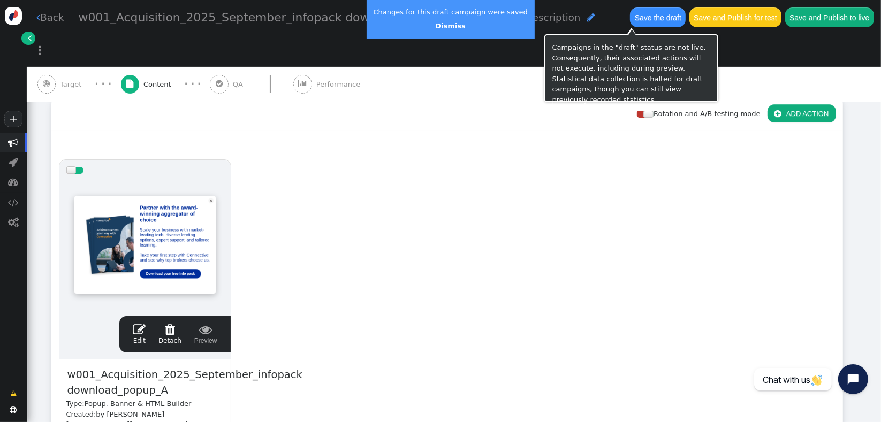
click at [630, 19] on button "Save the draft" at bounding box center [658, 16] width 56 height 19
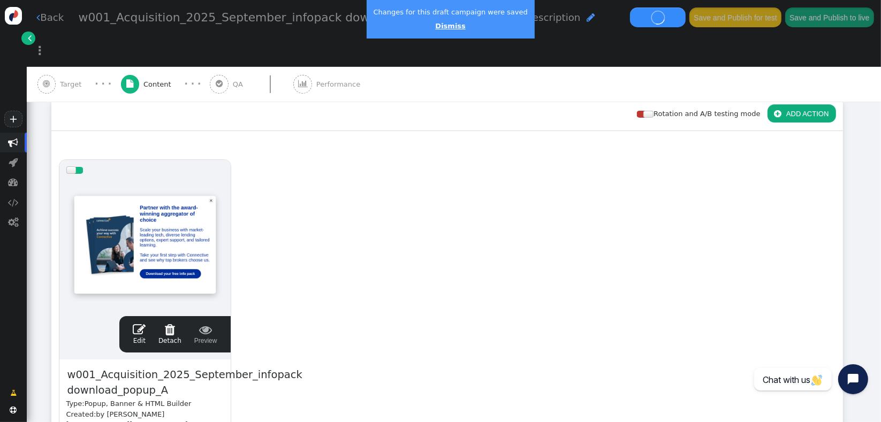
click at [442, 29] on link "Dismiss" at bounding box center [450, 26] width 30 height 8
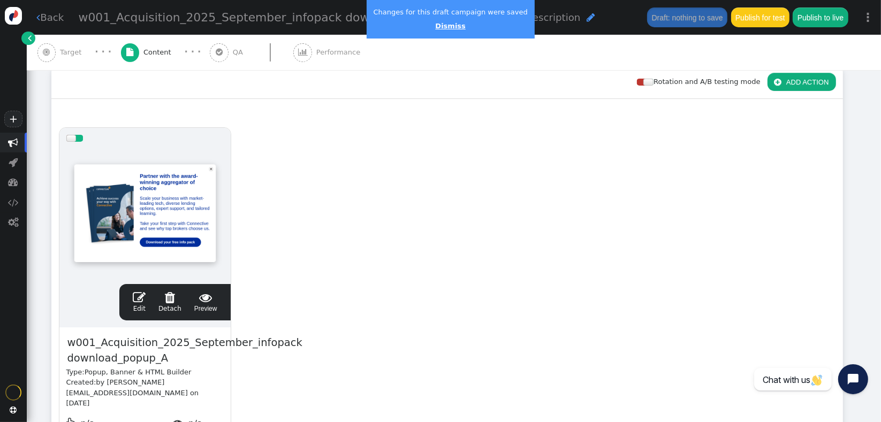
click at [435, 25] on link "Dismiss" at bounding box center [450, 26] width 30 height 8
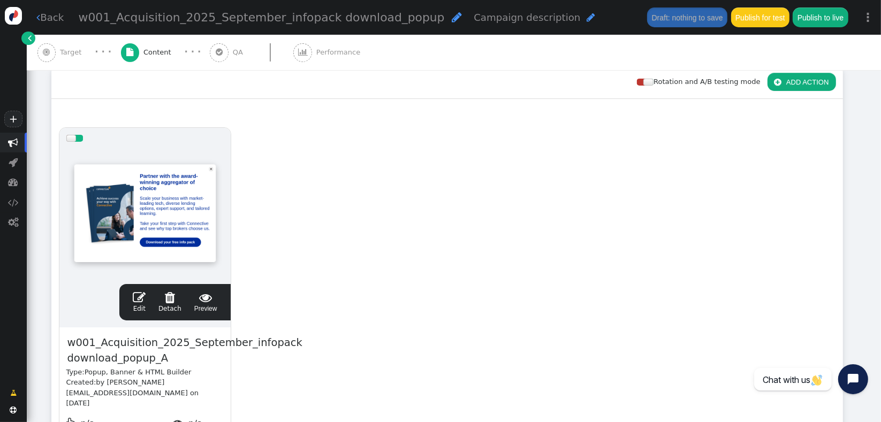
click at [133, 299] on div " Edit  Detach  Preview" at bounding box center [174, 302] width 97 height 22
click at [141, 299] on span "" at bounding box center [139, 297] width 13 height 13
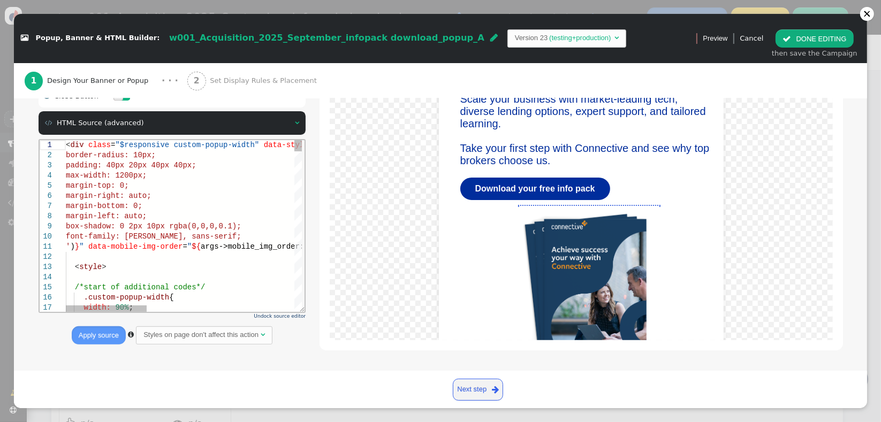
click at [252, 250] on span "args->mobile_img_order:html:" at bounding box center [263, 246] width 126 height 9
type textarea "<div class="$responsive custom-popup-width" data-style="box-sizing: border-box;…"
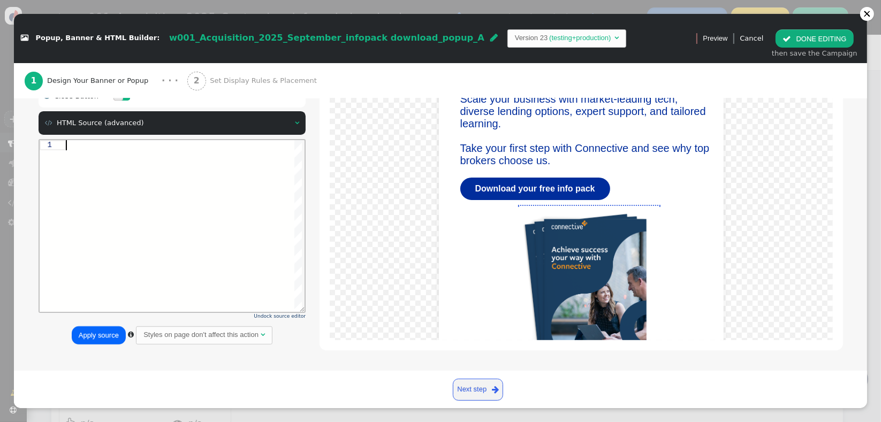
type textarea "${menu args->close_button name='Close Button', type='dontshowagain'}"
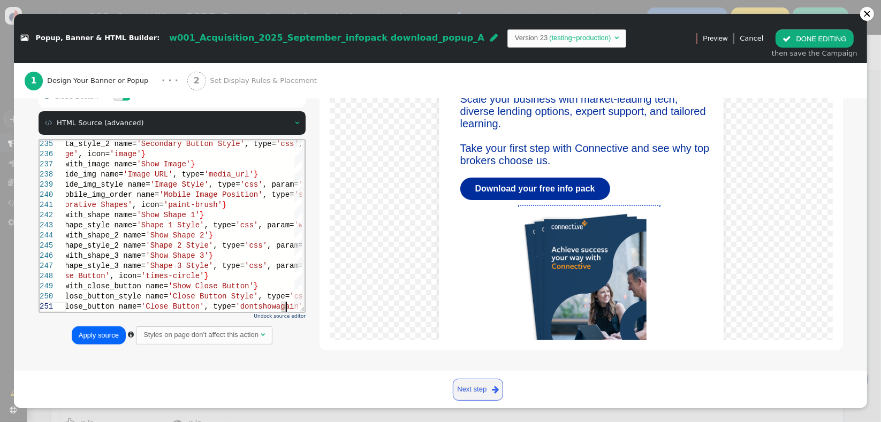
click at [109, 339] on button "Apply source" at bounding box center [99, 336] width 54 height 18
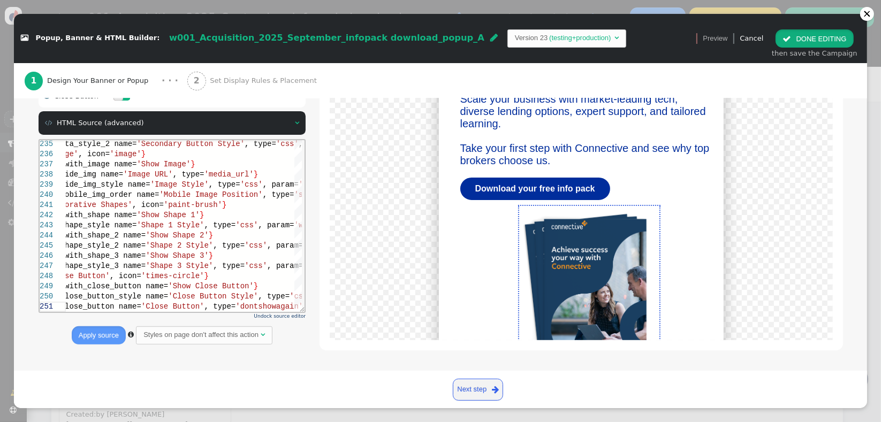
click at [635, 43] on button " DONE EDITING" at bounding box center [815, 38] width 78 height 18
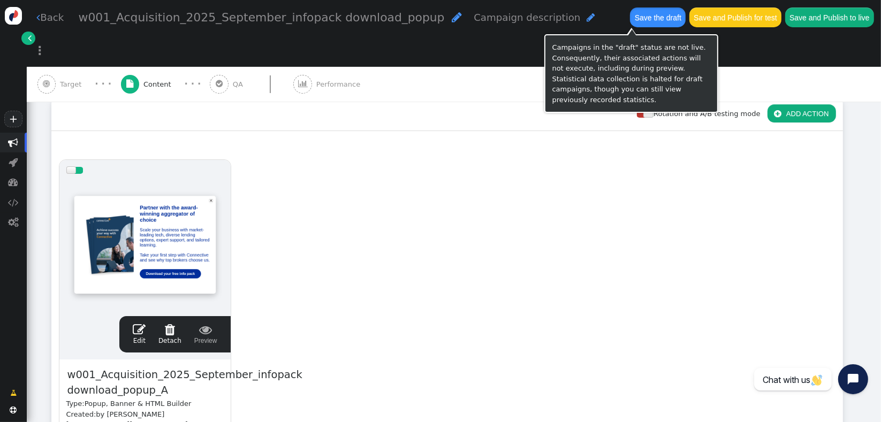
click at [631, 20] on button "Save the draft" at bounding box center [658, 16] width 56 height 19
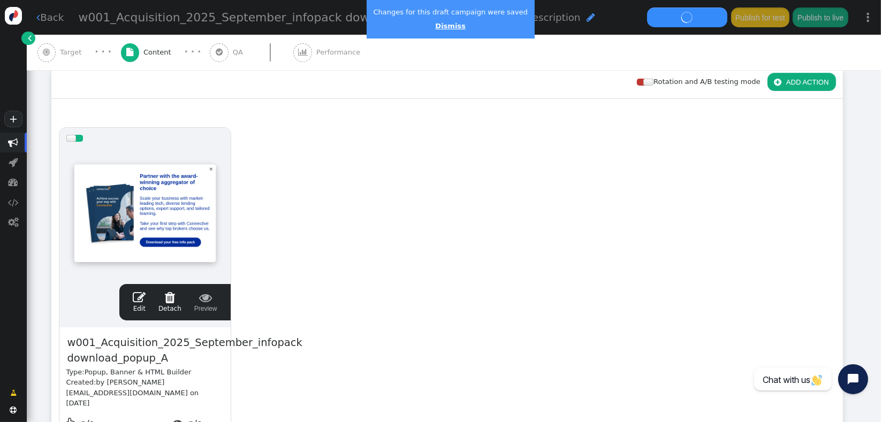
click at [436, 28] on link "Dismiss" at bounding box center [450, 26] width 30 height 8
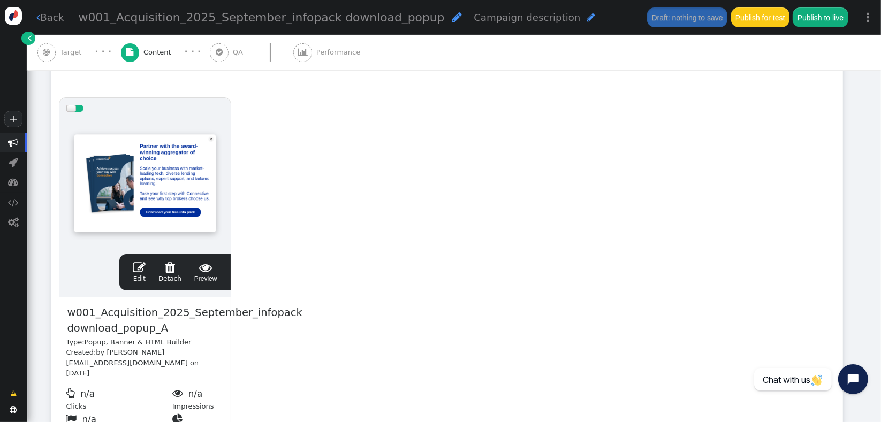
scroll to position [183, 0]
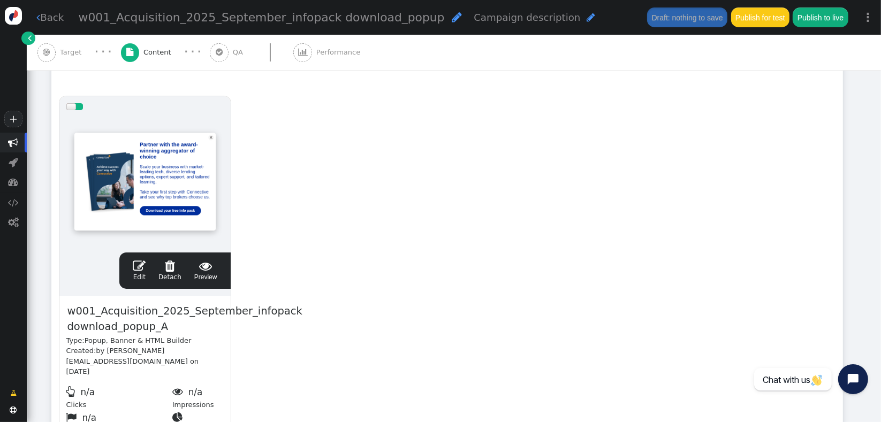
click at [131, 268] on div " Edit  Detach  Preview" at bounding box center [174, 271] width 97 height 22
click at [137, 270] on span "" at bounding box center [139, 266] width 13 height 13
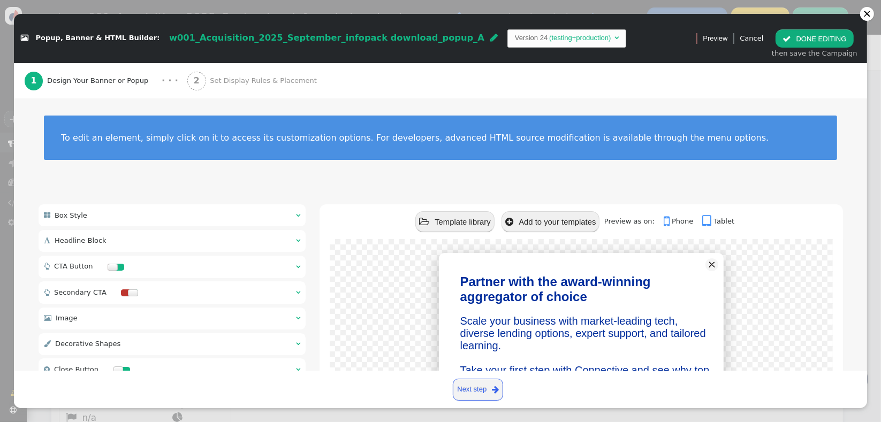
scroll to position [0, 0]
drag, startPoint x: 186, startPoint y: 273, endPoint x: 530, endPoint y: 287, distance: 344.6
click at [186, 271] on div " CTA Button  " at bounding box center [173, 267] width 268 height 22
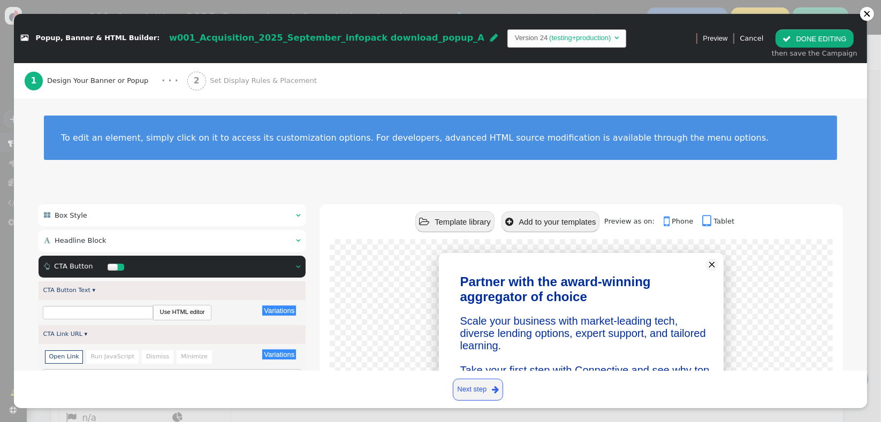
type input "Download your free info pack"
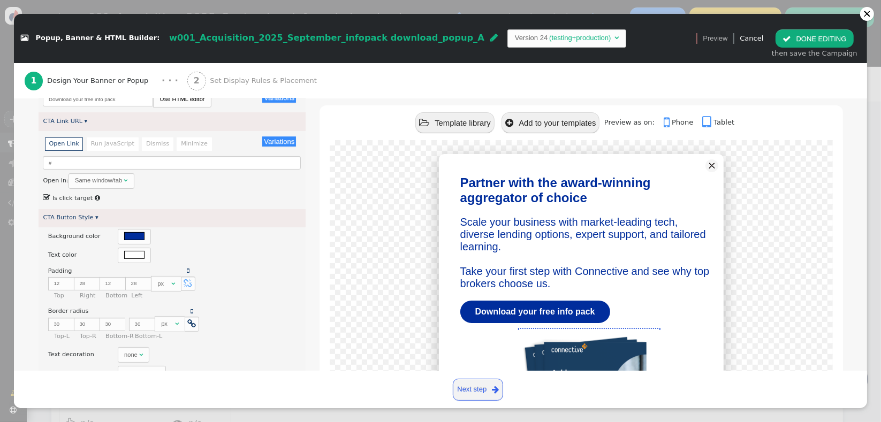
scroll to position [223, 0]
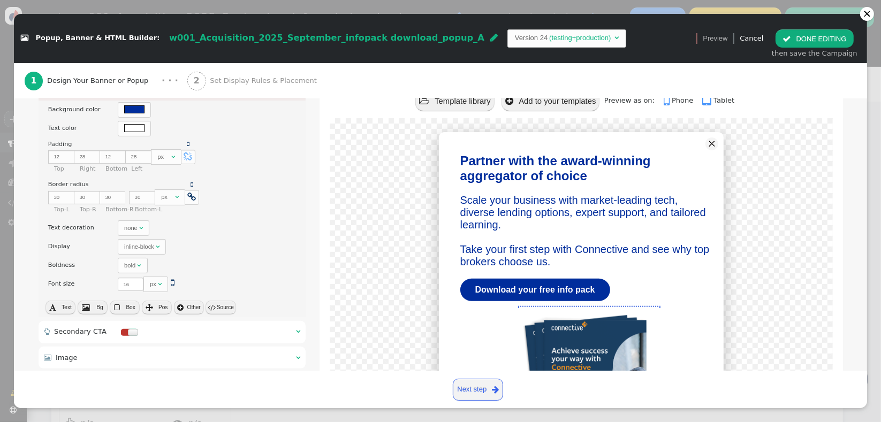
scroll to position [344, 0]
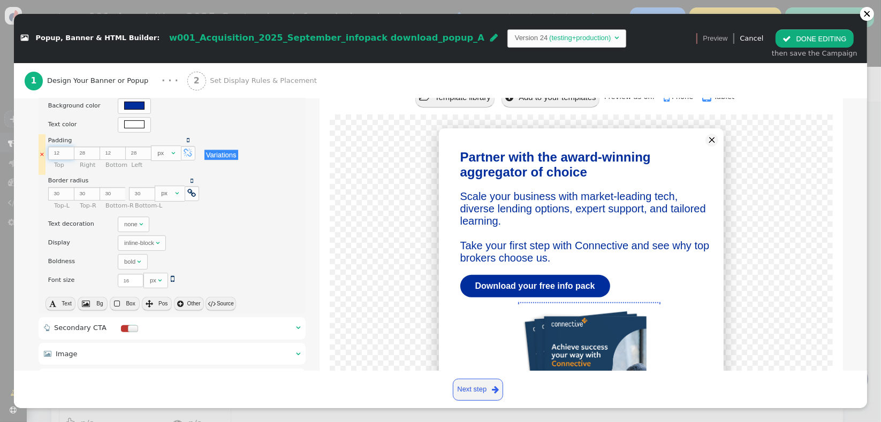
click at [57, 154] on input "12" at bounding box center [61, 153] width 26 height 13
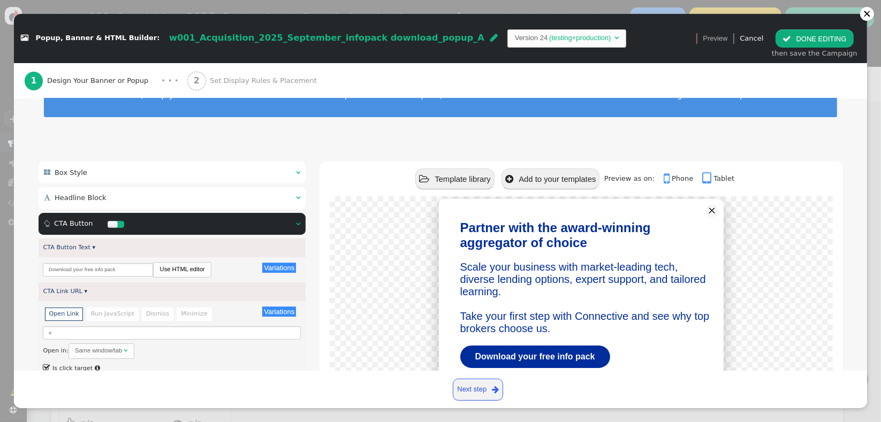
scroll to position [39, 0]
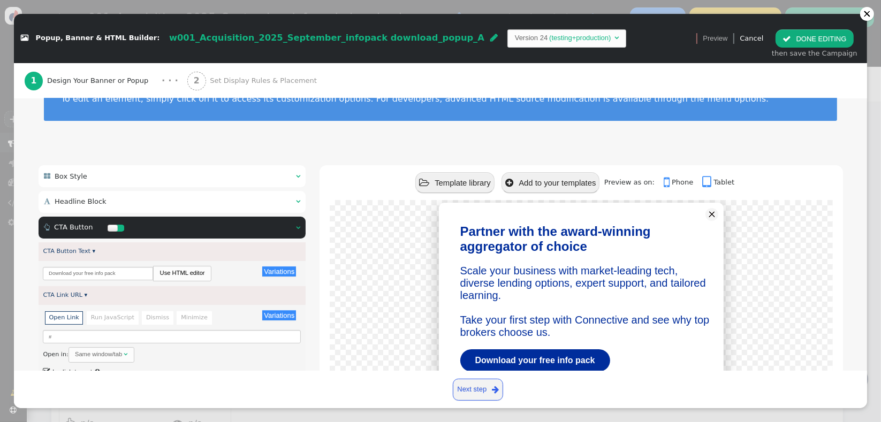
click at [264, 203] on div " Headline Block  " at bounding box center [173, 202] width 268 height 22
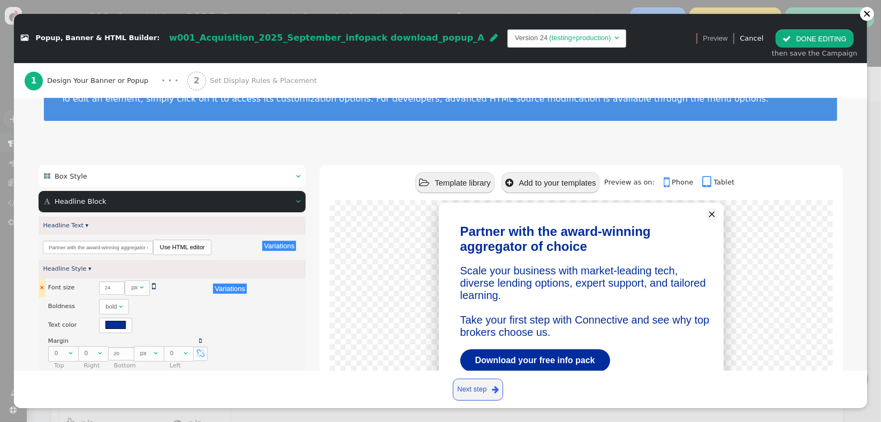
click at [152, 286] on span "" at bounding box center [154, 286] width 4 height 9
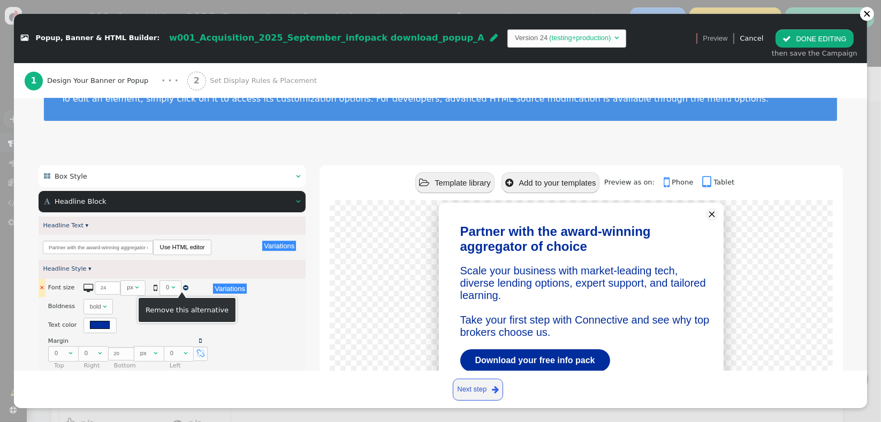
click at [183, 287] on span "" at bounding box center [185, 288] width 5 height 6
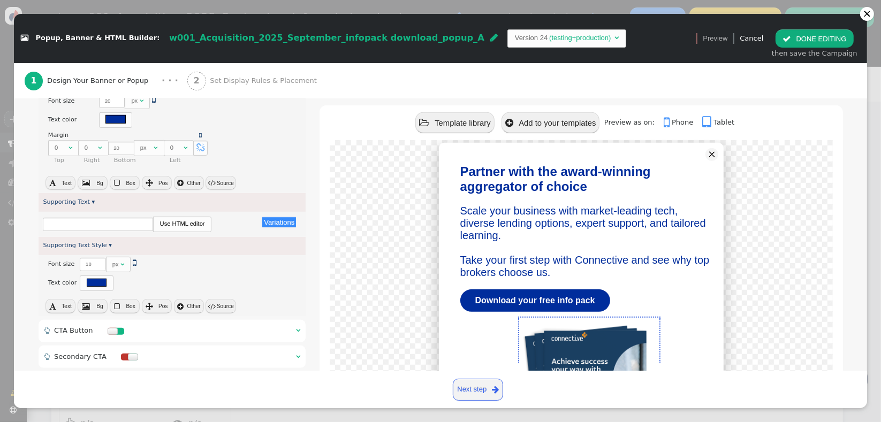
scroll to position [755, 0]
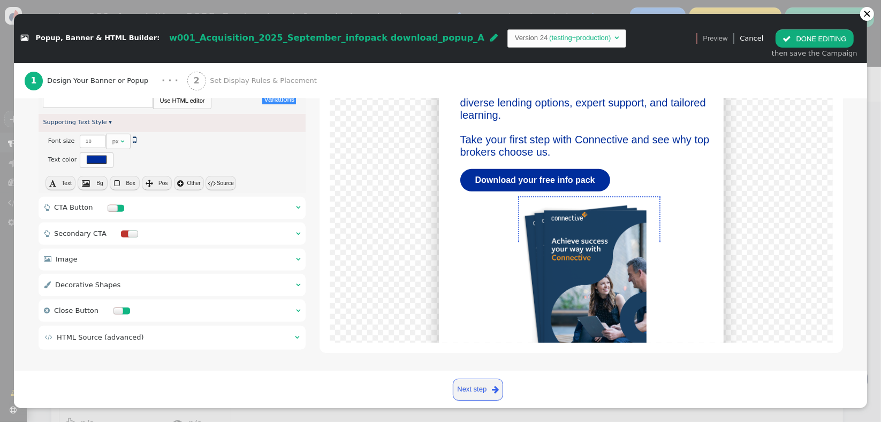
click at [123, 339] on span "HTML Source (advanced)" at bounding box center [100, 338] width 87 height 8
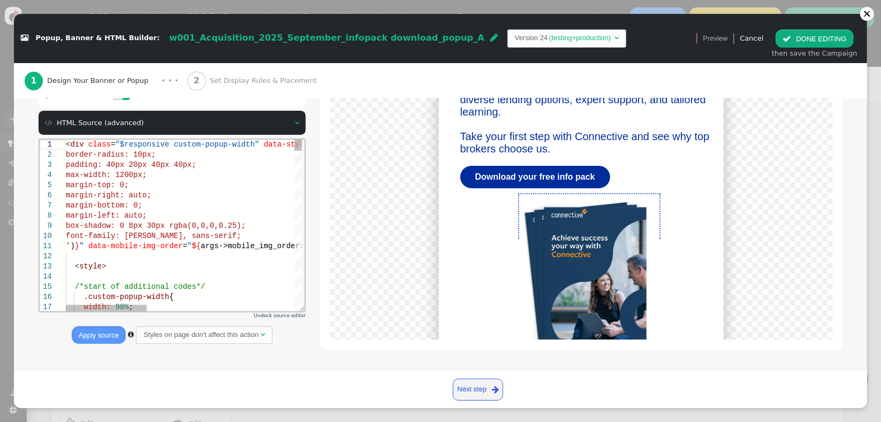
scroll to position [218, 0]
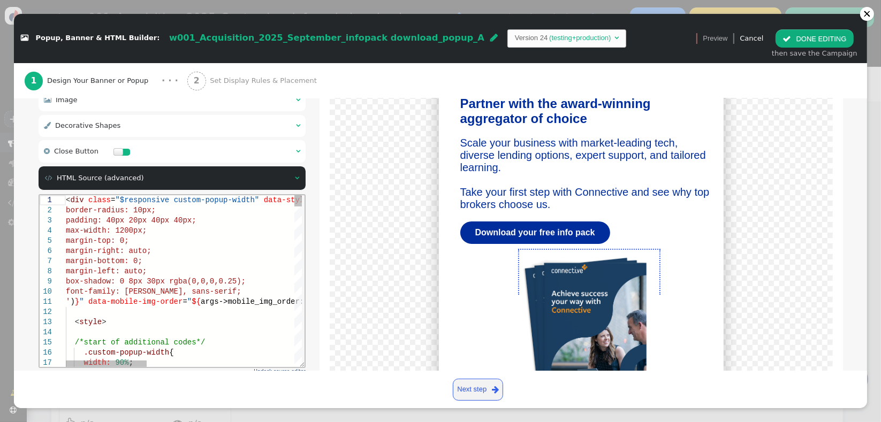
click at [158, 309] on div at bounding box center [396, 312] width 663 height 10
type textarea "<div class="$responsive custom-popup-width" data-style="box-sizing: border-box;…"
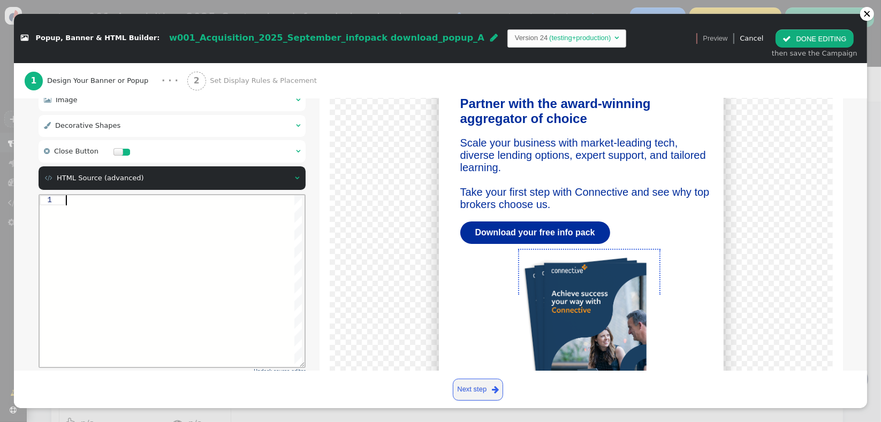
paste textarea "${menu args->close_button name='Close Button', type='dontshowagain'}"
type textarea "${menu args->close_button name='Close Button', type='dontshowagain'}"
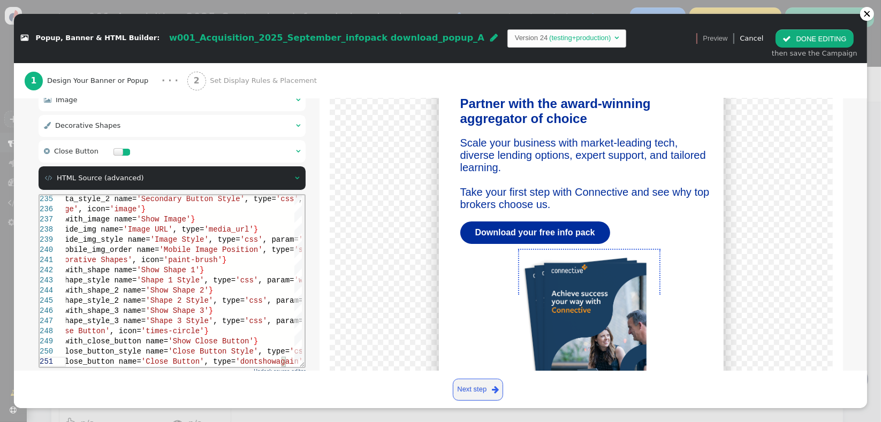
scroll to position [274, 0]
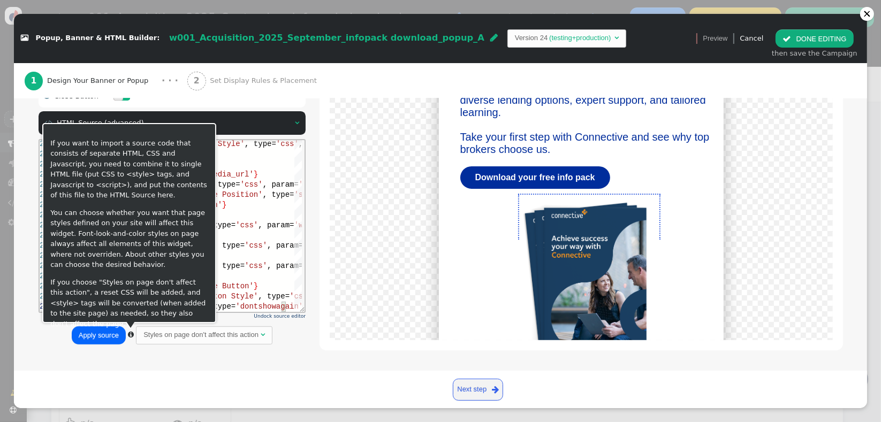
click at [119, 335] on button "Apply source" at bounding box center [99, 336] width 54 height 18
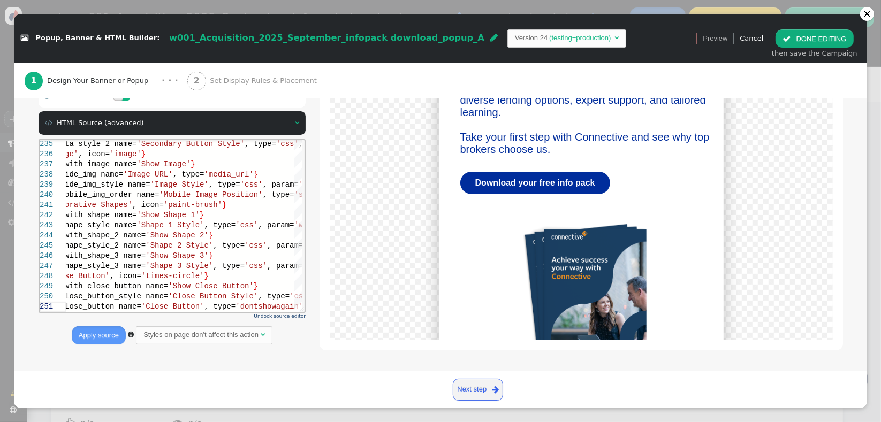
drag, startPoint x: 792, startPoint y: 40, endPoint x: 761, endPoint y: 82, distance: 53.2
click at [791, 39] on span "" at bounding box center [787, 39] width 9 height 8
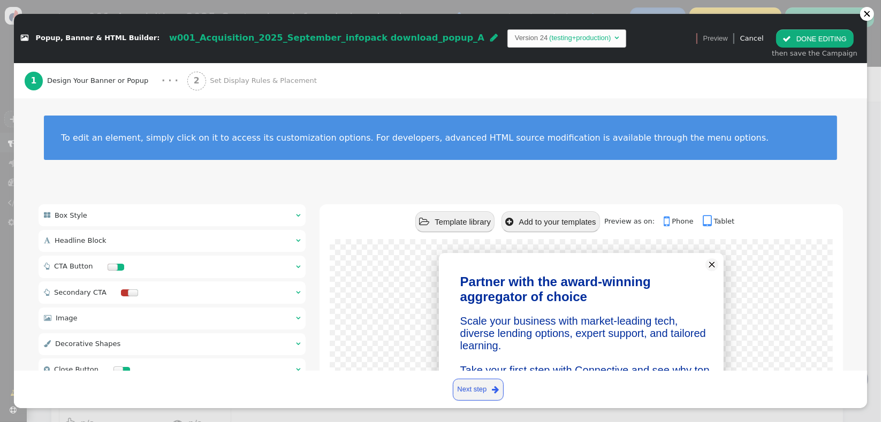
scroll to position [0, 0]
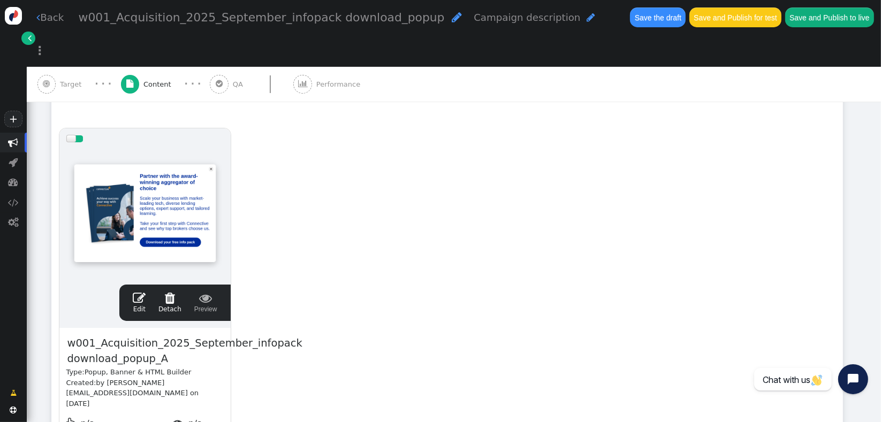
click at [630, 17] on button "Save the draft" at bounding box center [658, 16] width 56 height 19
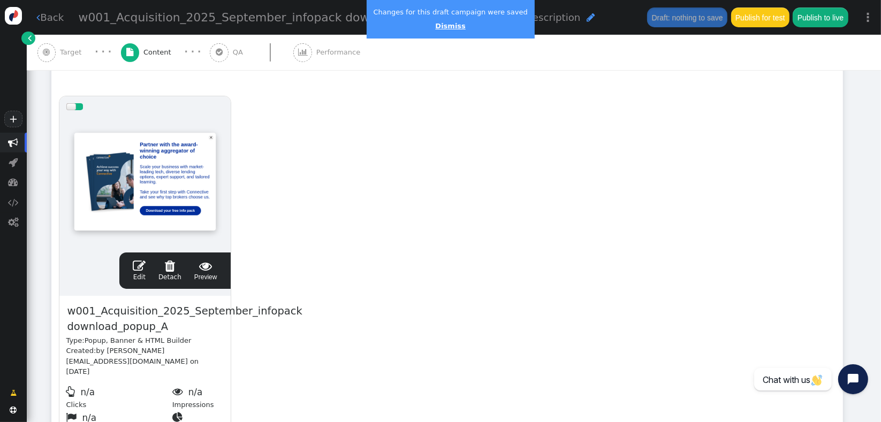
click at [446, 27] on link "Dismiss" at bounding box center [450, 26] width 30 height 8
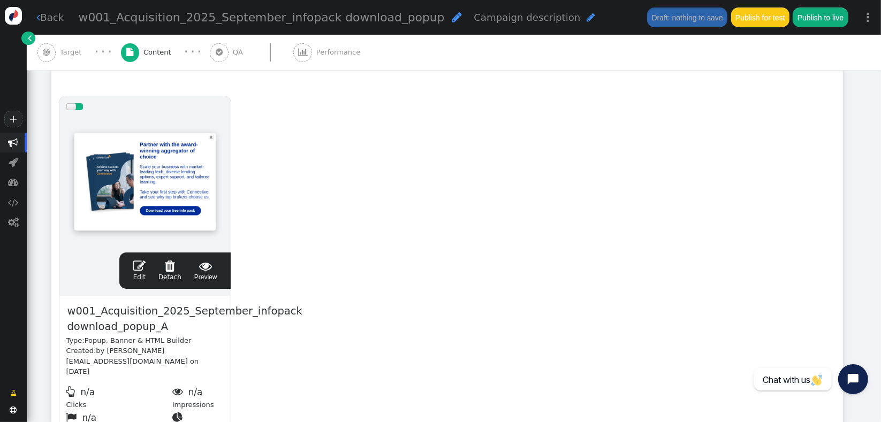
click at [142, 269] on span "" at bounding box center [139, 266] width 13 height 13
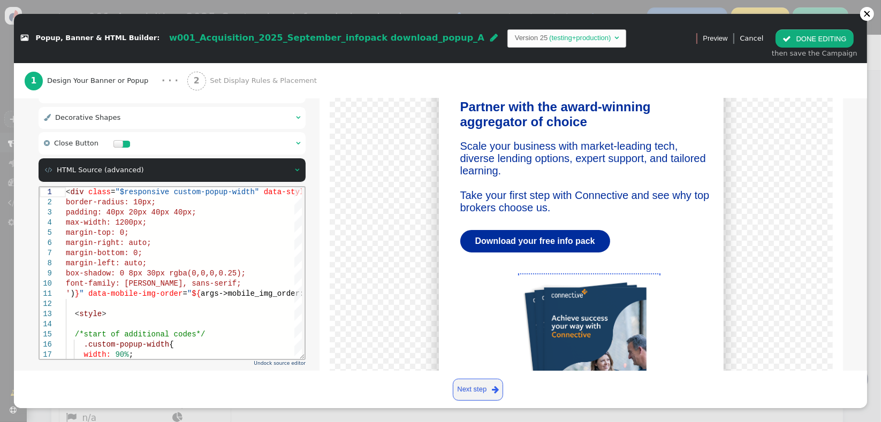
scroll to position [274, 0]
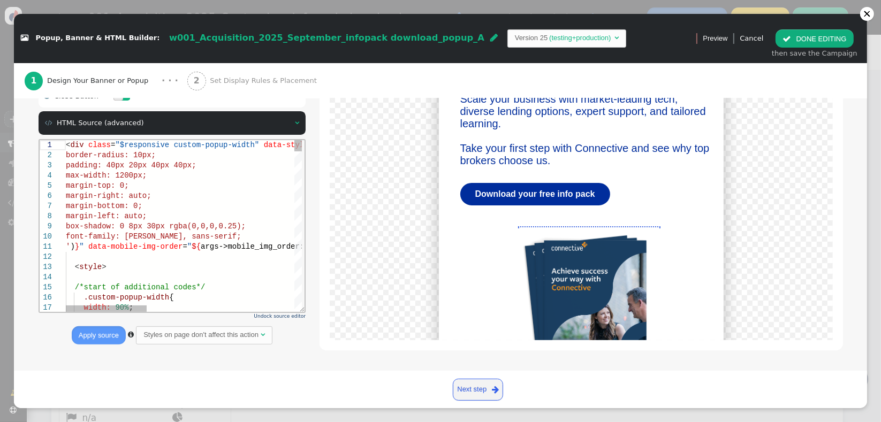
type textarea "<div class="$responsive custom-popup-width" data-style="box-sizing: border-box;…"
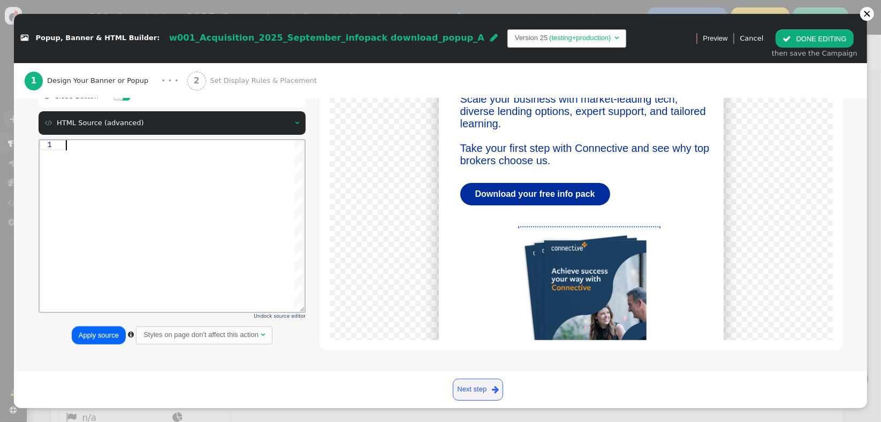
type textarea "${menu args->close_button name='Close Button', type='dontshowagain'}"
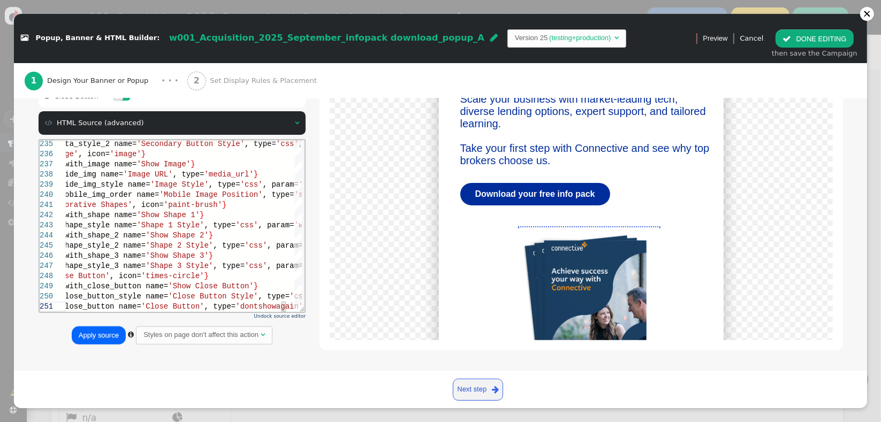
click at [110, 339] on button "Apply source" at bounding box center [99, 336] width 54 height 18
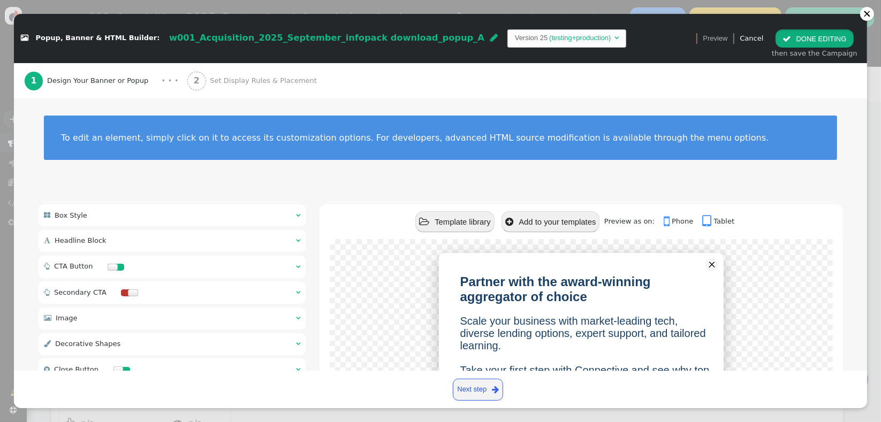
click at [791, 41] on span "" at bounding box center [787, 39] width 9 height 8
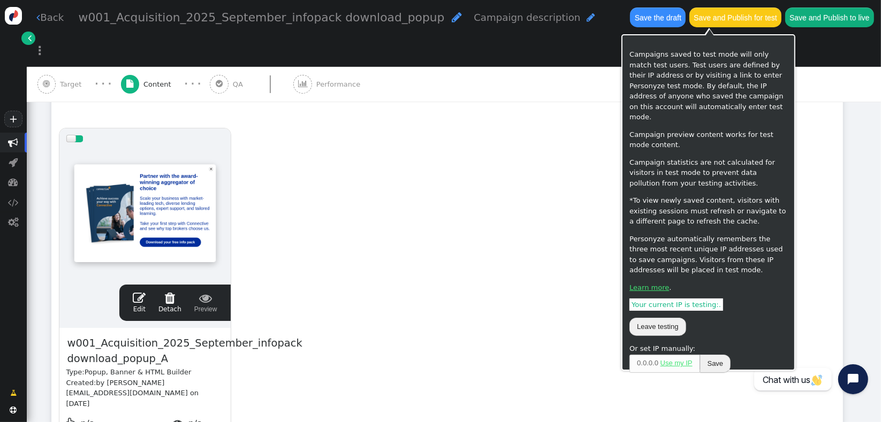
click at [630, 11] on button "Save the draft" at bounding box center [658, 16] width 56 height 19
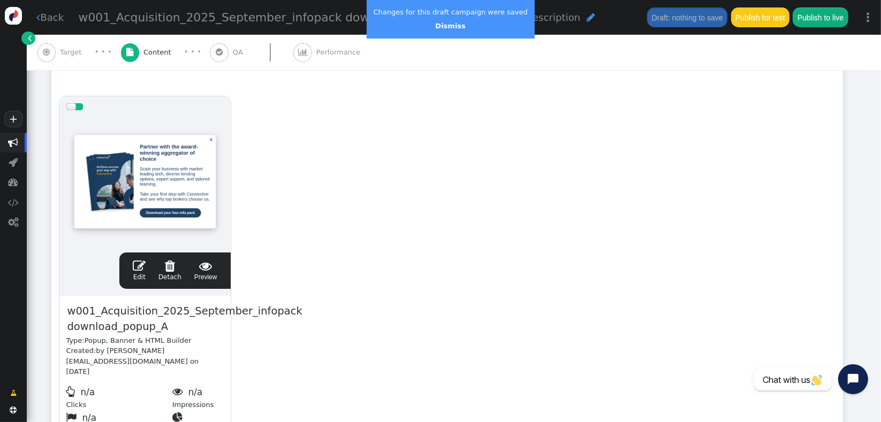
click at [146, 268] on span "" at bounding box center [139, 266] width 13 height 13
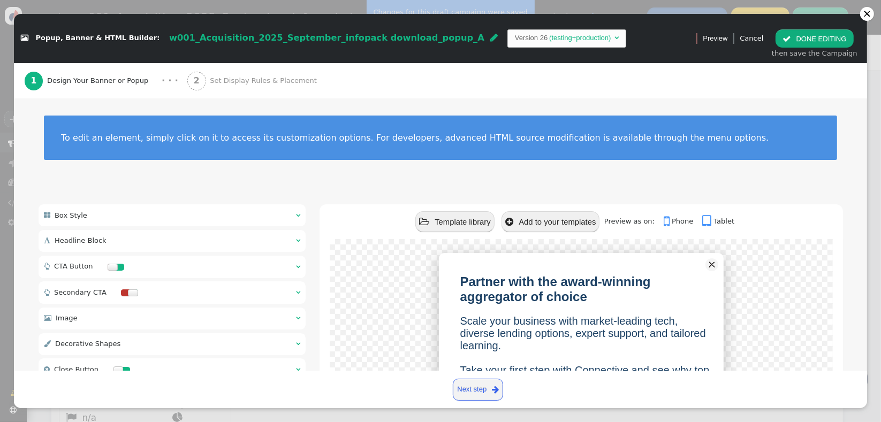
scroll to position [274, 0]
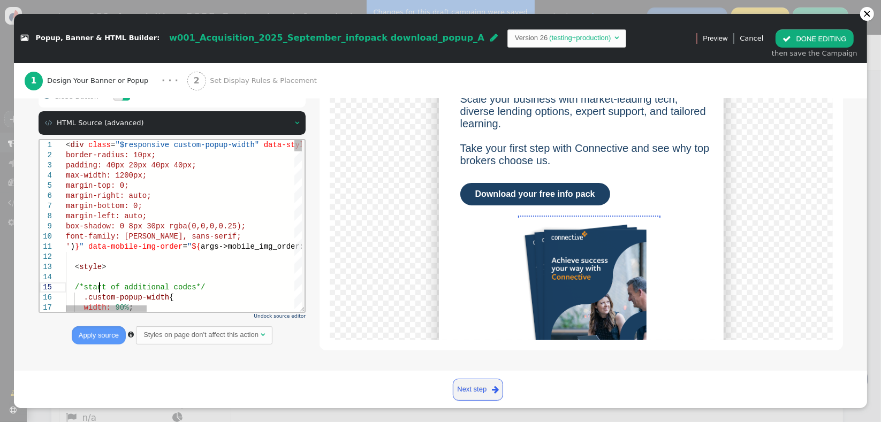
click at [98, 282] on div "1 2 3 4 5 6 7 8 9 10 11 12 13 14 15 16 17 < div class = "$responsive custom-pop…" at bounding box center [170, 226] width 262 height 172
type textarea "<div class="$responsive custom-popup-width" data-style="box-sizing: border-box;…"
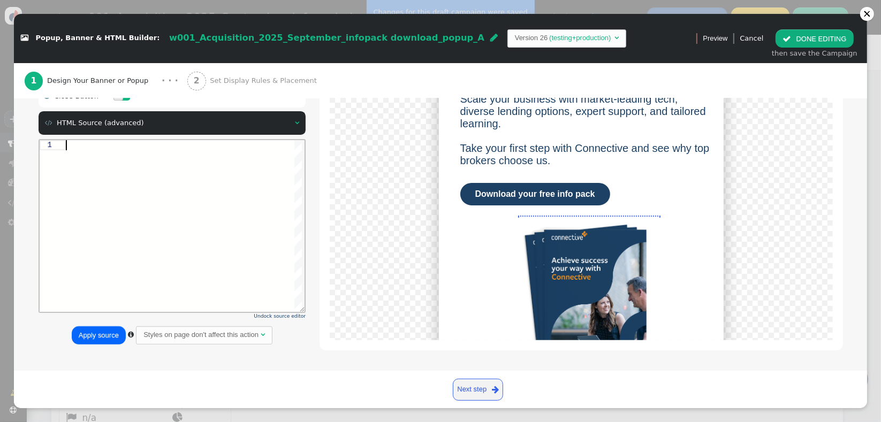
type textarea "menu args->shape_style_2 name='Shape 2 Style', type='css', param='with_responsi…"
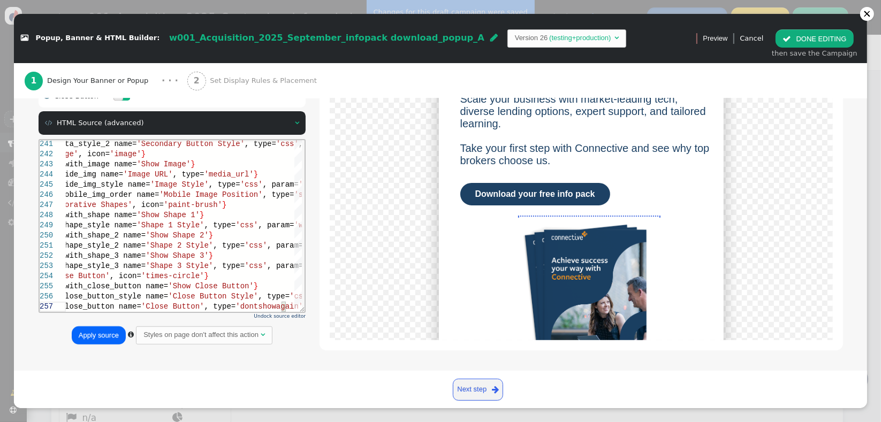
click at [101, 334] on button "Apply source" at bounding box center [99, 336] width 54 height 18
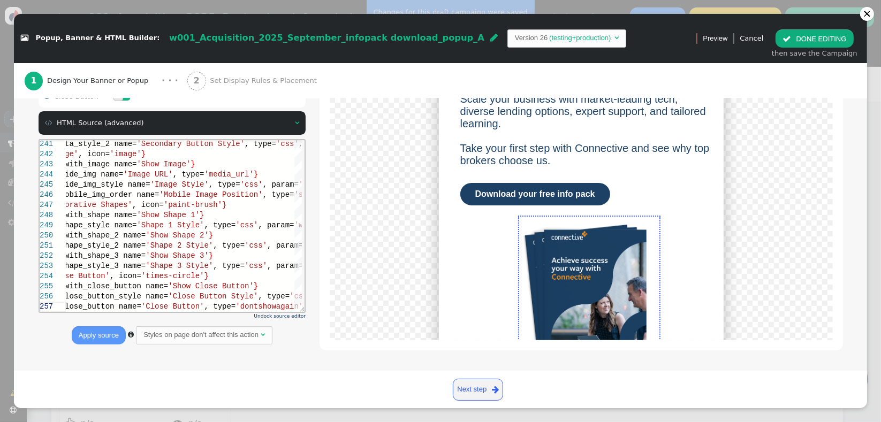
click at [791, 40] on span "" at bounding box center [787, 39] width 9 height 8
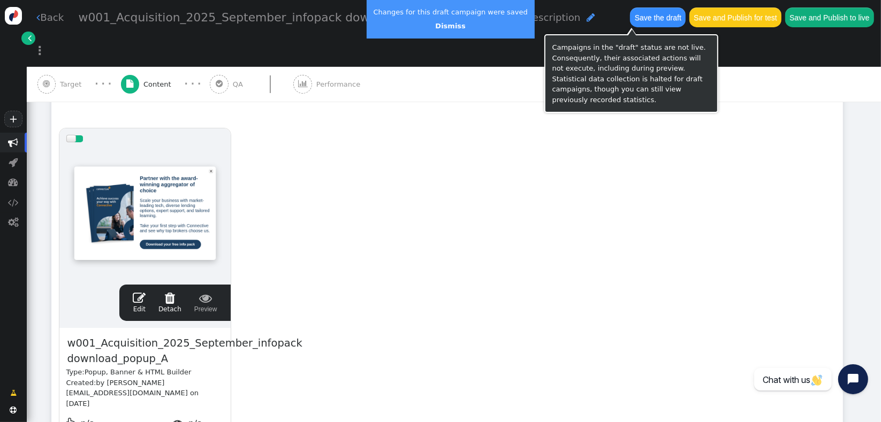
click at [630, 18] on button "Save the draft" at bounding box center [658, 16] width 56 height 19
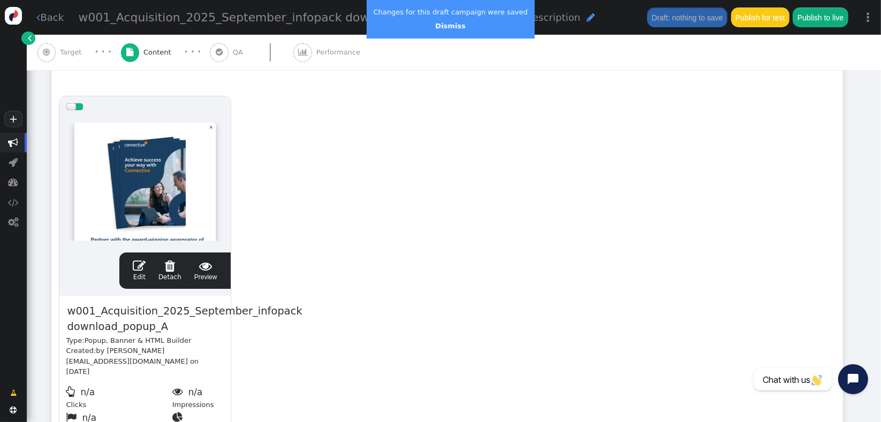
click at [141, 266] on span "" at bounding box center [139, 266] width 13 height 13
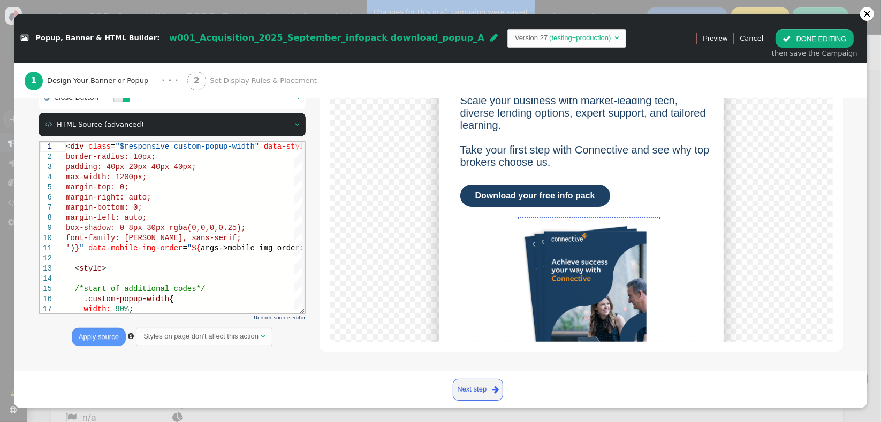
scroll to position [274, 0]
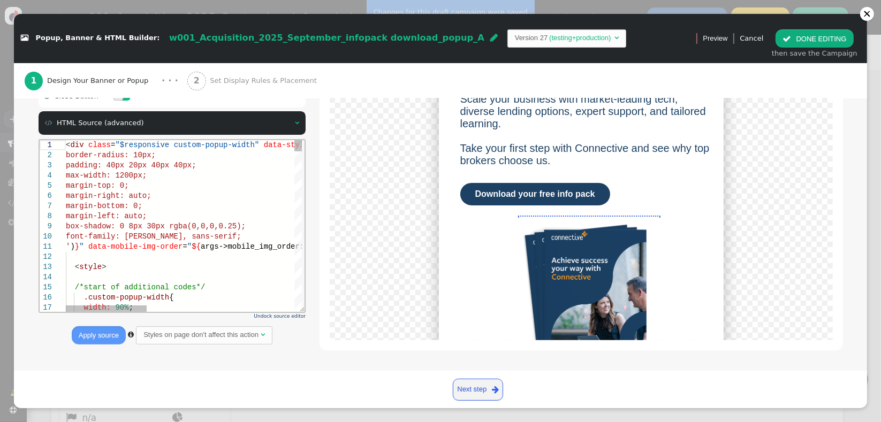
click at [171, 292] on div ".custom-popup-width {" at bounding box center [396, 297] width 663 height 10
type textarea "<div class="$responsive custom-popup-width" data-style="box-sizing: border-box;…"
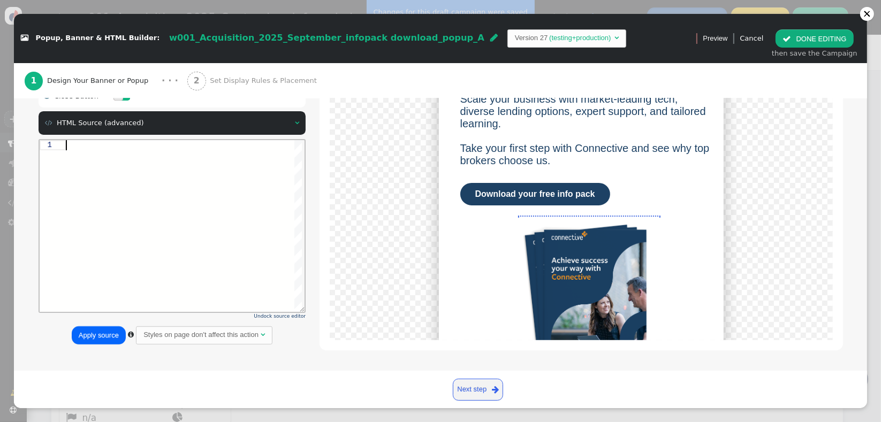
type textarea "${menu args->close_button_style name='Close Button Style', type='css', param='w…"
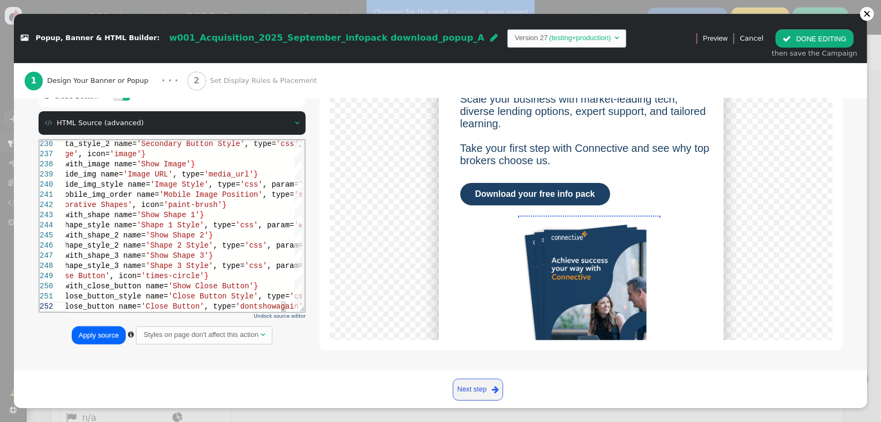
click at [91, 329] on button "Apply source" at bounding box center [99, 336] width 54 height 18
click at [809, 46] on button " DONE EDITING" at bounding box center [815, 38] width 78 height 18
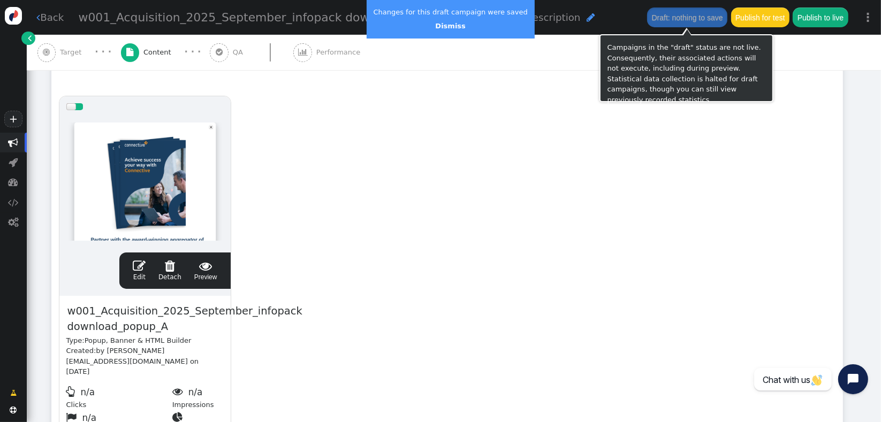
click at [674, 19] on button "Draft: nothing to save" at bounding box center [687, 16] width 80 height 19
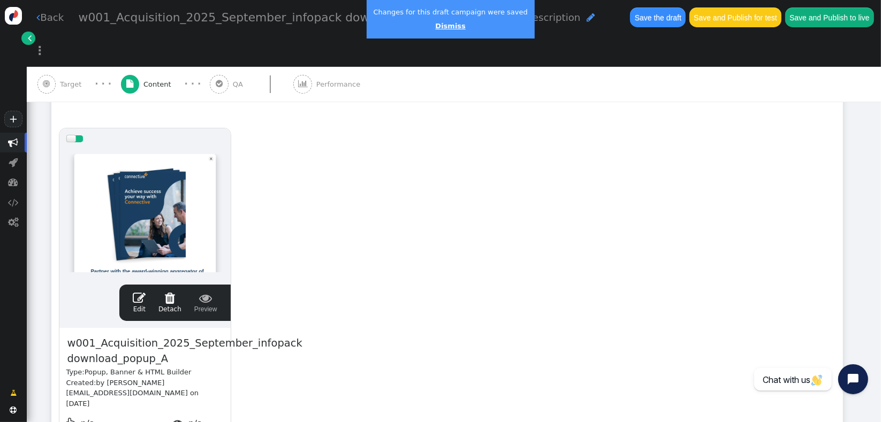
click at [446, 25] on link "Dismiss" at bounding box center [450, 26] width 30 height 8
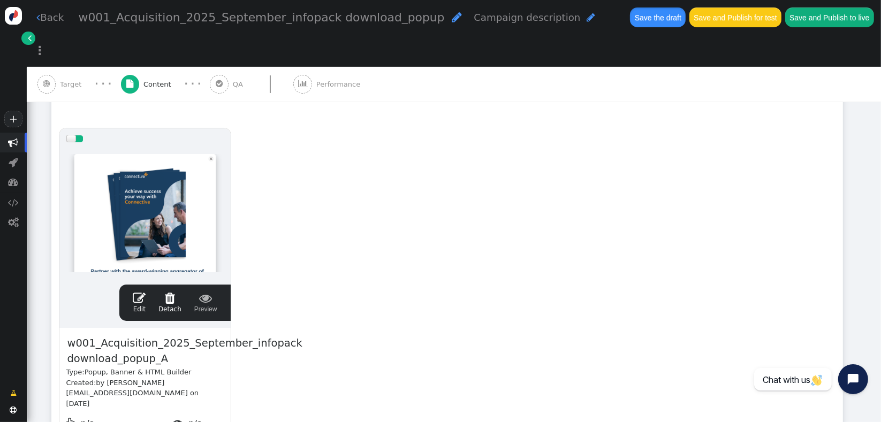
click at [630, 16] on button "Save the draft" at bounding box center [658, 16] width 56 height 19
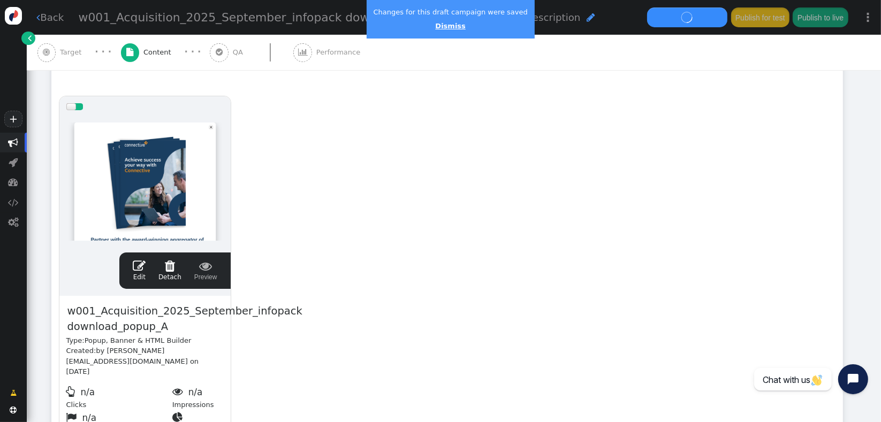
click at [438, 27] on link "Dismiss" at bounding box center [450, 26] width 30 height 8
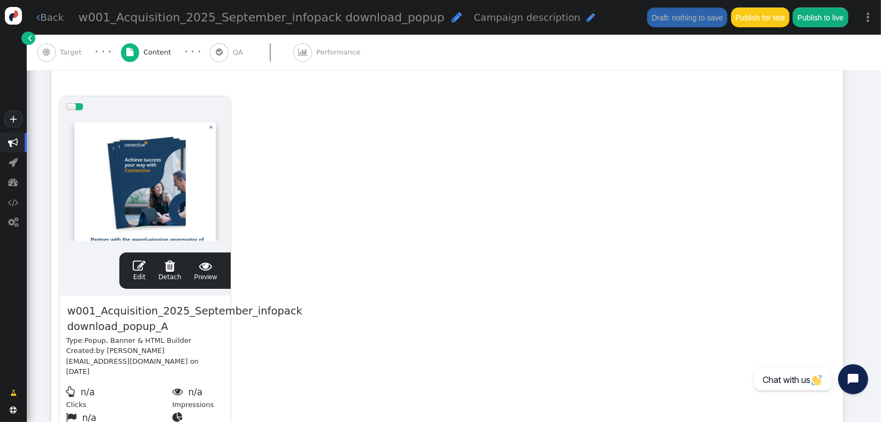
click at [142, 271] on span "" at bounding box center [139, 266] width 13 height 13
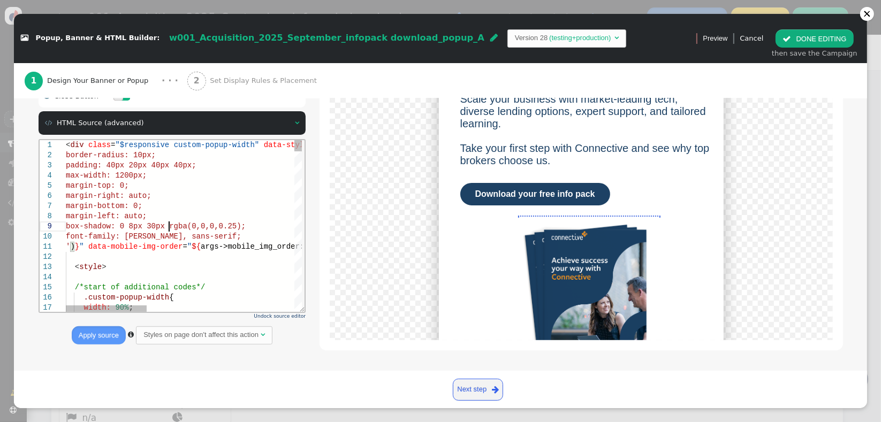
click at [167, 230] on div "box-shadow: 0 8px 30px rgba(0,0,0,0.25);" at bounding box center [396, 226] width 663 height 10
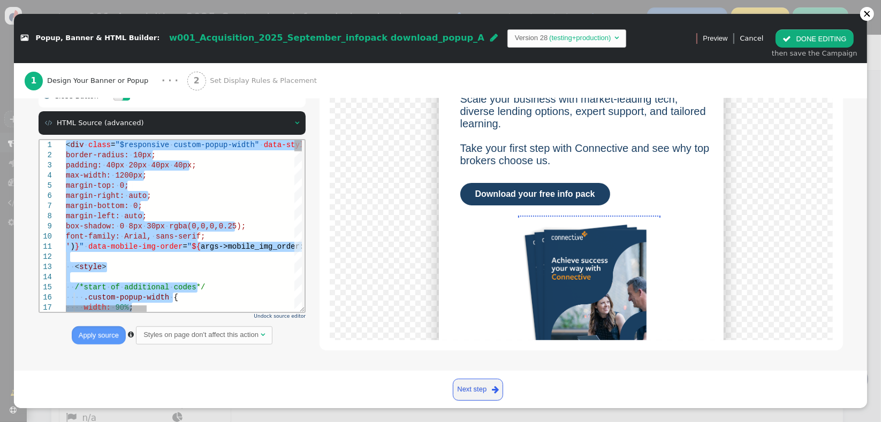
type textarea "menu args->shape_style_2 name='Shape 2 Style', type='css', param='with_responsi…"
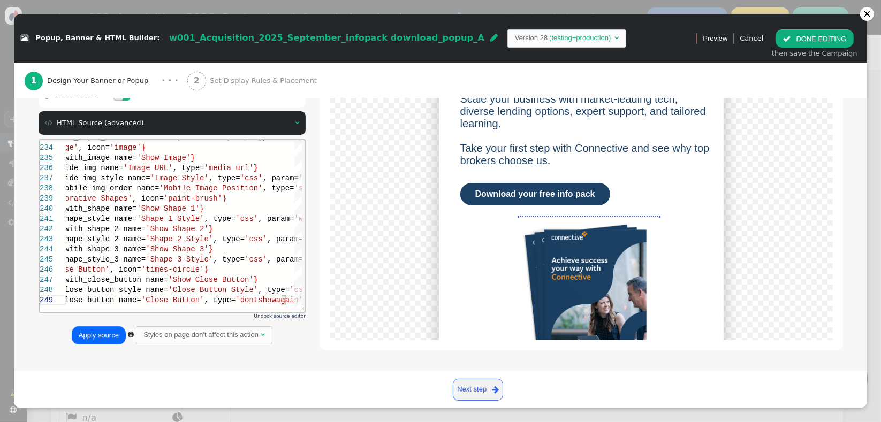
click at [85, 341] on button "Apply source" at bounding box center [99, 336] width 54 height 18
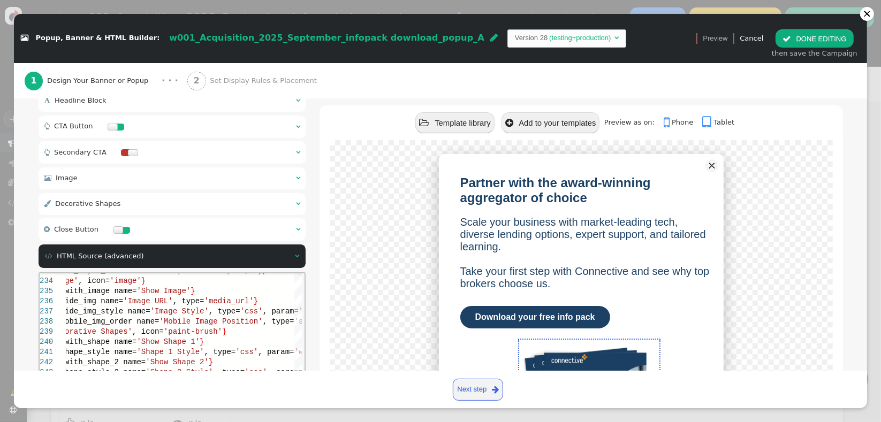
scroll to position [147, 0]
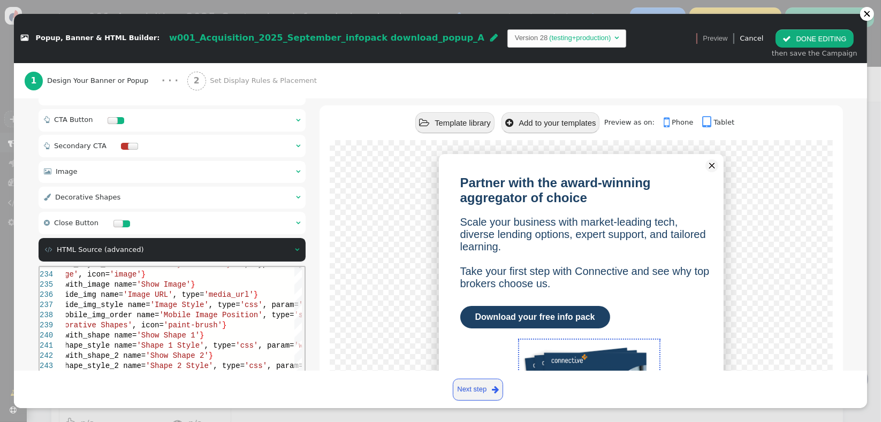
click at [666, 124] on link " Phone" at bounding box center [682, 122] width 36 height 8
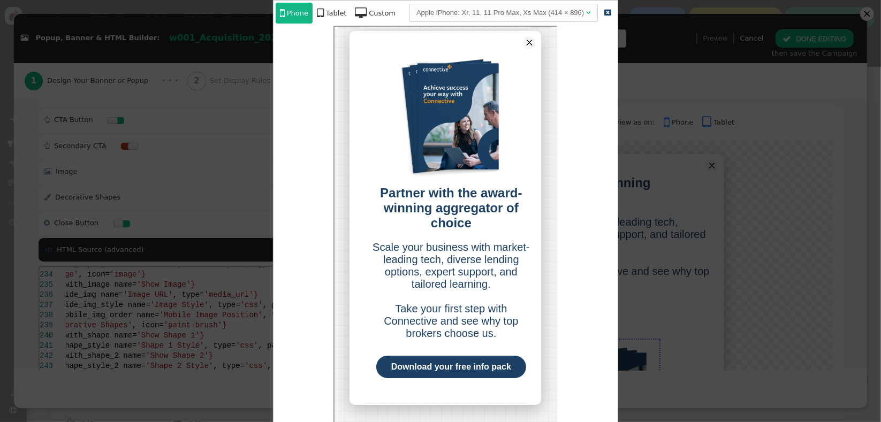
scroll to position [0, 0]
click at [436, 15] on div "Apple iPhone: Xr, 11, 11 Pro Max, Xs Max (414 × 896)" at bounding box center [501, 12] width 168 height 11
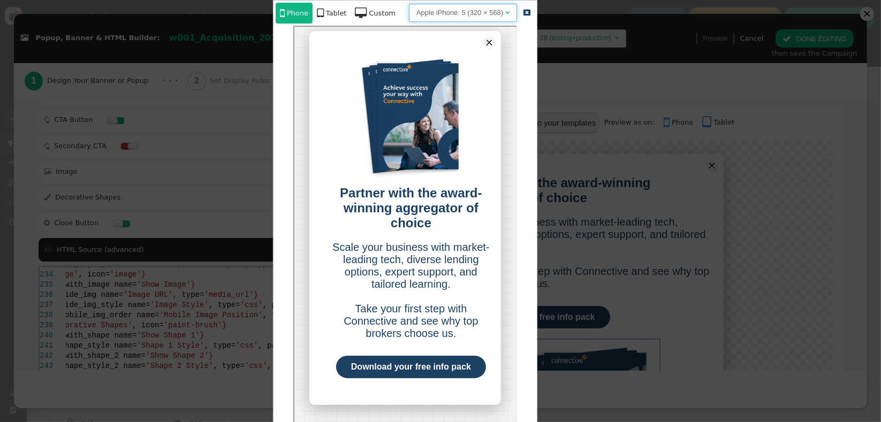
click at [459, 10] on div "Apple iPhone: 5 (320 × 568)" at bounding box center [460, 12] width 87 height 11
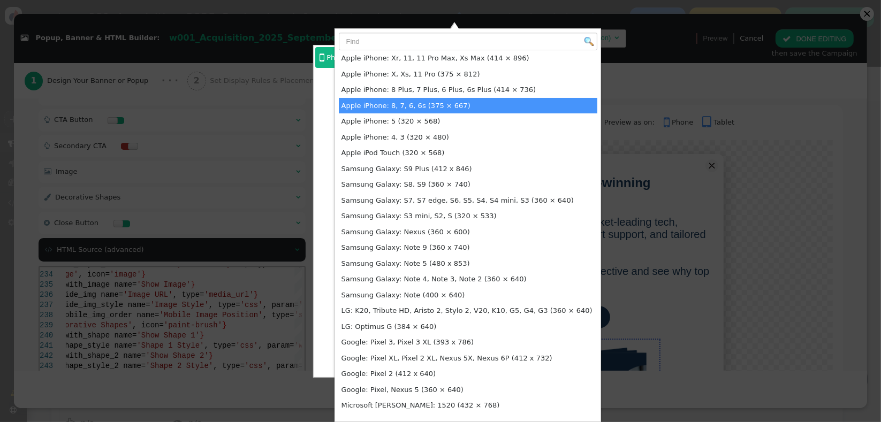
click at [321, 88] on div "Phone   Phone  Tablet  Custom  Back Apple iPhone: 5 (320 × 568)  " at bounding box center [445, 212] width 263 height 332
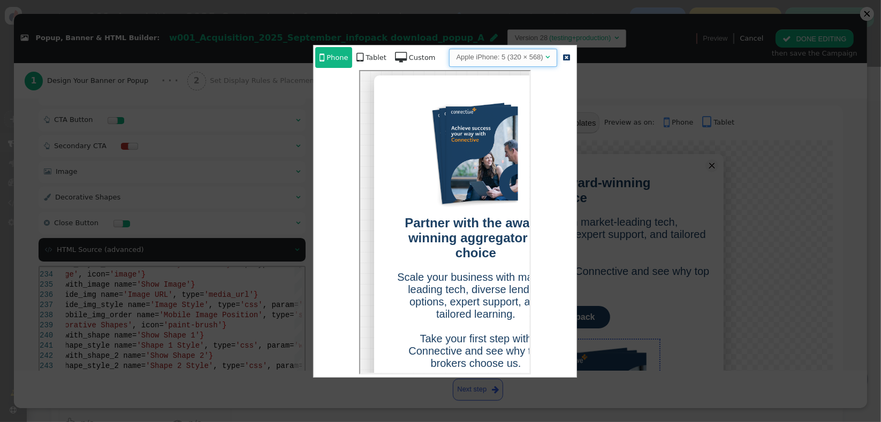
click at [486, 54] on div "Apple iPhone: 5 (320 × 568)" at bounding box center [500, 57] width 87 height 11
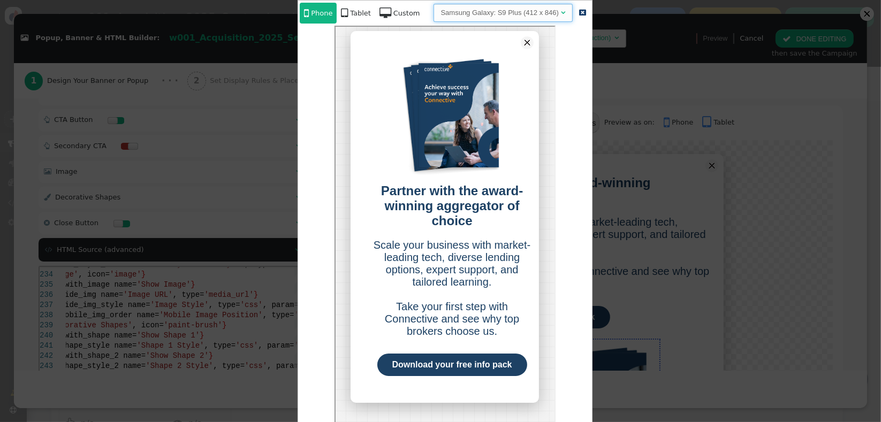
click at [511, 12] on div "Samsung Galaxy: S9 Plus (412 x 846)" at bounding box center [500, 12] width 118 height 11
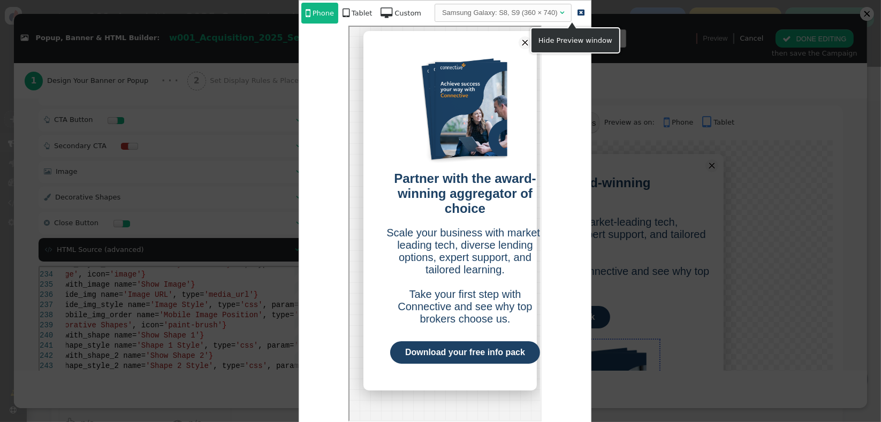
click at [578, 12] on span "" at bounding box center [581, 12] width 7 height 7
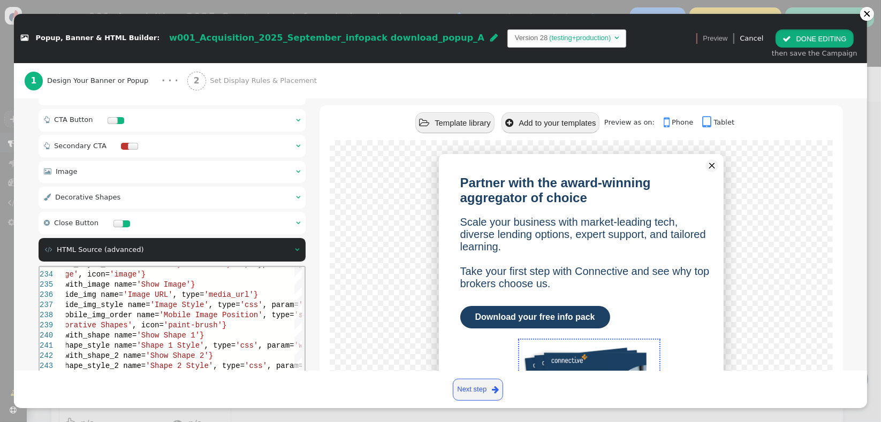
click at [802, 35] on button " DONE EDITING" at bounding box center [815, 38] width 78 height 18
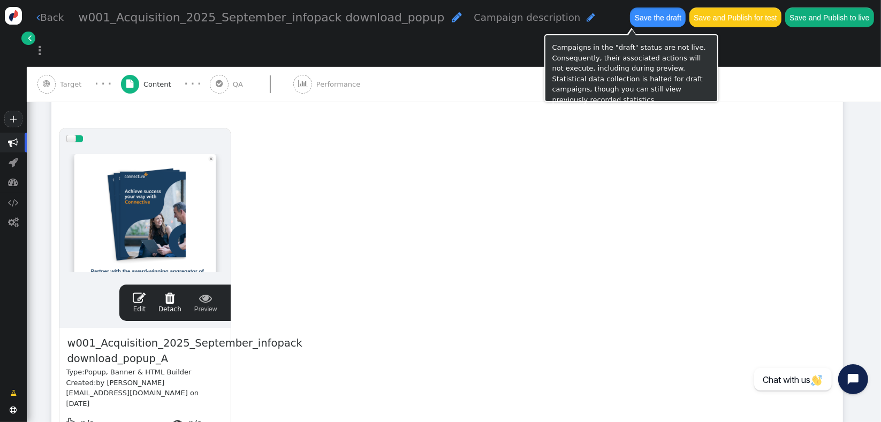
click at [630, 24] on button "Save the draft" at bounding box center [658, 16] width 56 height 19
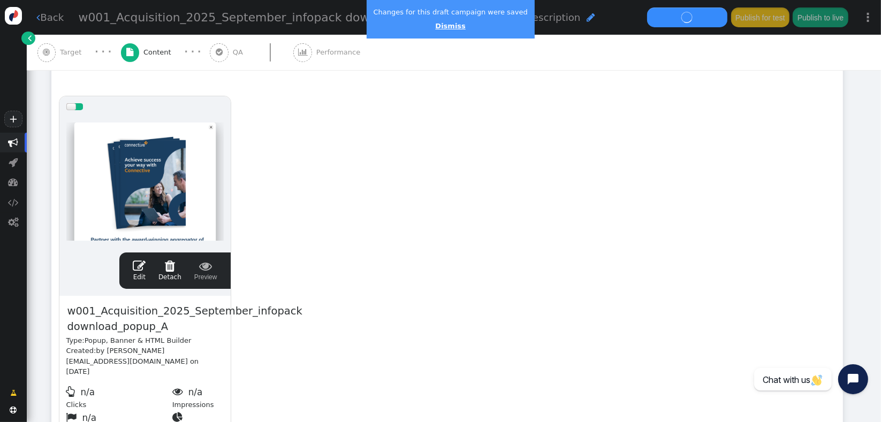
click at [442, 27] on link "Dismiss" at bounding box center [450, 26] width 30 height 8
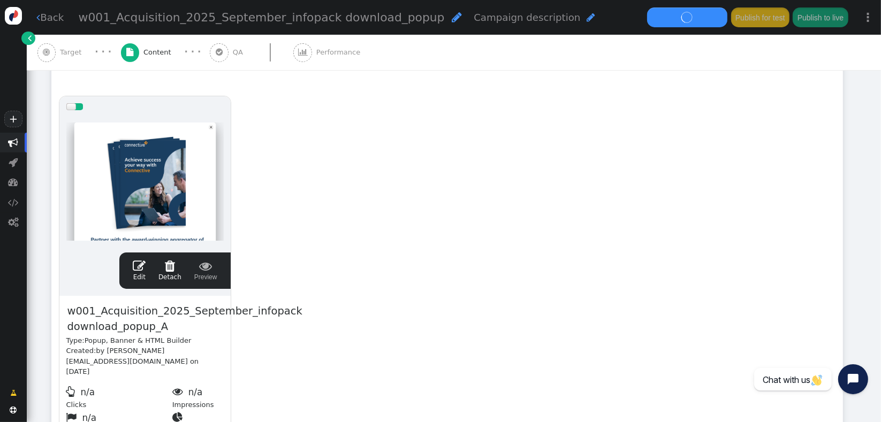
click at [322, 261] on div "drag this  Edit  Detach  Preview w001_Acquisition_2025_September_infopack do…" at bounding box center [447, 270] width 791 height 362
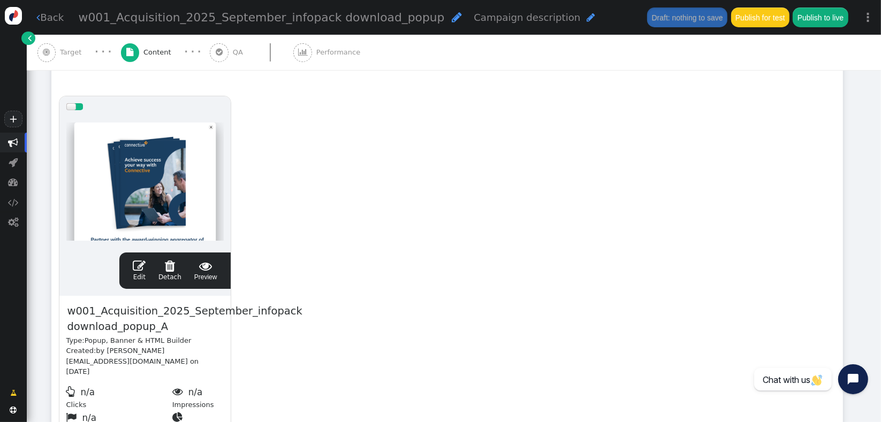
click at [137, 273] on link " Edit" at bounding box center [139, 271] width 13 height 22
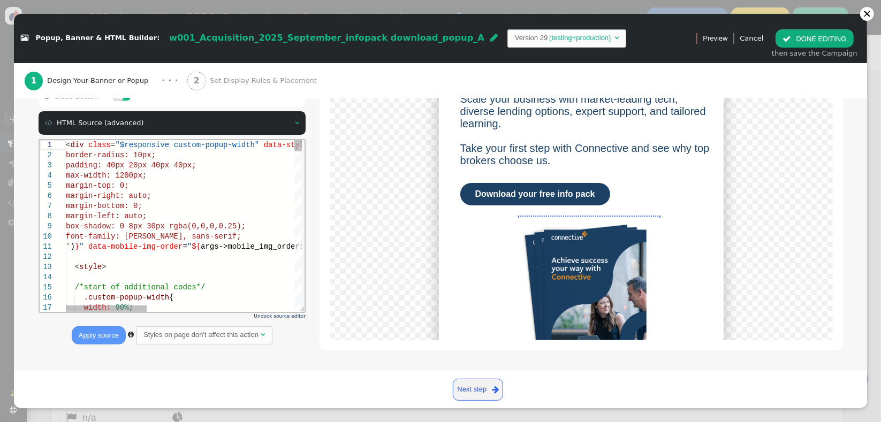
click at [276, 233] on div "font-family: Arial, sans-serif;" at bounding box center [396, 236] width 663 height 10
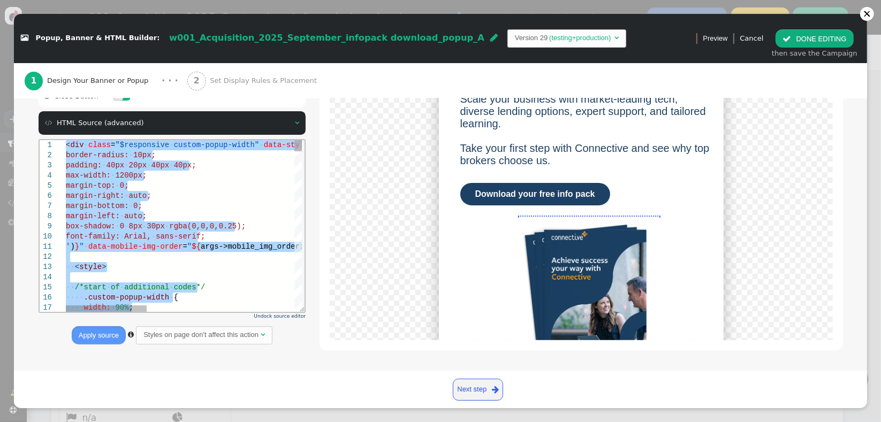
type textarea "menu args->shape_style_2 name='Shape 2 Style', type='css', param='with_responsi…"
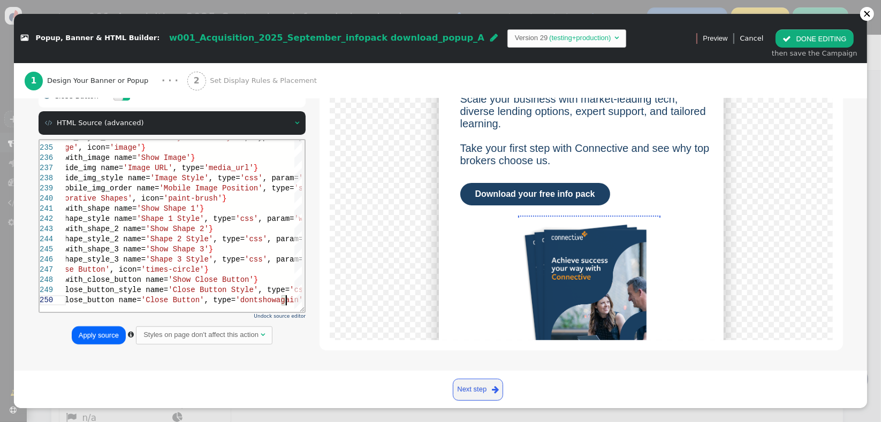
click at [91, 343] on button "Apply source" at bounding box center [99, 336] width 54 height 18
click at [791, 41] on span "" at bounding box center [787, 39] width 9 height 8
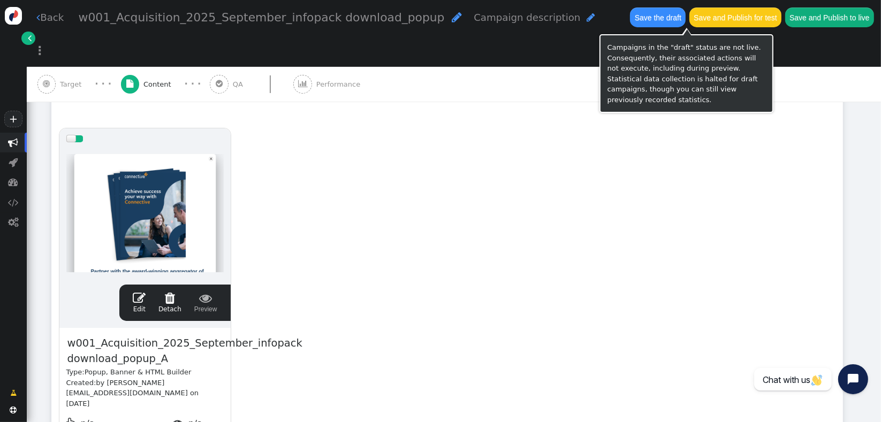
click at [630, 27] on div "Save the draft" at bounding box center [658, 17] width 56 height 21
click at [630, 19] on button "Save the draft" at bounding box center [658, 16] width 56 height 19
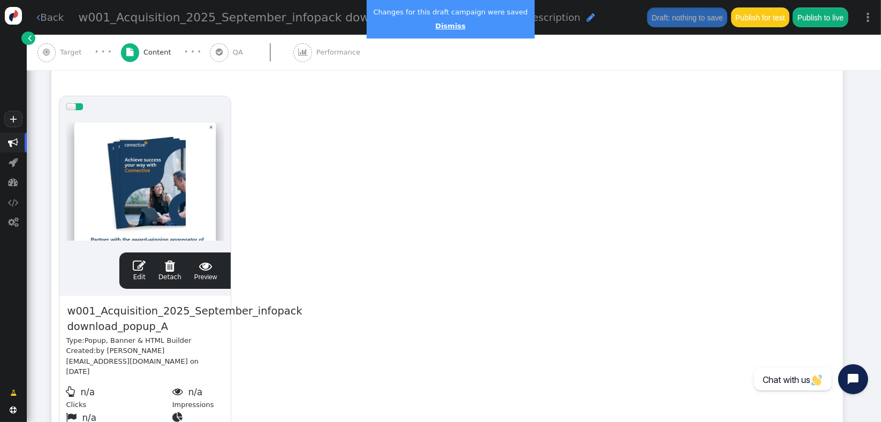
click at [442, 26] on link "Dismiss" at bounding box center [450, 26] width 30 height 8
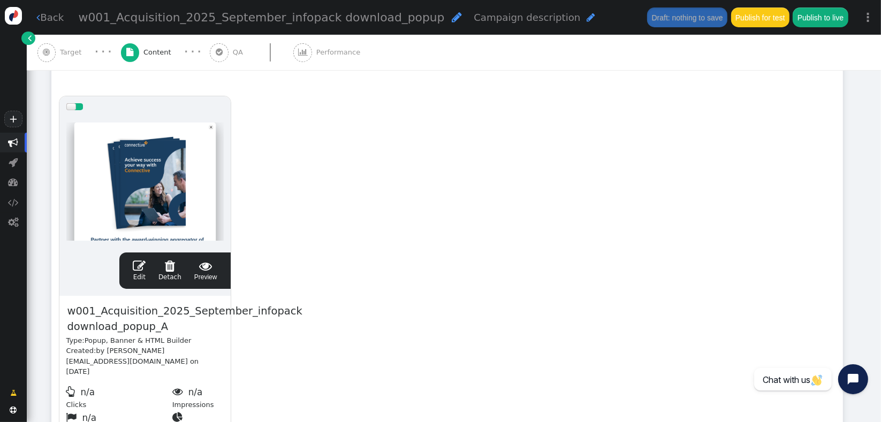
click at [138, 269] on span "" at bounding box center [139, 266] width 13 height 13
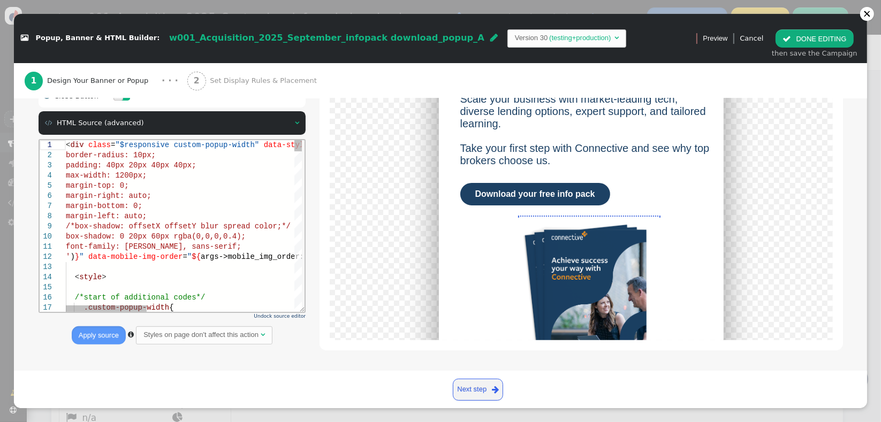
click at [188, 236] on span "box-shadow: 0 20px 60px rgba(0,0,0,0.4);" at bounding box center [155, 236] width 180 height 9
type textarea "<div class="$responsive custom-popup-width" data-style="box-sizing: border-box;…"
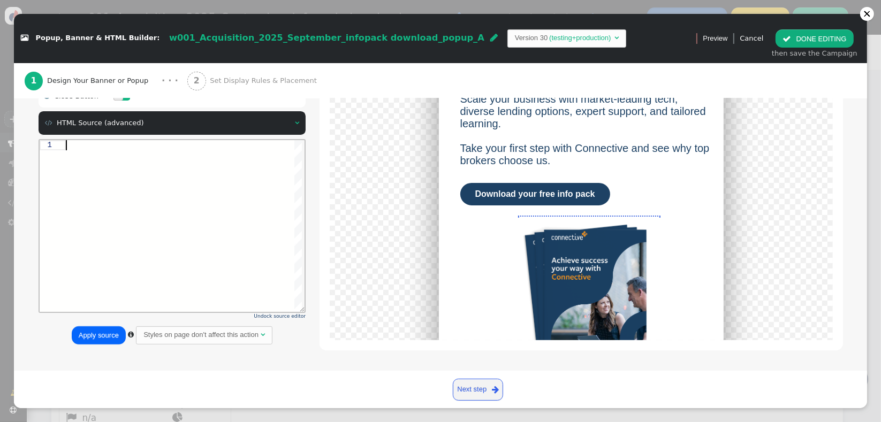
type textarea "menu args->shape_style_2 name='Shape 2 Style', type='css', param='with_responsi…"
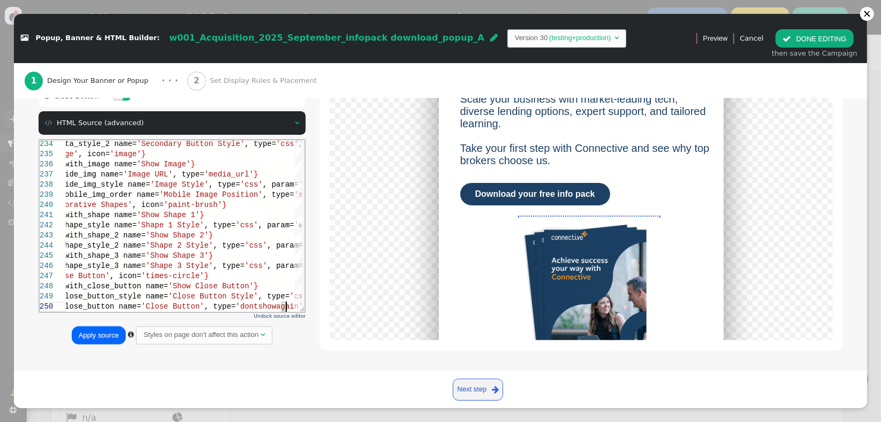
click at [173, 332] on div "Styles on page don't affect this action" at bounding box center [200, 335] width 115 height 11
click at [101, 338] on button "Apply source" at bounding box center [107, 336] width 54 height 18
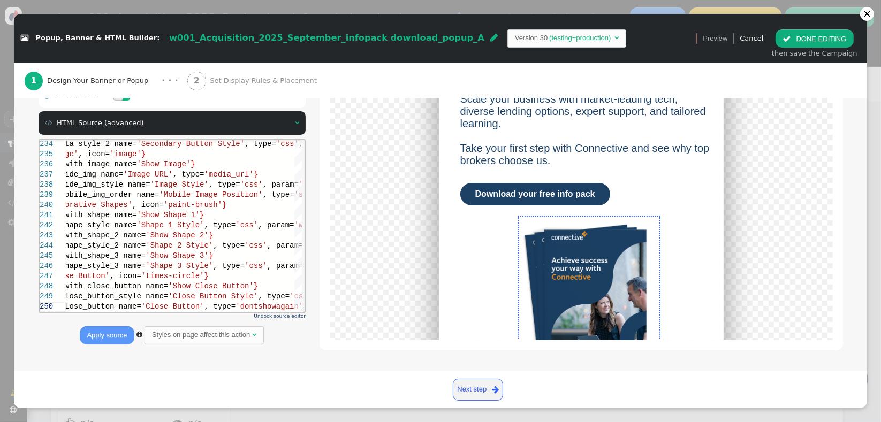
drag, startPoint x: 809, startPoint y: 40, endPoint x: 793, endPoint y: 58, distance: 24.7
click at [809, 40] on button " DONE EDITING" at bounding box center [815, 38] width 78 height 18
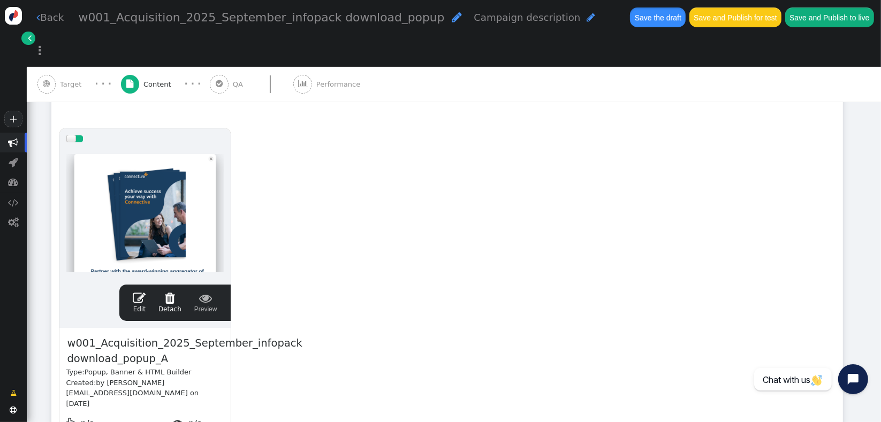
click at [630, 20] on button "Save the draft" at bounding box center [658, 16] width 56 height 19
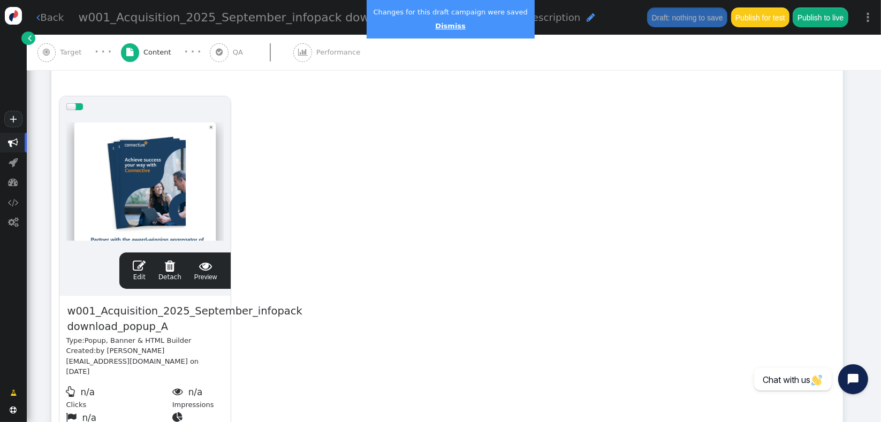
click at [439, 28] on link "Dismiss" at bounding box center [450, 26] width 30 height 8
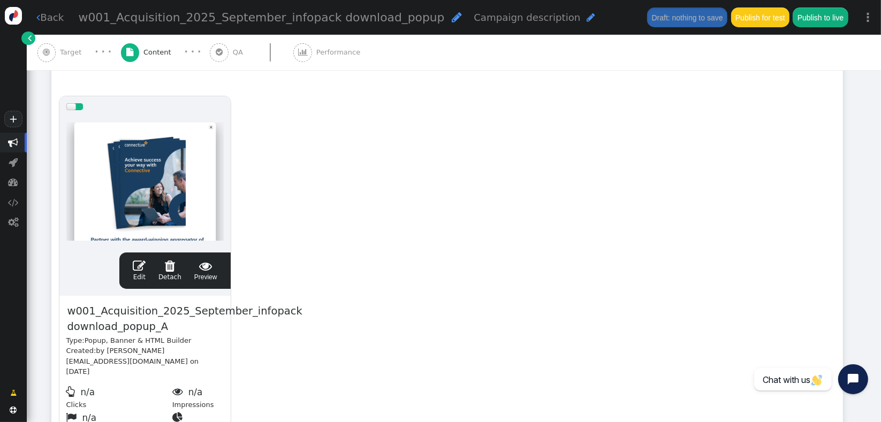
click at [141, 262] on span "" at bounding box center [139, 266] width 13 height 13
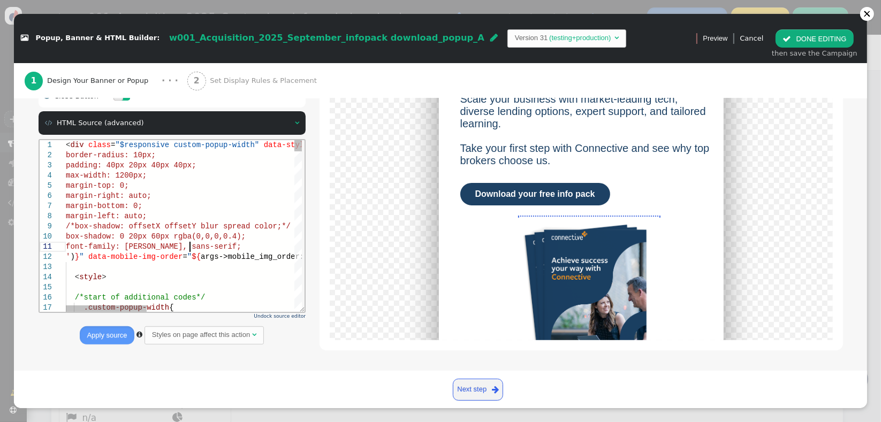
click at [187, 246] on span "font-family: Arial, sans-serif;" at bounding box center [153, 246] width 176 height 9
type textarea "<div class="$responsive custom-popup-width" data-style="box-sizing: border-box;…"
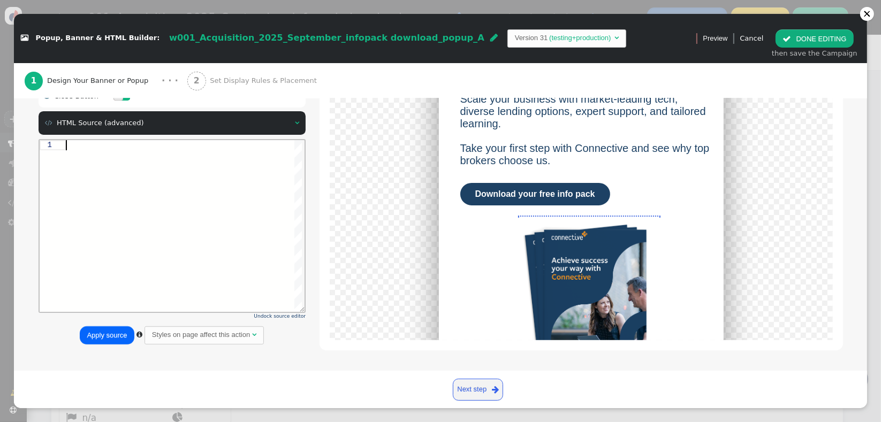
type textarea "menu args->shape_style_2 name='Shape 2 Style', type='css', param='with_responsi…"
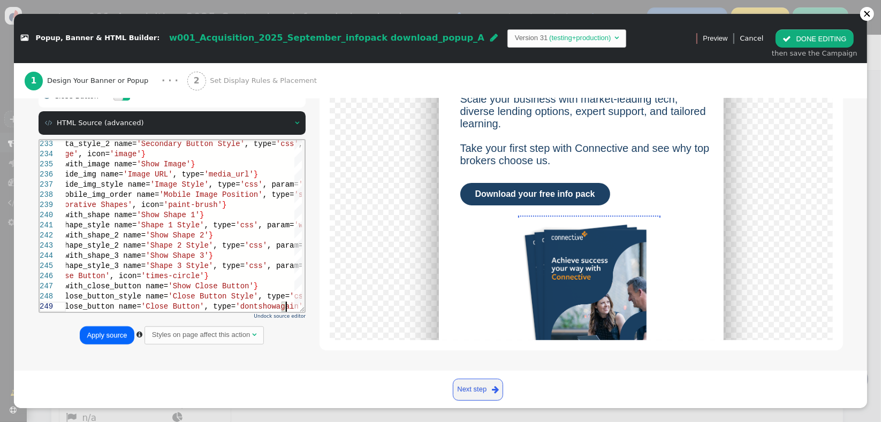
click at [117, 334] on button "Apply source" at bounding box center [107, 336] width 54 height 18
click at [791, 42] on span "" at bounding box center [787, 39] width 9 height 8
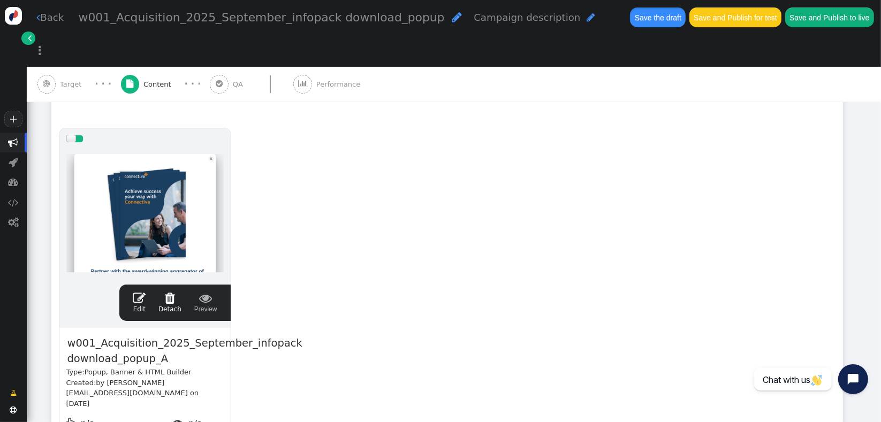
click at [630, 19] on button "Save the draft" at bounding box center [658, 16] width 56 height 19
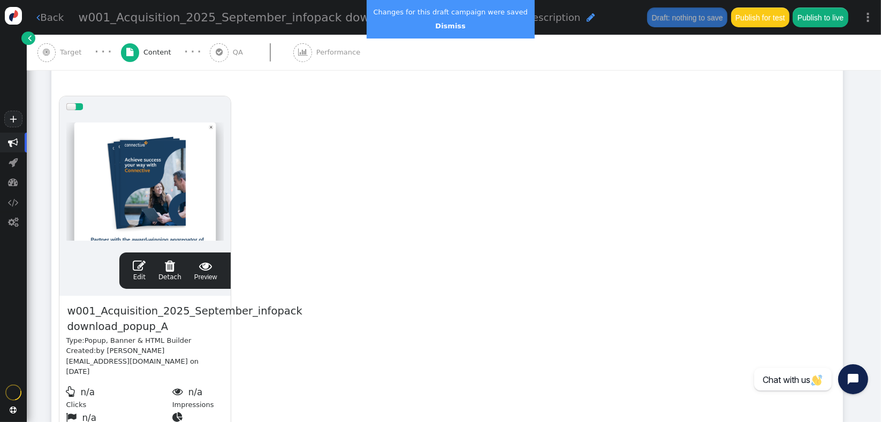
click at [439, 28] on link "Dismiss" at bounding box center [450, 26] width 30 height 8
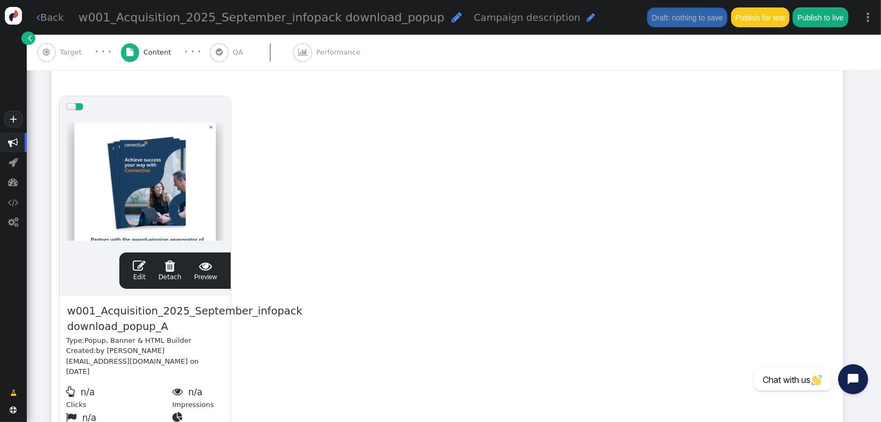
click at [138, 271] on link " Edit" at bounding box center [139, 271] width 13 height 22
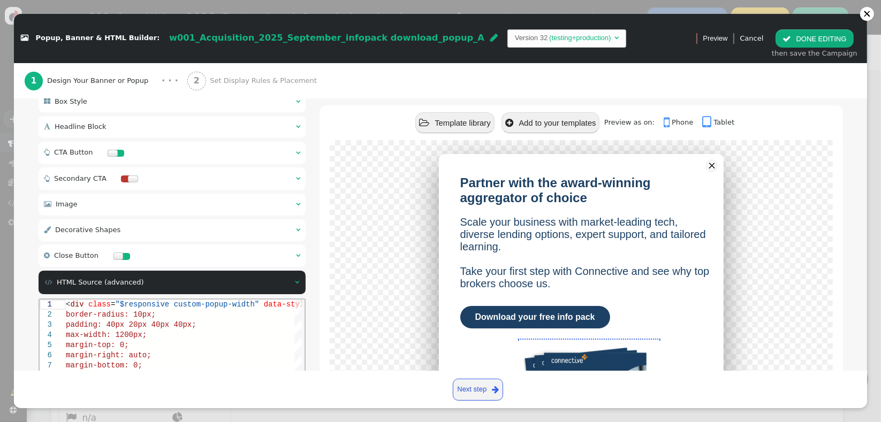
scroll to position [274, 0]
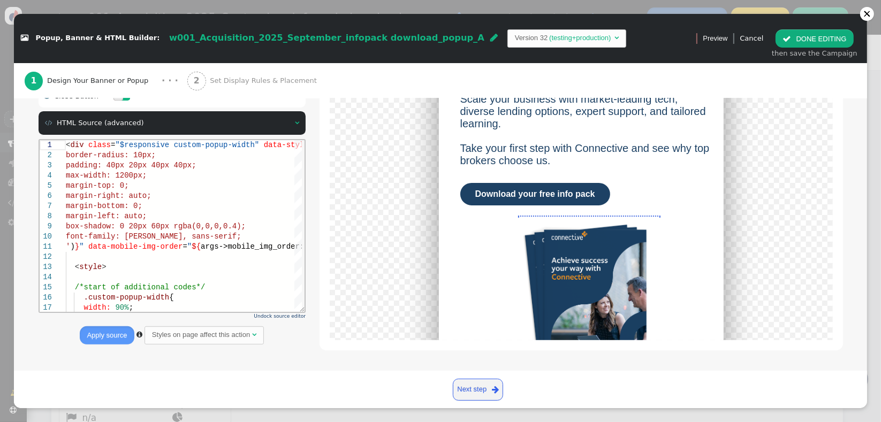
click at [171, 336] on div "Styles on page affect this action" at bounding box center [201, 335] width 98 height 11
click at [219, 375] on div " Previous step Next step " at bounding box center [440, 389] width 853 height 37
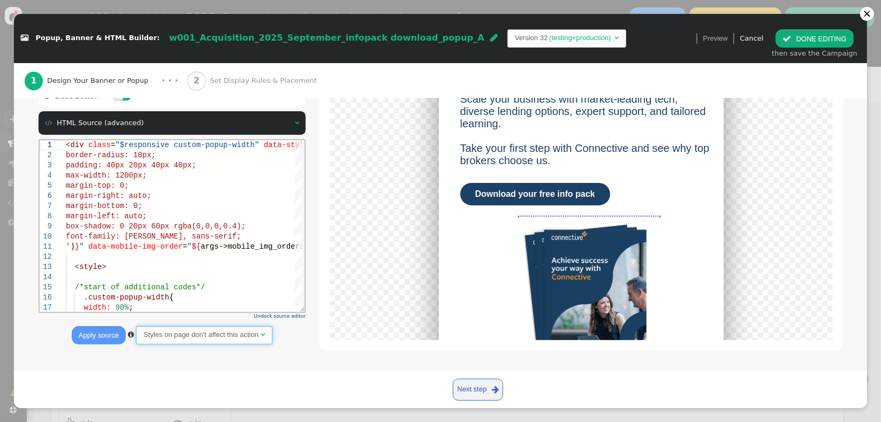
click at [228, 343] on span "Styles on page don't affect this action " at bounding box center [204, 336] width 137 height 18
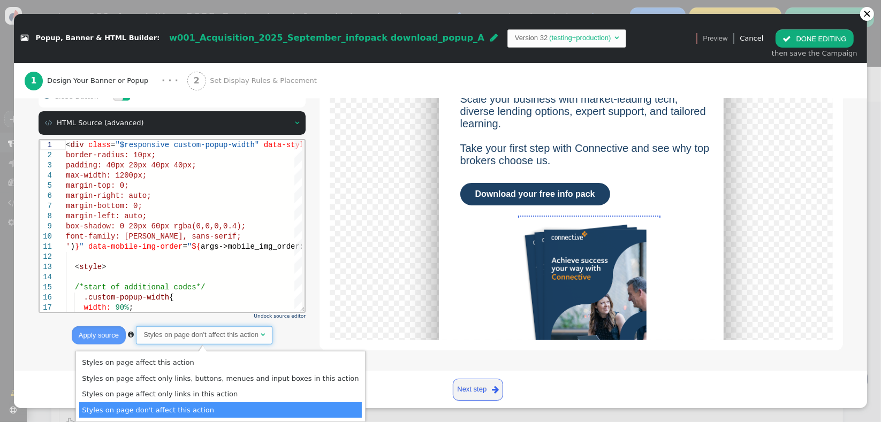
click at [228, 343] on span "Styles on page don't affect this action " at bounding box center [204, 336] width 137 height 18
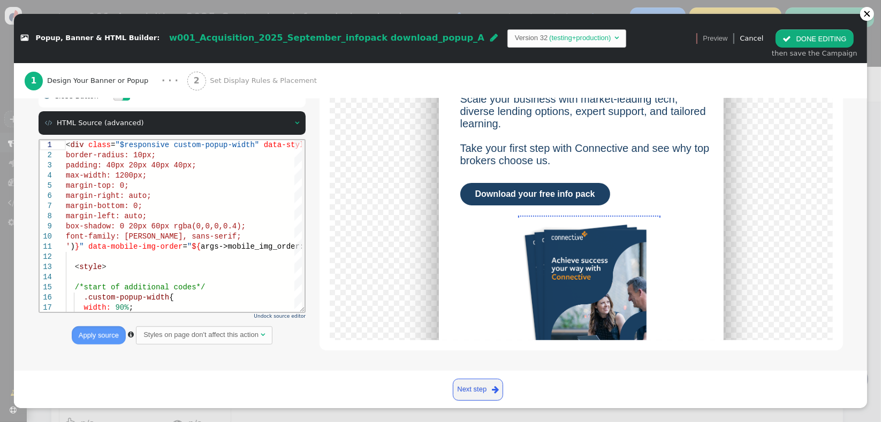
click at [175, 361] on div " Box Style    Headline Block   Headline Text ▾ Variations There are alter…" at bounding box center [441, 148] width 805 height 434
click at [818, 34] on button " DONE EDITING" at bounding box center [815, 38] width 78 height 18
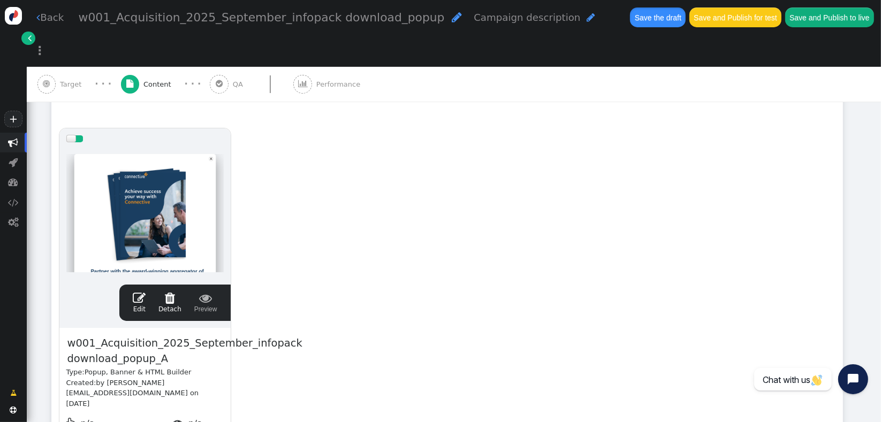
click at [630, 22] on button "Save the draft" at bounding box center [658, 16] width 56 height 19
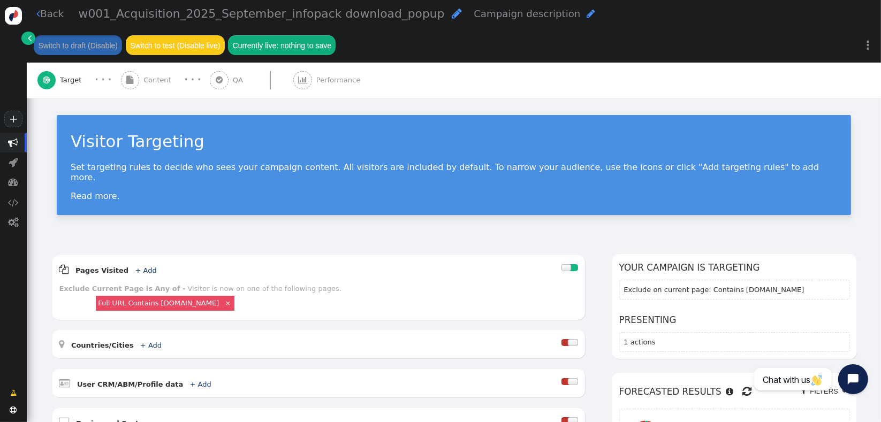
click at [158, 79] on span "Content" at bounding box center [159, 80] width 32 height 11
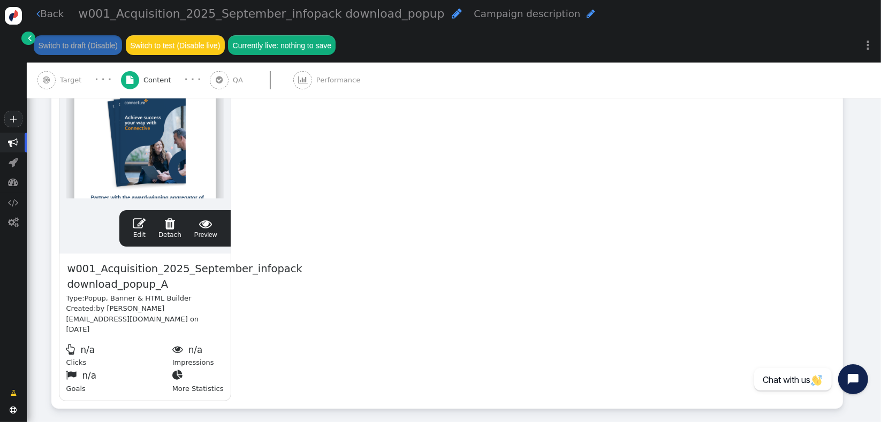
scroll to position [254, 0]
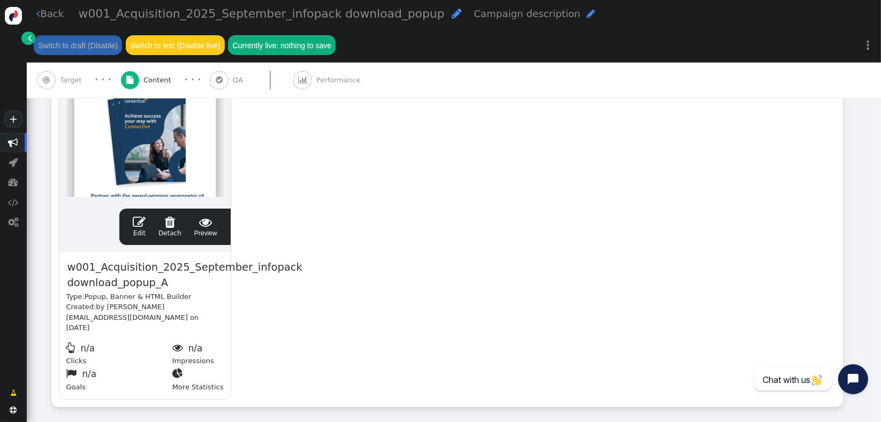
click at [140, 226] on span "" at bounding box center [139, 222] width 13 height 13
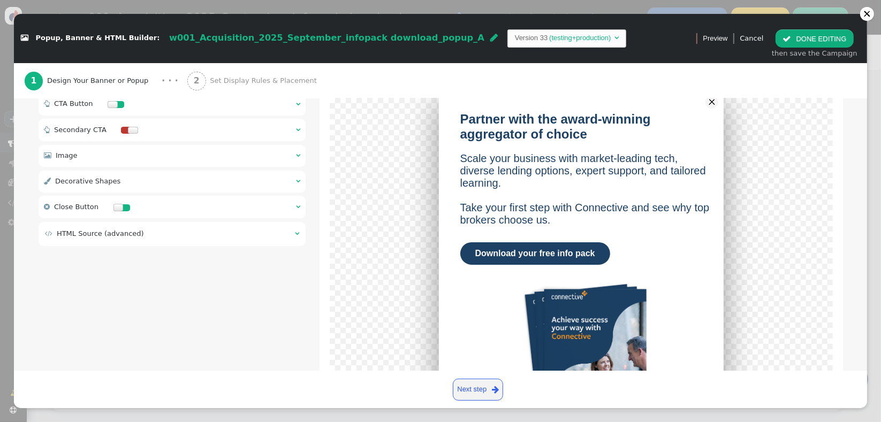
scroll to position [222, 0]
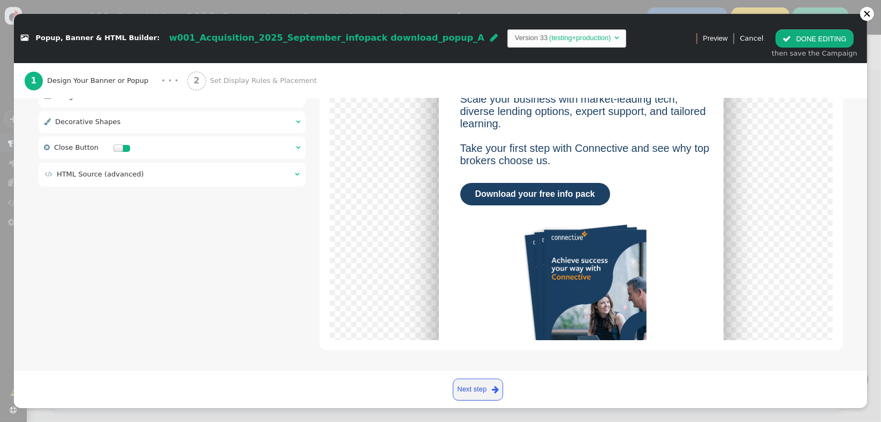
click at [228, 178] on td " HTML Source (advanced)" at bounding box center [166, 174] width 243 height 11
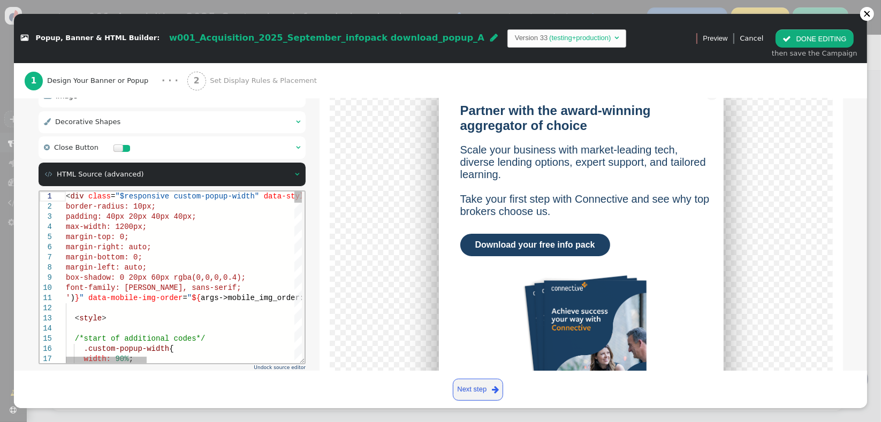
scroll to position [0, 0]
click at [179, 244] on div "margin-right: auto;" at bounding box center [396, 247] width 663 height 10
type textarea "<div class="$responsive custom-popup-width" data-style="box-sizing: border-box;…"
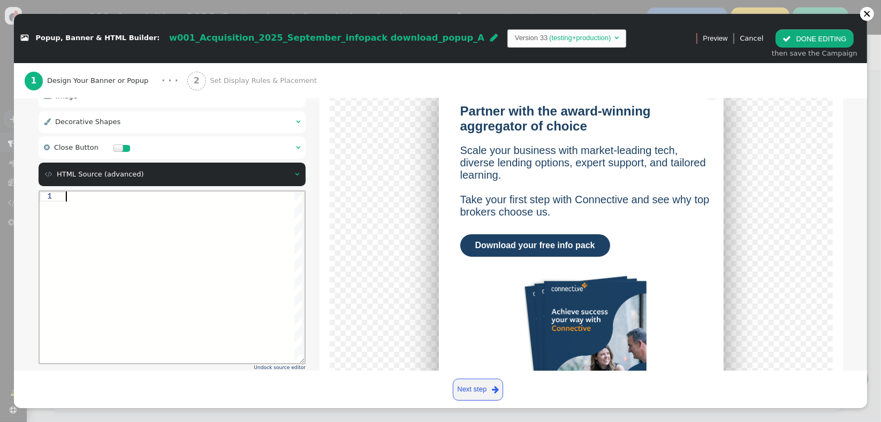
paste textarea "menu args->shape_style_2 name='Shape 2 Style', type='css', param='with_responsi…"
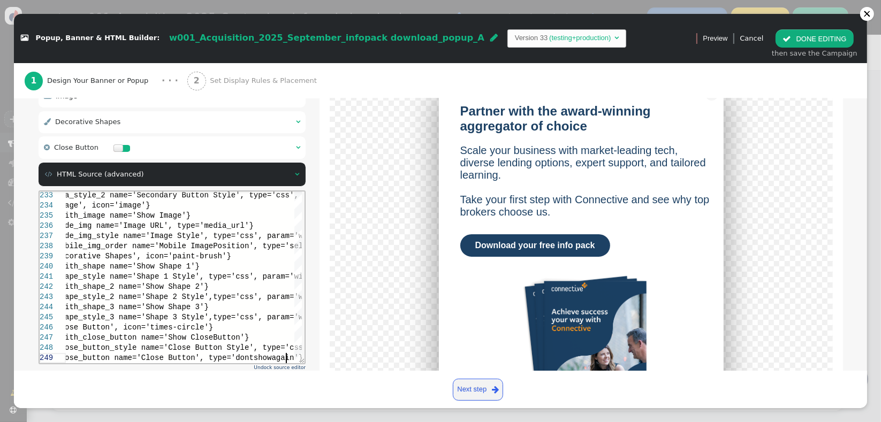
type textarea "menu args->shape_style_2 name='Shape 2 Style', type='css', param='with_responsi…"
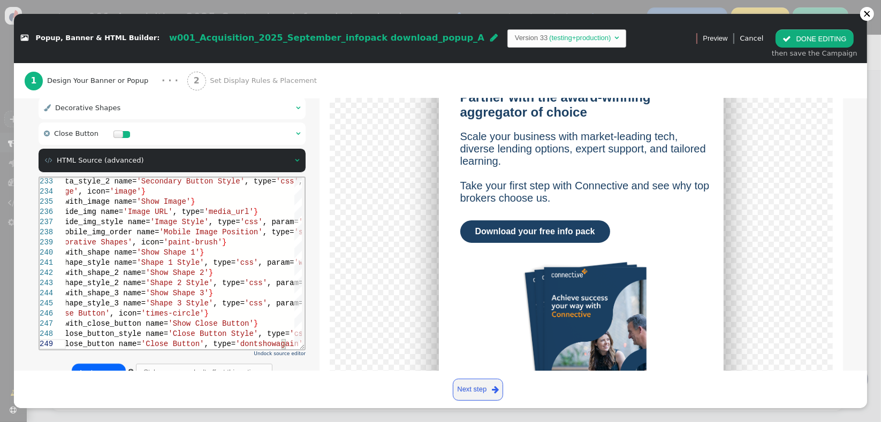
scroll to position [274, 0]
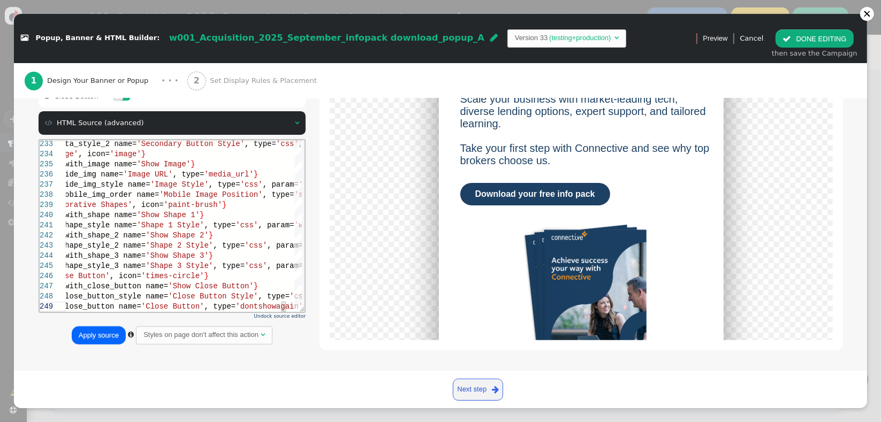
click at [98, 337] on button "Apply source" at bounding box center [99, 336] width 54 height 18
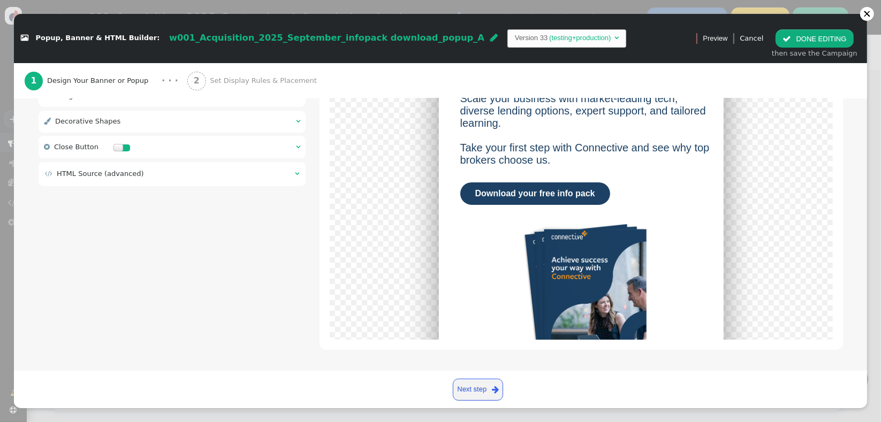
scroll to position [222, 0]
click at [810, 42] on button " DONE EDITING" at bounding box center [815, 38] width 78 height 18
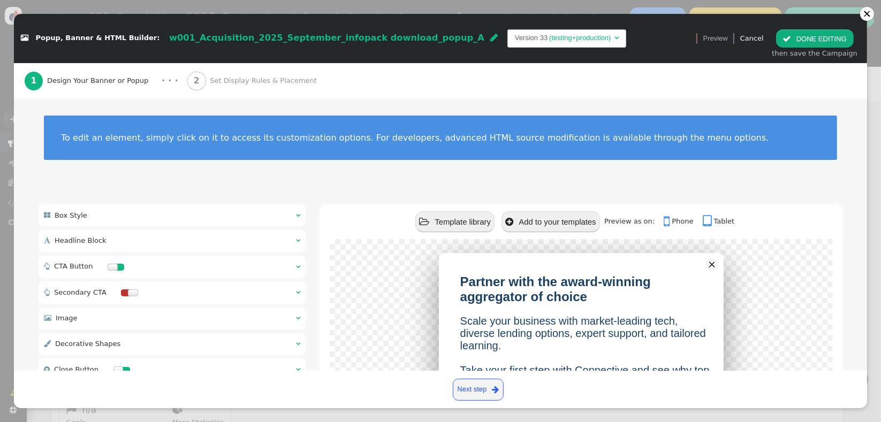
scroll to position [0, 0]
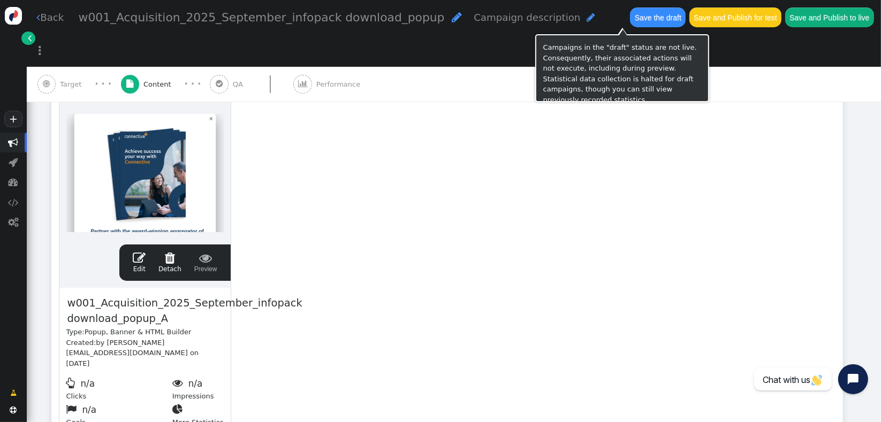
click at [630, 20] on button "Save the draft" at bounding box center [658, 16] width 56 height 19
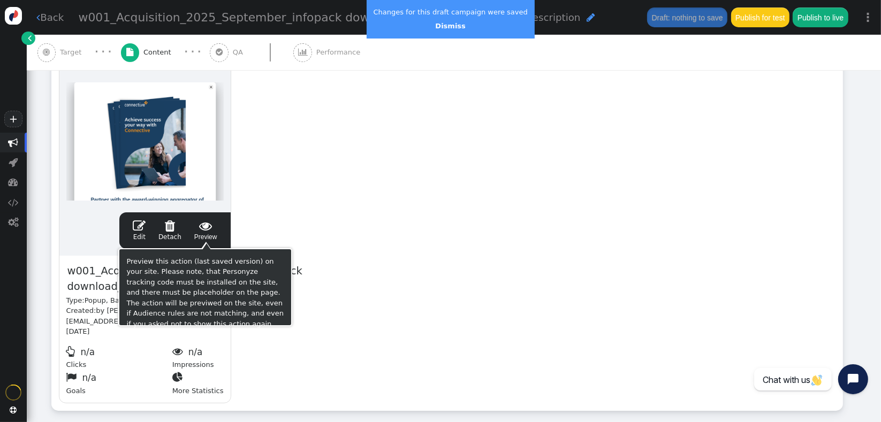
click at [208, 229] on span "" at bounding box center [205, 226] width 23 height 13
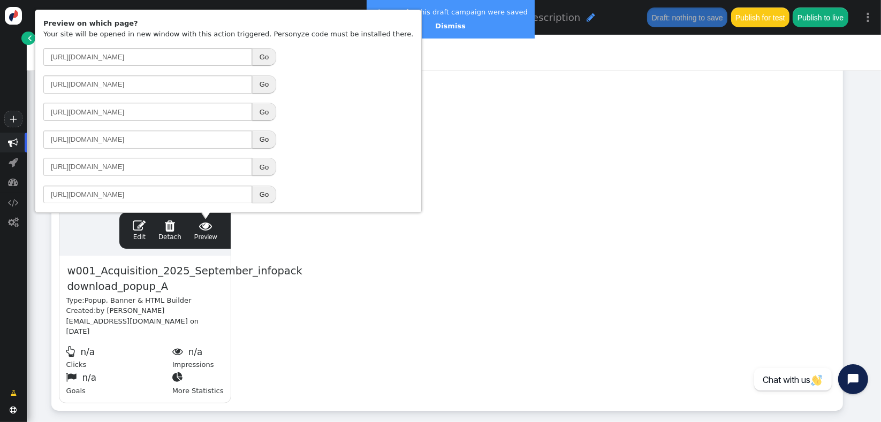
click at [544, 266] on div "drag this  Edit  Detach  Preview w001_Acquisition_2025_September_infopack do…" at bounding box center [447, 230] width 791 height 362
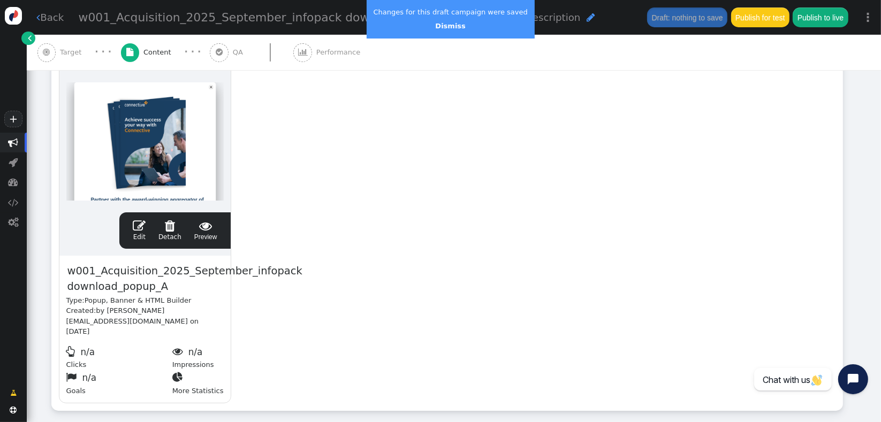
click at [138, 221] on span "" at bounding box center [139, 226] width 13 height 13
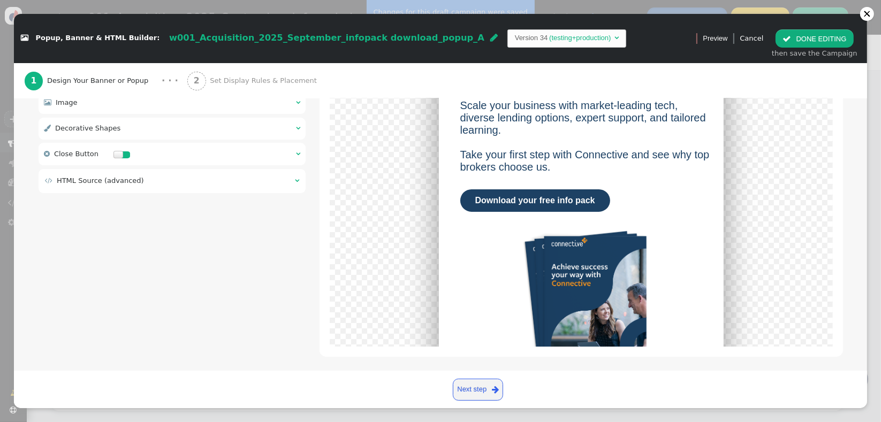
scroll to position [222, 0]
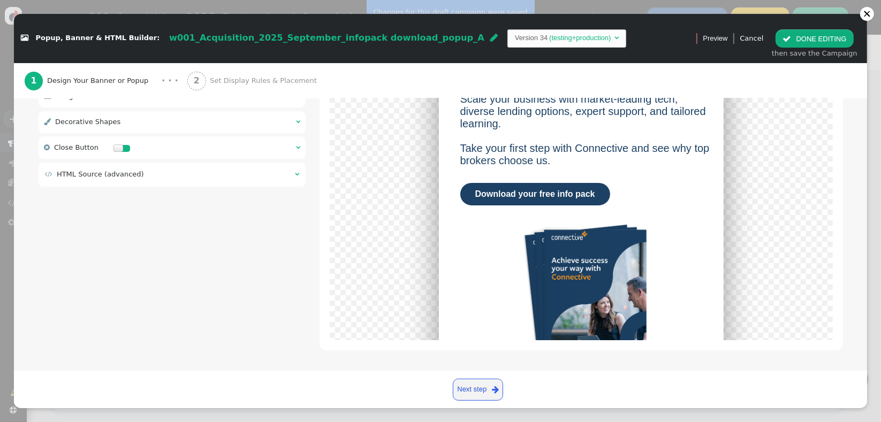
click at [238, 170] on td " HTML Source (advanced)" at bounding box center [166, 174] width 243 height 11
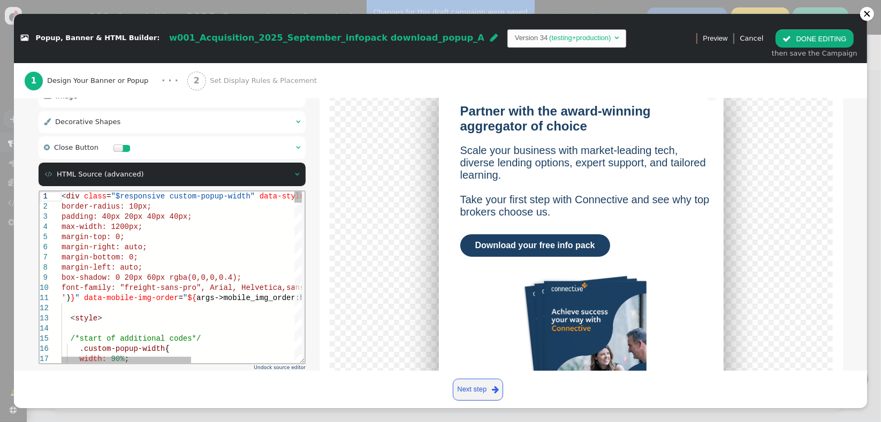
click at [223, 229] on div "max-width: 1200px;" at bounding box center [276, 227] width 431 height 10
type textarea "<div class="$responsive custom-popup-width" data-style="box-sizing: border-box;…"
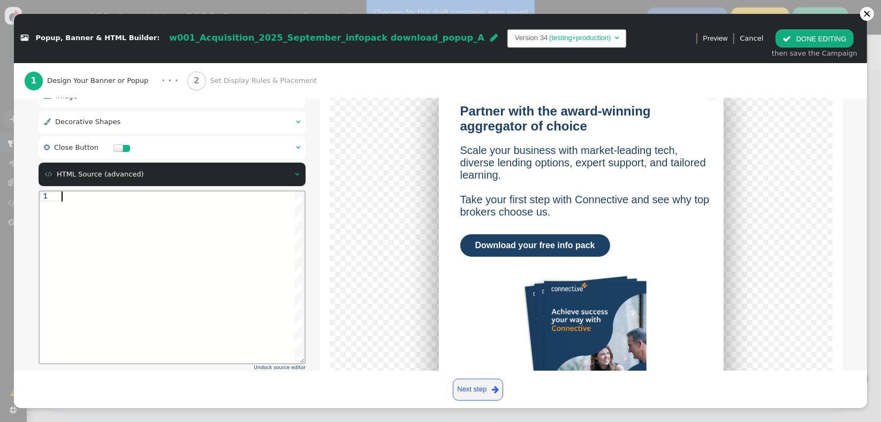
paste textarea "${menu args->close_button_style name='Close Button Style', type='css', param='w…"
type textarea "${menu args->close_button_style name='Close Button Style', type='css', param='w…"
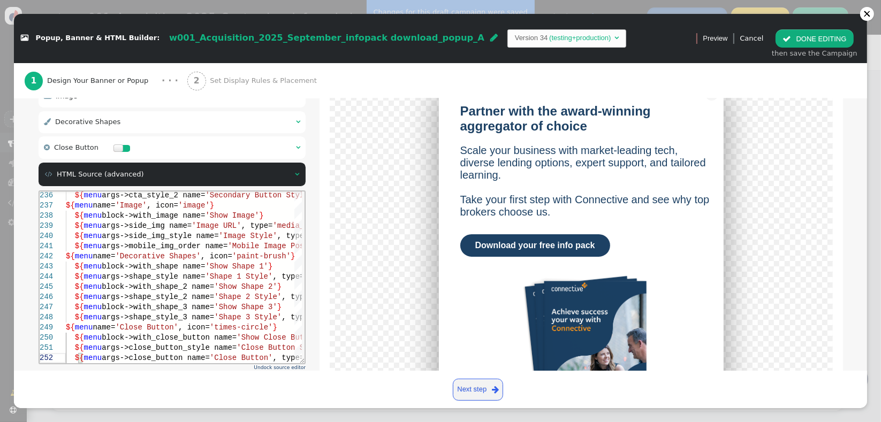
drag, startPoint x: 322, startPoint y: 221, endPoint x: 336, endPoint y: 233, distance: 19.3
click at [322, 221] on div "Partner with the award-winning aggregator of choice Scale your business with ma…" at bounding box center [581, 236] width 523 height 334
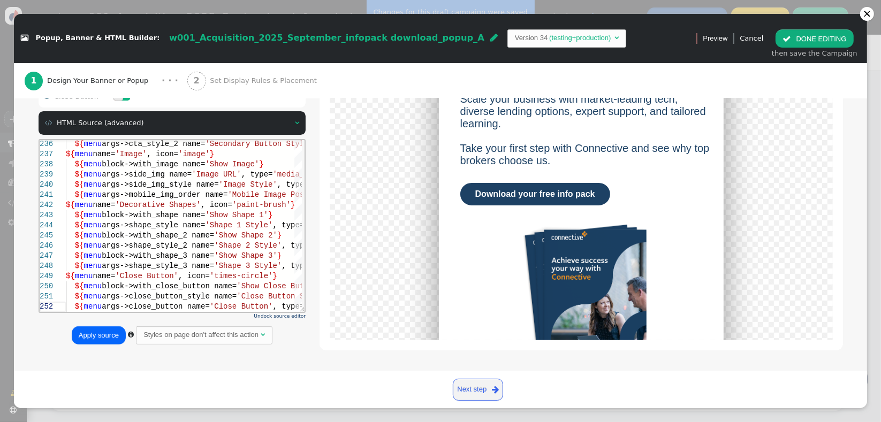
click at [106, 337] on button "Apply source" at bounding box center [99, 336] width 54 height 18
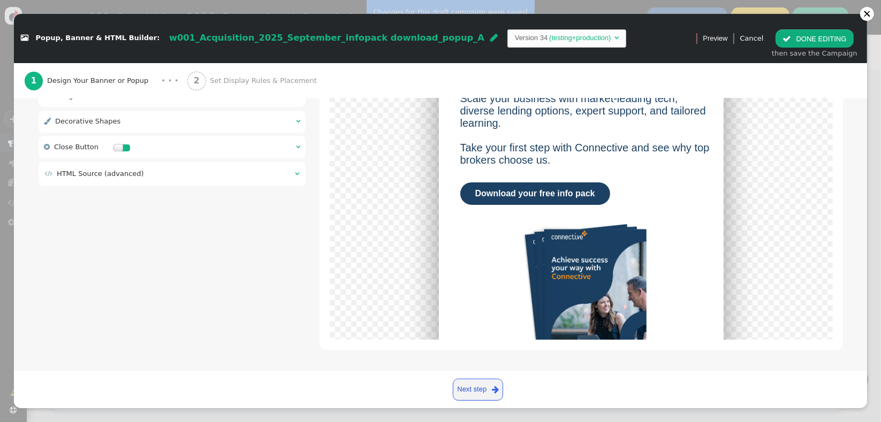
scroll to position [222, 0]
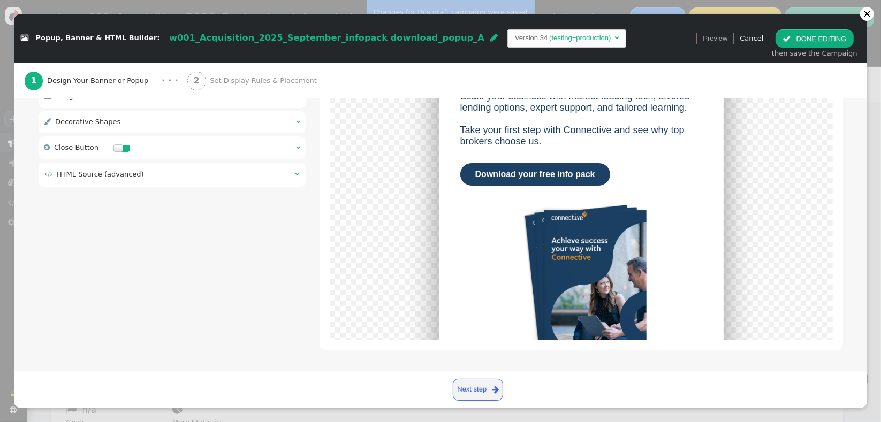
drag, startPoint x: 856, startPoint y: 286, endPoint x: 851, endPoint y: 199, distance: 88.0
click at [851, 199] on div " Box Style    Headline Block    CTA Button    Secondary CTA    Ima…" at bounding box center [440, 166] width 853 height 396
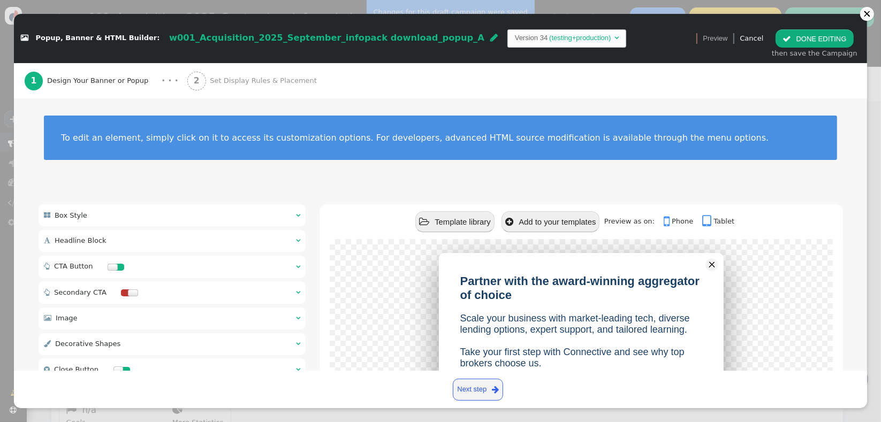
scroll to position [74, 0]
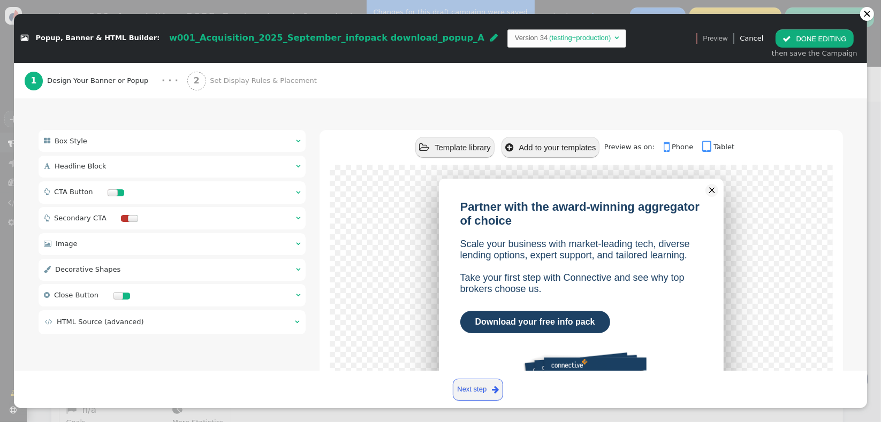
click at [264, 162] on div " Headline Block  " at bounding box center [173, 167] width 268 height 22
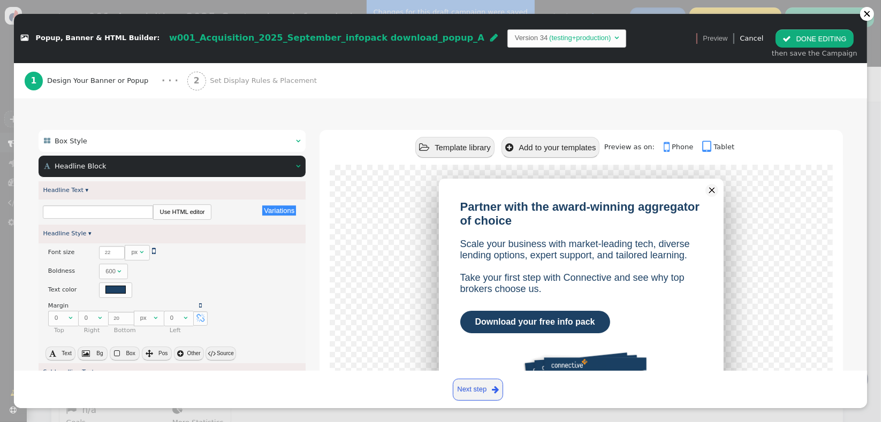
type input "Partner with the award-winning aggregator of choice"
drag, startPoint x: 871, startPoint y: 178, endPoint x: 875, endPoint y: 193, distance: 16.0
click at [875, 193] on div " Popup, Banner & HTML Builder: w001_Acquisition_2025_September_infopack downlo…" at bounding box center [440, 211] width 881 height 422
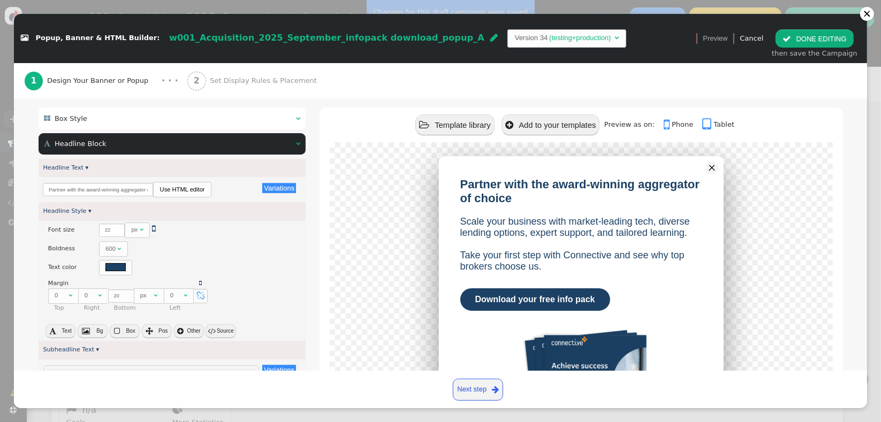
scroll to position [88, 0]
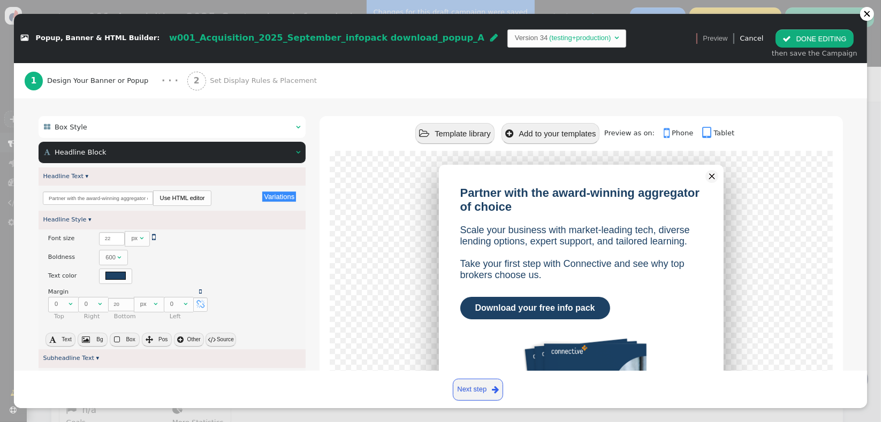
drag, startPoint x: 271, startPoint y: 176, endPoint x: 256, endPoint y: 173, distance: 15.1
click at [271, 176] on div "Headline Text ▾" at bounding box center [173, 177] width 268 height 19
click at [80, 177] on link "Headline Text ▾" at bounding box center [66, 176] width 46 height 7
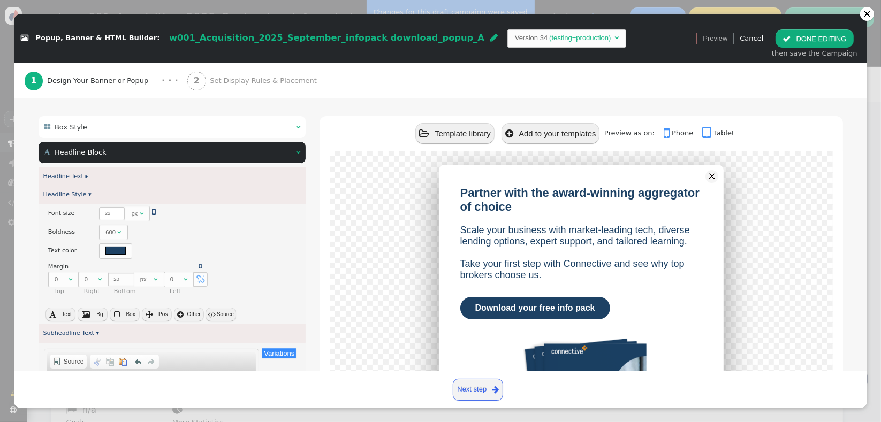
click at [242, 146] on div " Headline Block  " at bounding box center [173, 153] width 268 height 22
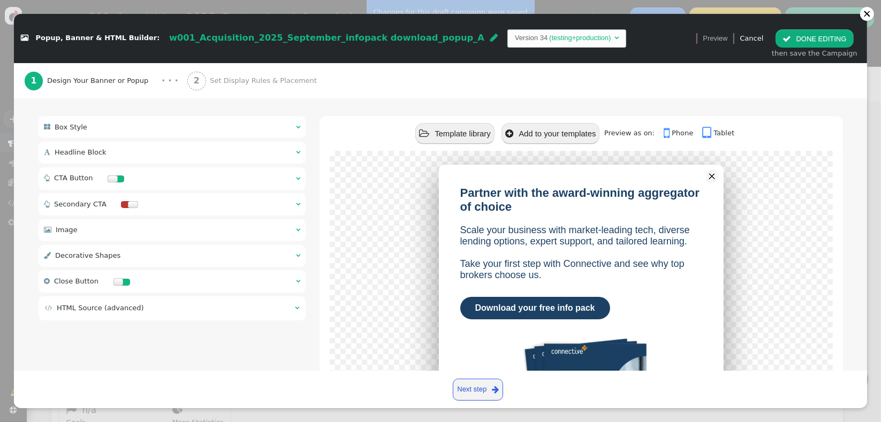
click at [289, 308] on td "" at bounding box center [294, 308] width 11 height 11
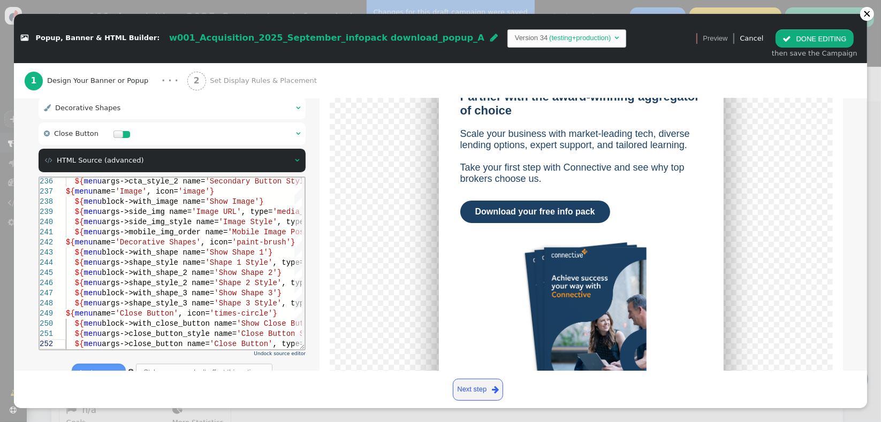
scroll to position [274, 0]
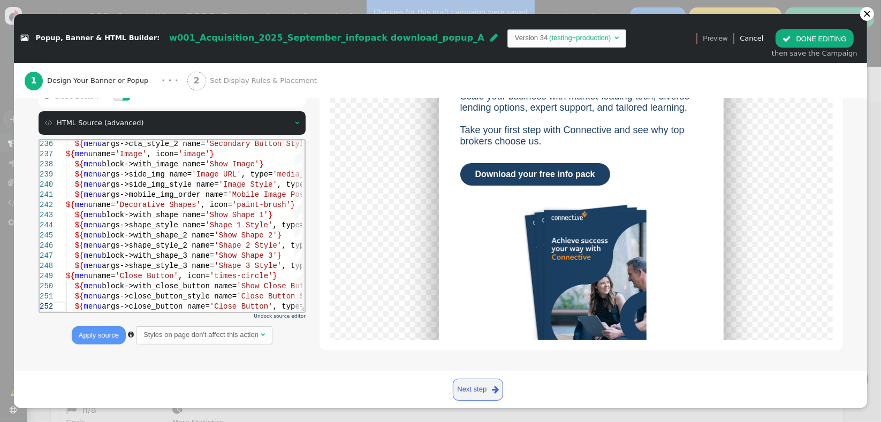
click at [802, 39] on button " DONE EDITING" at bounding box center [815, 38] width 78 height 18
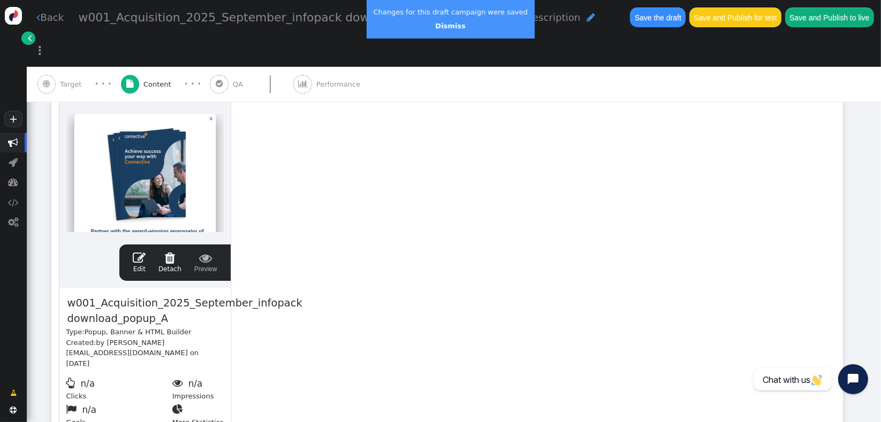
scroll to position [0, 0]
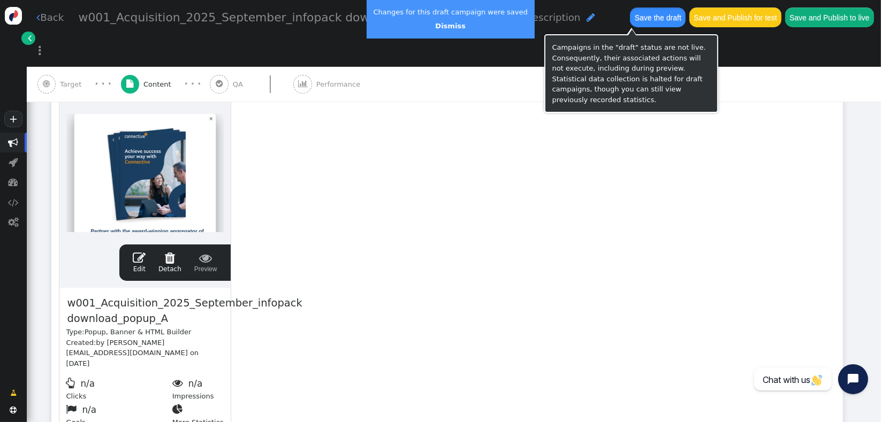
click at [630, 19] on button "Save the draft" at bounding box center [658, 16] width 56 height 19
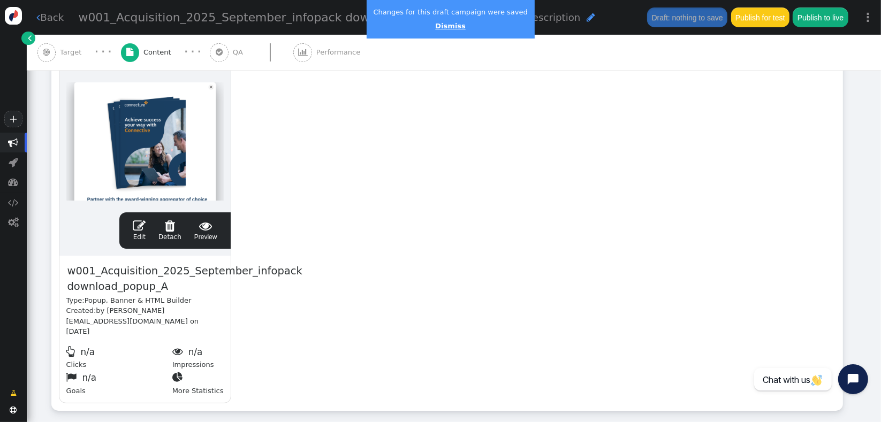
click at [451, 24] on link "Dismiss" at bounding box center [450, 26] width 30 height 8
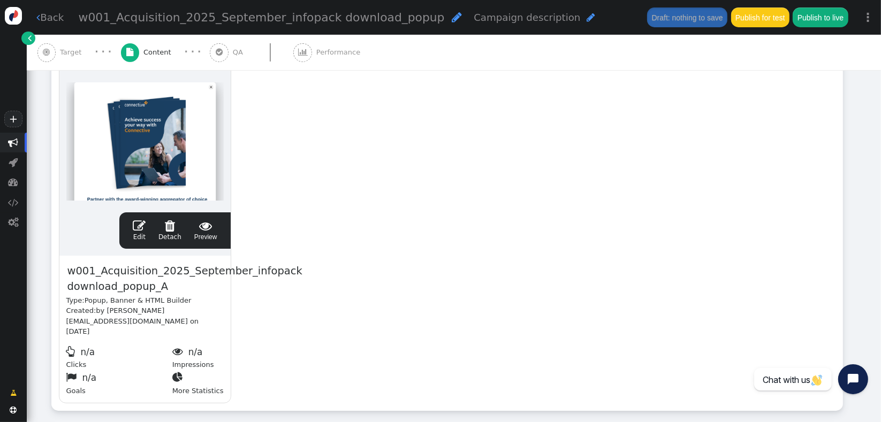
click at [140, 229] on span "" at bounding box center [139, 226] width 13 height 13
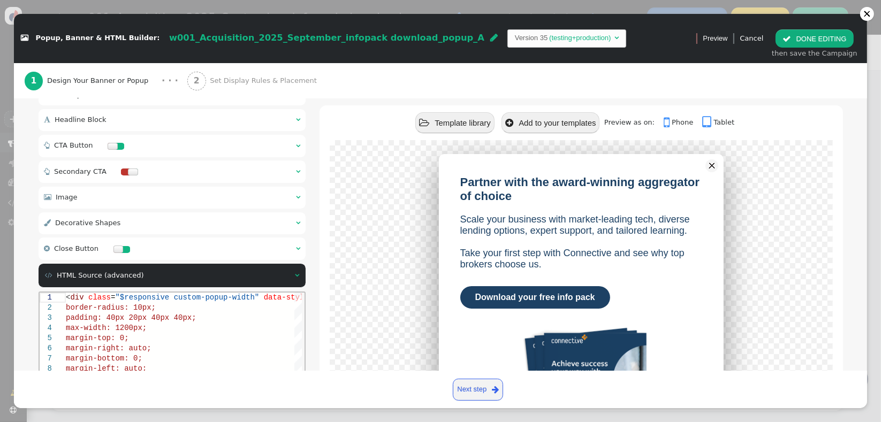
scroll to position [102, 0]
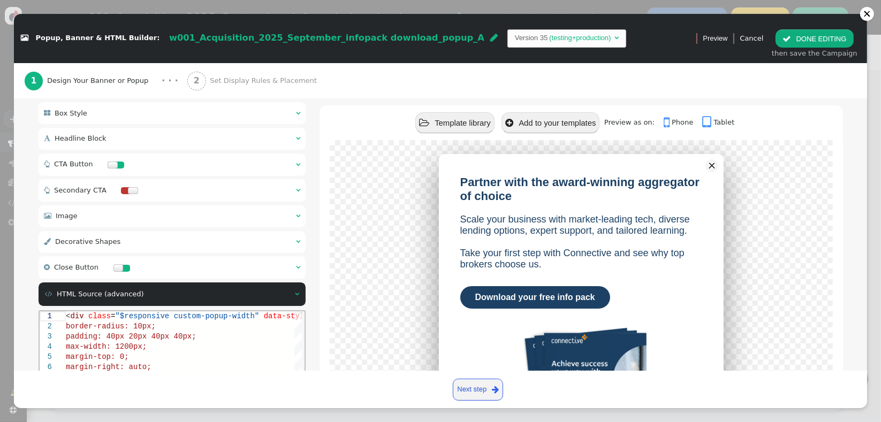
click at [199, 269] on div " Close Button  " at bounding box center [173, 267] width 268 height 22
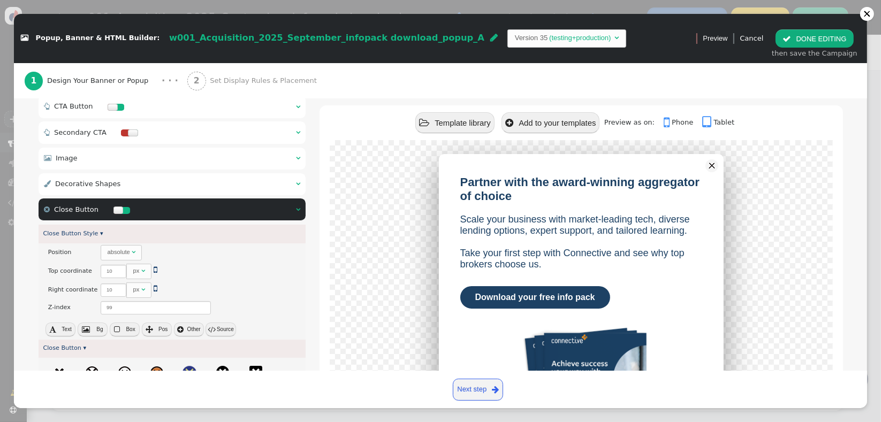
scroll to position [180, 0]
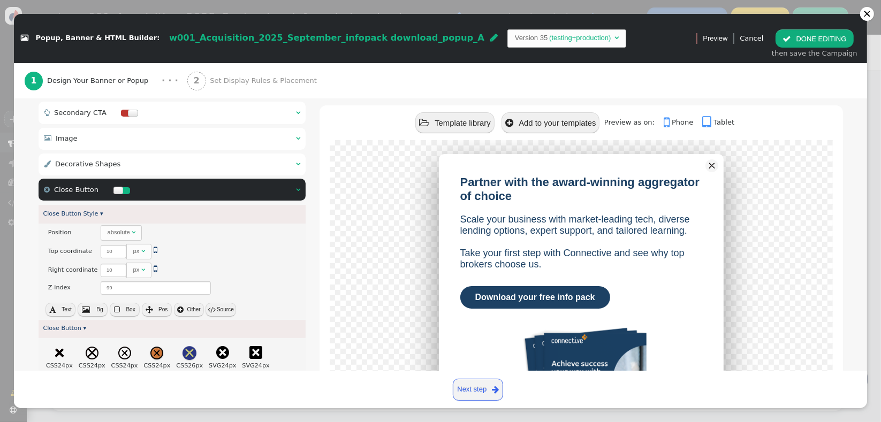
click at [44, 382] on div " Previous step Next step " at bounding box center [441, 390] width 840 height 24
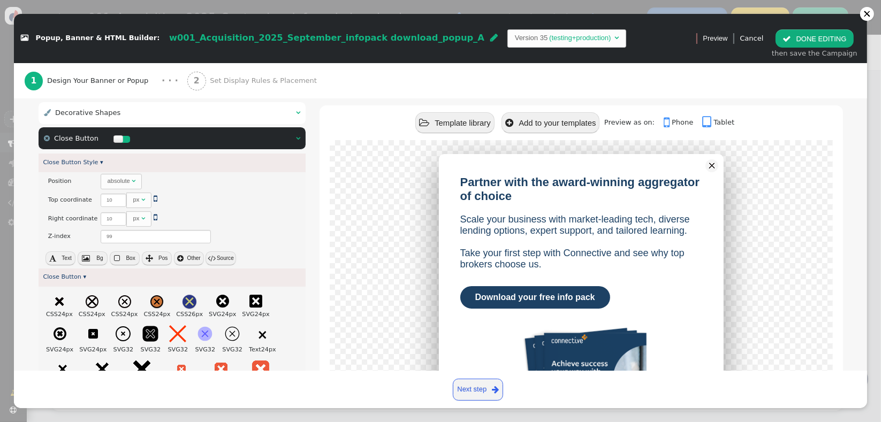
scroll to position [209, 0]
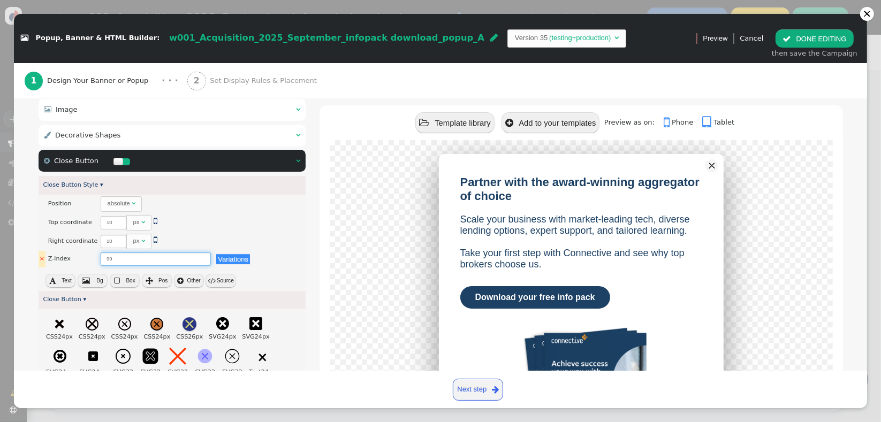
click at [114, 261] on input "99" at bounding box center [156, 259] width 110 height 13
drag, startPoint x: 114, startPoint y: 260, endPoint x: 98, endPoint y: 261, distance: 16.1
click at [101, 261] on input "99" at bounding box center [156, 259] width 110 height 13
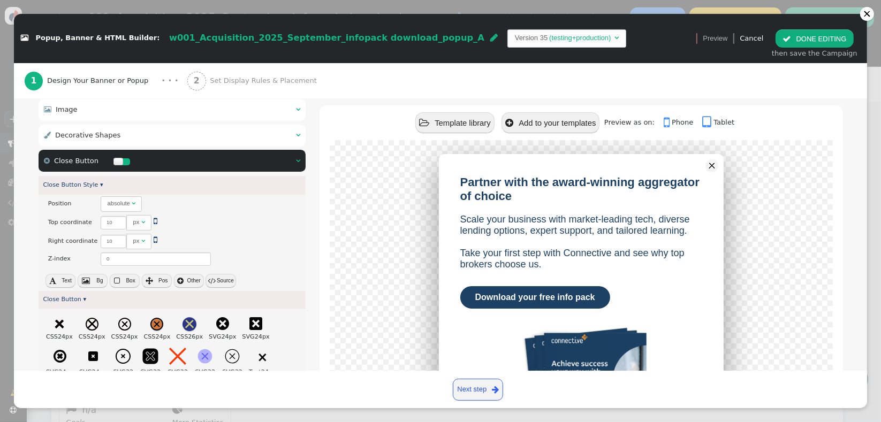
click at [337, 231] on div at bounding box center [581, 301] width 503 height 323
click at [292, 263] on div "× Position There are alternatives. Default value: absolute  Variations × Top c…" at bounding box center [173, 231] width 268 height 73
drag, startPoint x: 131, startPoint y: 261, endPoint x: 114, endPoint y: 247, distance: 21.7
click at [90, 260] on tr "× Z-index There are alternatives. Default value: 0 Variations" at bounding box center [147, 259] width 217 height 17
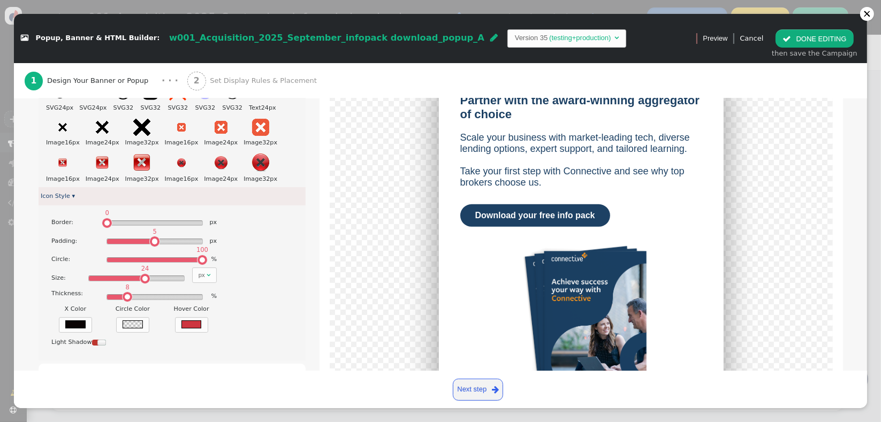
scroll to position [482, 0]
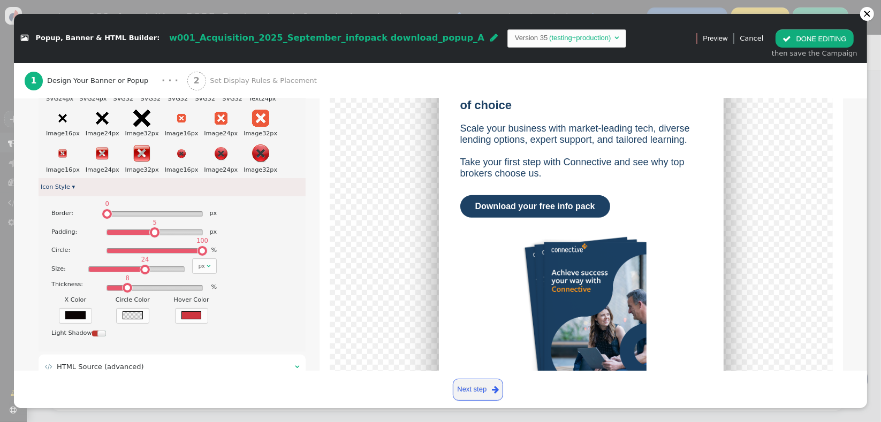
type input "99"
click at [308, 306] on div " Box Style    Headline Block   Headline Text ▸ Variations There are alter…" at bounding box center [441, 59] width 805 height 675
click at [192, 317] on div at bounding box center [192, 316] width 20 height 8
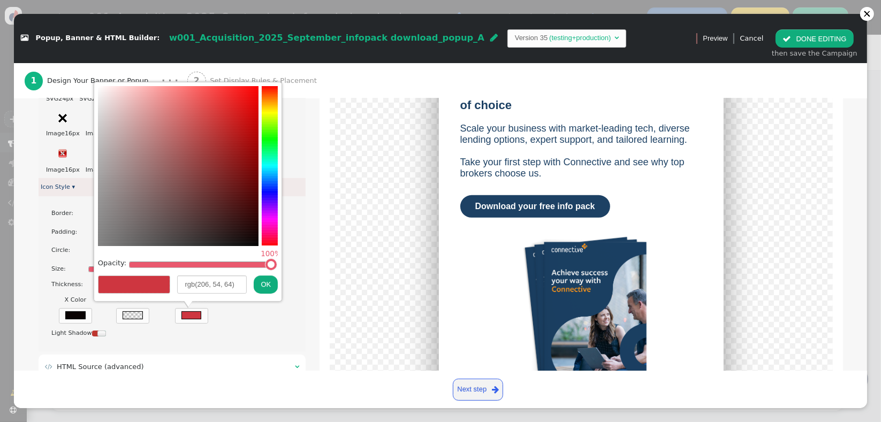
click at [285, 338] on div "Border: 0  px Padding: 5  px Circle: 100  % Size: 24  px  Thickness: 8  %…" at bounding box center [171, 269] width 241 height 137
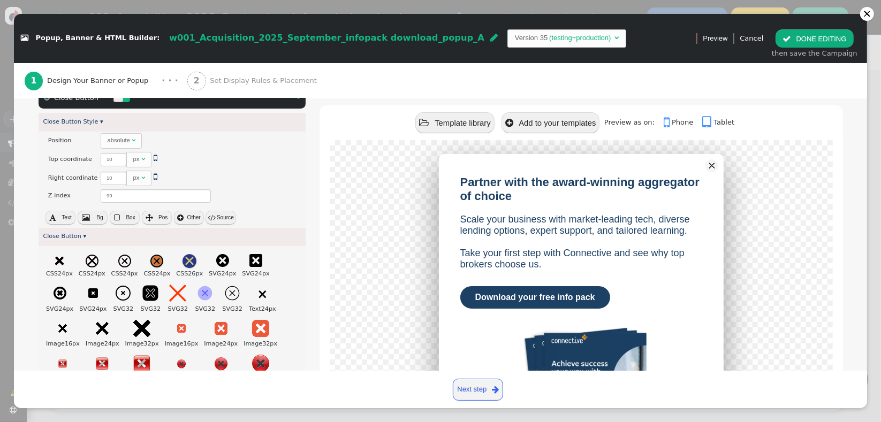
scroll to position [232, 0]
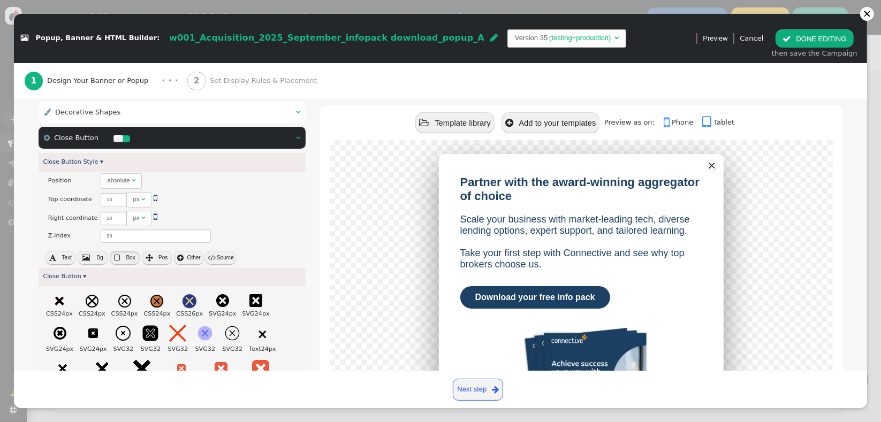
click at [120, 259] on button " Box" at bounding box center [125, 258] width 30 height 14
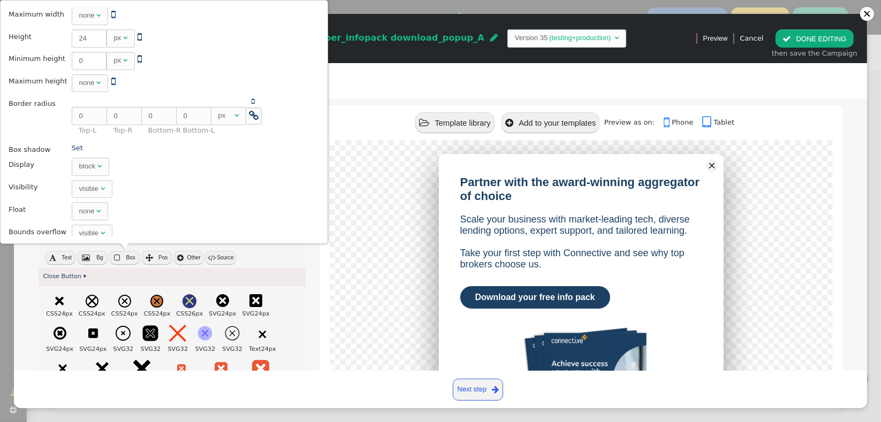
scroll to position [196, 0]
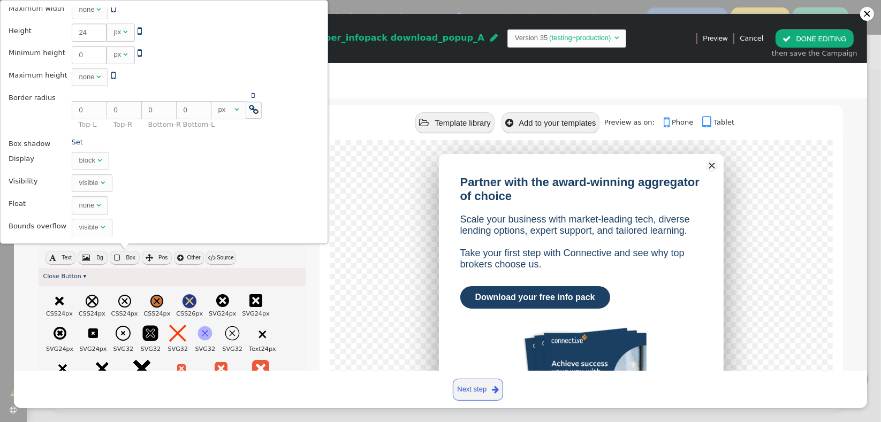
click at [284, 268] on div "Close Button ▾" at bounding box center [173, 277] width 268 height 19
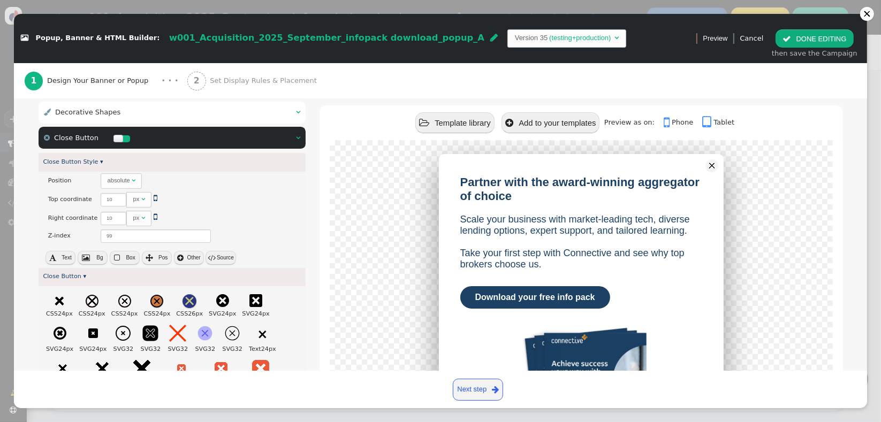
click at [181, 258] on span "" at bounding box center [180, 257] width 6 height 7
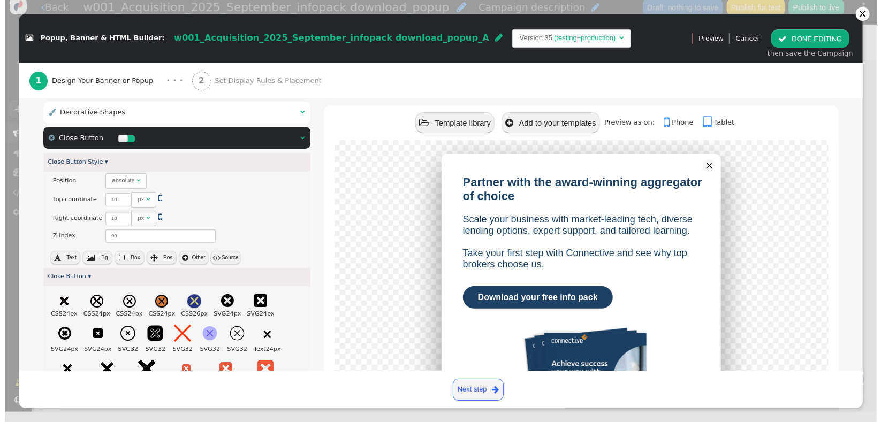
scroll to position [0, 0]
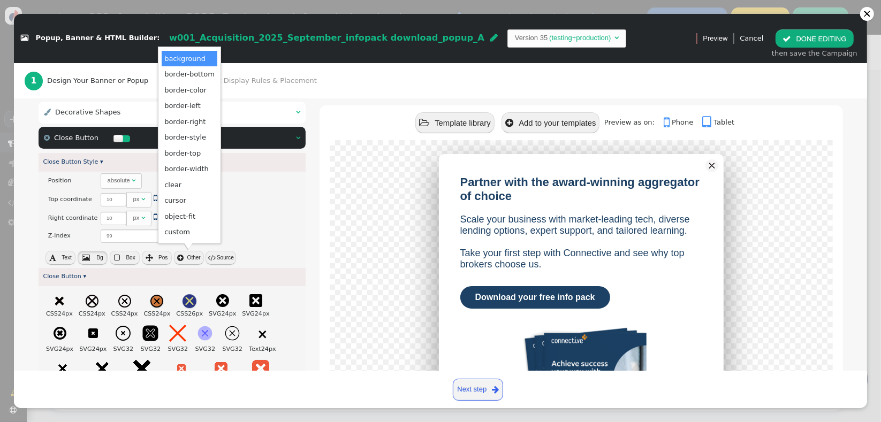
click at [86, 262] on button " Bg" at bounding box center [93, 258] width 30 height 14
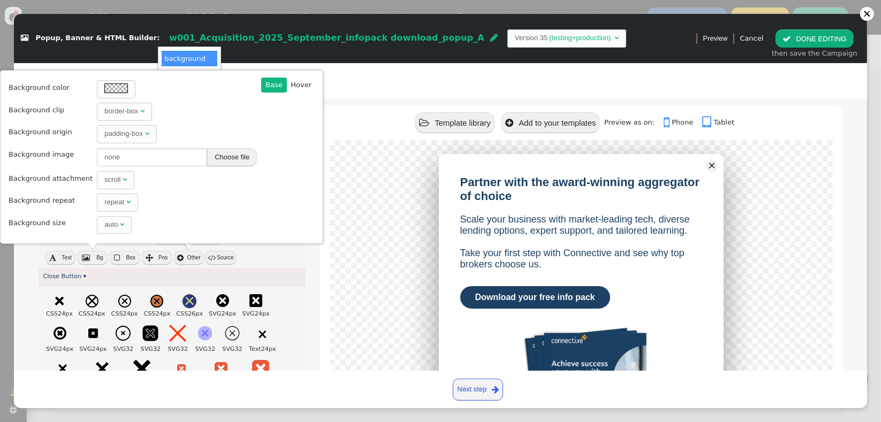
click at [276, 261] on div " Text  Bg  Box  Pos  Other  Source" at bounding box center [173, 260] width 268 height 18
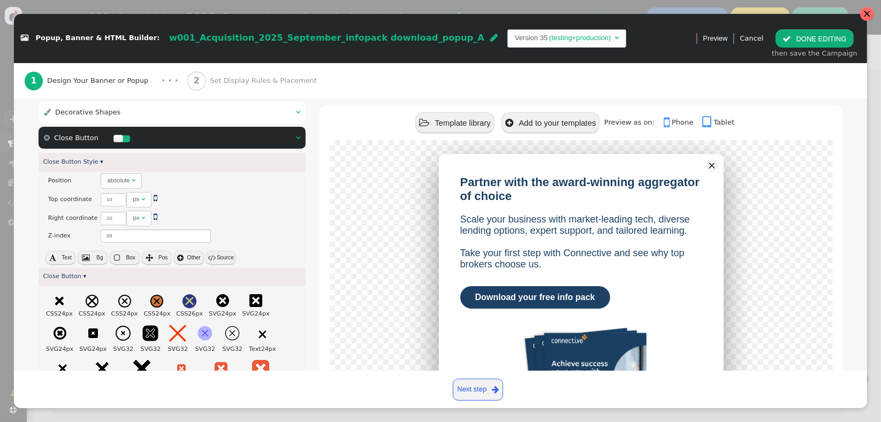
click at [866, 13] on div at bounding box center [867, 13] width 7 height 7
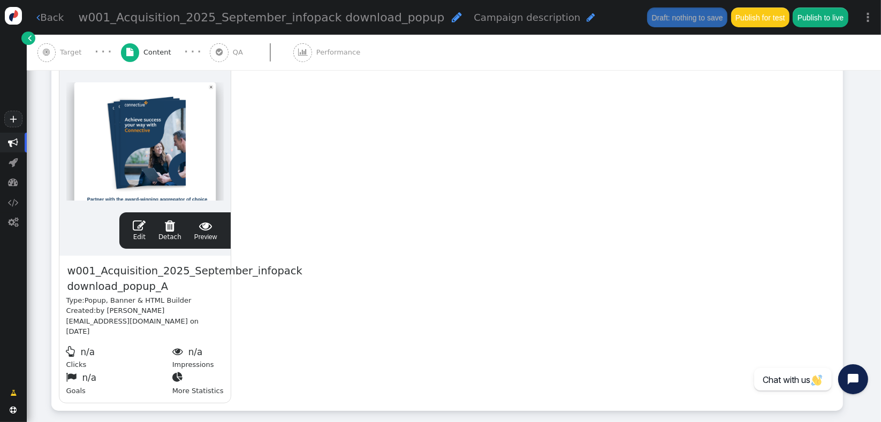
click at [141, 232] on link " Edit" at bounding box center [139, 231] width 13 height 22
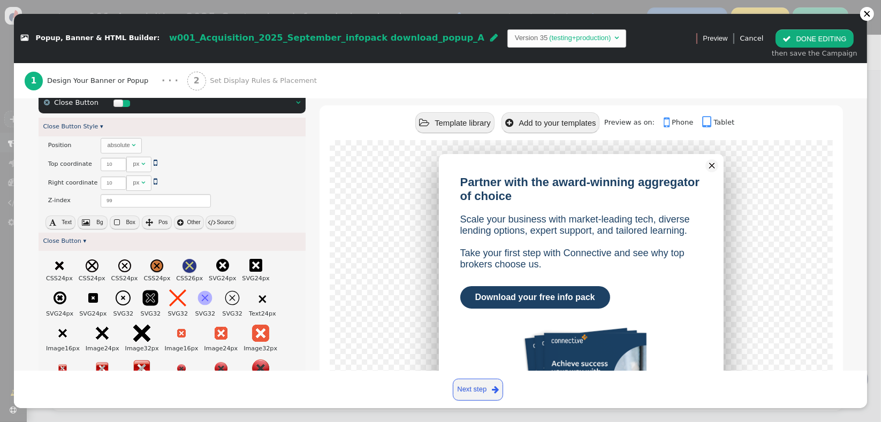
scroll to position [258, 0]
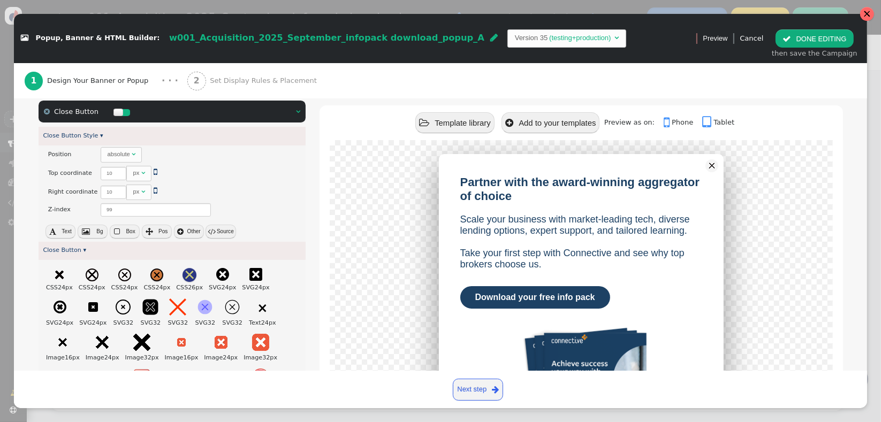
click at [868, 11] on div at bounding box center [867, 13] width 7 height 7
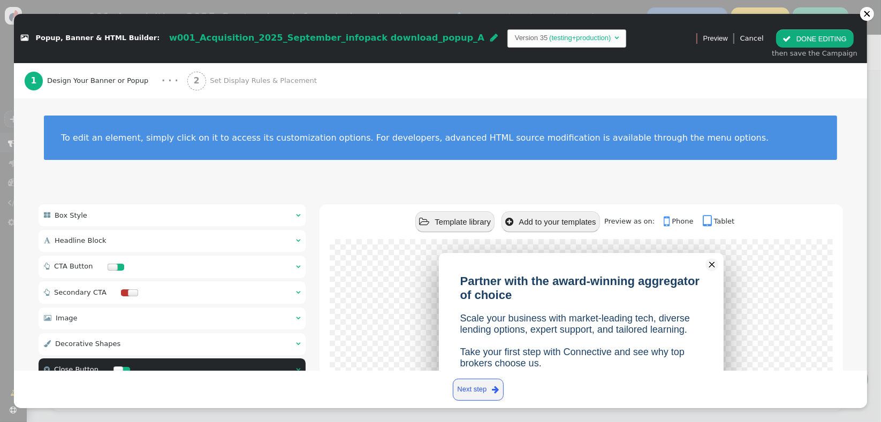
scroll to position [0, 0]
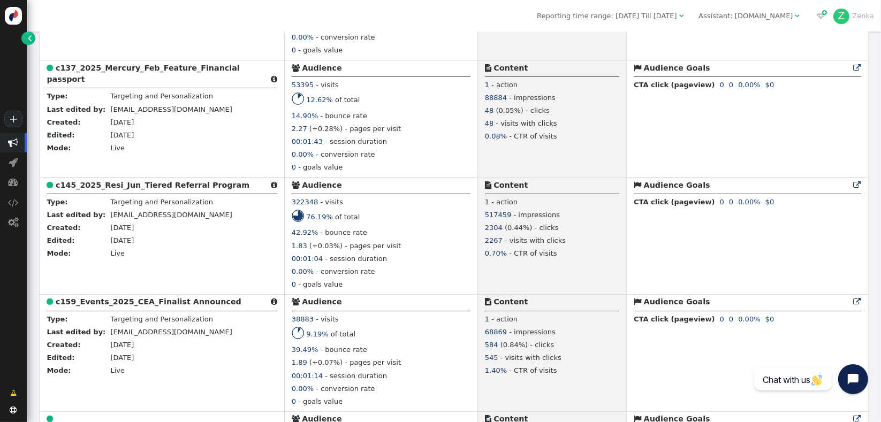
scroll to position [494, 0]
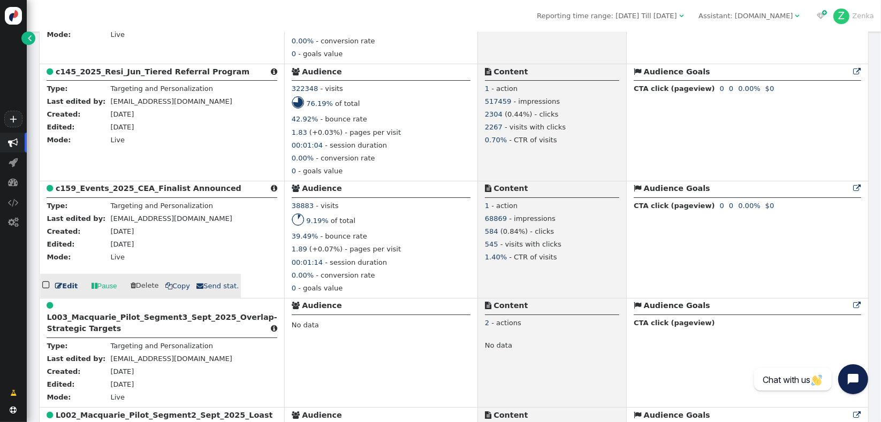
click at [157, 193] on b "c159_Events_2025_CEA_Finalist Announced" at bounding box center [149, 188] width 186 height 9
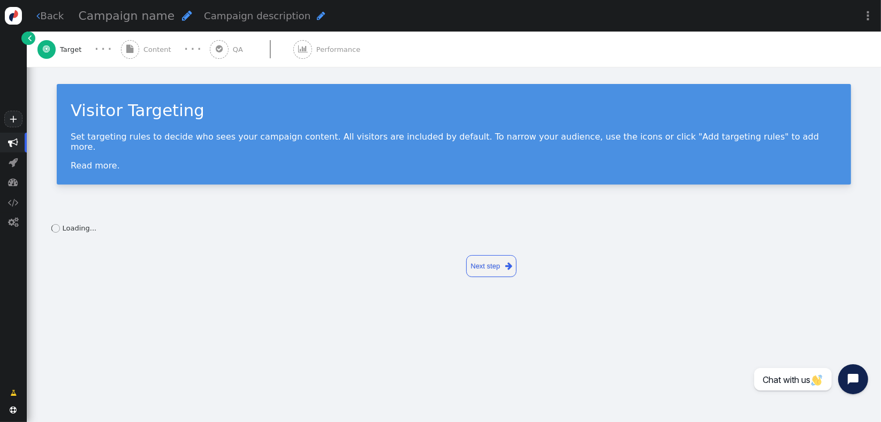
click at [152, 50] on span "Content" at bounding box center [159, 49] width 32 height 11
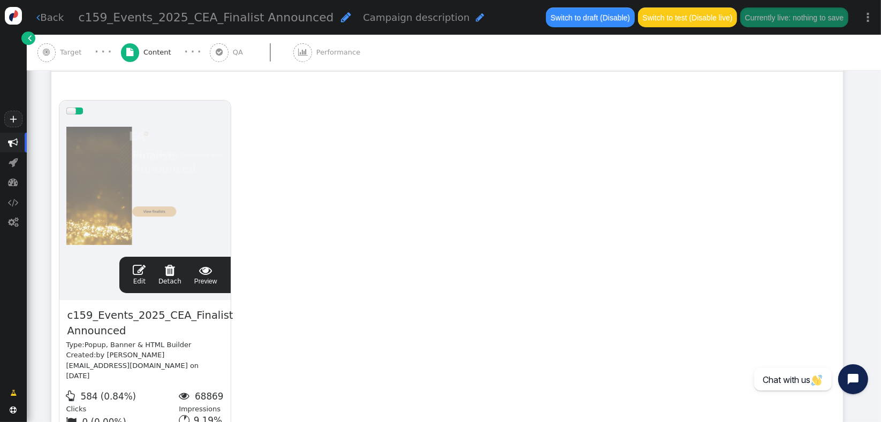
scroll to position [266, 0]
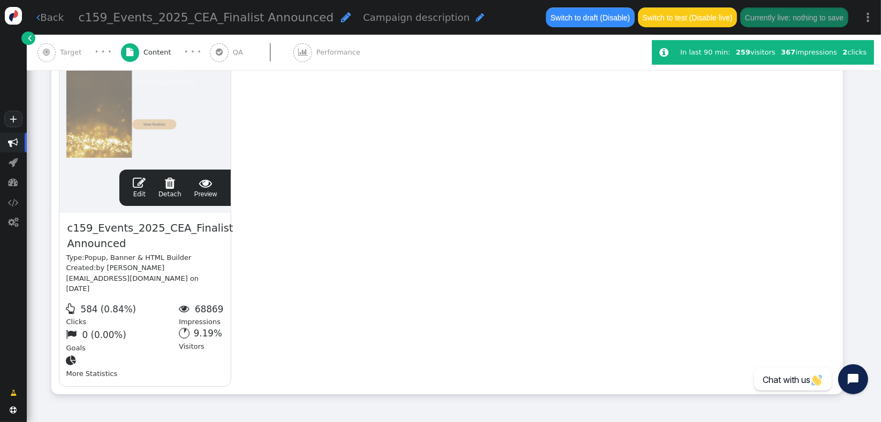
click at [145, 185] on span "" at bounding box center [139, 183] width 13 height 13
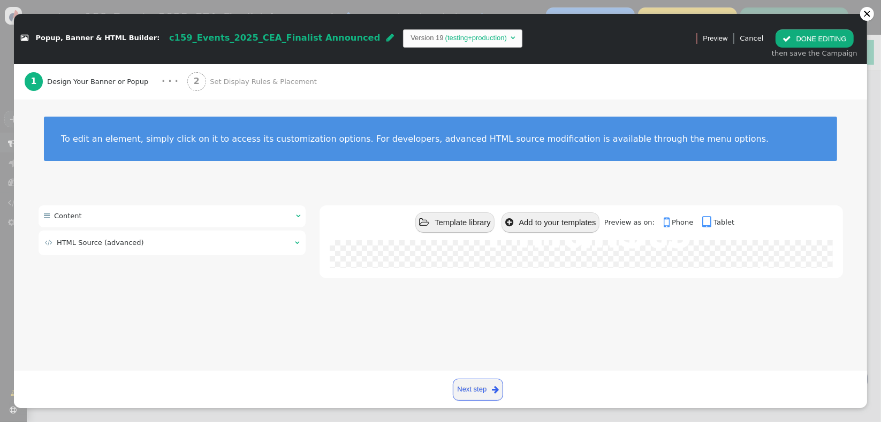
click at [210, 208] on div " Content  " at bounding box center [173, 217] width 268 height 22
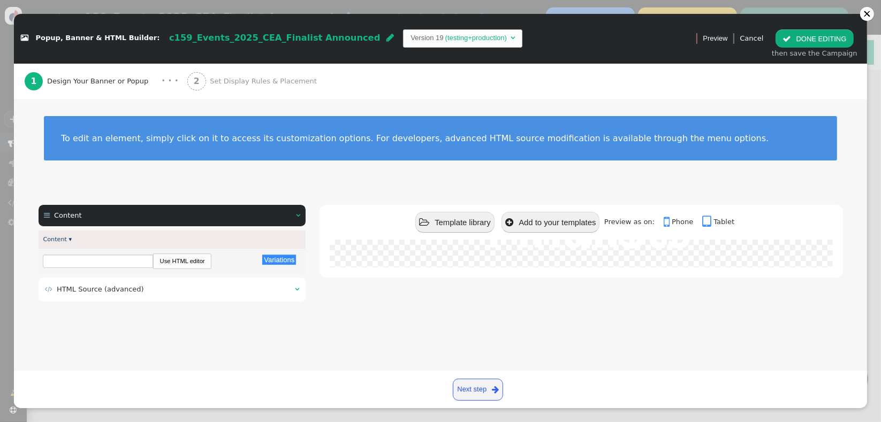
click at [210, 208] on div " Content  " at bounding box center [173, 216] width 268 height 22
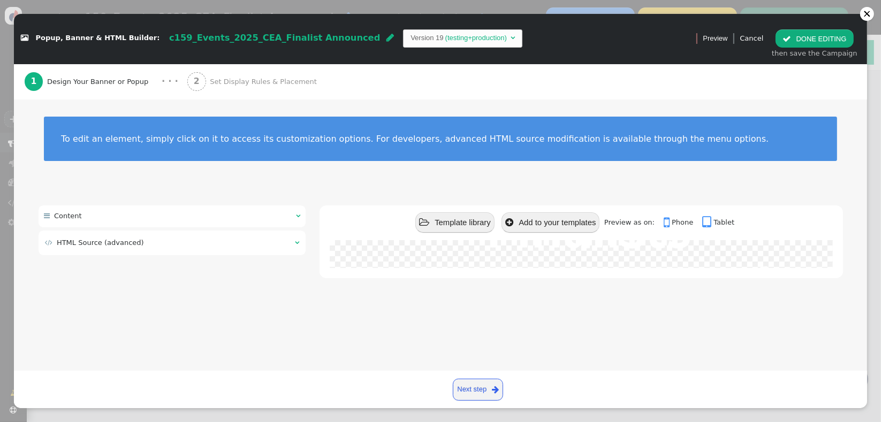
click at [190, 252] on div " HTML Source (advanced) " at bounding box center [173, 243] width 268 height 24
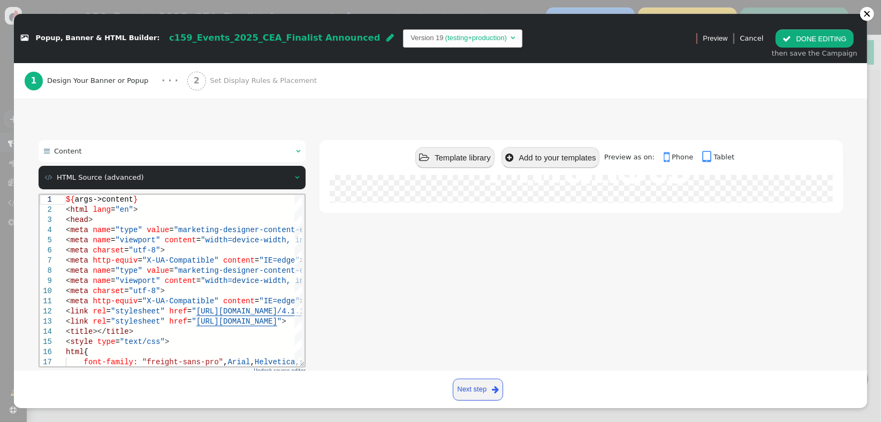
scroll to position [118, 0]
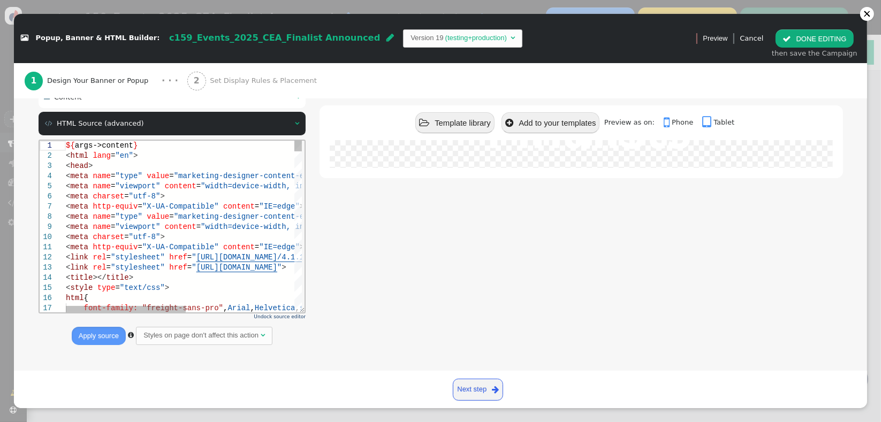
click at [126, 242] on div "< meta http-equiv = "X-UA-Compatible" content = "IE=edge" >" at bounding box center [289, 247] width 449 height 10
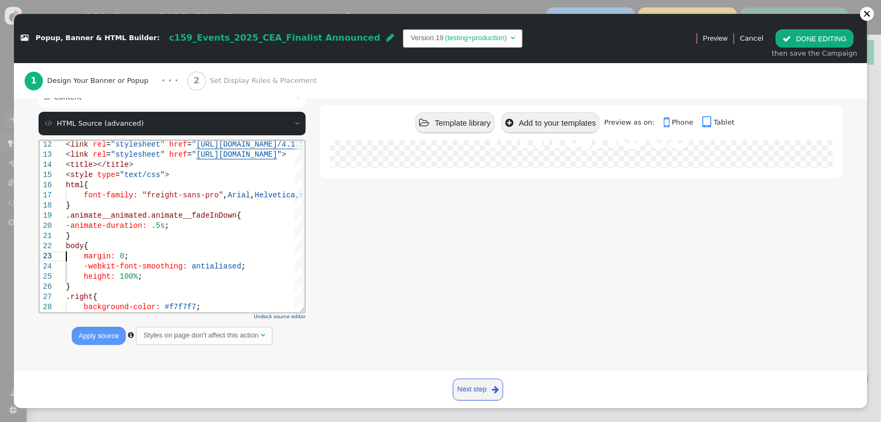
type textarea "<meta http-equiv="X-UA-Compatible" content="IE=edge"> <link rel="stylesheet" hr…"
click at [223, 198] on span "," at bounding box center [225, 196] width 4 height 9
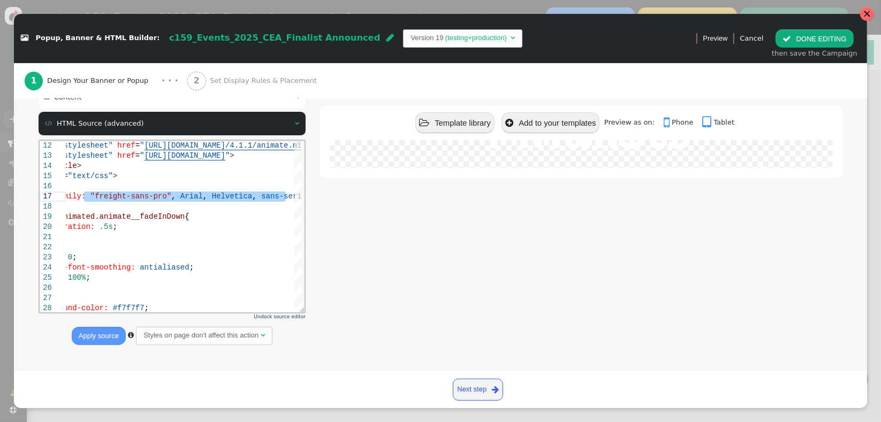
drag, startPoint x: 864, startPoint y: 12, endPoint x: 517, endPoint y: 39, distance: 348.0
click at [864, 12] on div at bounding box center [867, 13] width 7 height 7
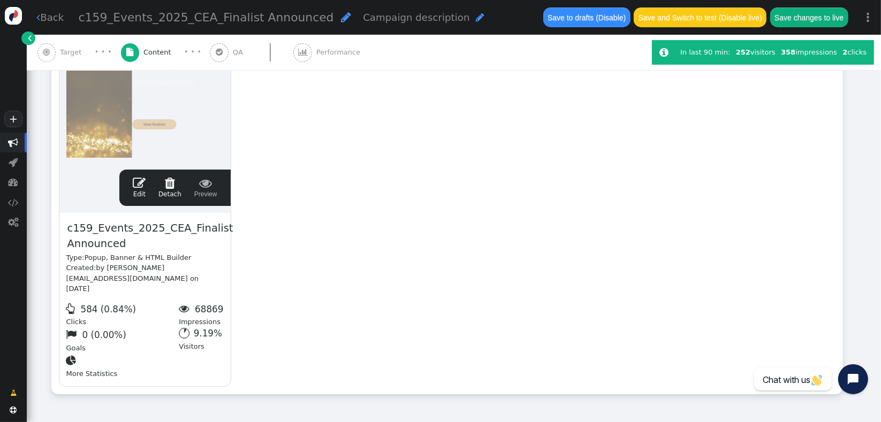
click at [14, 152] on span "" at bounding box center [13, 143] width 27 height 20
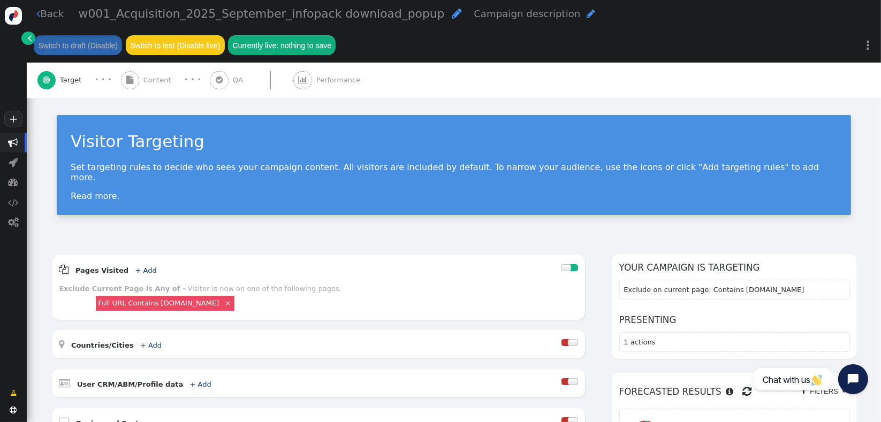
click at [160, 90] on div " Content" at bounding box center [148, 80] width 55 height 35
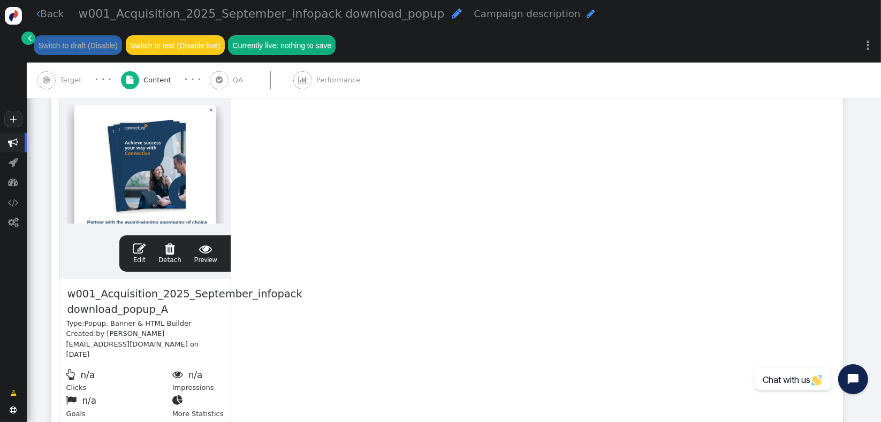
scroll to position [240, 0]
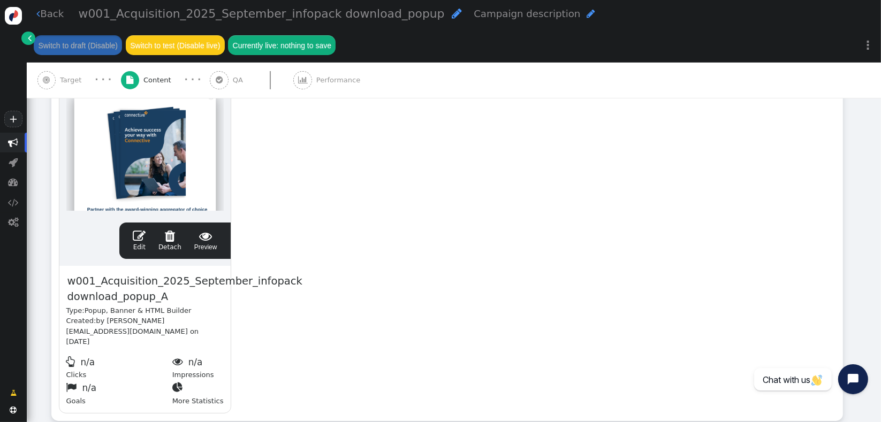
click at [138, 247] on link " Edit" at bounding box center [139, 241] width 13 height 22
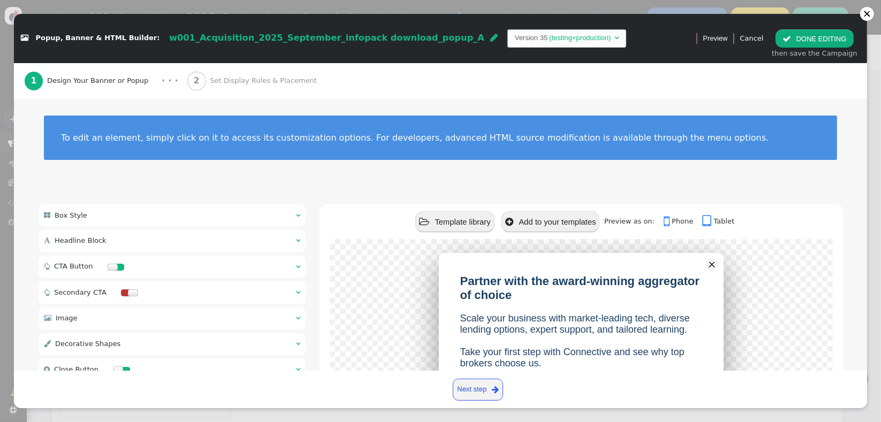
scroll to position [222, 0]
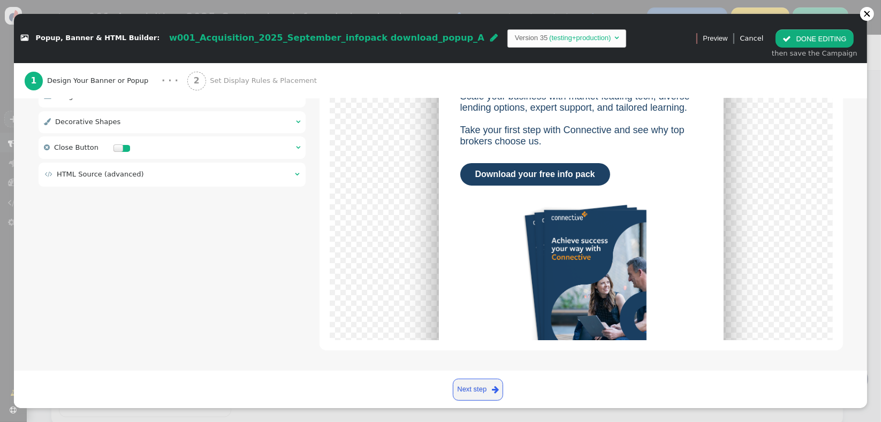
click at [263, 176] on td " HTML Source (advanced)" at bounding box center [166, 174] width 243 height 11
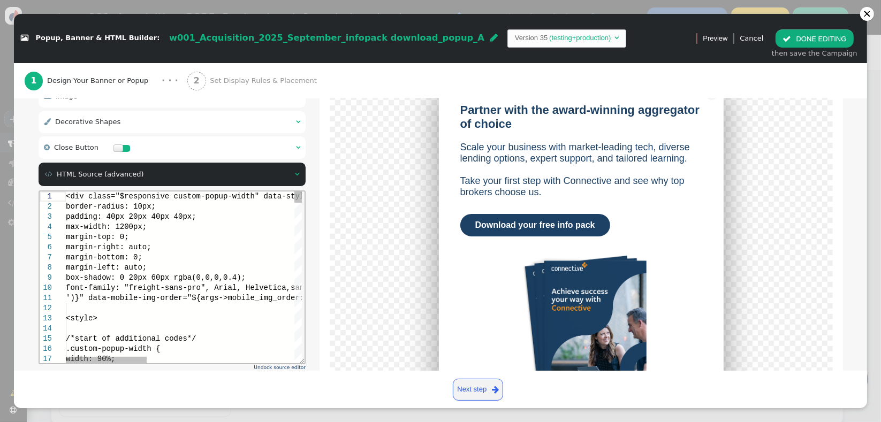
scroll to position [0, 0]
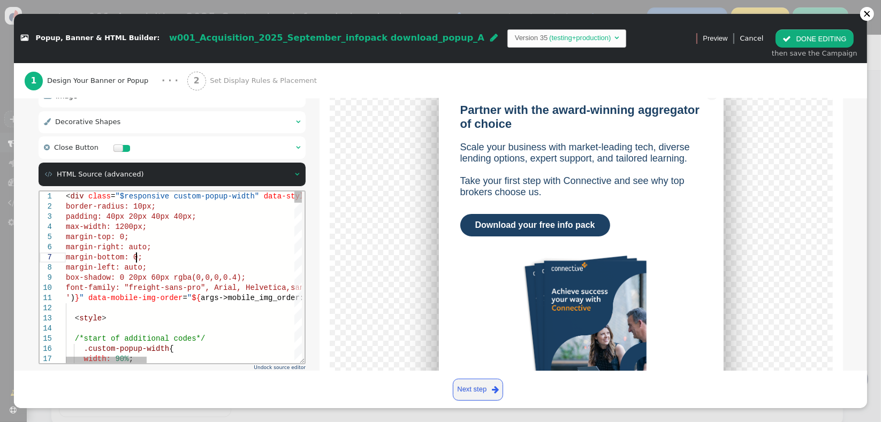
click at [184, 255] on div "margin-bottom: 0;" at bounding box center [396, 257] width 663 height 10
type textarea "<div class="$responsive custom-popup-width" data-style="box-sizing: border-box;…"
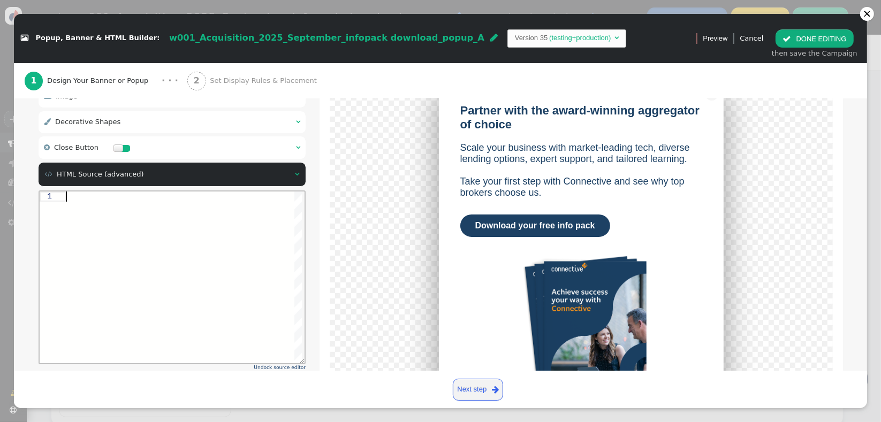
paste textarea "${menu args->close_button_style name='Close Button Style', type='css', param='w…"
type textarea "${menu args->close_button_style name='Close Button Style', type='css', param='w…"
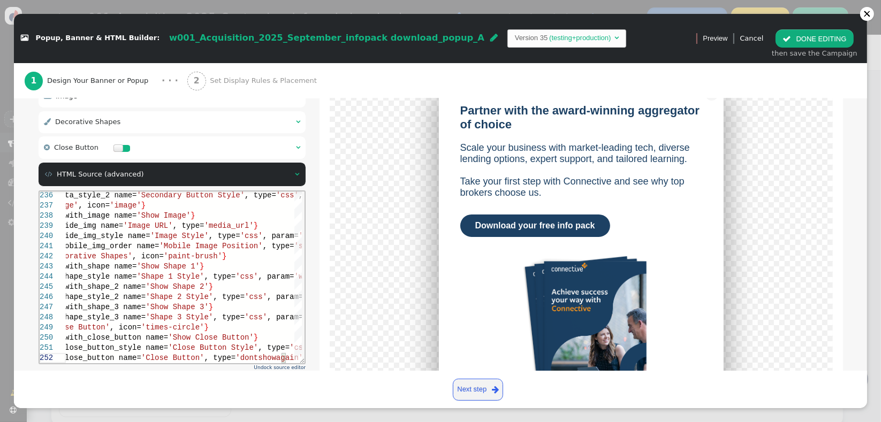
scroll to position [274, 0]
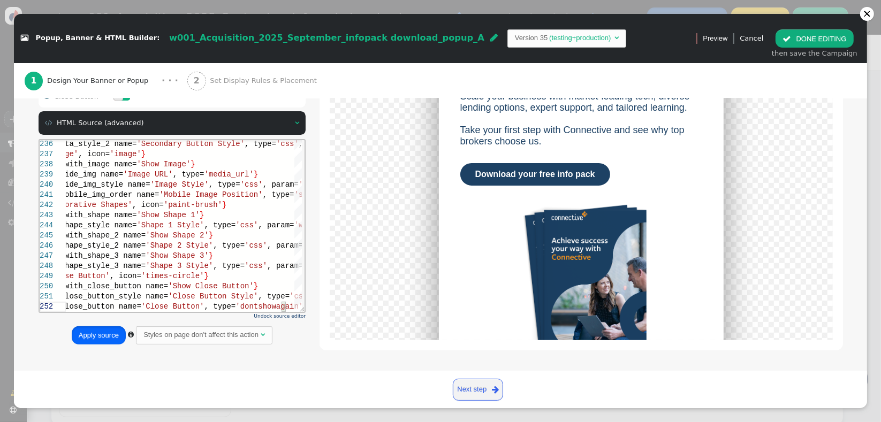
click at [96, 340] on button "Apply source" at bounding box center [99, 336] width 54 height 18
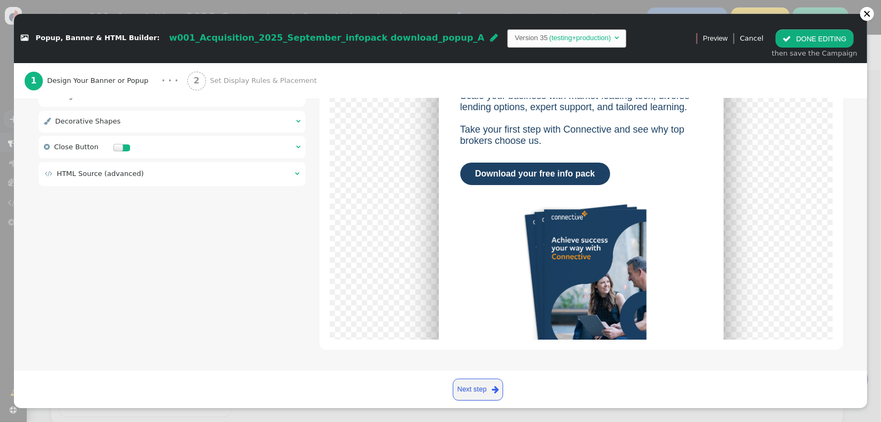
scroll to position [222, 0]
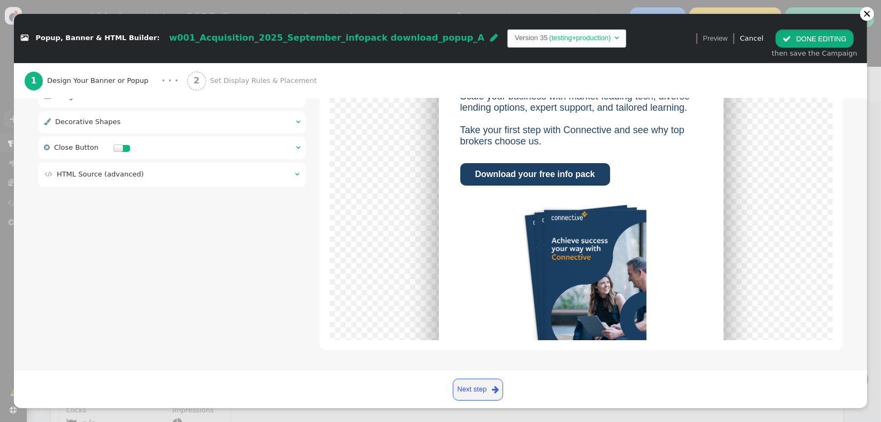
click at [814, 43] on button " DONE EDITING" at bounding box center [815, 38] width 78 height 18
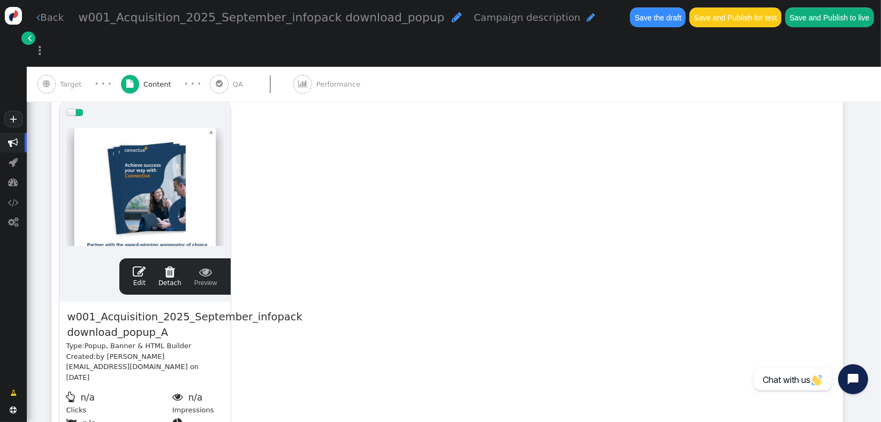
scroll to position [0, 0]
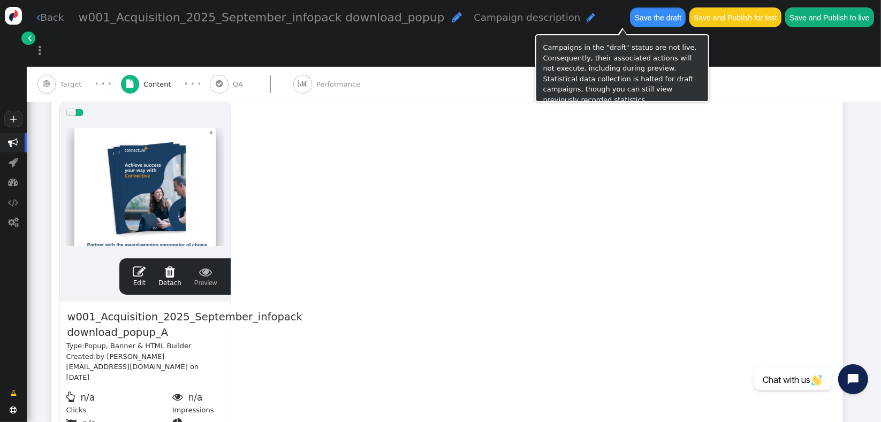
click at [630, 10] on button "Save the draft" at bounding box center [658, 16] width 56 height 19
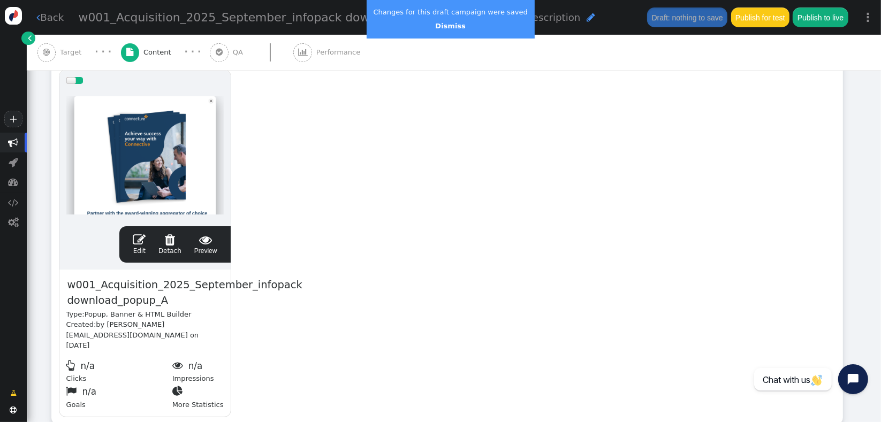
click at [144, 242] on span "" at bounding box center [139, 239] width 13 height 13
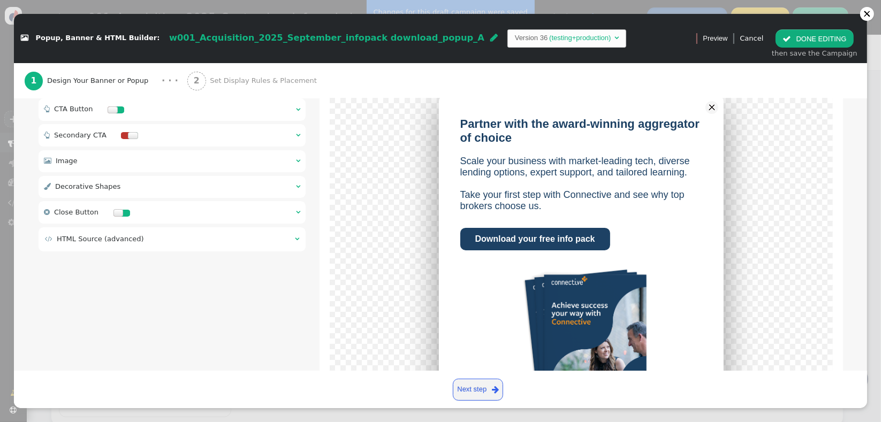
scroll to position [222, 0]
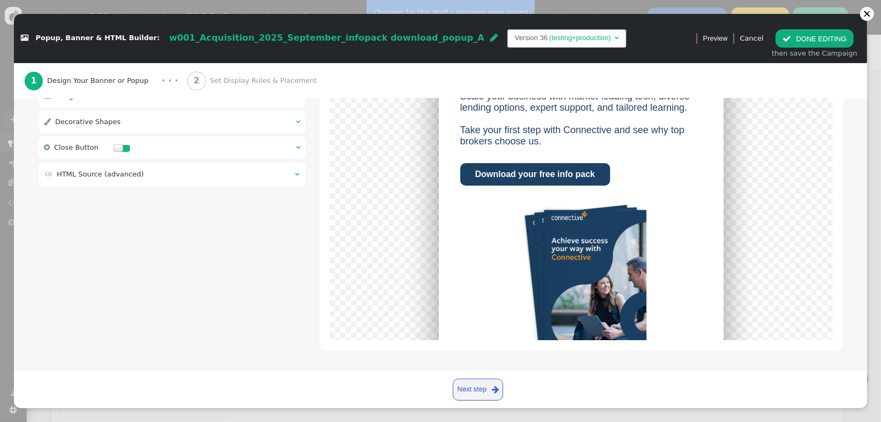
click at [183, 177] on td " HTML Source (advanced)" at bounding box center [166, 174] width 243 height 11
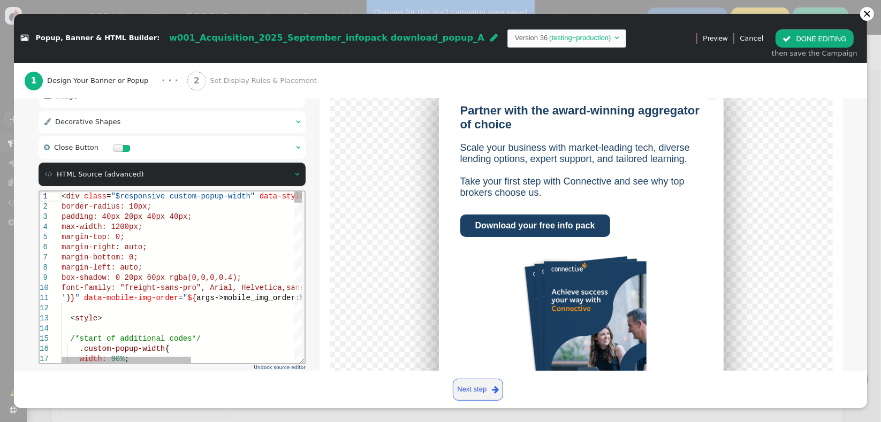
click at [188, 247] on div "margin-right: auto;" at bounding box center [276, 247] width 431 height 10
type textarea "<div class="$responsive custom-popup-width" data-style="box-sizing: border-box;…"
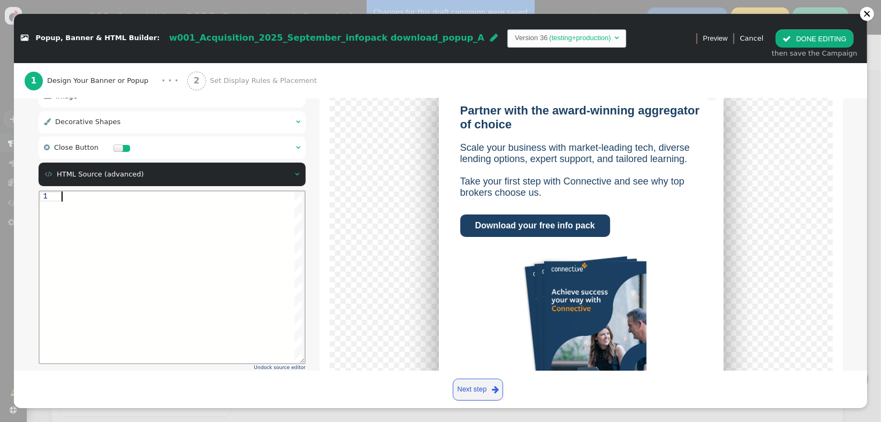
paste textarea "menu args->shape_style_2 name='Shape 2 Style', type='css', param='with_responsi…"
type textarea "menu args->shape_style_2 name='Shape 2 Style', type='css', param='with_responsi…"
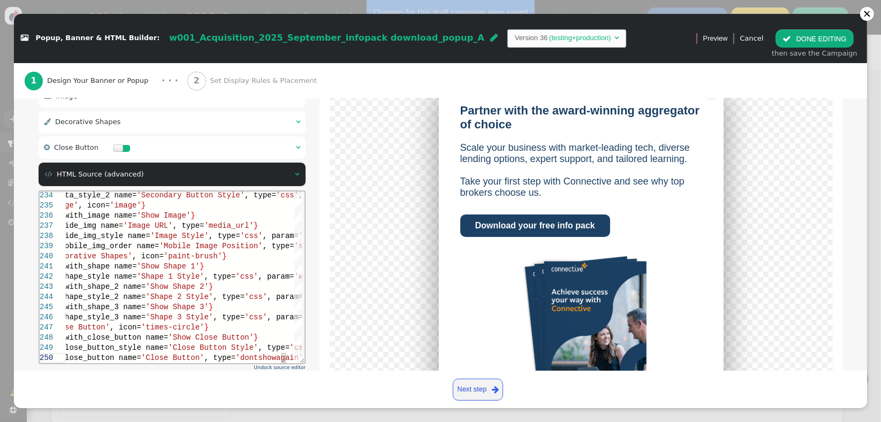
click at [366, 252] on div "Partner with the award-winning aggregator of choice Scale your business with ma…" at bounding box center [581, 256] width 475 height 349
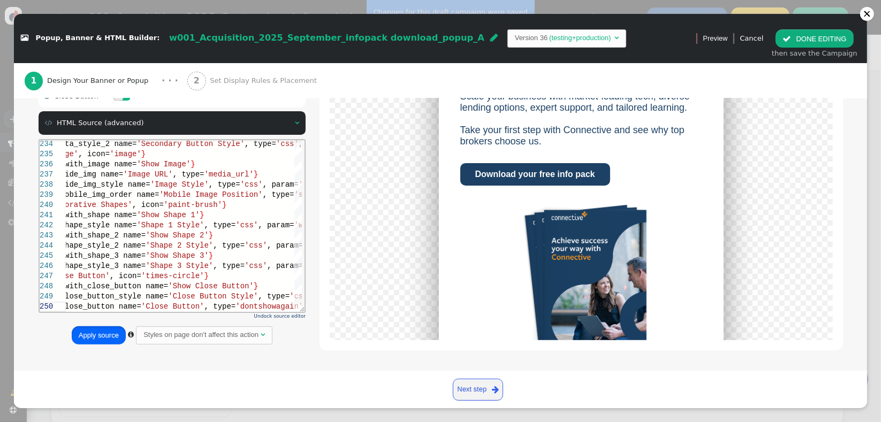
drag, startPoint x: 108, startPoint y: 329, endPoint x: 104, endPoint y: 336, distance: 7.2
click at [108, 328] on button "Apply source" at bounding box center [99, 336] width 54 height 18
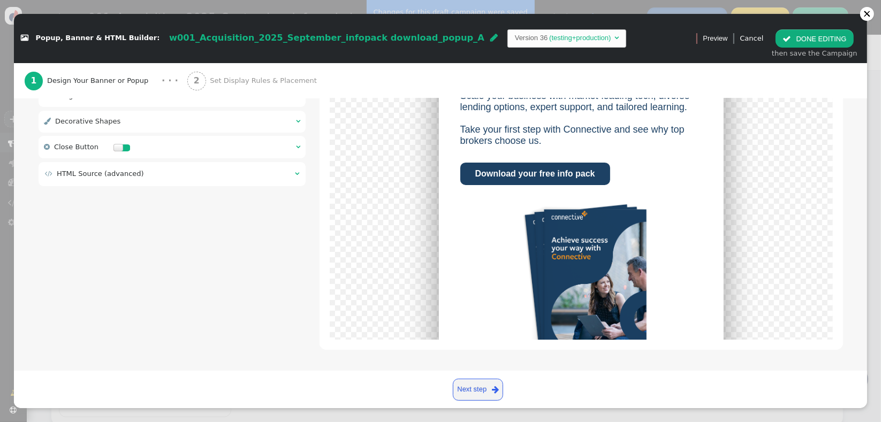
scroll to position [222, 0]
click at [806, 39] on button " DONE EDITING" at bounding box center [815, 38] width 78 height 18
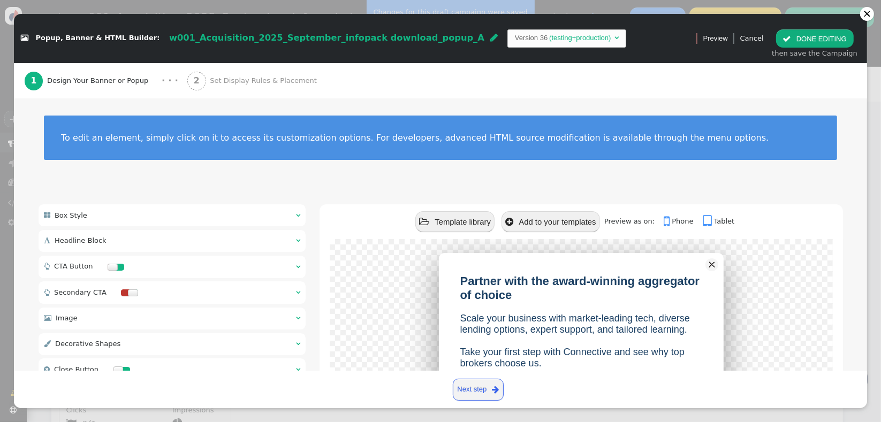
scroll to position [0, 0]
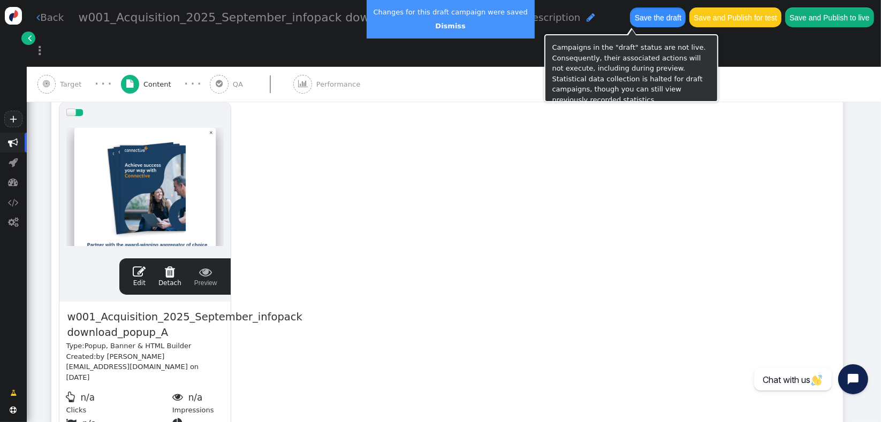
click at [630, 19] on button "Save the draft" at bounding box center [658, 16] width 56 height 19
